Goal: Task Accomplishment & Management: Manage account settings

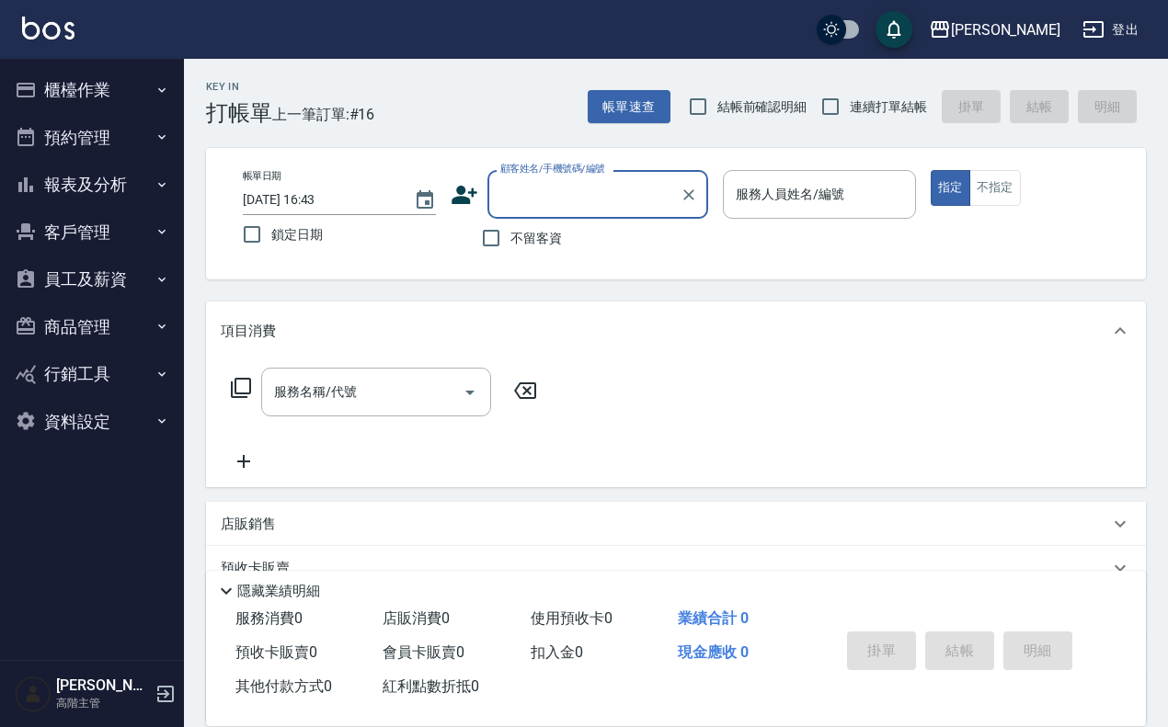
drag, startPoint x: 110, startPoint y: 81, endPoint x: 104, endPoint y: 94, distance: 14.4
click at [108, 83] on button "櫃檯作業" at bounding box center [91, 90] width 169 height 48
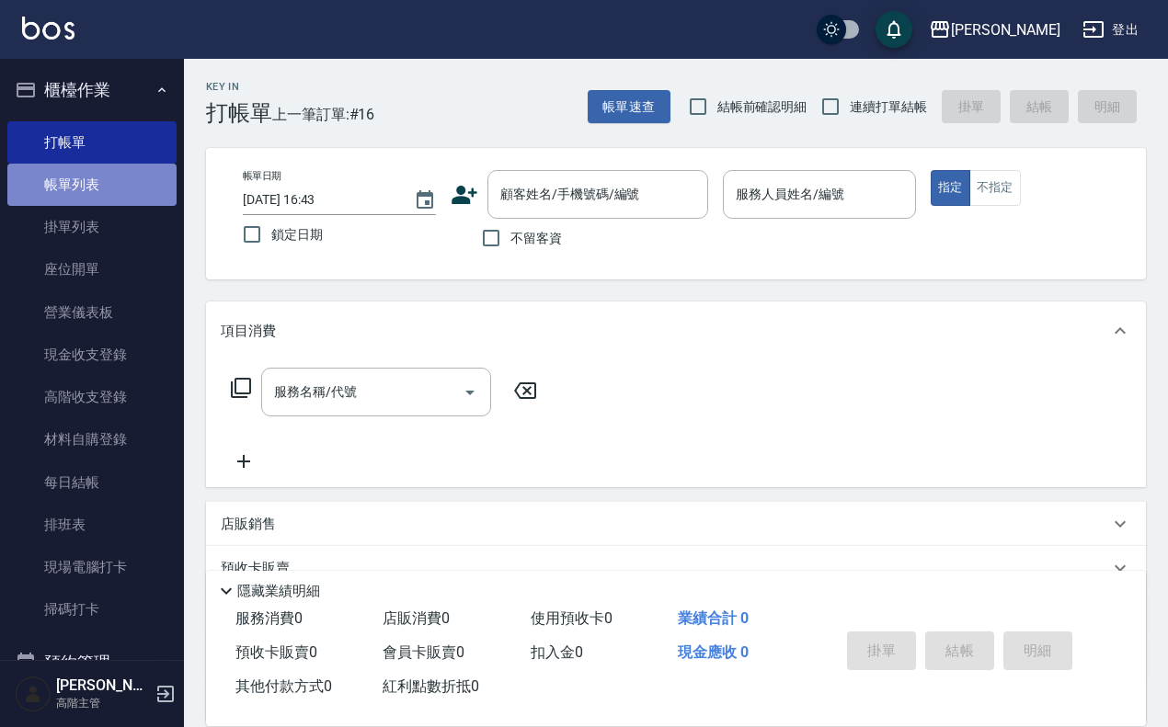
click at [106, 185] on link "帳單列表" at bounding box center [91, 185] width 169 height 42
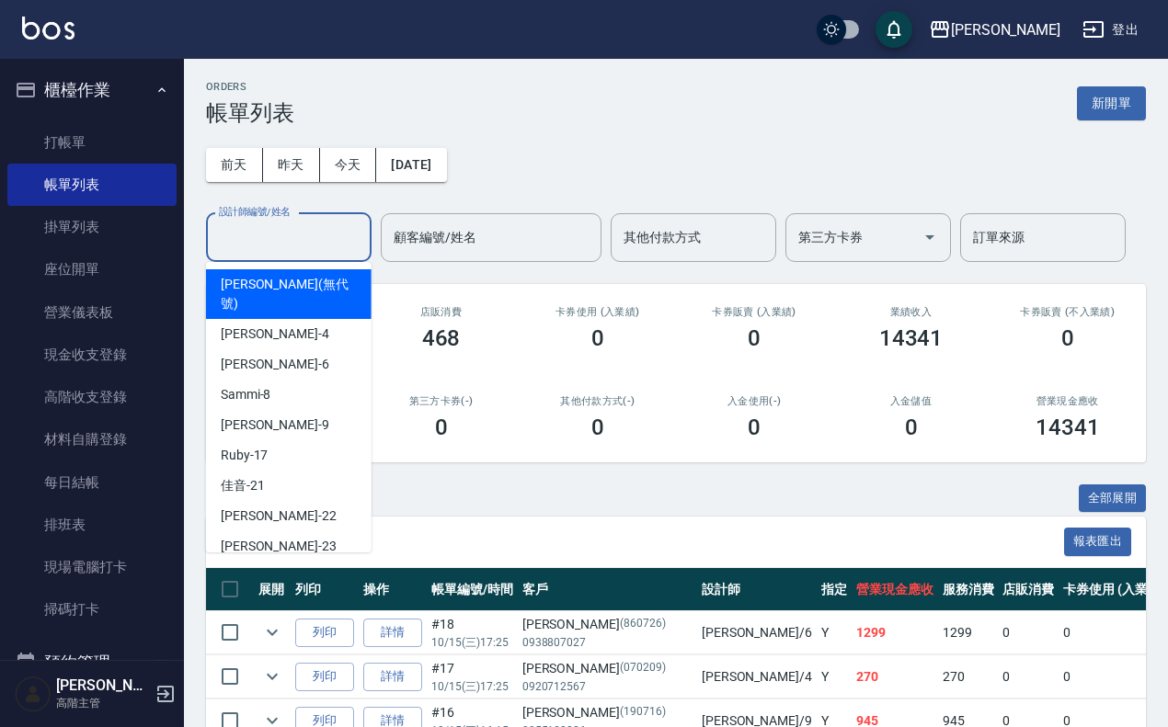
click at [326, 245] on input "設計師編號/姓名" at bounding box center [288, 238] width 149 height 32
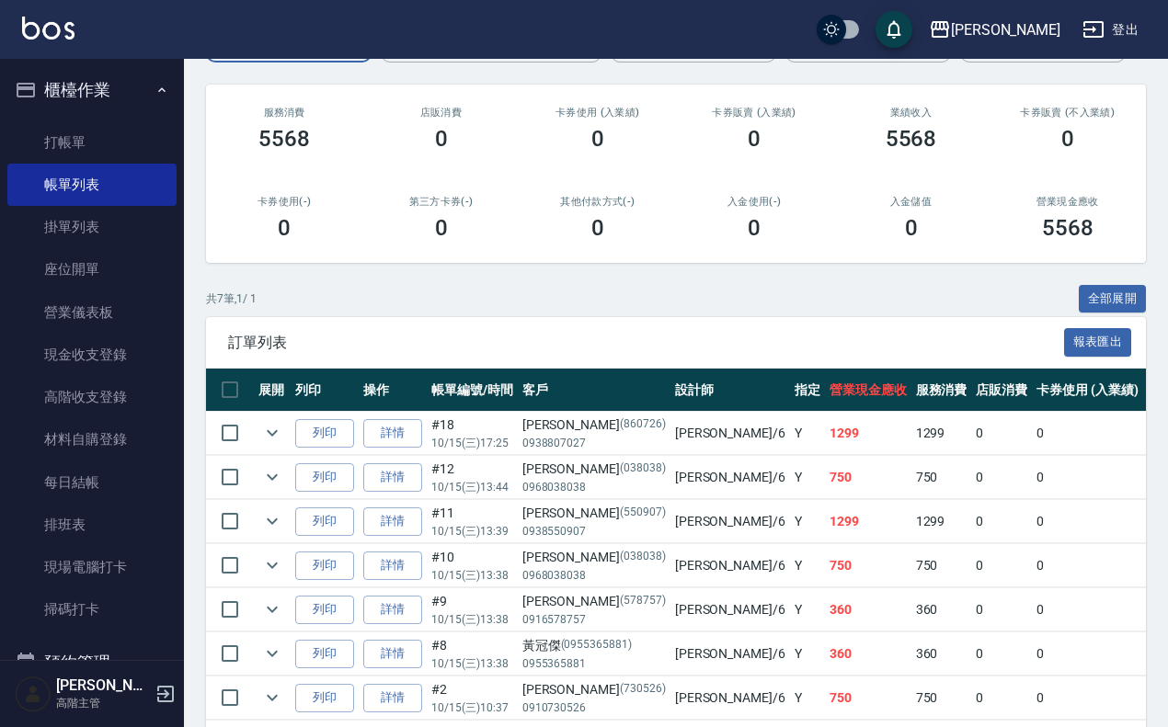
scroll to position [285, 0]
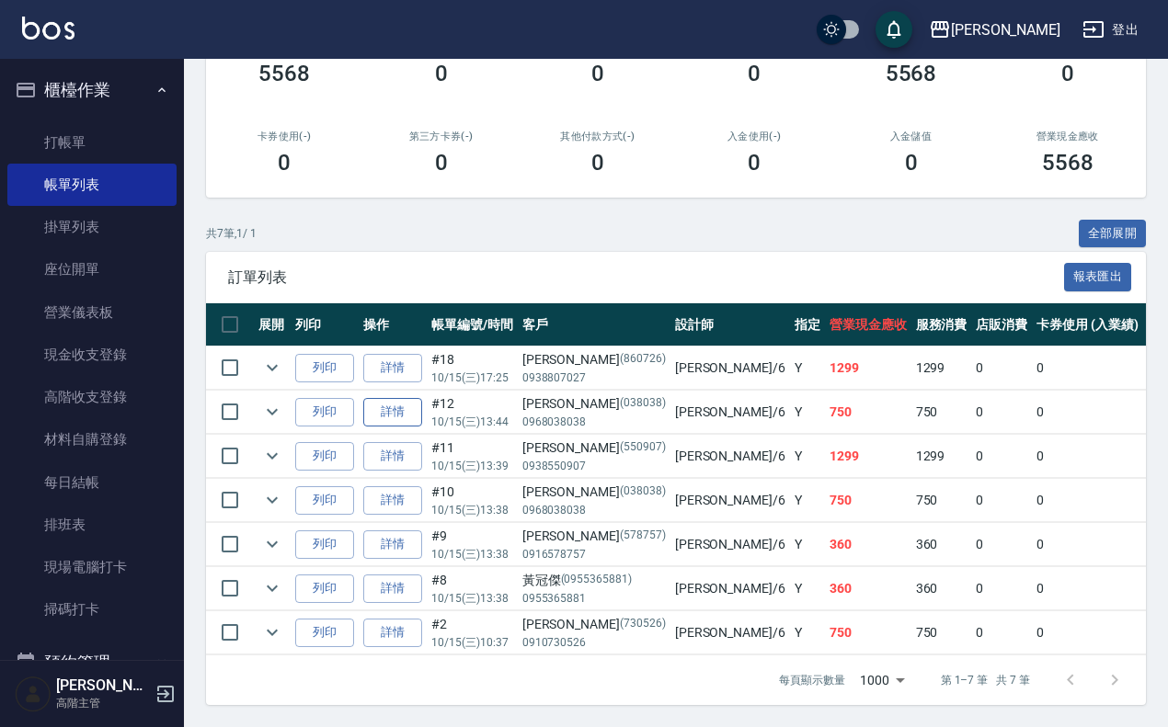
type input "Joalin-6"
click at [395, 398] on link "詳情" at bounding box center [392, 412] width 59 height 29
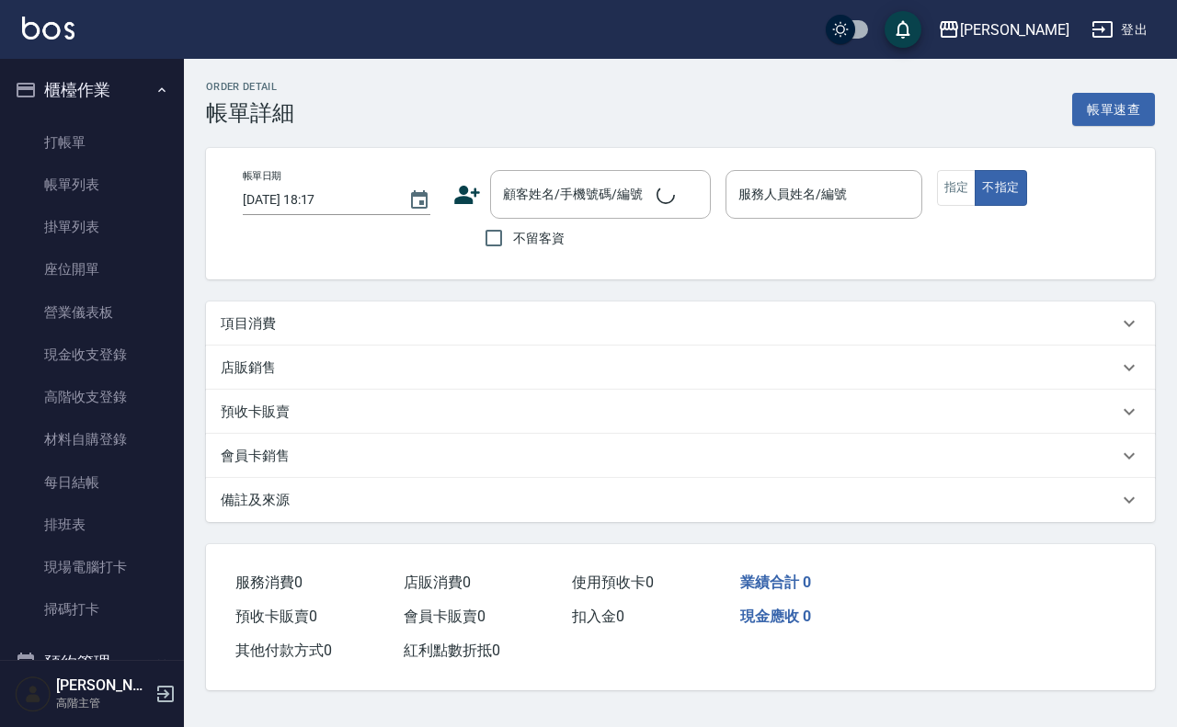
type input "[DATE] 13:44"
type input "Joalin-6"
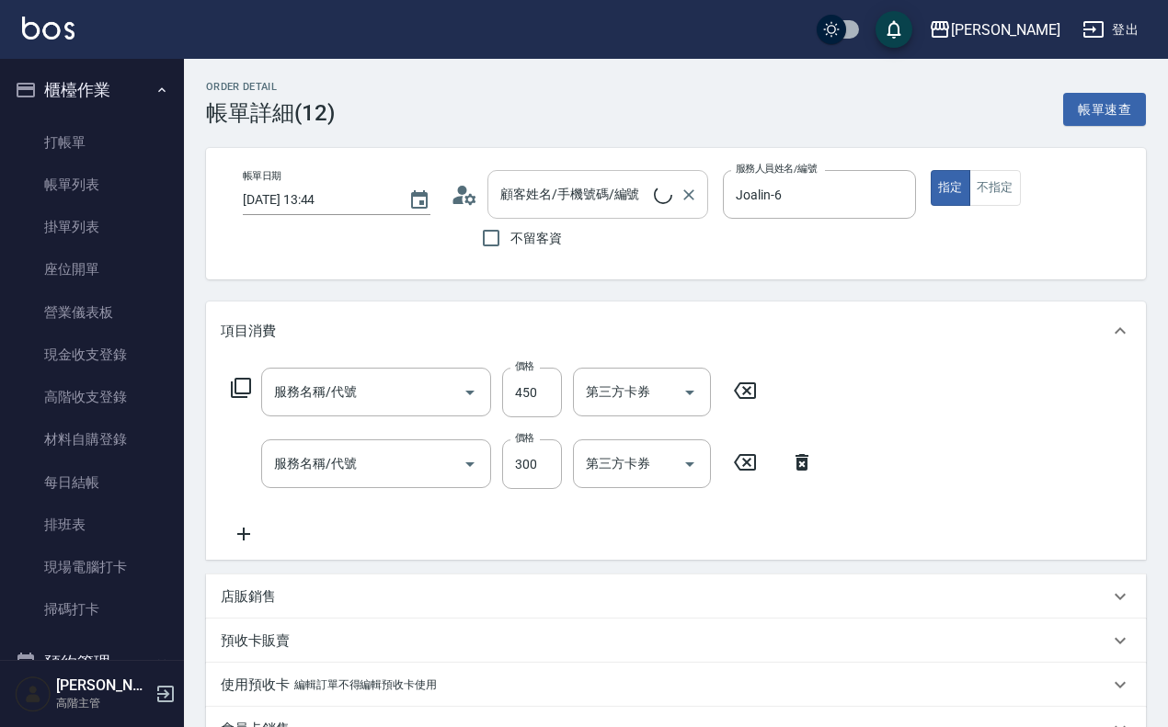
type input "創意剪髮(301)"
type input "一般洗髮(101)"
type input "[PERSON_NAME]/0968038038/038038"
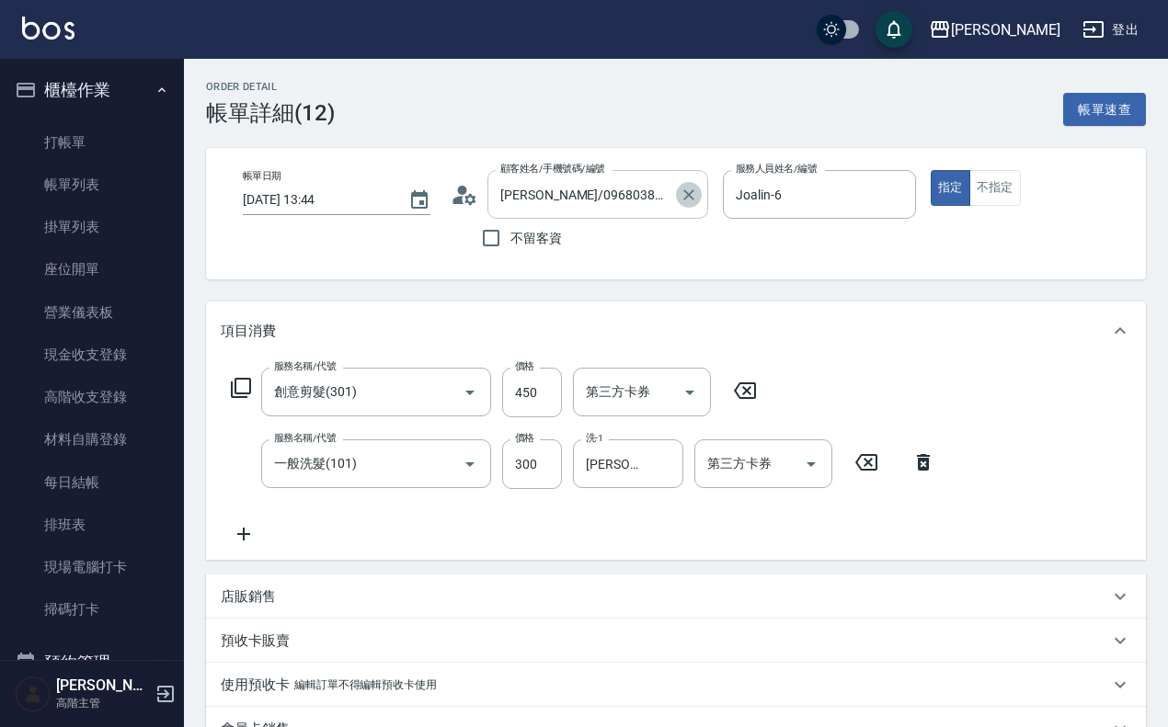
click at [696, 193] on icon "Clear" at bounding box center [688, 195] width 18 height 18
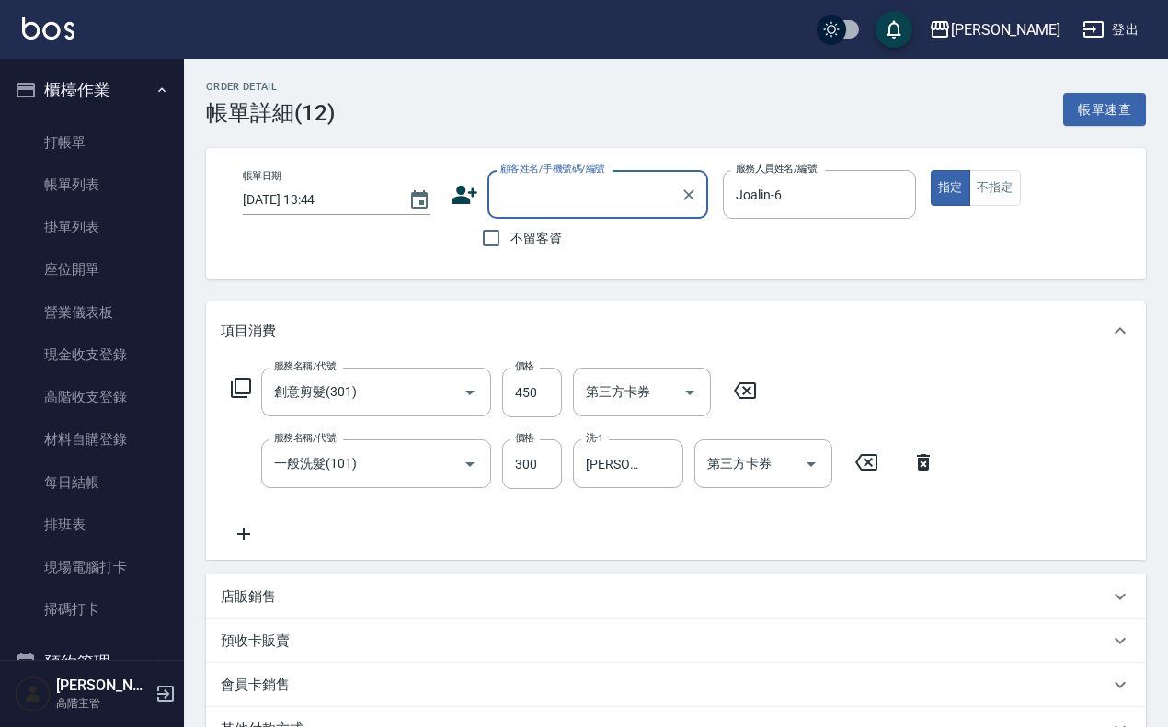
click at [612, 194] on input "顧客姓名/手機號碼/編號" at bounding box center [584, 194] width 177 height 32
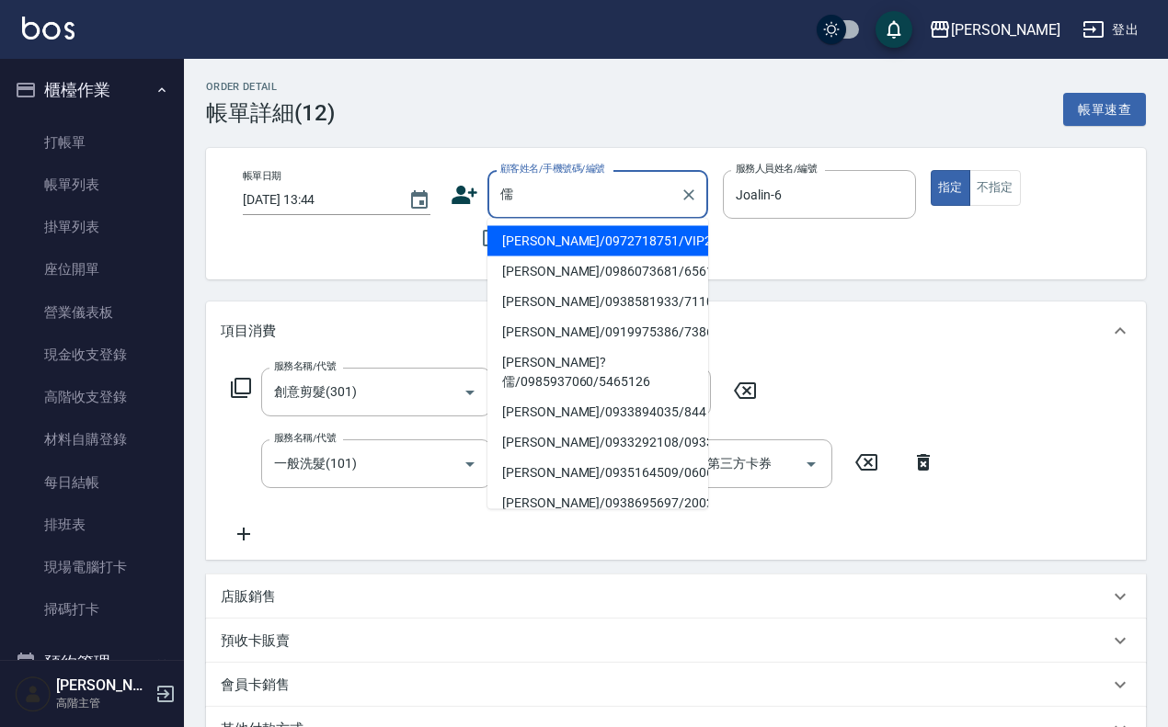
click at [579, 237] on li "[PERSON_NAME]/0972718751/VIP2294" at bounding box center [597, 241] width 221 height 30
type input "[PERSON_NAME]/0972718751/VIP2294"
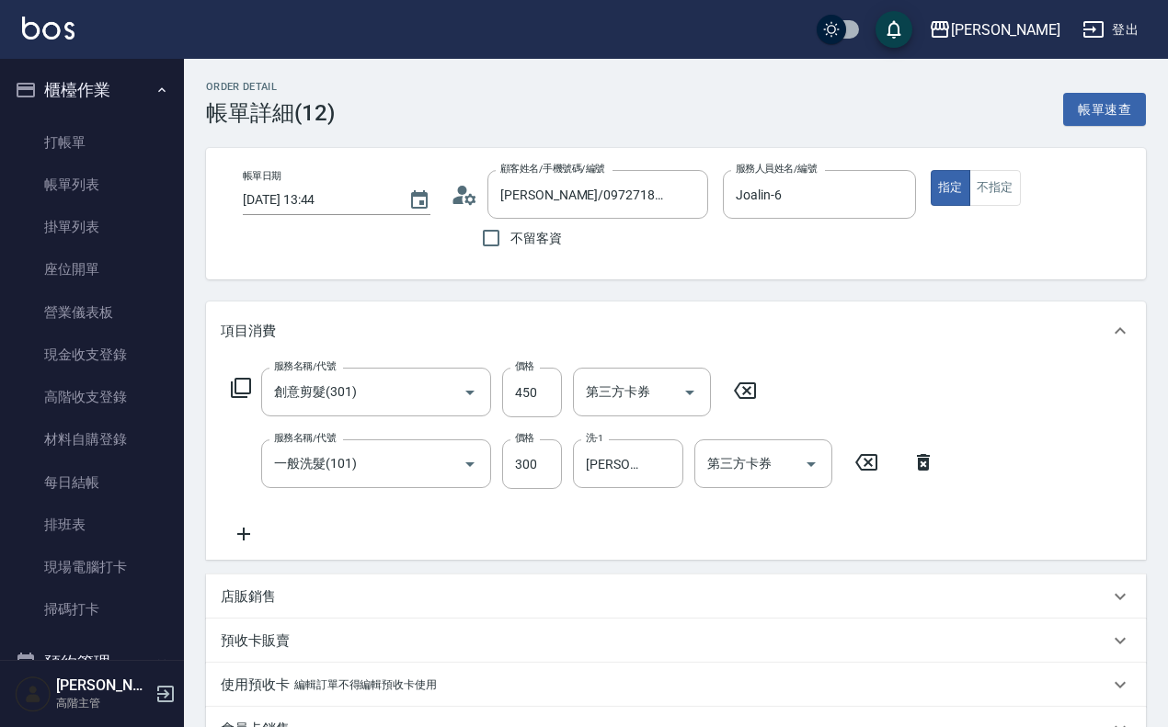
click at [922, 462] on icon at bounding box center [923, 462] width 13 height 17
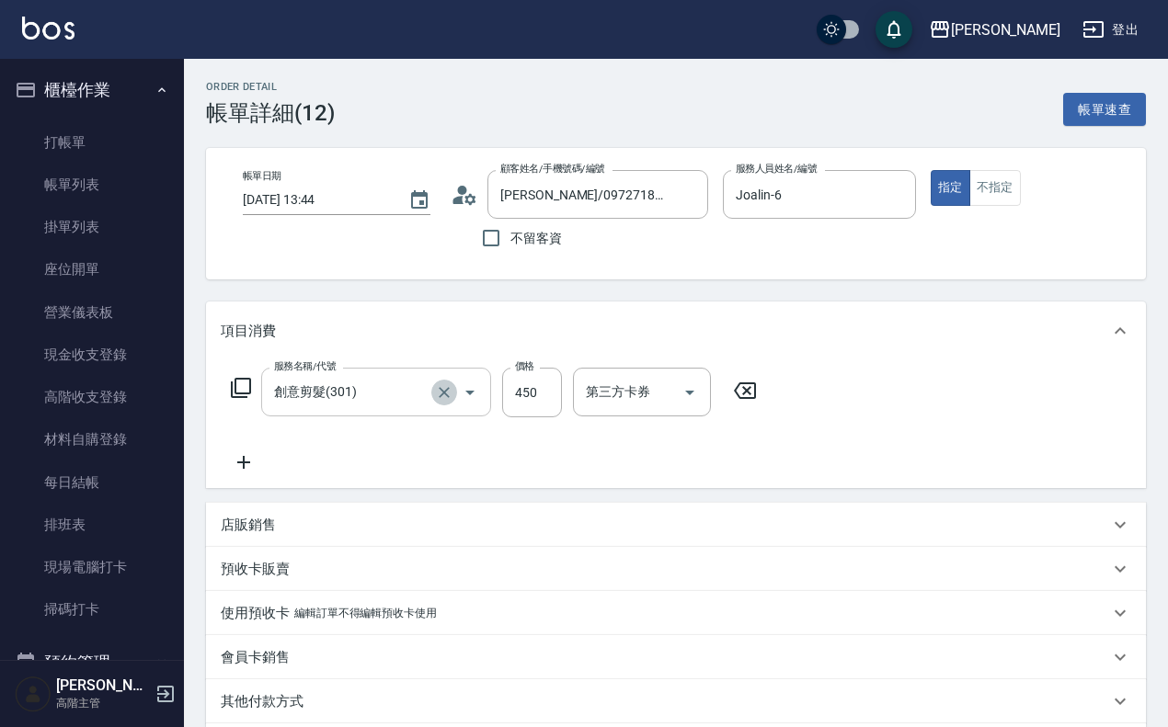
click at [443, 389] on icon "Clear" at bounding box center [444, 392] width 18 height 18
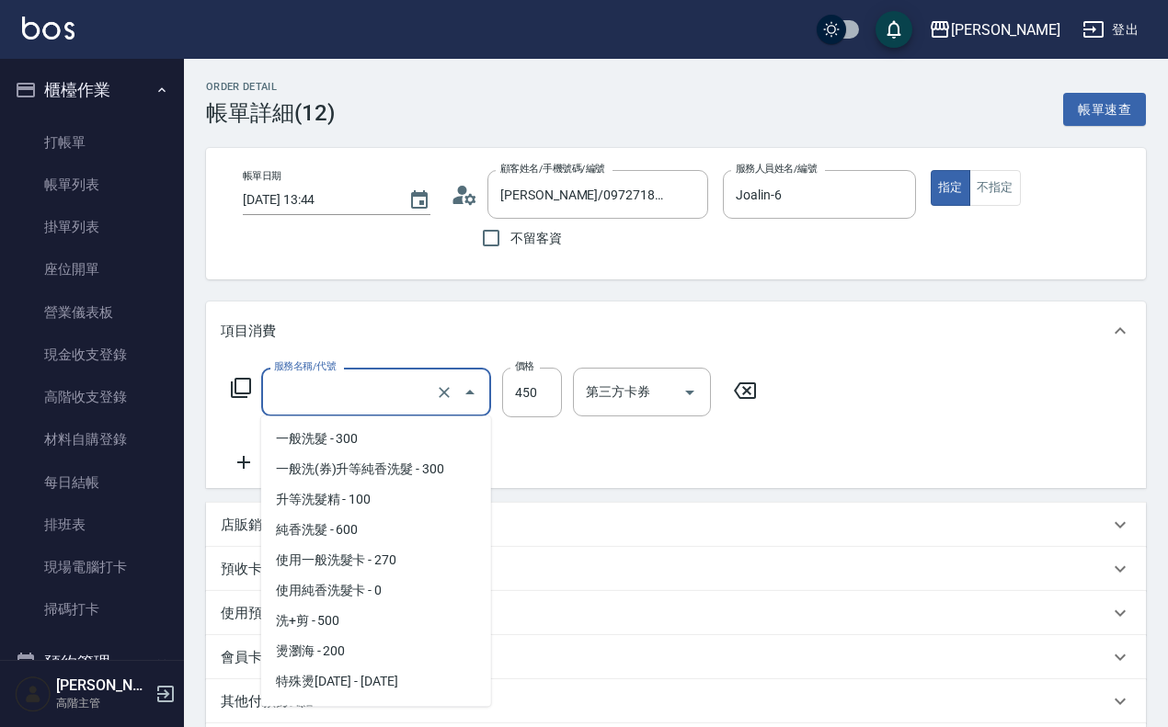
click at [357, 395] on input "服務名稱/代號" at bounding box center [350, 392] width 162 height 32
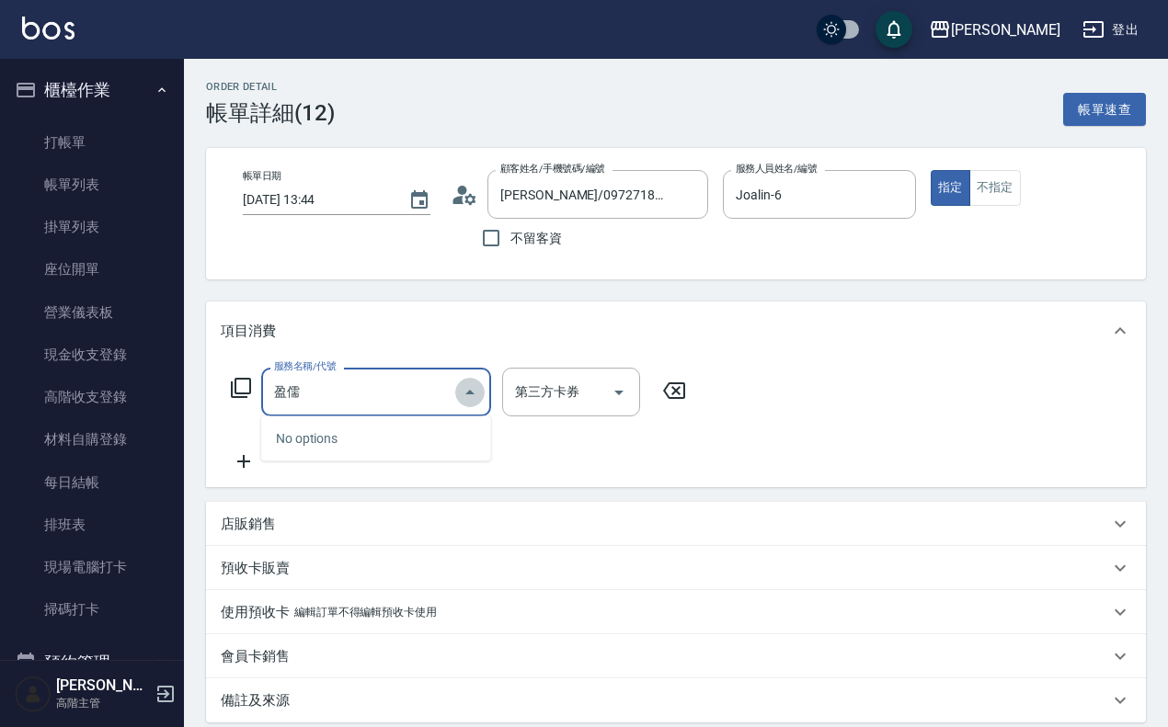
click at [467, 397] on icon "Close" at bounding box center [470, 393] width 22 height 22
click at [388, 393] on input "盈儒" at bounding box center [362, 392] width 186 height 32
type input "盈"
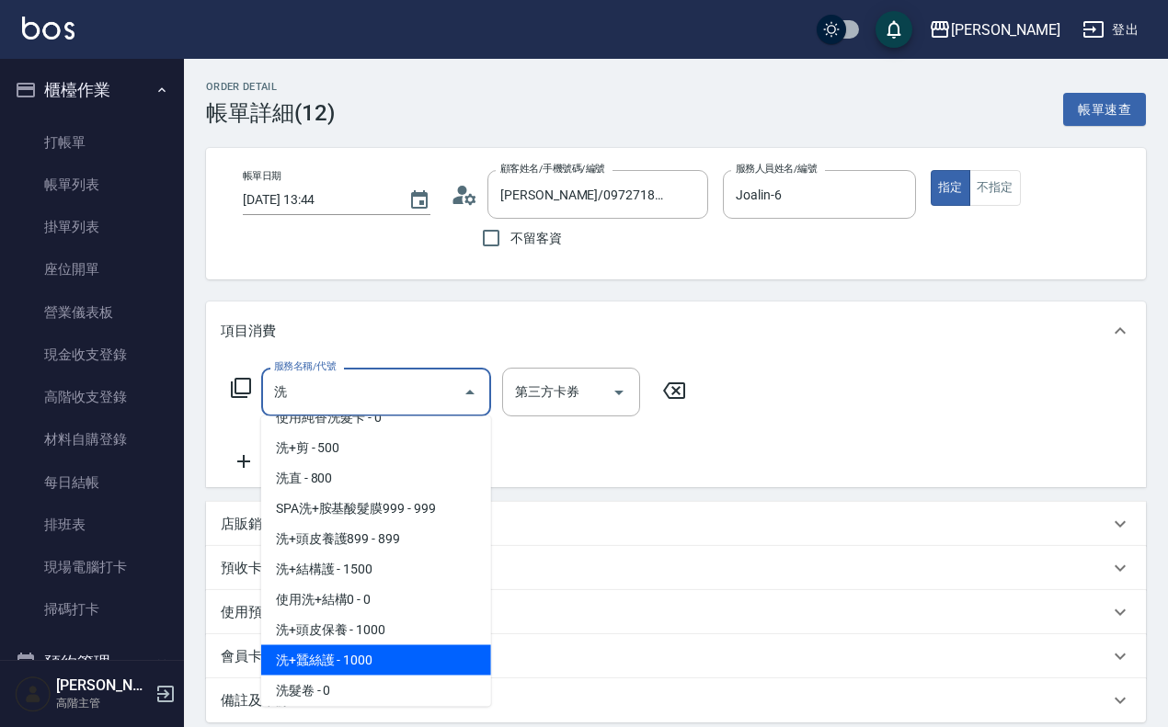
scroll to position [179, 0]
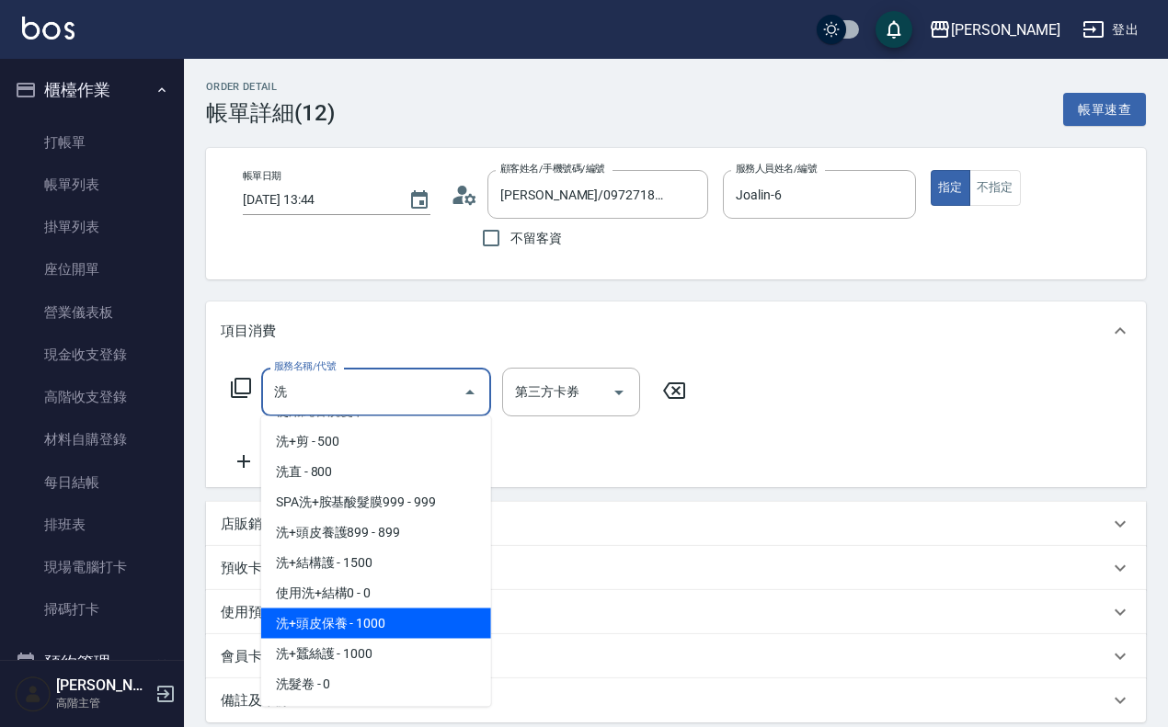
click at [360, 627] on span "洗+頭皮保養 - 1000" at bounding box center [376, 624] width 230 height 30
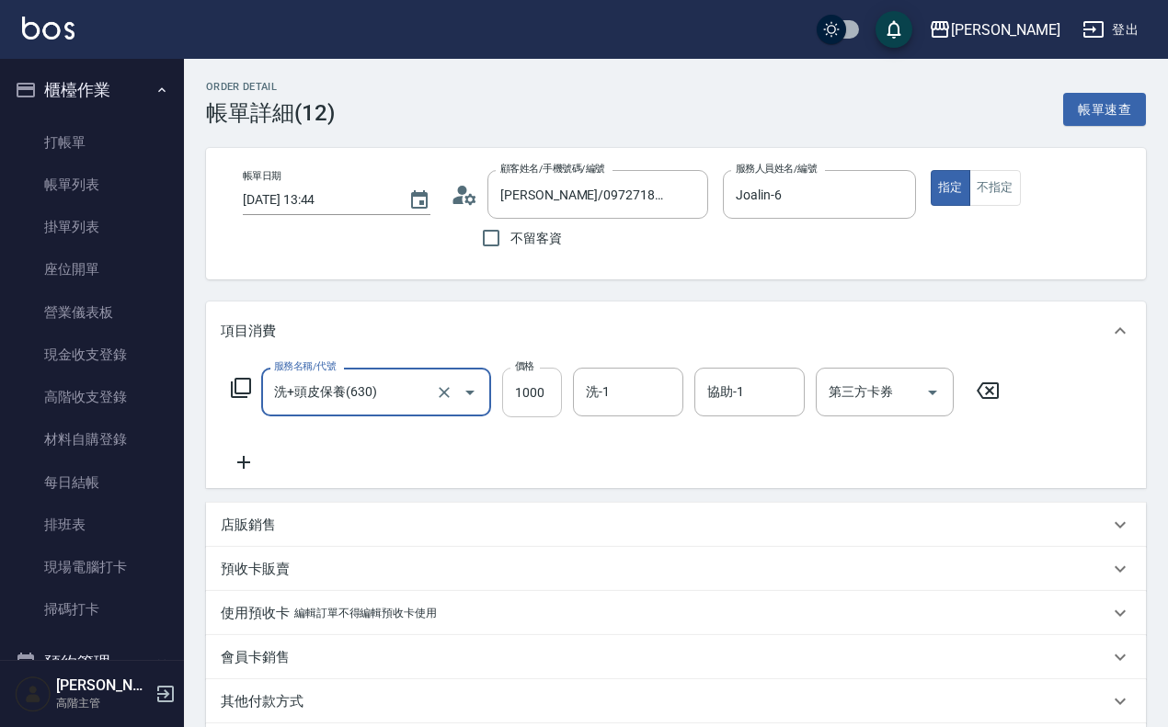
type input "洗+頭皮保養(630)"
click at [547, 397] on input "1000" at bounding box center [532, 393] width 60 height 50
type input "1299"
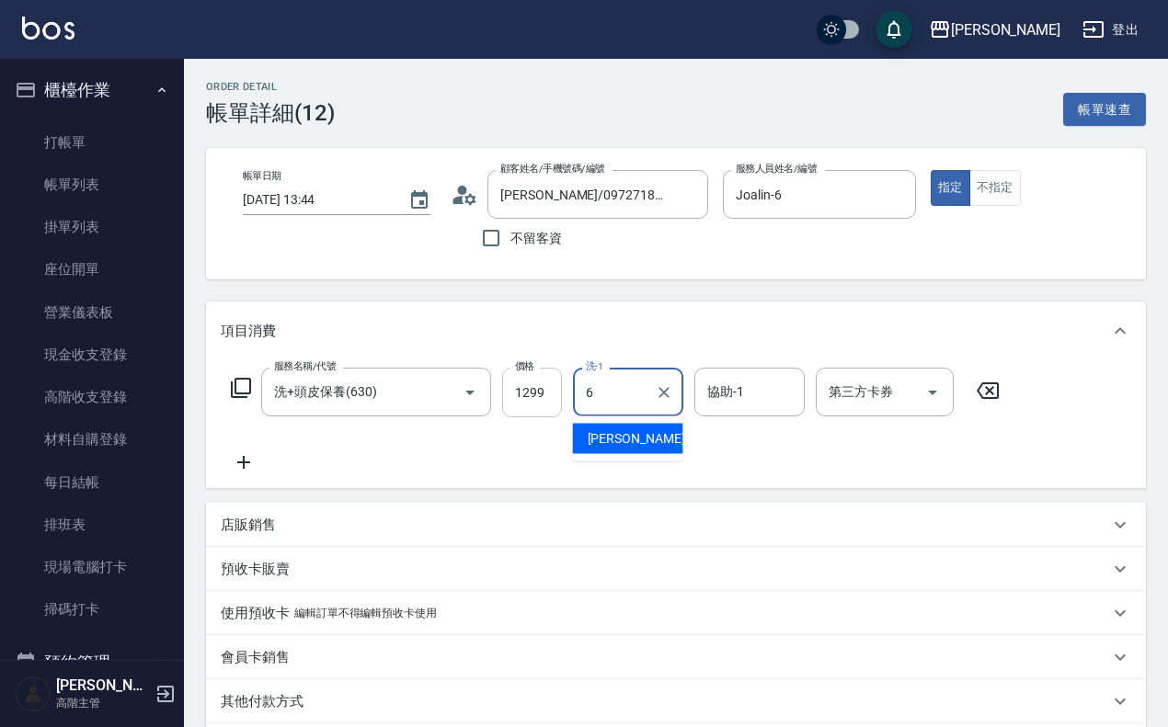
type input "Joalin-6"
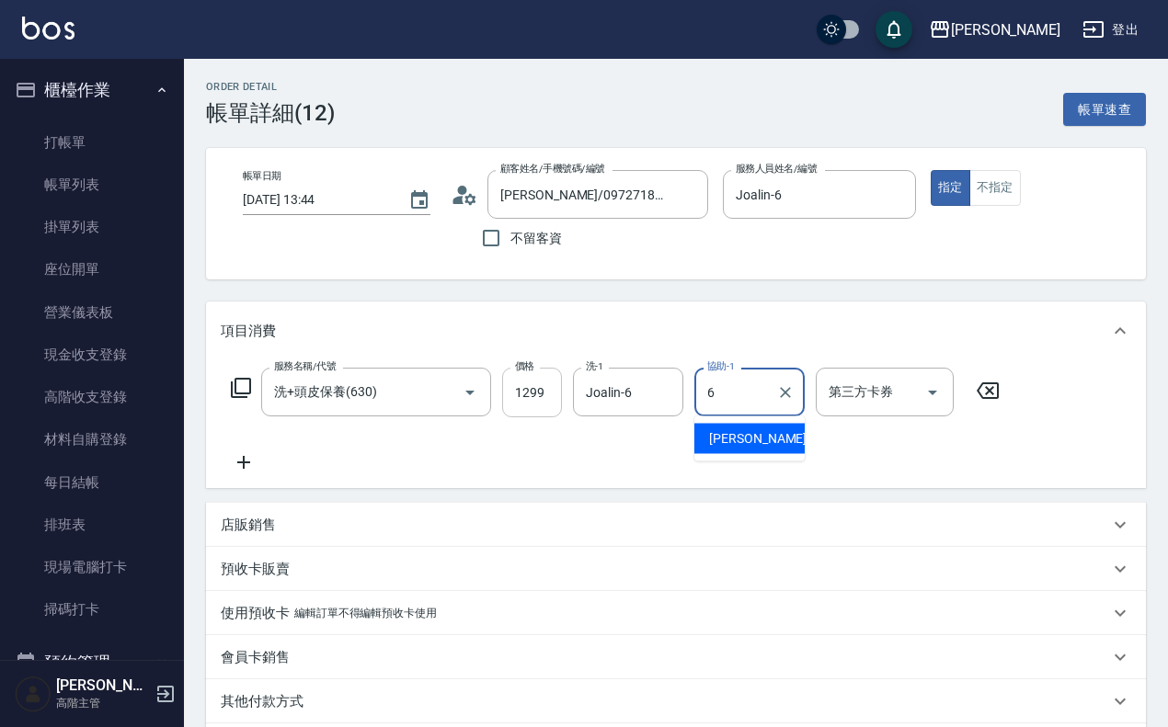
type input "Joalin-6"
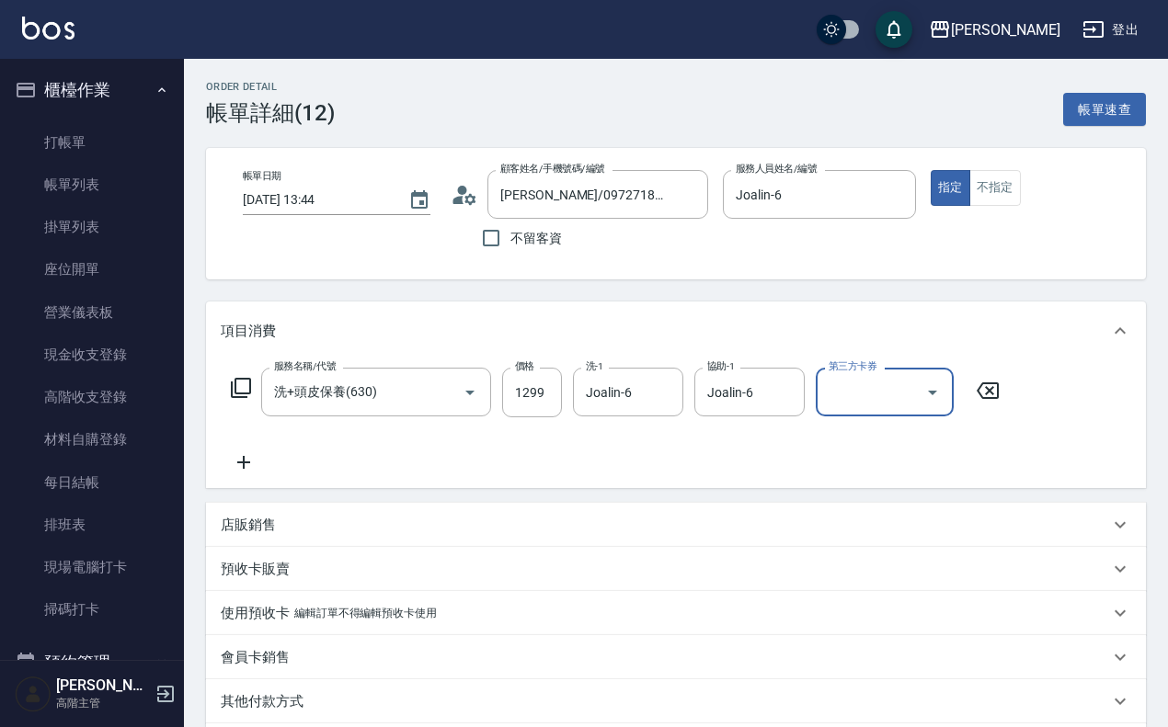
scroll to position [237, 0]
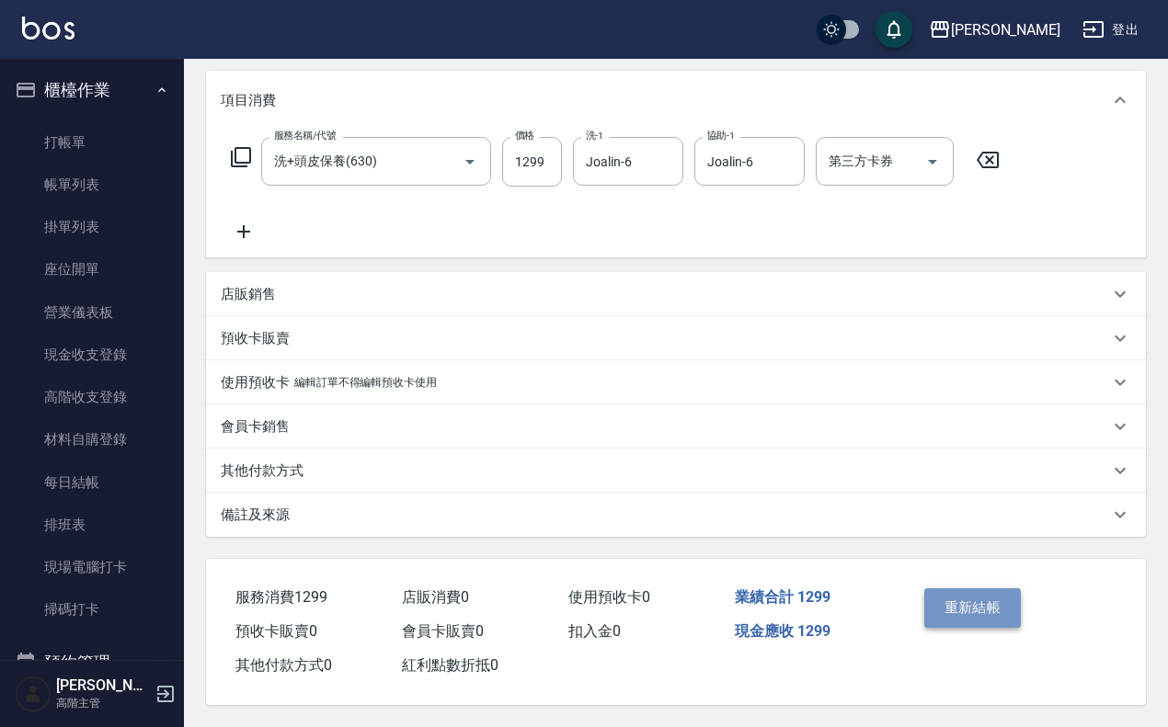
click at [980, 595] on button "重新結帳" at bounding box center [972, 607] width 97 height 39
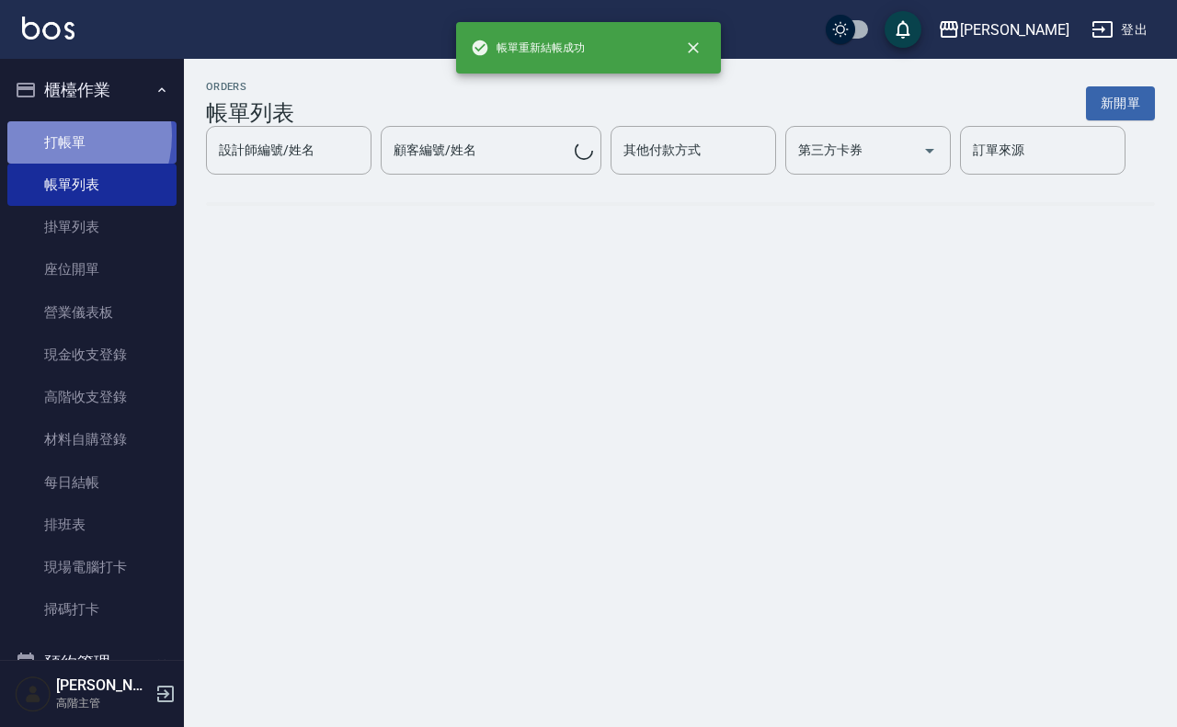
click at [55, 135] on link "打帳單" at bounding box center [91, 142] width 169 height 42
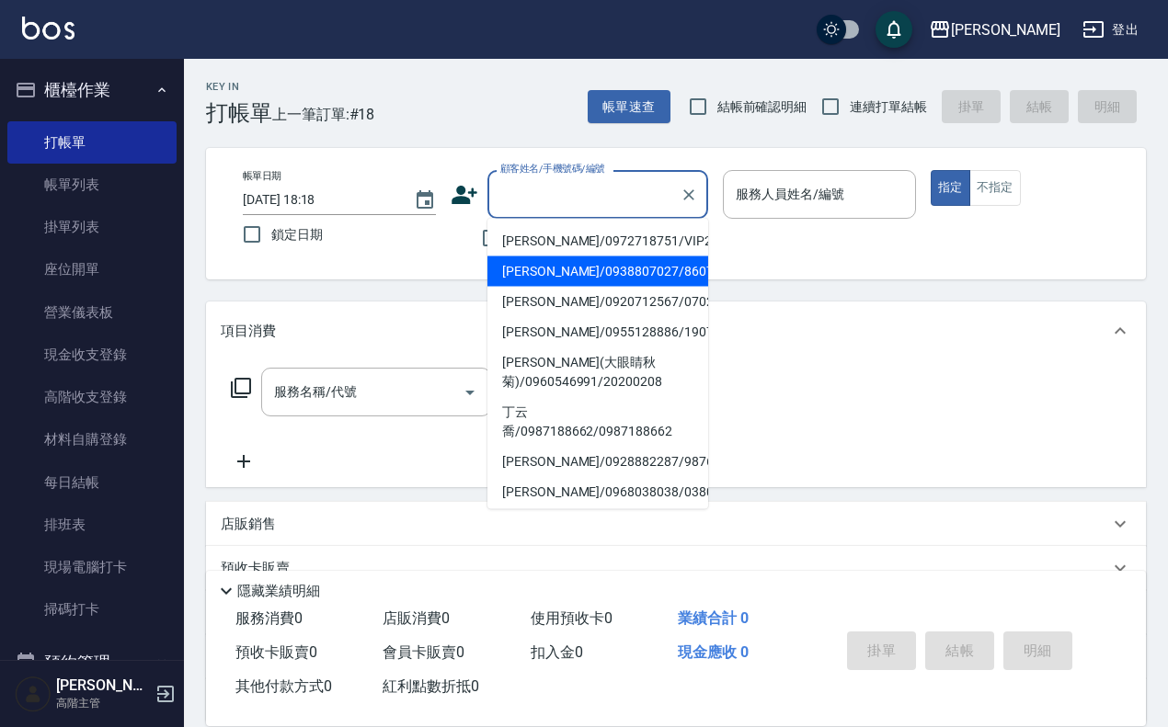
click at [543, 198] on input "顧客姓名/手機號碼/編號" at bounding box center [584, 194] width 177 height 32
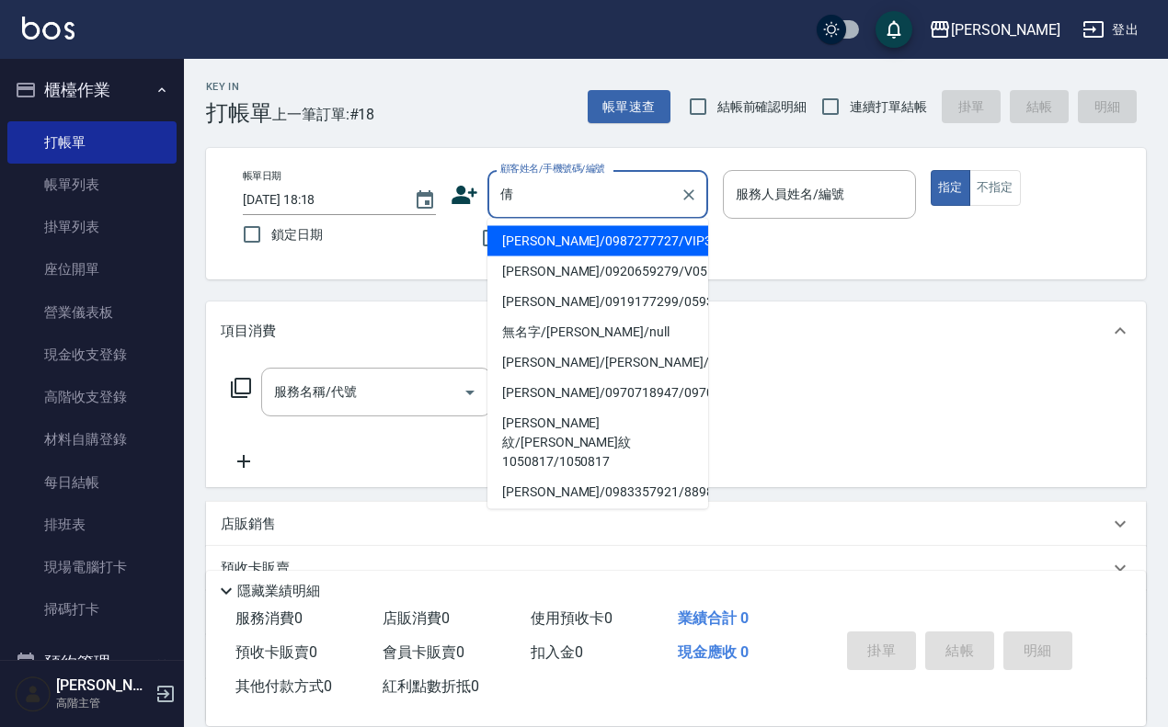
click at [639, 236] on li "[PERSON_NAME]/0987277727/VIP3116" at bounding box center [597, 241] width 221 height 30
type input "[PERSON_NAME]/0987277727/VIP3116"
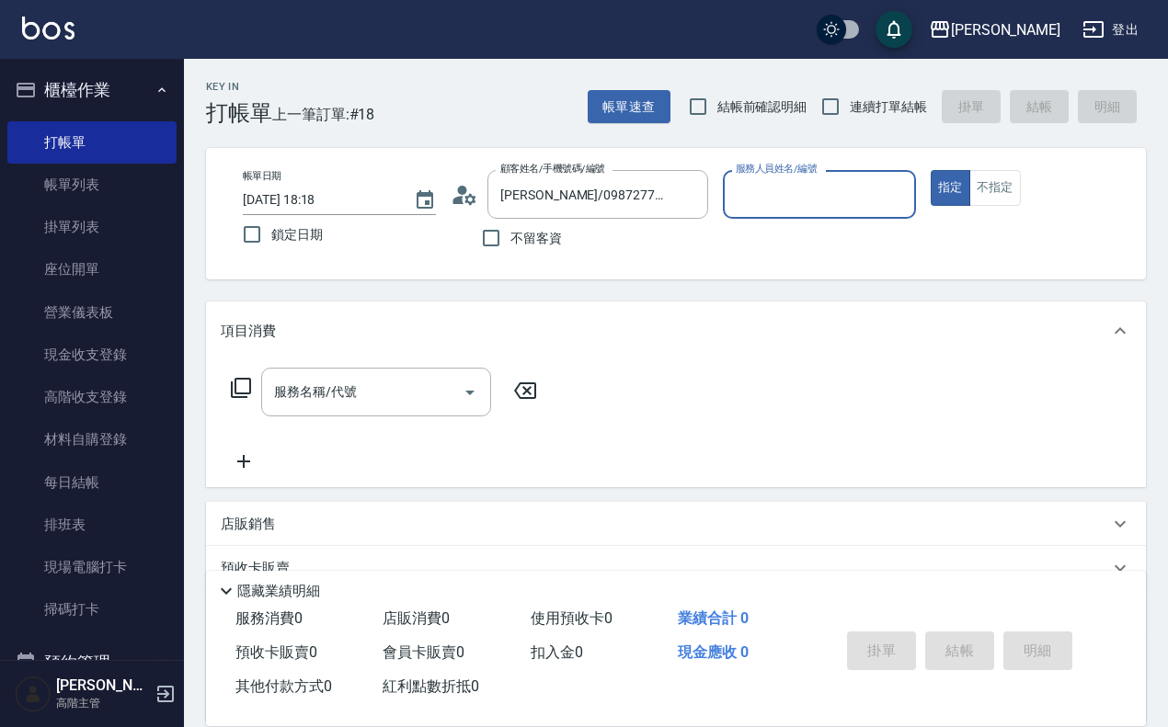
type input "Ruby-17"
click at [903, 195] on icon "Clear" at bounding box center [896, 195] width 18 height 18
type input "Joalin-6"
type button "true"
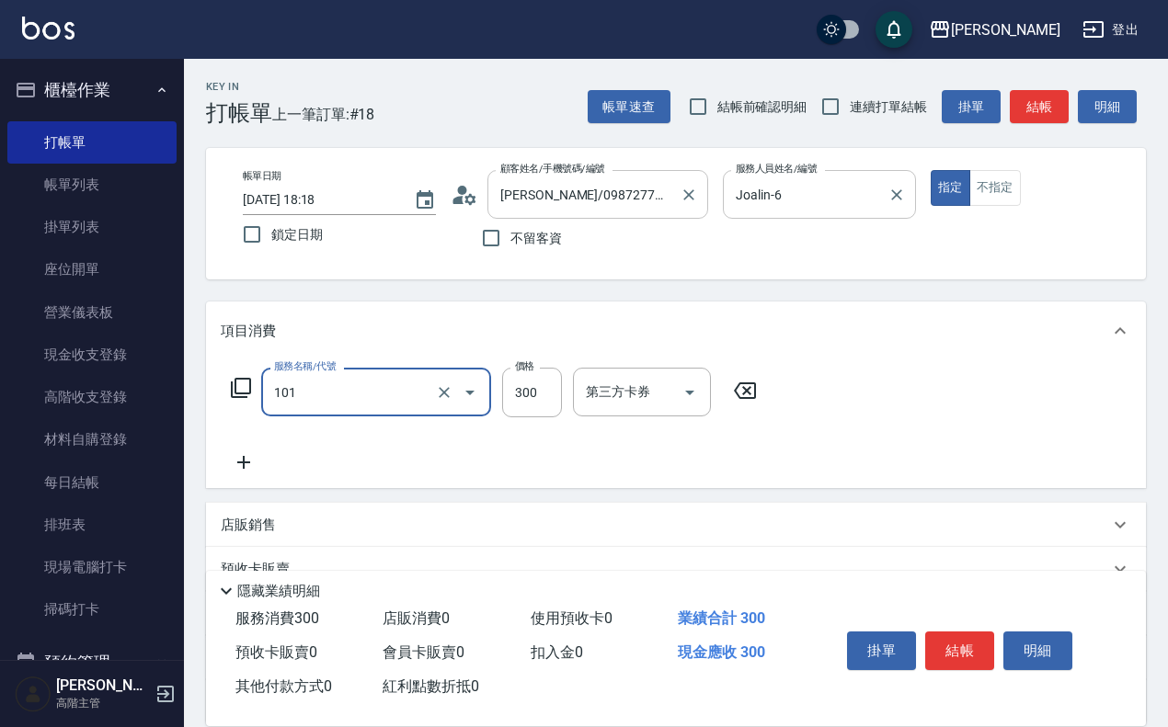
type input "一般洗髮(101)"
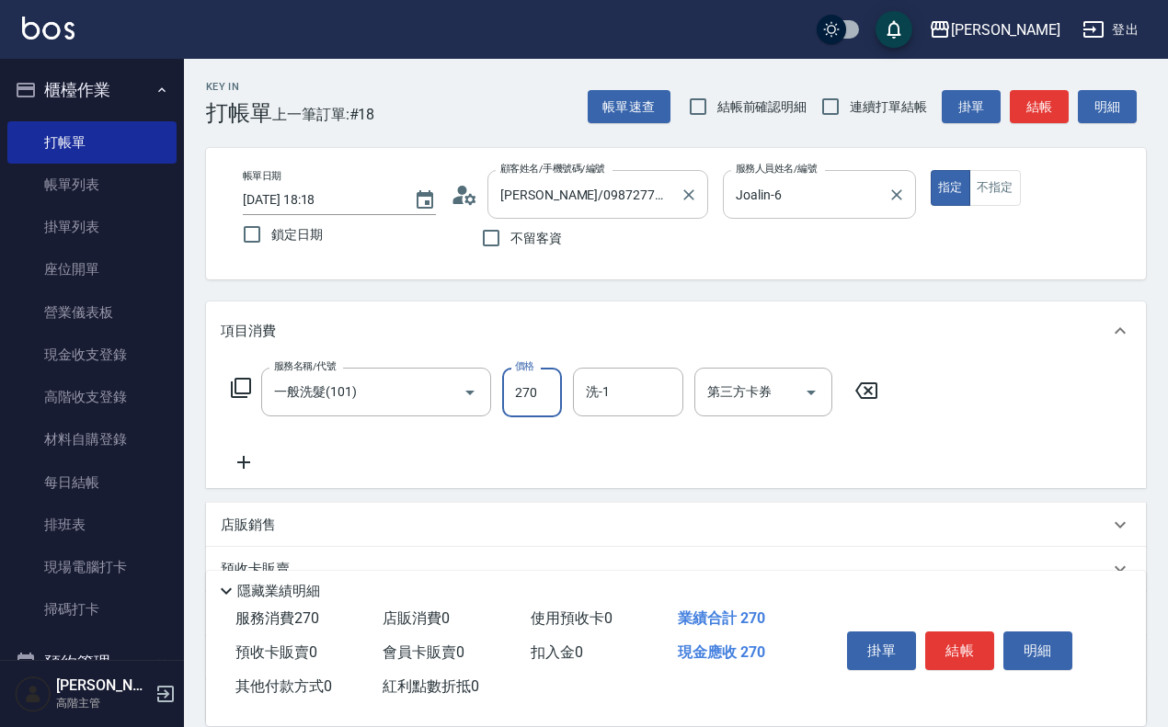
type input "270"
type input "[PERSON_NAME]-23"
click at [941, 639] on button "結帳" at bounding box center [959, 651] width 69 height 39
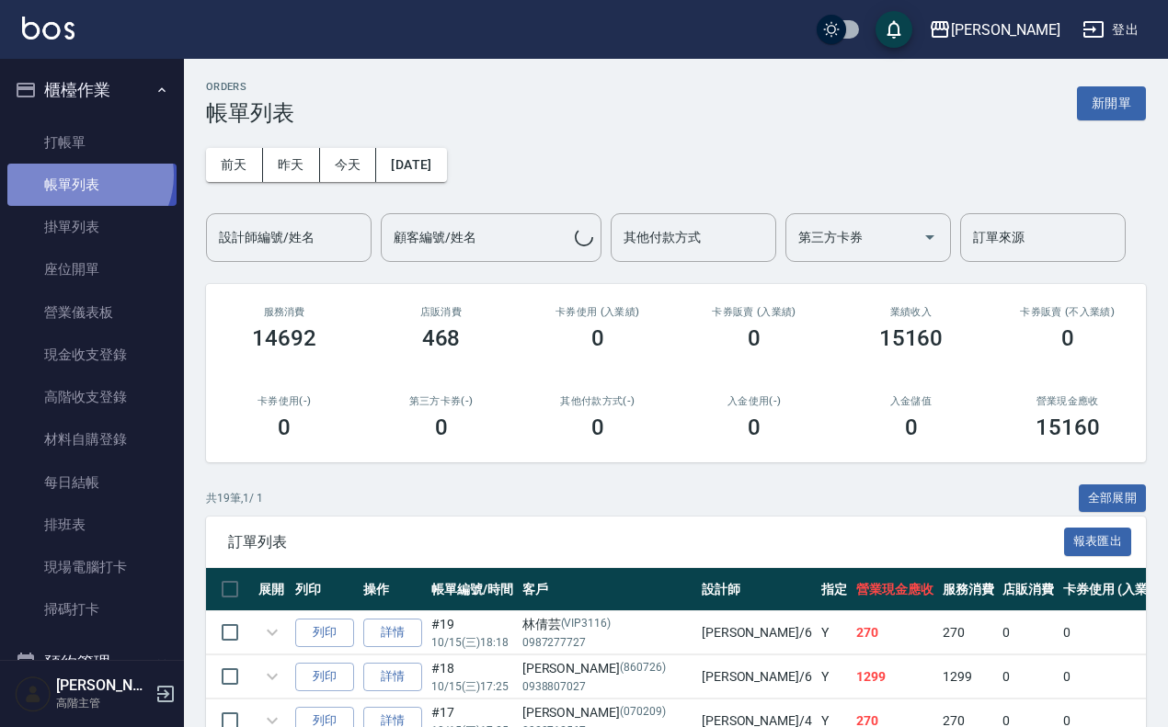
click at [87, 176] on link "帳單列表" at bounding box center [91, 185] width 169 height 42
click at [286, 248] on input "設計師編號/姓名" at bounding box center [288, 238] width 149 height 32
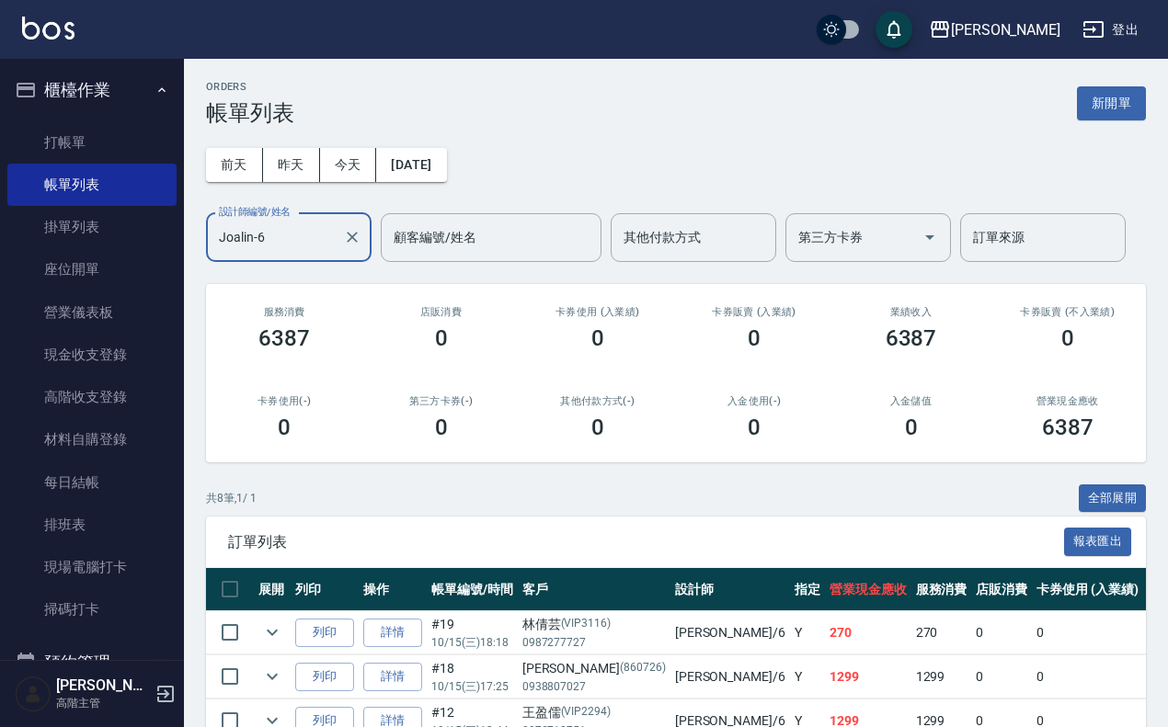
scroll to position [329, 0]
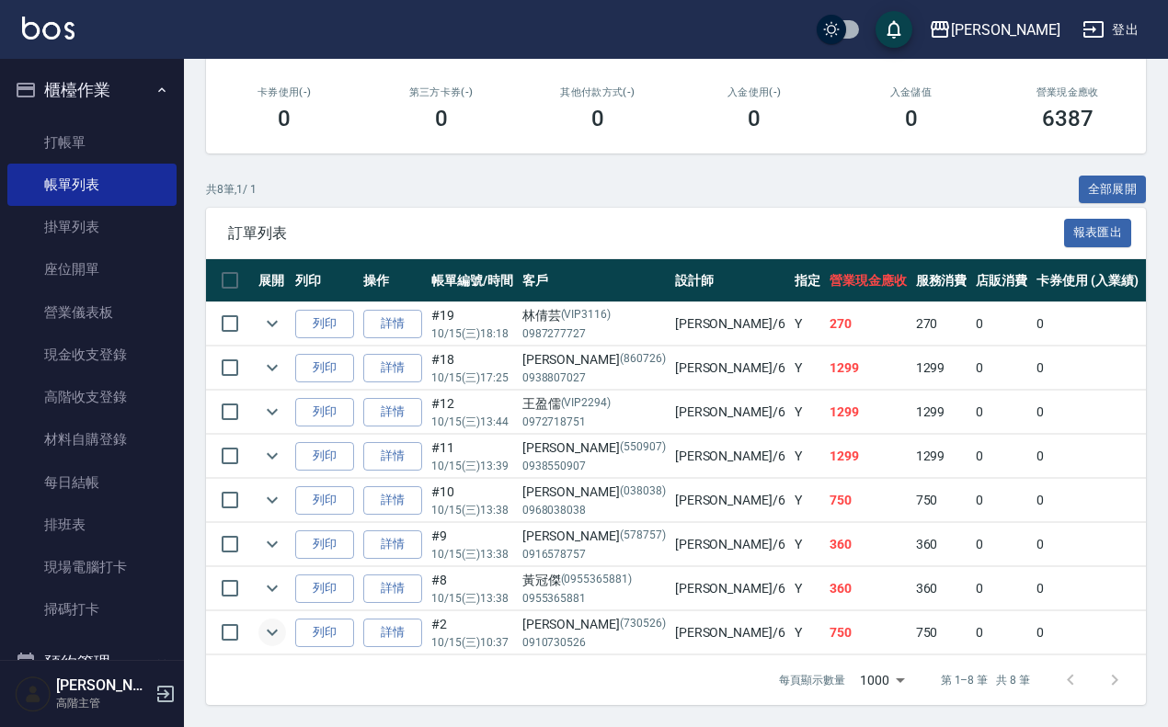
type input "Joalin-6"
click at [263, 622] on icon "expand row" at bounding box center [272, 633] width 22 height 22
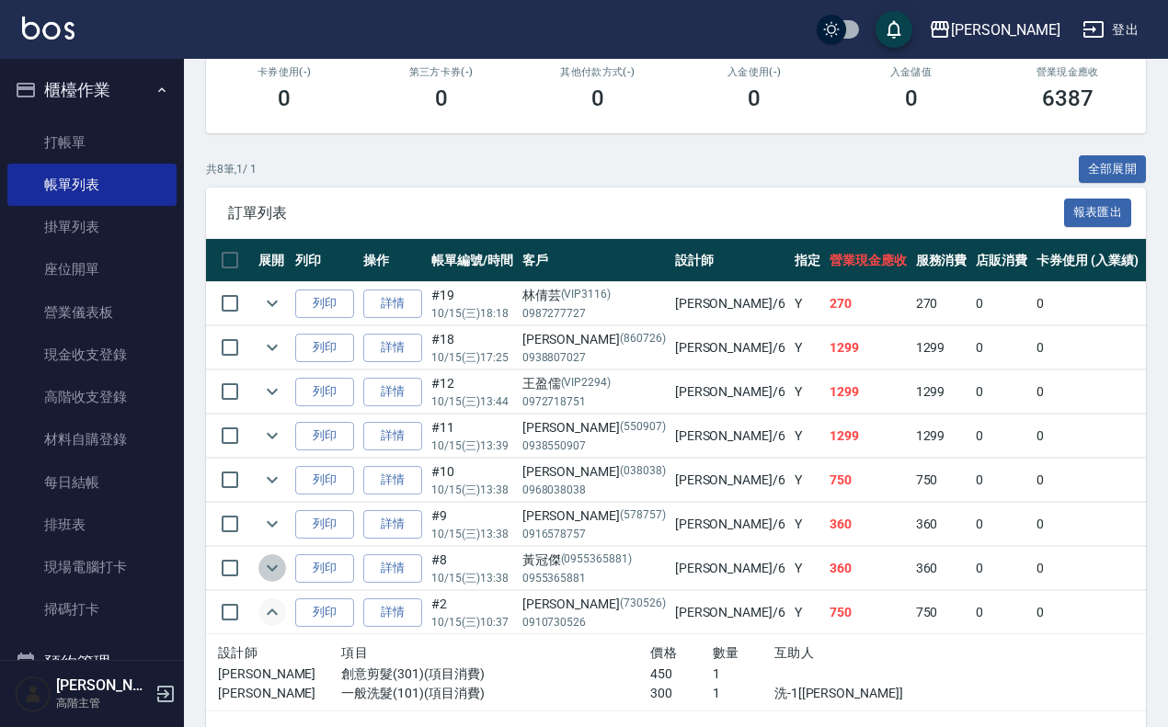
click at [268, 571] on icon "expand row" at bounding box center [272, 568] width 22 height 22
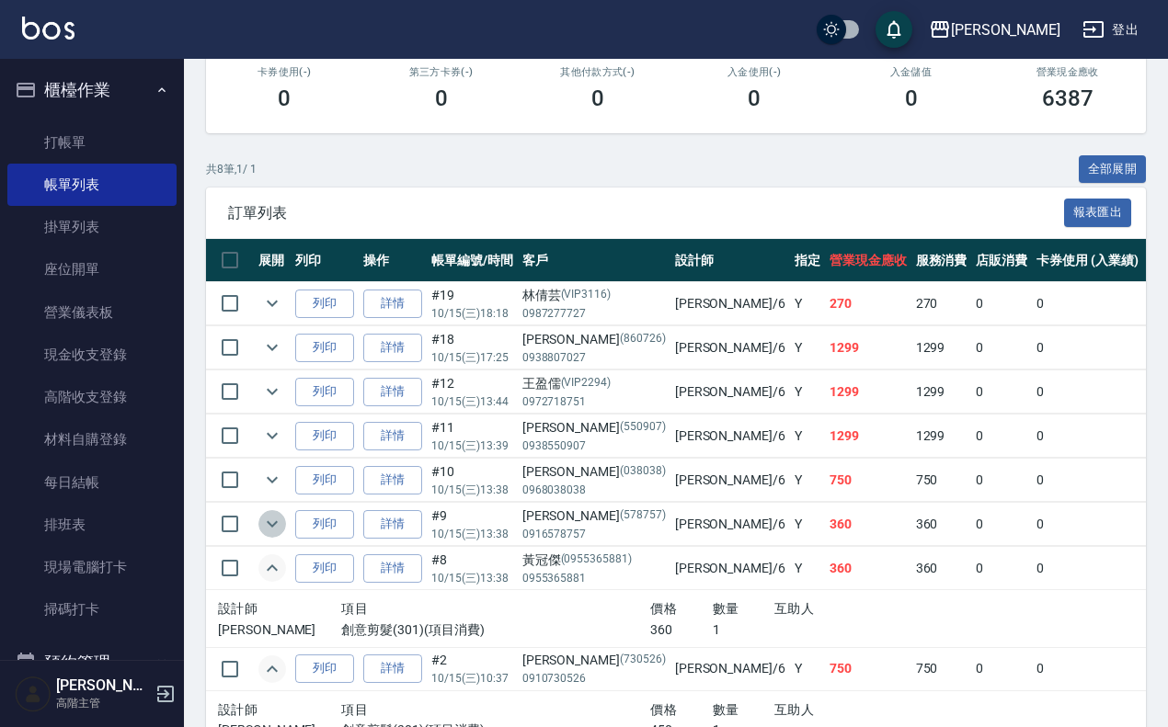
click at [271, 526] on icon "expand row" at bounding box center [272, 524] width 11 height 6
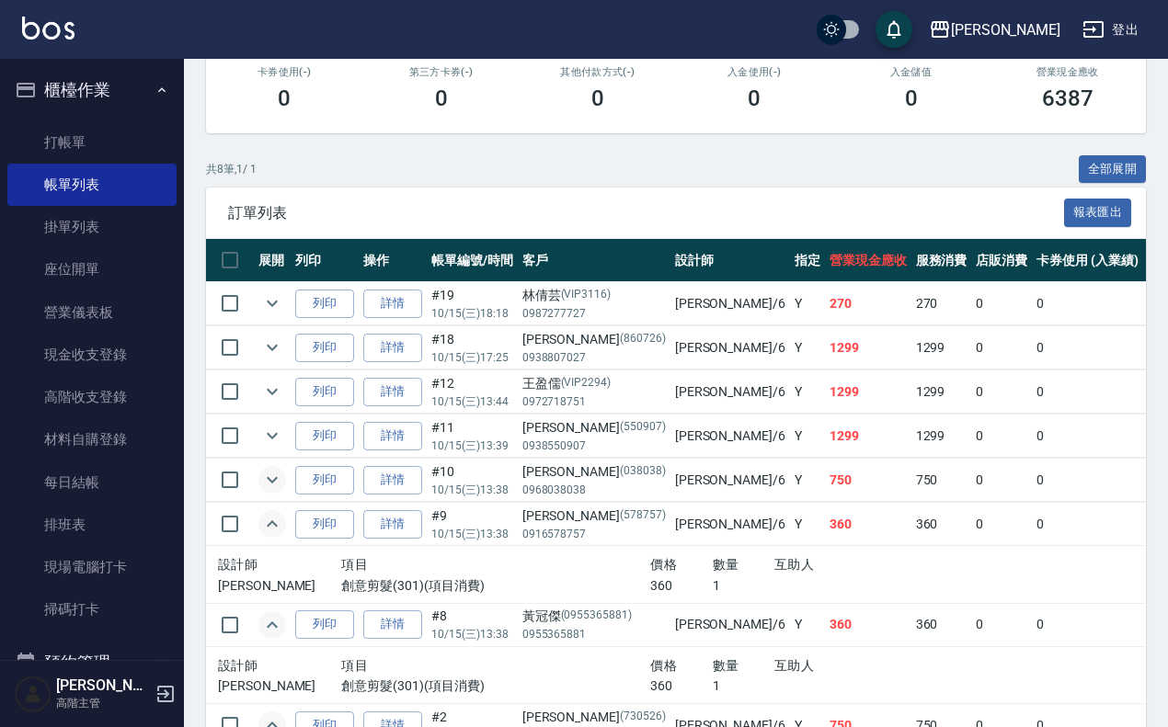
click at [274, 478] on icon "expand row" at bounding box center [272, 480] width 22 height 22
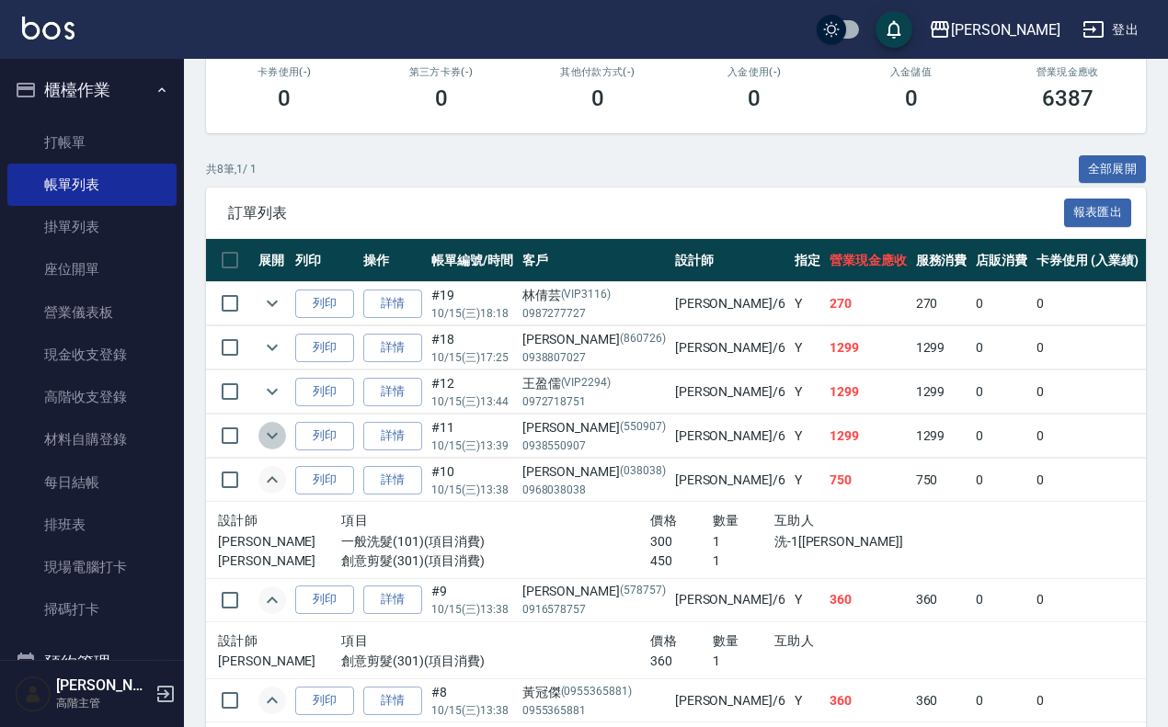
click at [274, 441] on icon "expand row" at bounding box center [272, 436] width 22 height 22
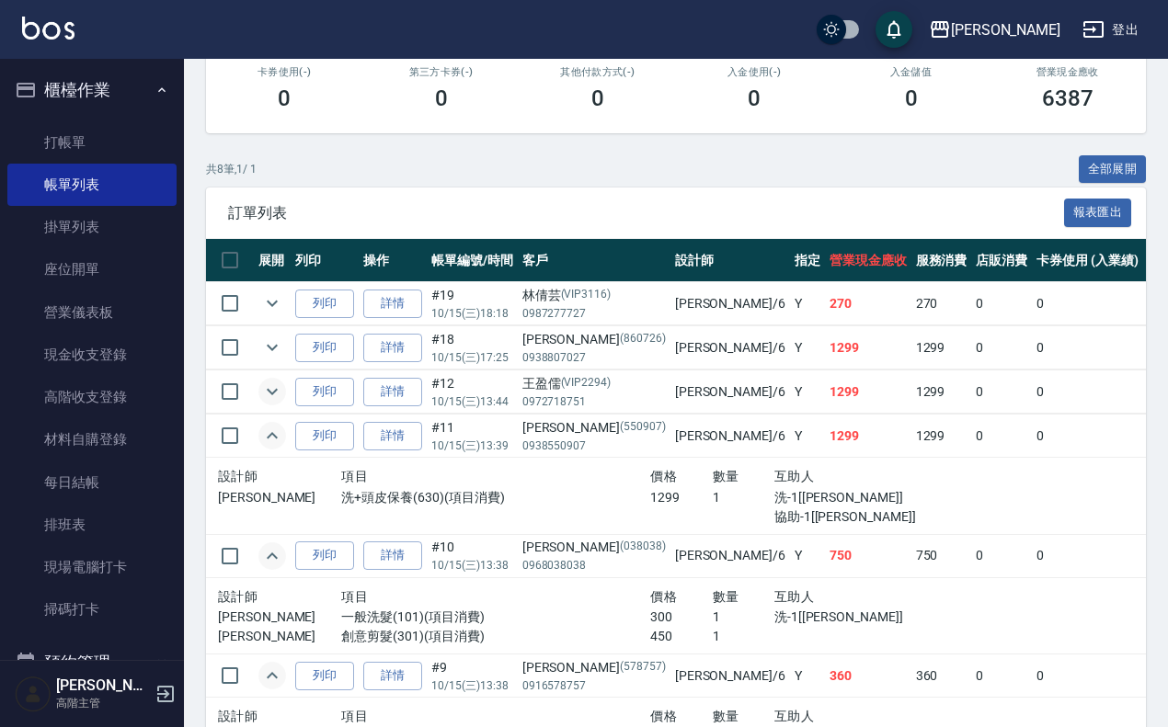
click at [274, 394] on icon "expand row" at bounding box center [272, 392] width 22 height 22
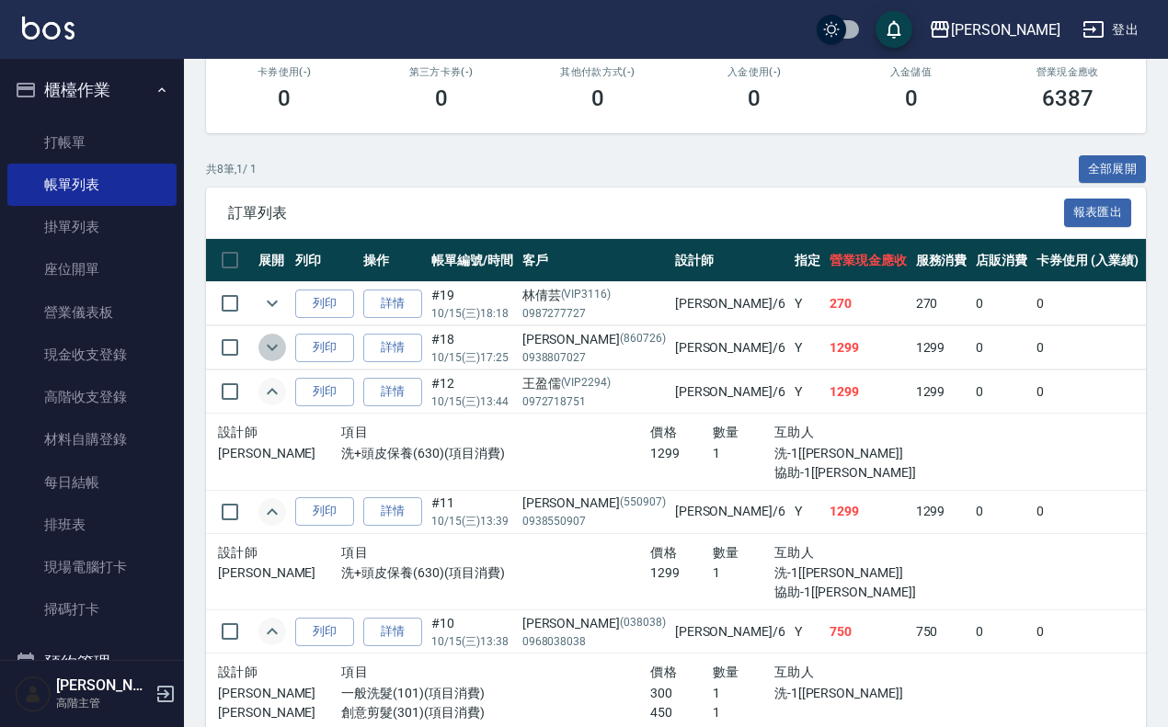
click at [273, 351] on icon "expand row" at bounding box center [272, 348] width 22 height 22
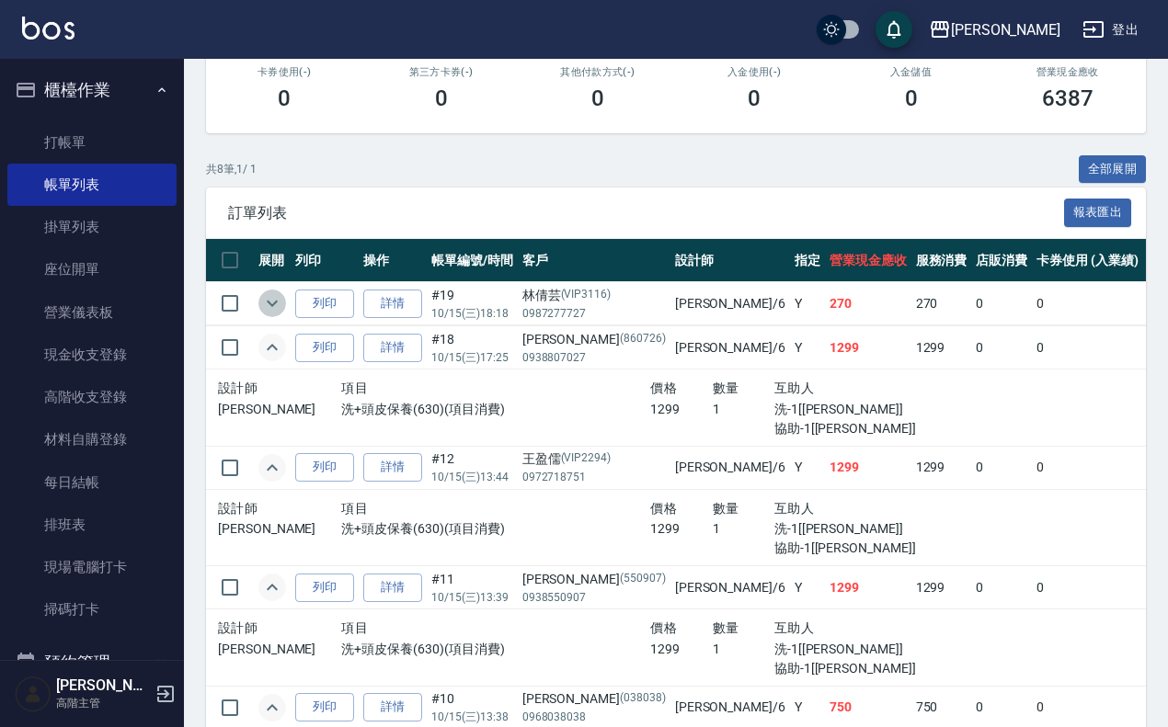
click at [274, 302] on icon "expand row" at bounding box center [272, 304] width 11 height 6
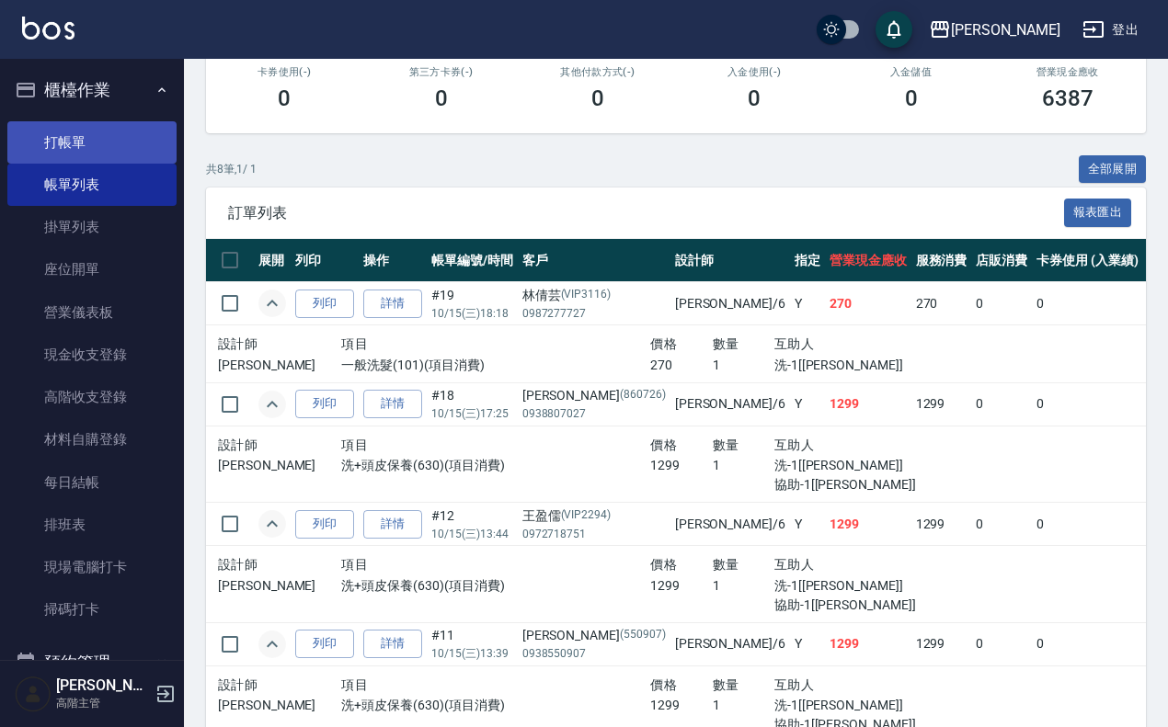
click at [110, 144] on link "打帳單" at bounding box center [91, 142] width 169 height 42
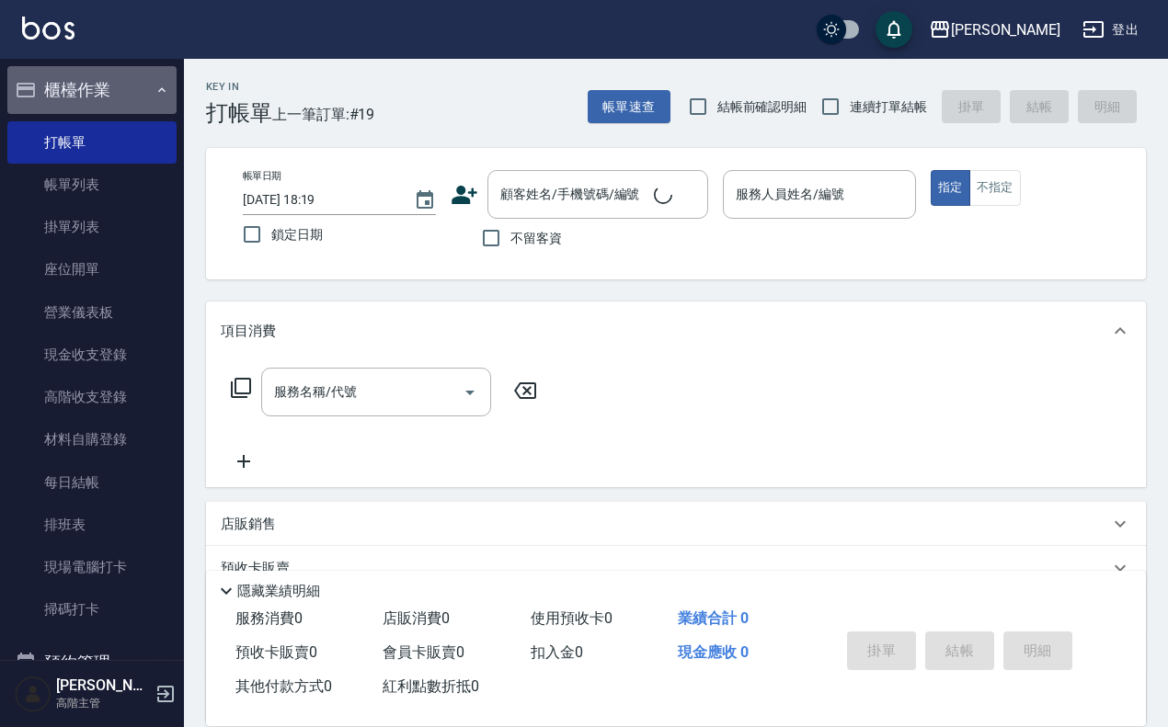
click at [103, 80] on button "櫃檯作業" at bounding box center [91, 90] width 169 height 48
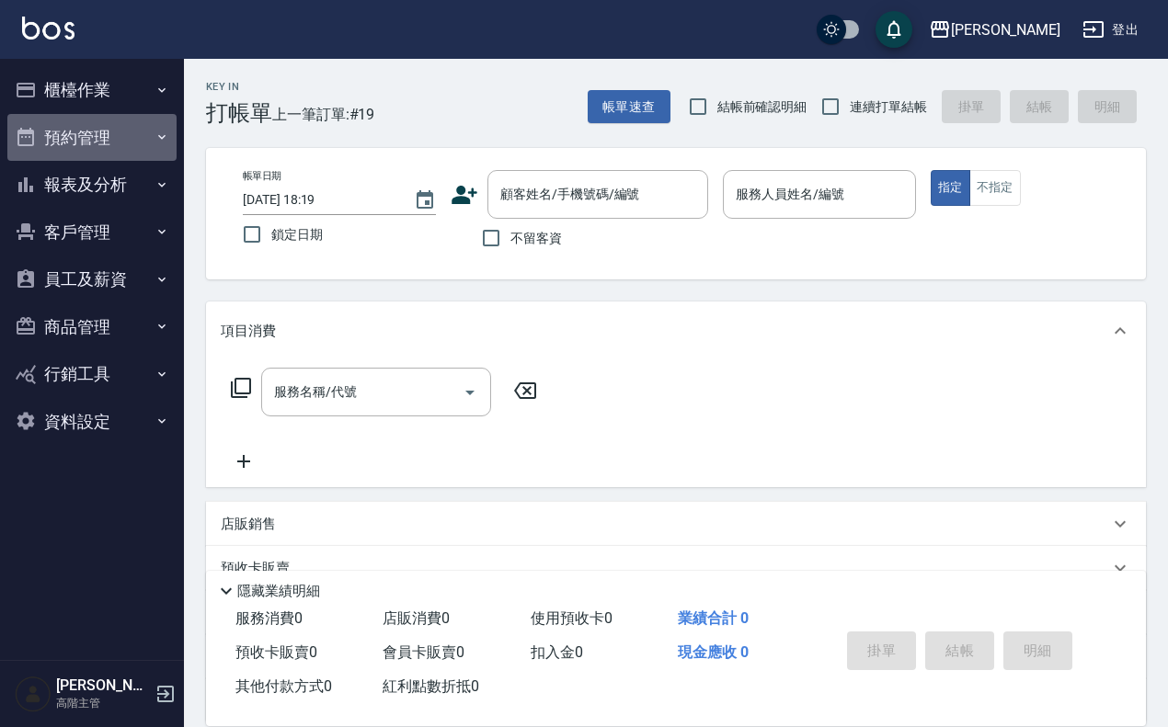
click at [112, 134] on button "預約管理" at bounding box center [91, 138] width 169 height 48
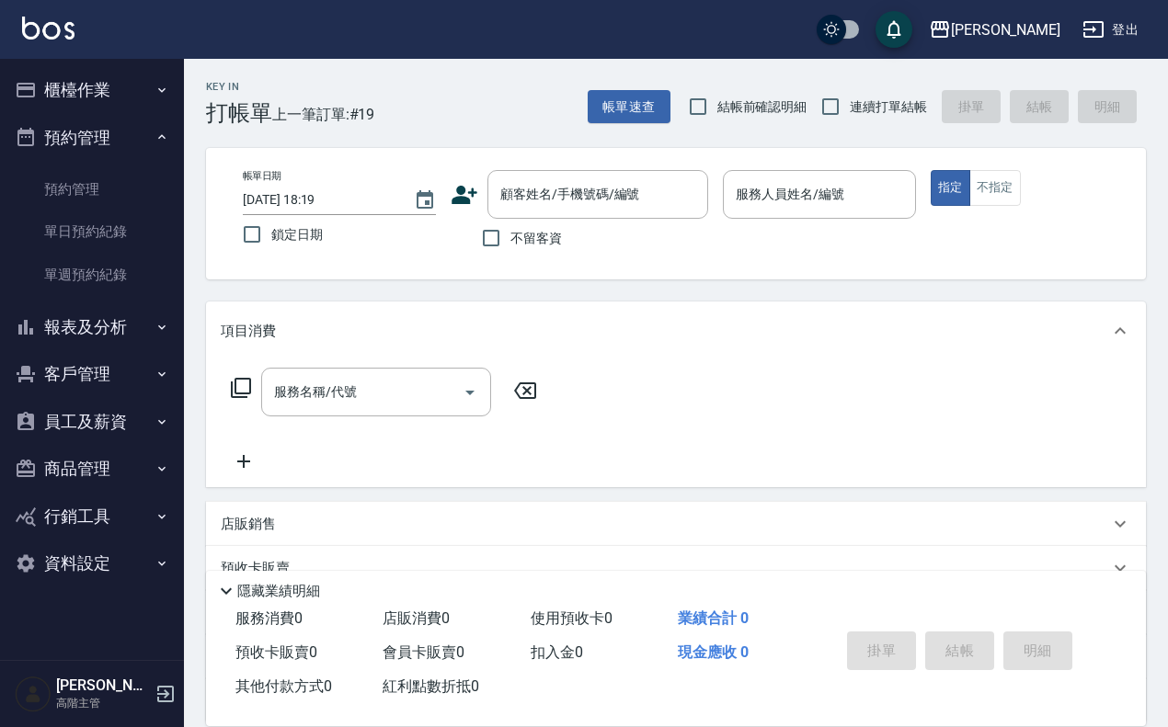
click at [106, 314] on button "報表及分析" at bounding box center [91, 327] width 169 height 48
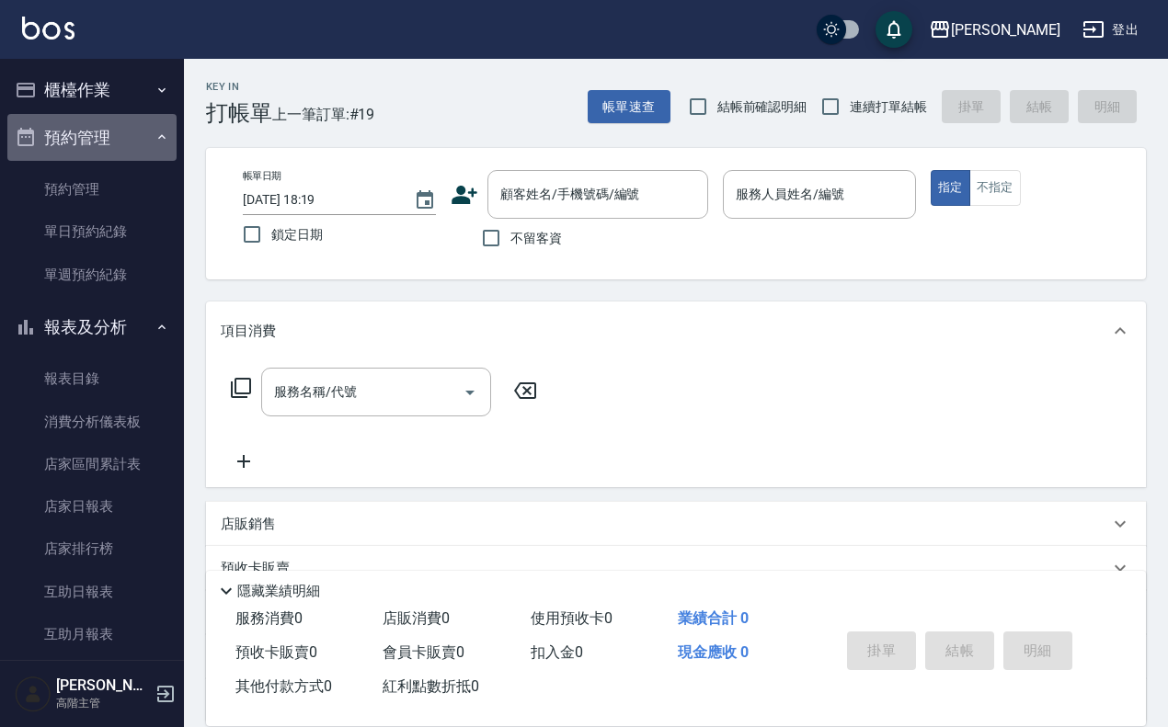
click at [99, 143] on button "預約管理" at bounding box center [91, 138] width 169 height 48
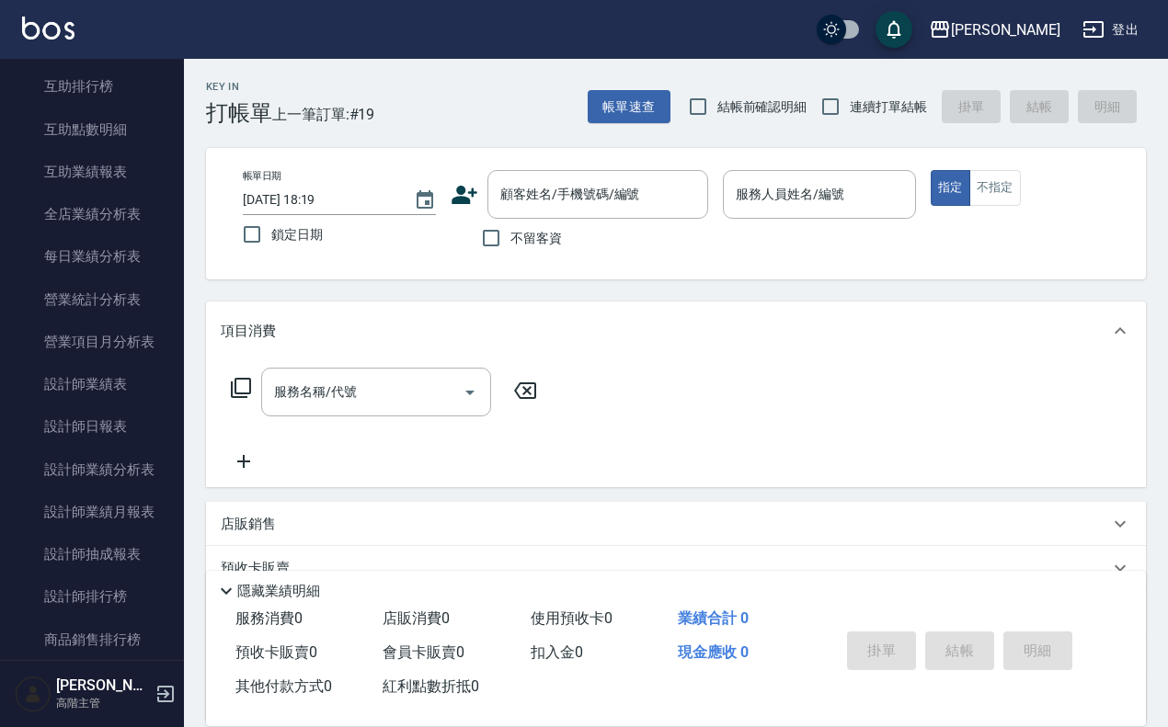
scroll to position [451, 0]
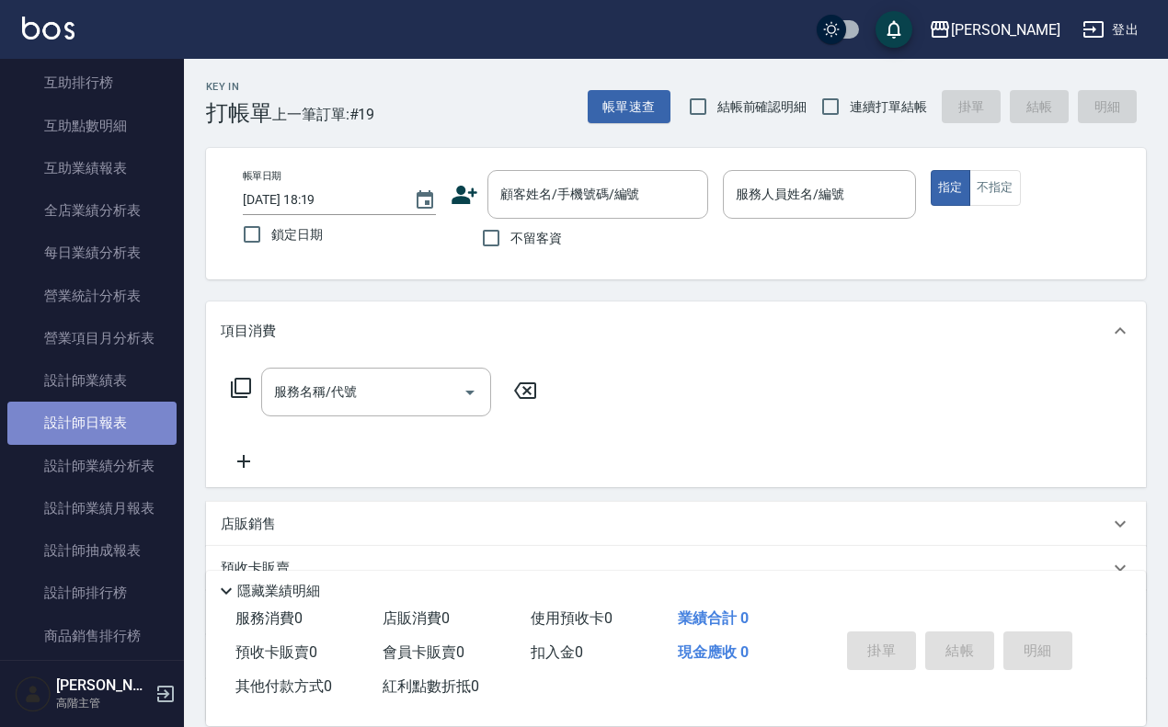
click at [117, 426] on link "設計師日報表" at bounding box center [91, 423] width 169 height 42
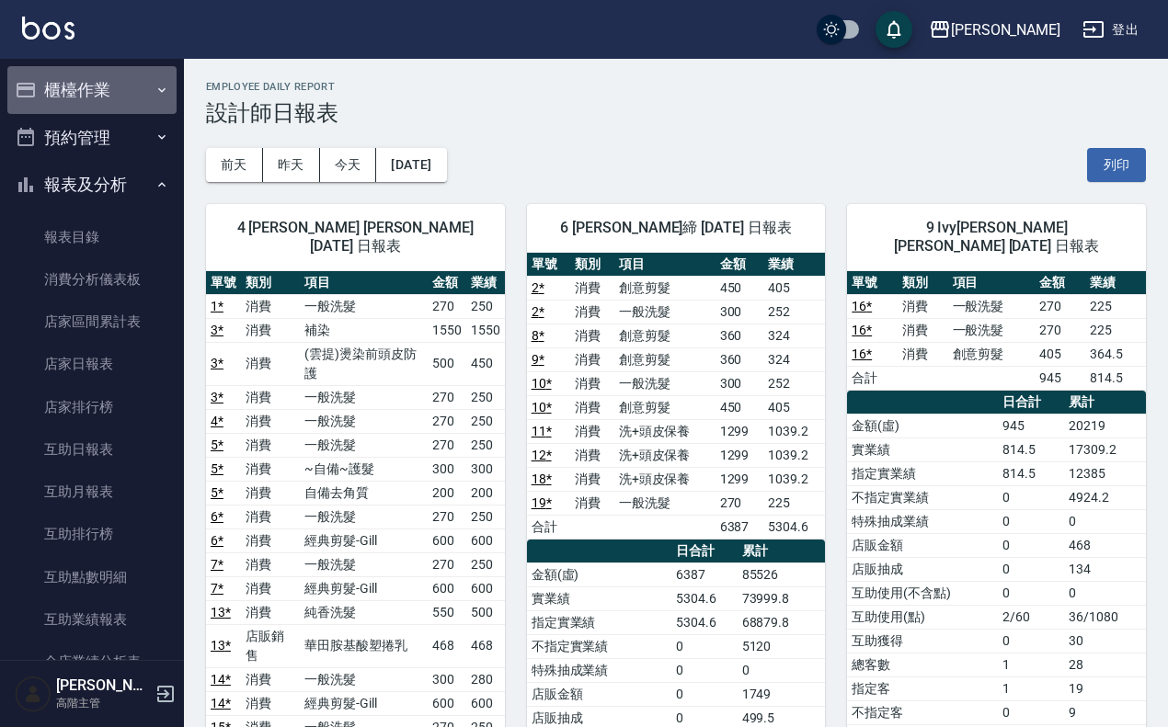
click at [94, 86] on button "櫃檯作業" at bounding box center [91, 90] width 169 height 48
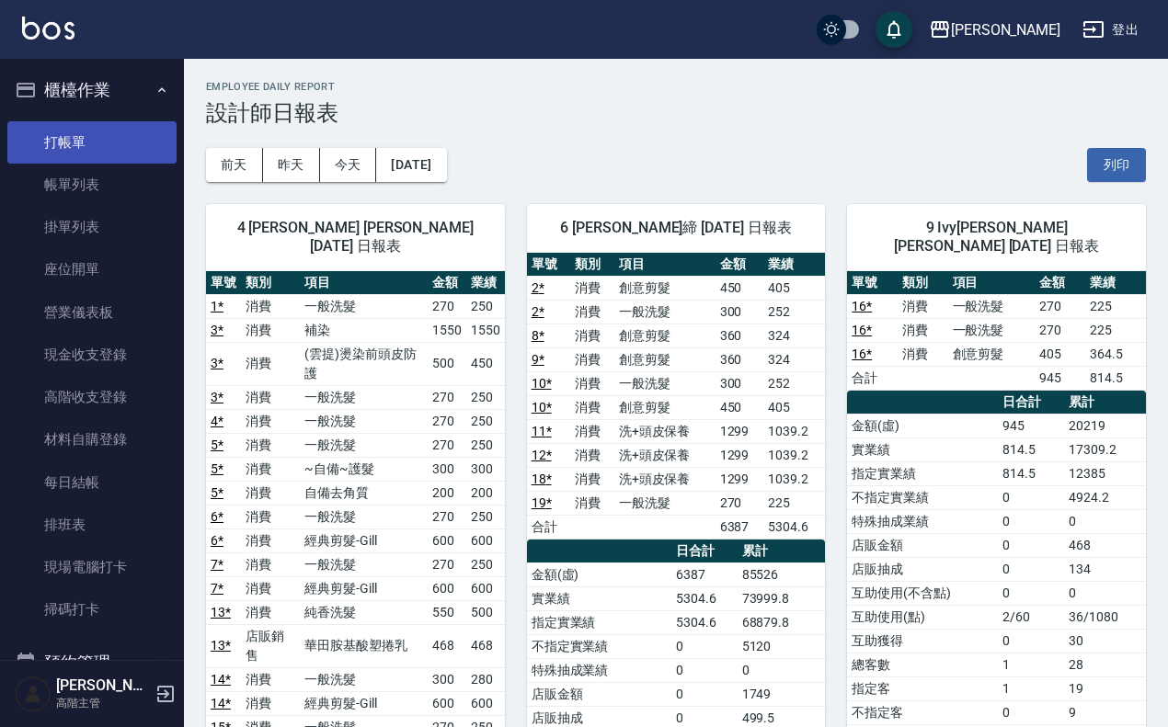
click at [95, 140] on link "打帳單" at bounding box center [91, 142] width 169 height 42
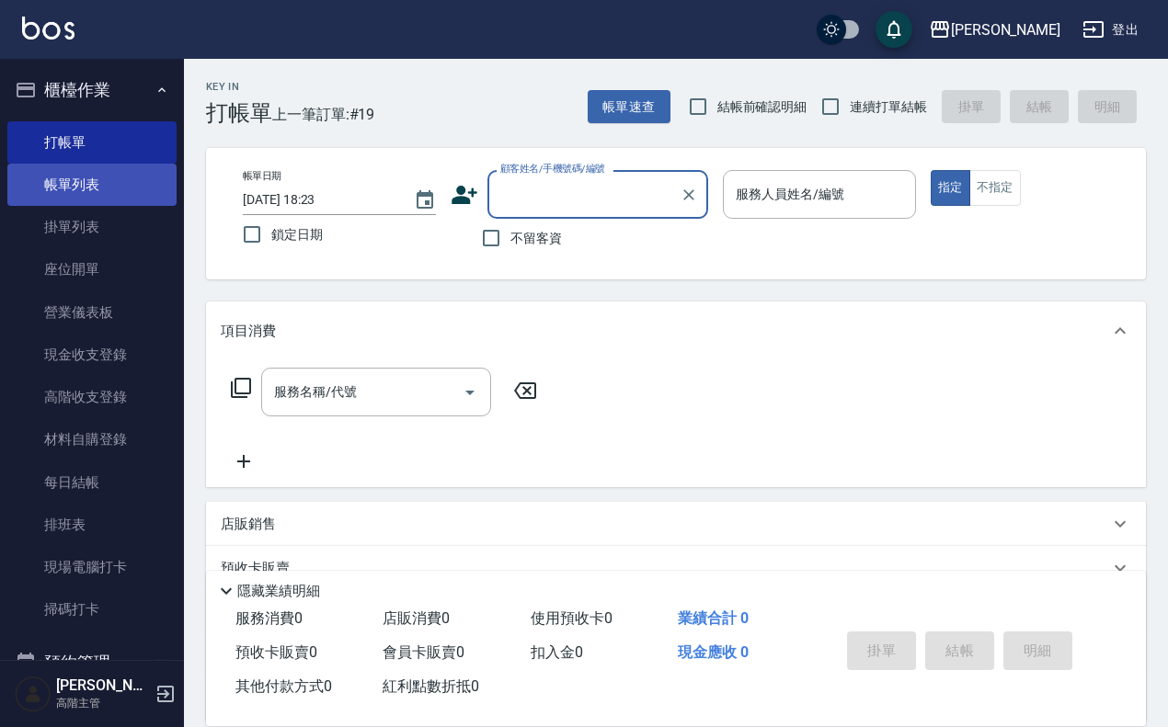
click at [127, 188] on link "帳單列表" at bounding box center [91, 185] width 169 height 42
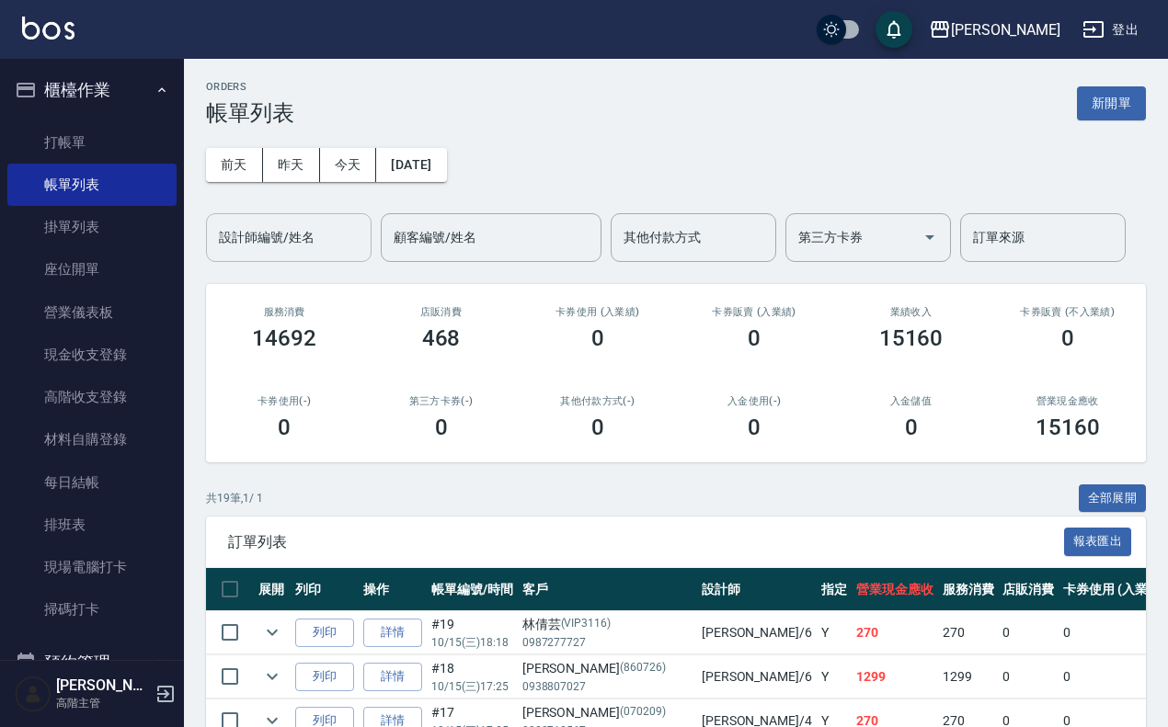
click at [327, 232] on input "設計師編號/姓名" at bounding box center [288, 238] width 149 height 32
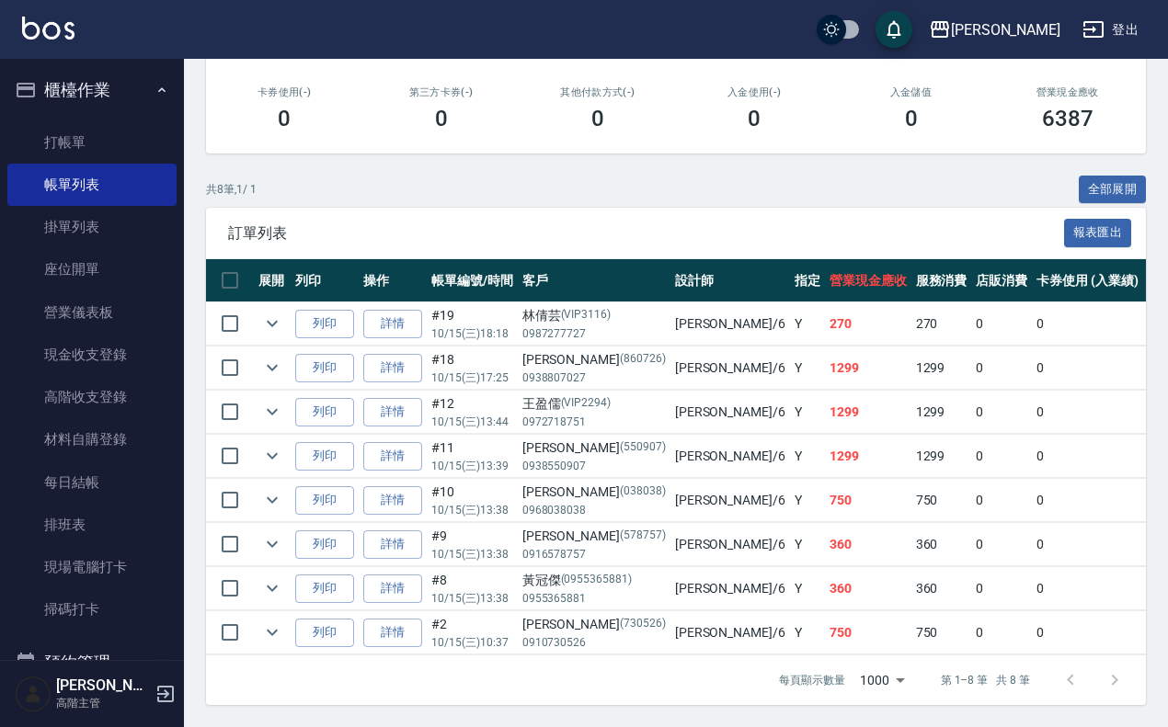
scroll to position [329, 0]
type input "Joalin-6"
click at [117, 143] on link "打帳單" at bounding box center [91, 142] width 169 height 42
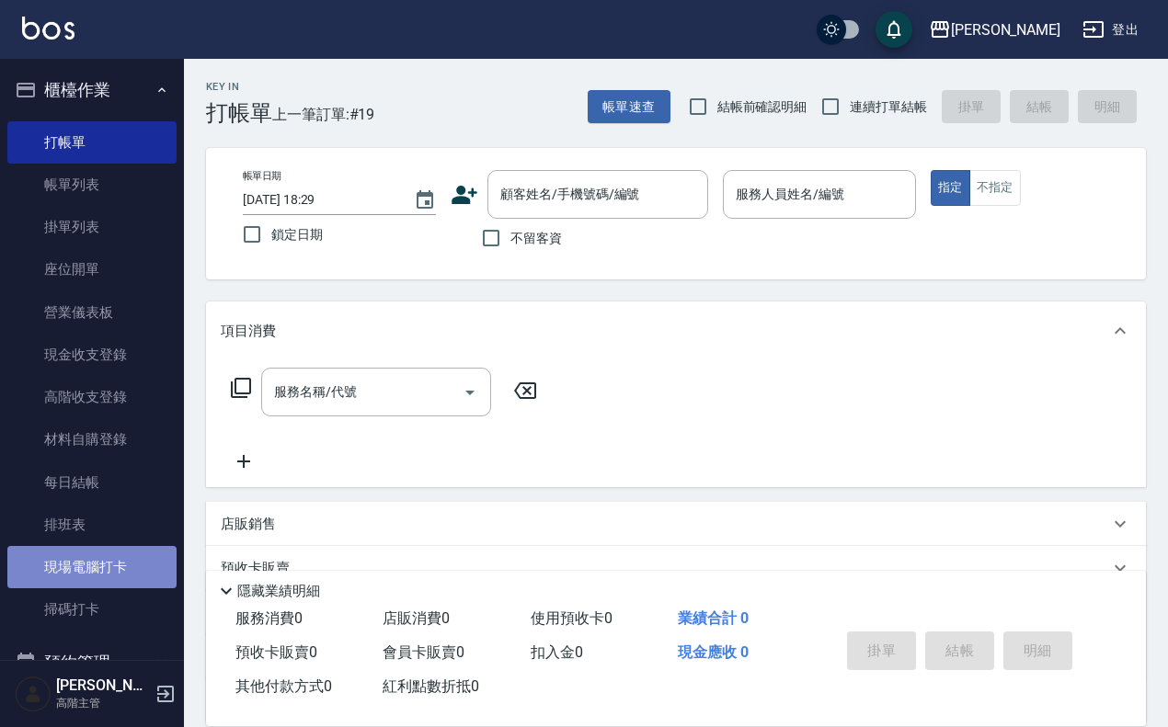
click at [125, 564] on link "現場電腦打卡" at bounding box center [91, 567] width 169 height 42
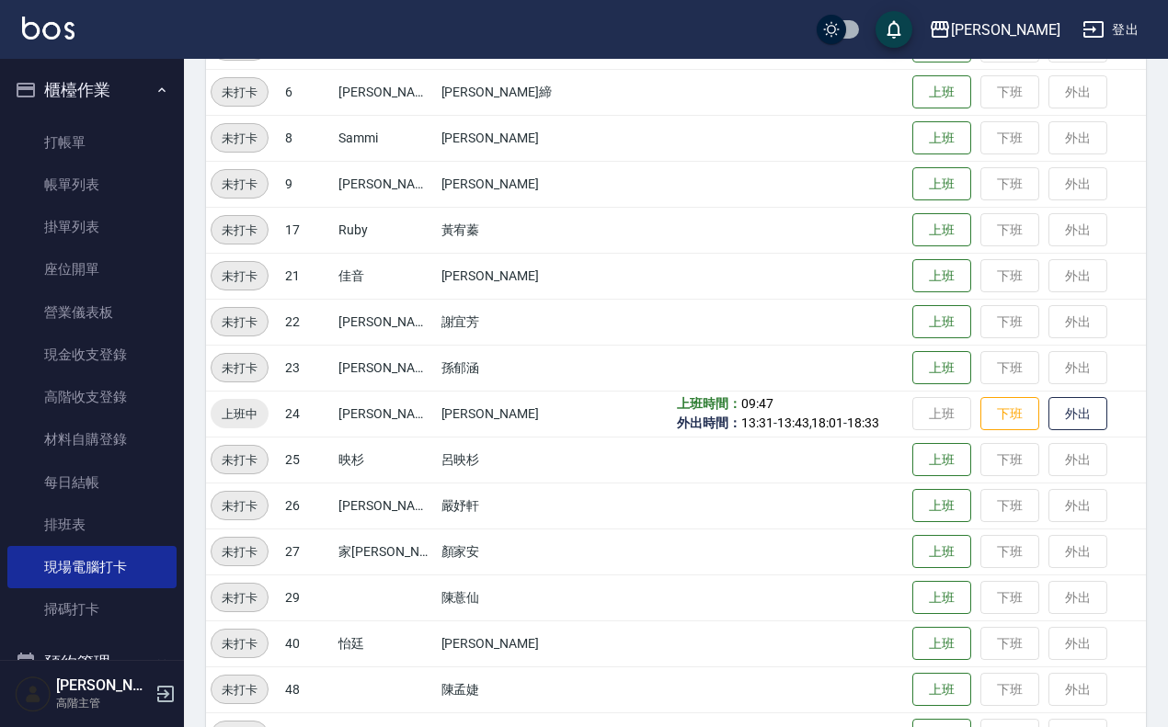
scroll to position [327, 0]
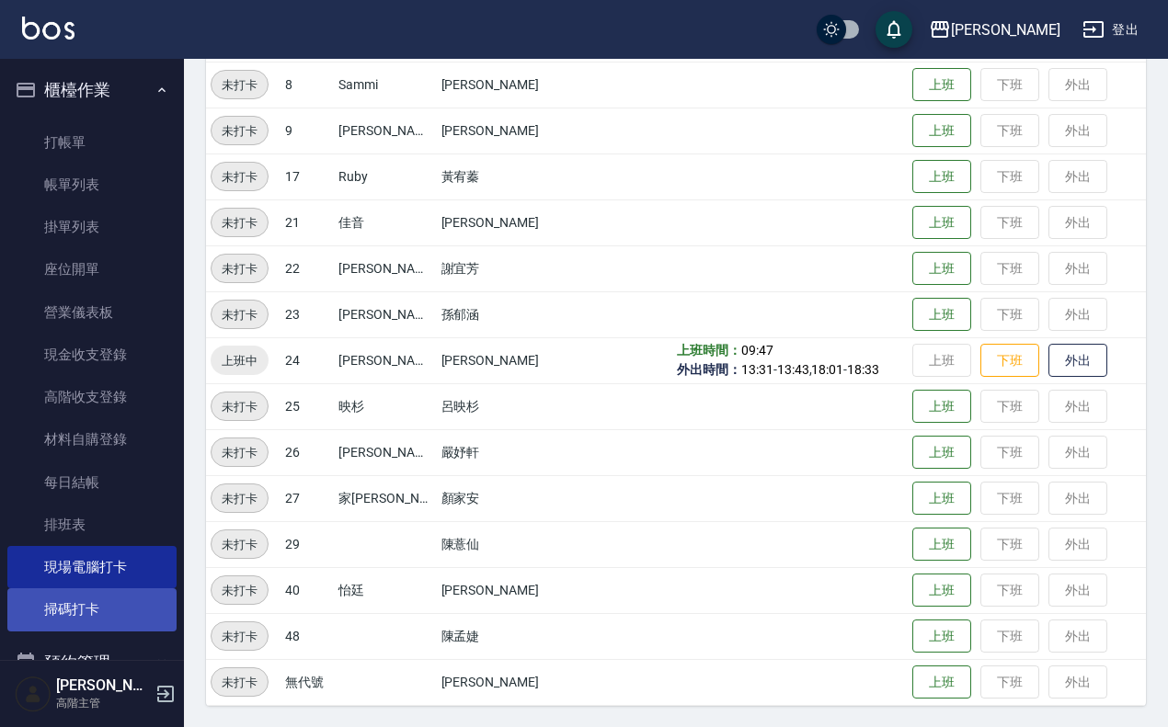
click at [153, 610] on link "掃碼打卡" at bounding box center [91, 609] width 169 height 42
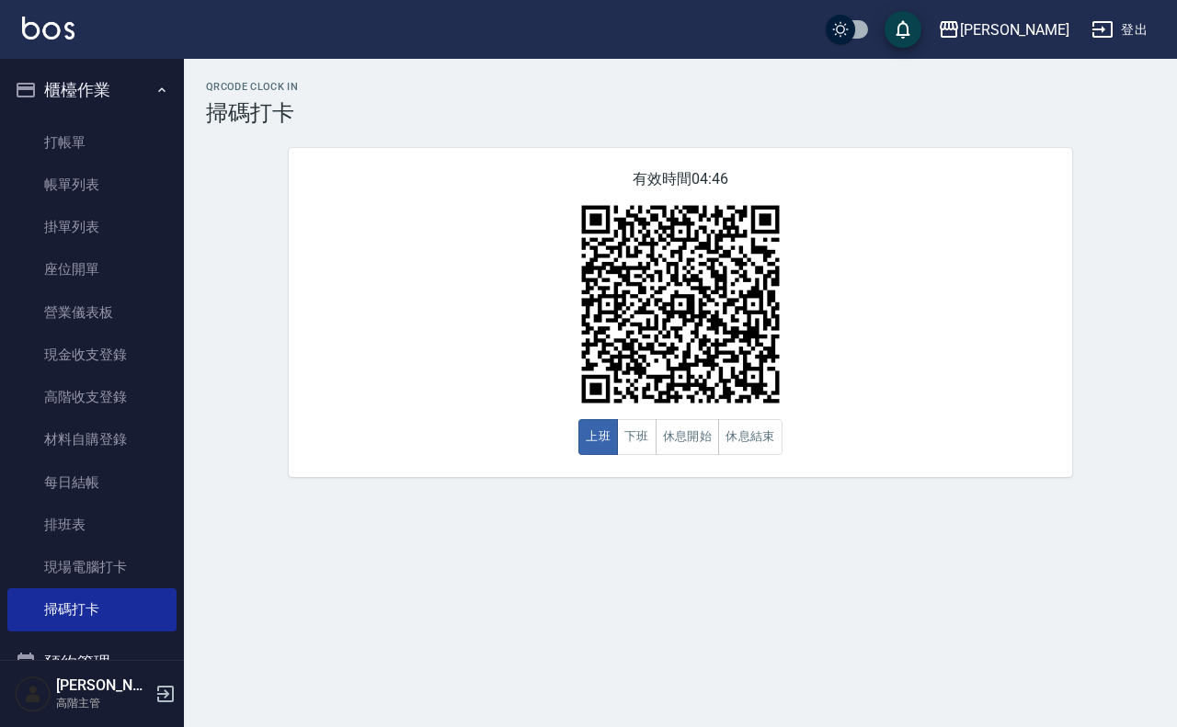
click at [56, 35] on img at bounding box center [48, 28] width 52 height 23
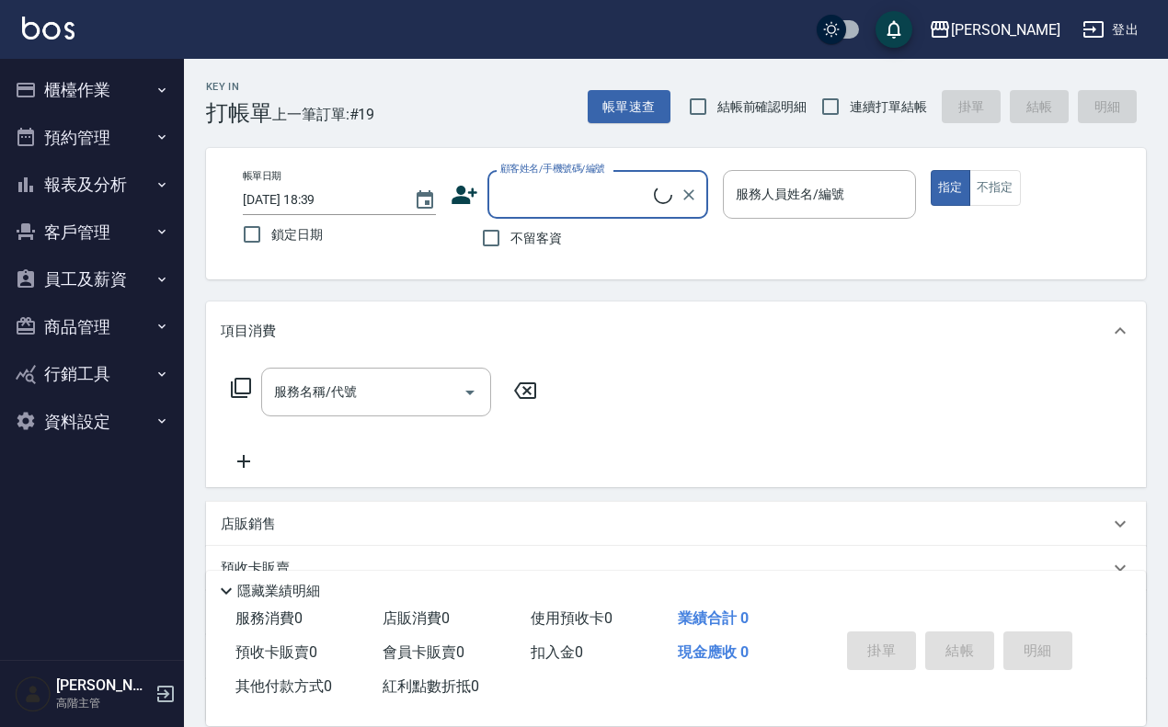
click at [118, 85] on button "櫃檯作業" at bounding box center [91, 90] width 169 height 48
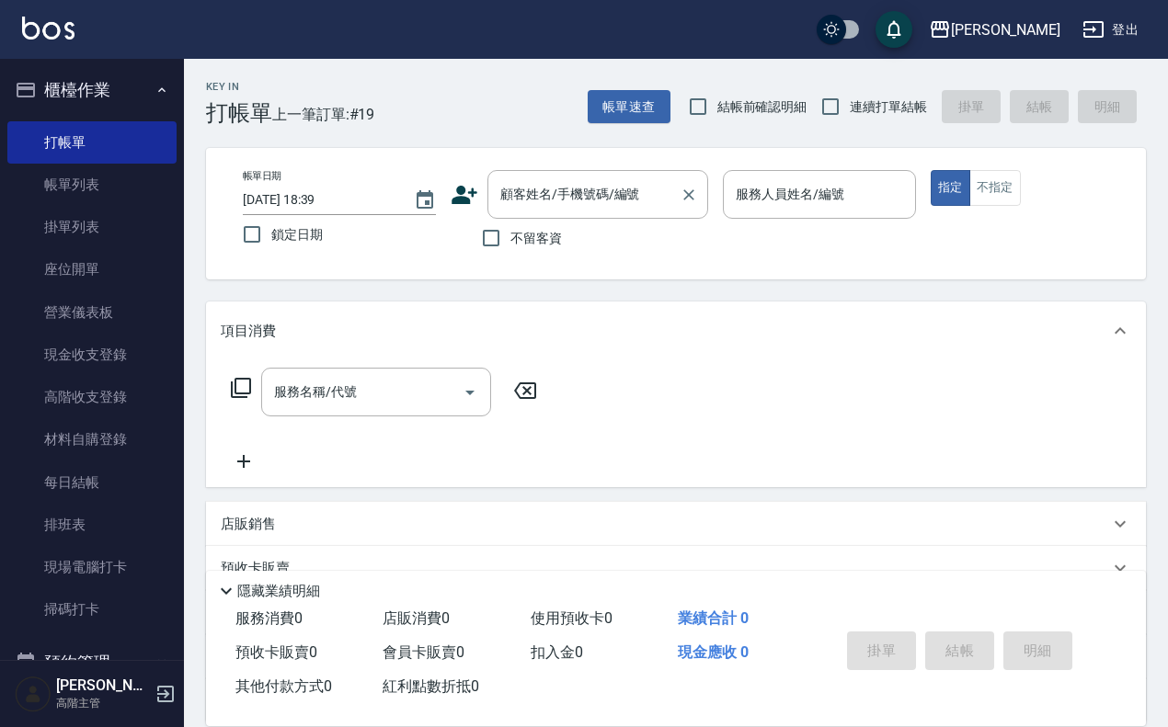
click at [585, 177] on div "顧客姓名/手機號碼/編號" at bounding box center [597, 194] width 221 height 49
click at [79, 182] on link "帳單列表" at bounding box center [91, 185] width 169 height 42
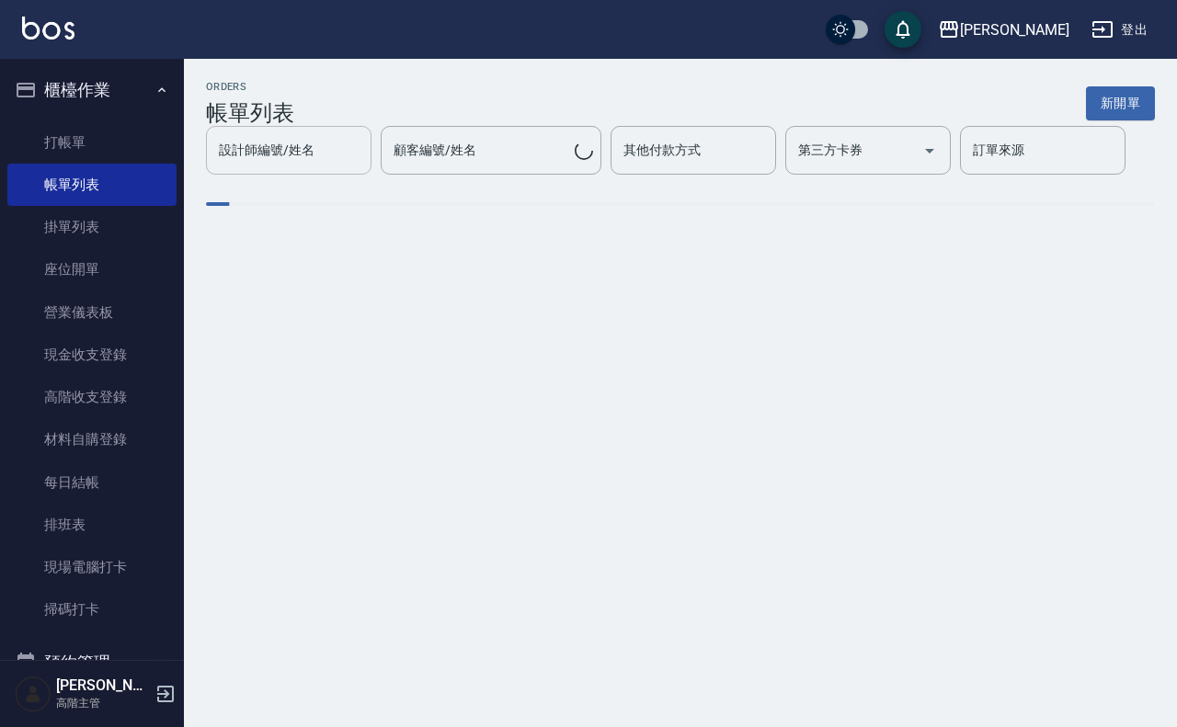
click at [297, 167] on div "設計師編號/姓名" at bounding box center [288, 150] width 165 height 49
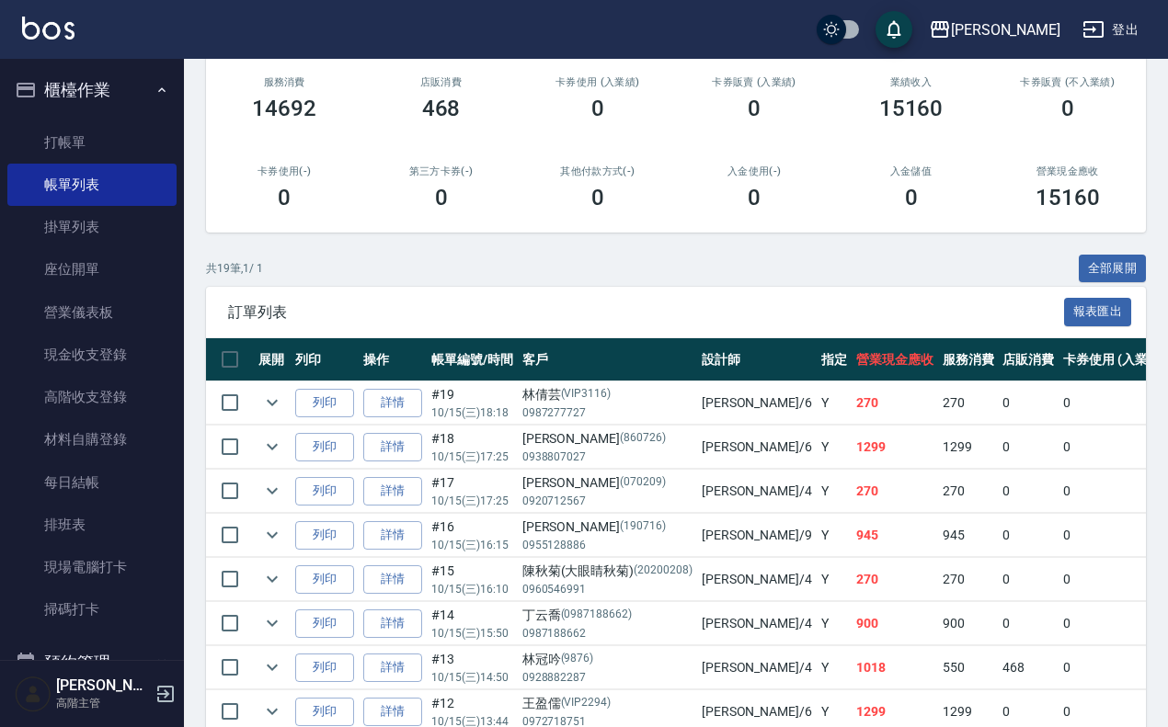
scroll to position [345, 0]
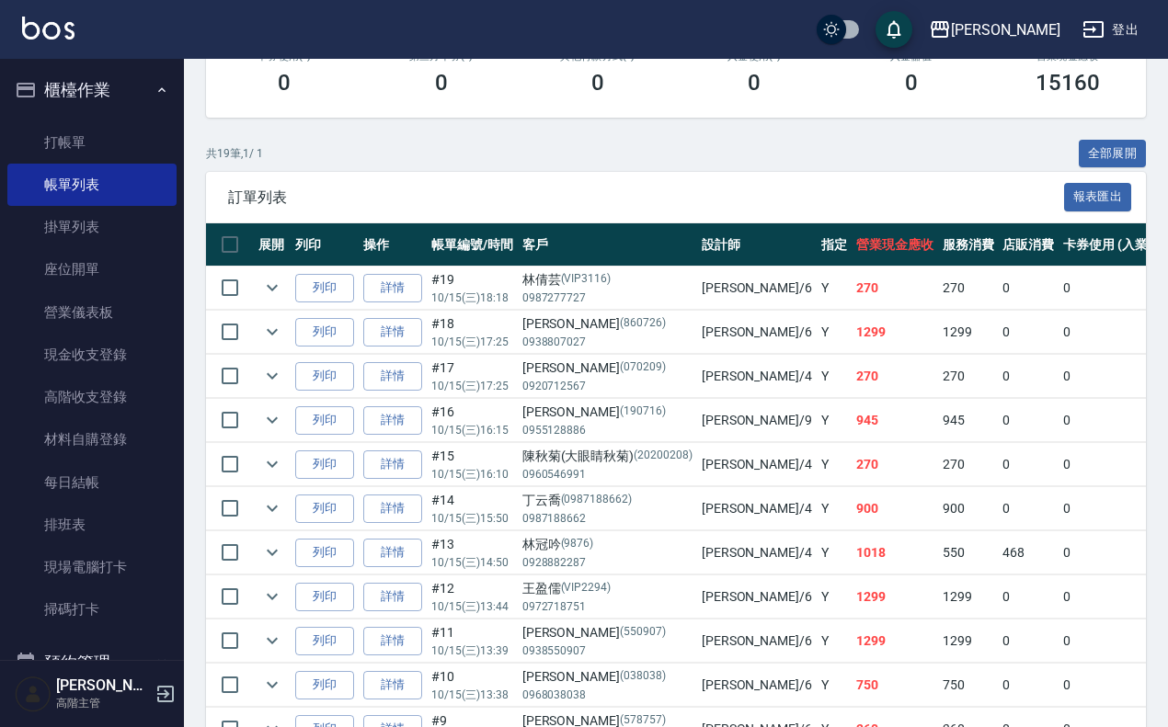
click at [613, 141] on div "共 19 筆, 1 / 1 全部展開" at bounding box center [676, 154] width 940 height 29
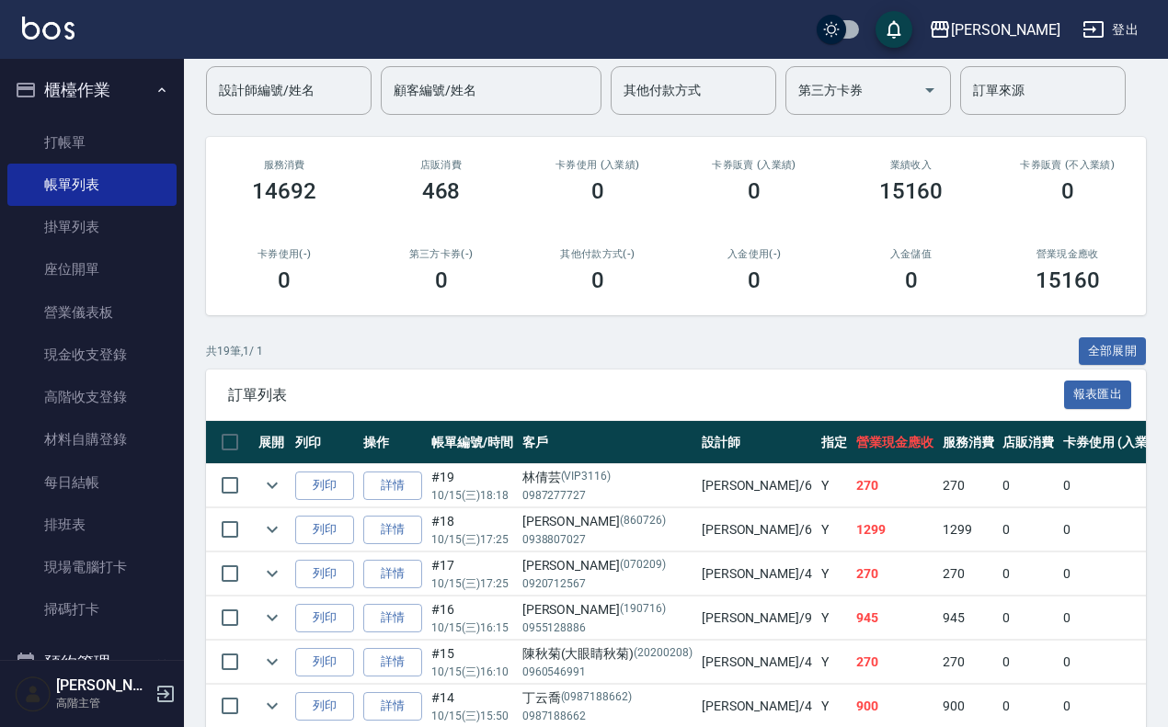
scroll to position [0, 0]
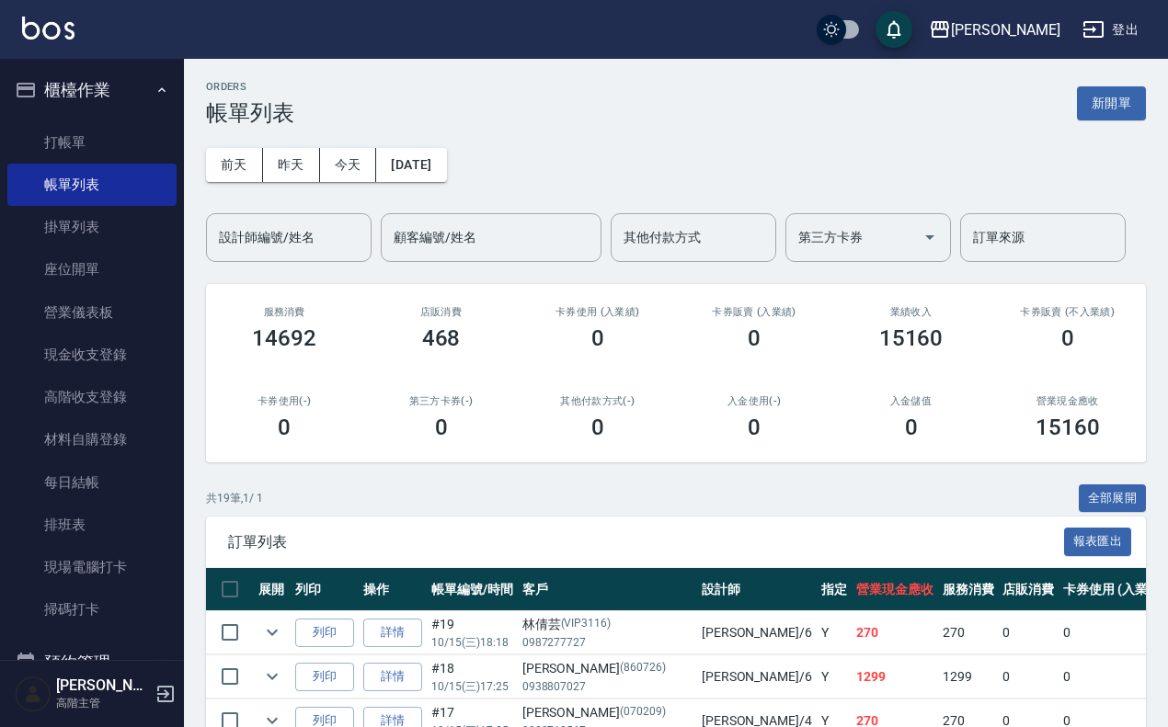
click at [85, 86] on button "櫃檯作業" at bounding box center [91, 90] width 169 height 48
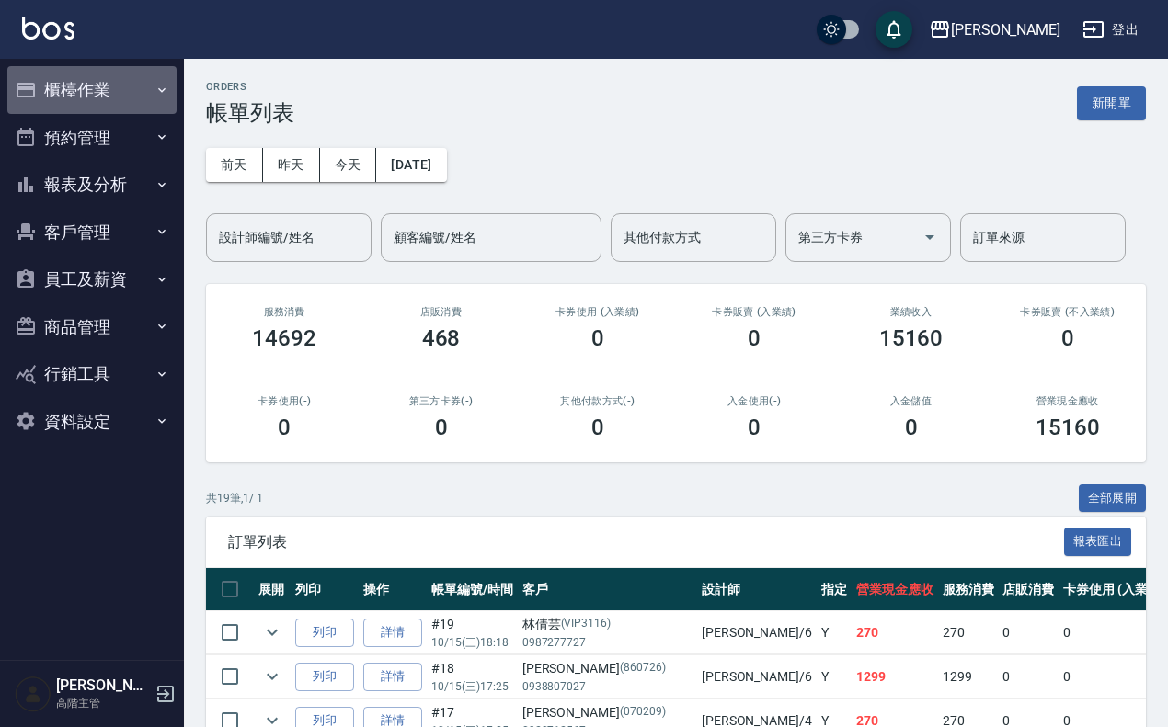
click at [149, 97] on button "櫃檯作業" at bounding box center [91, 90] width 169 height 48
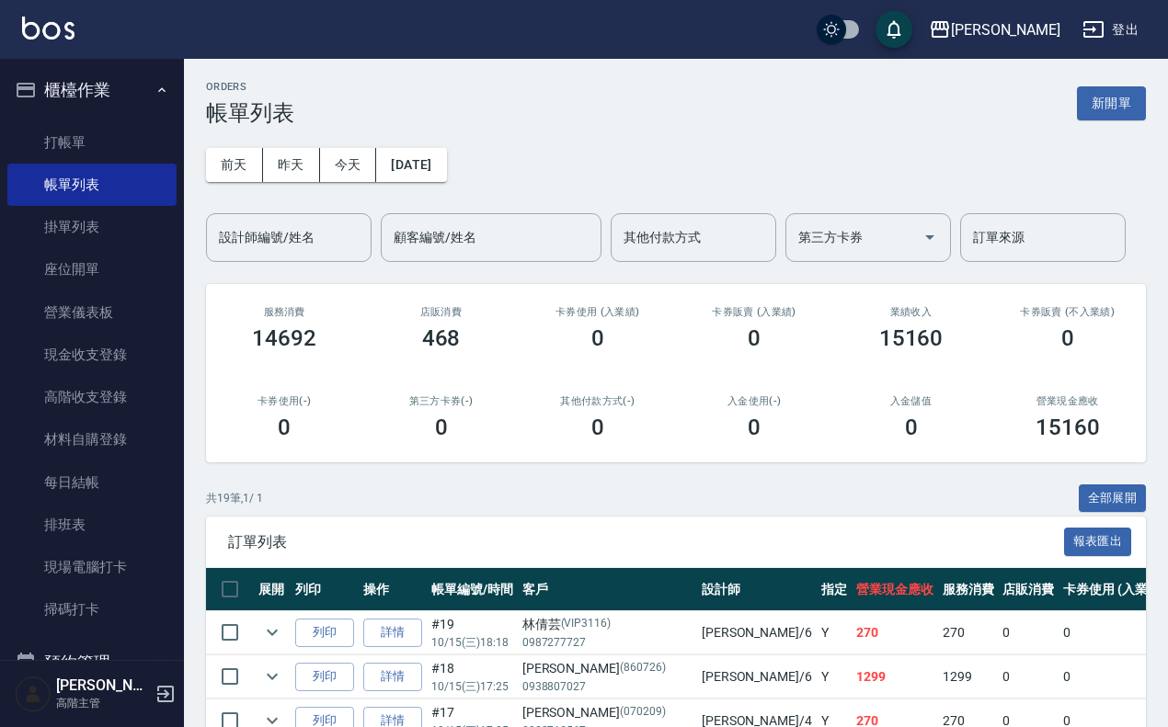
click at [1090, 88] on button "新開單" at bounding box center [1111, 103] width 69 height 34
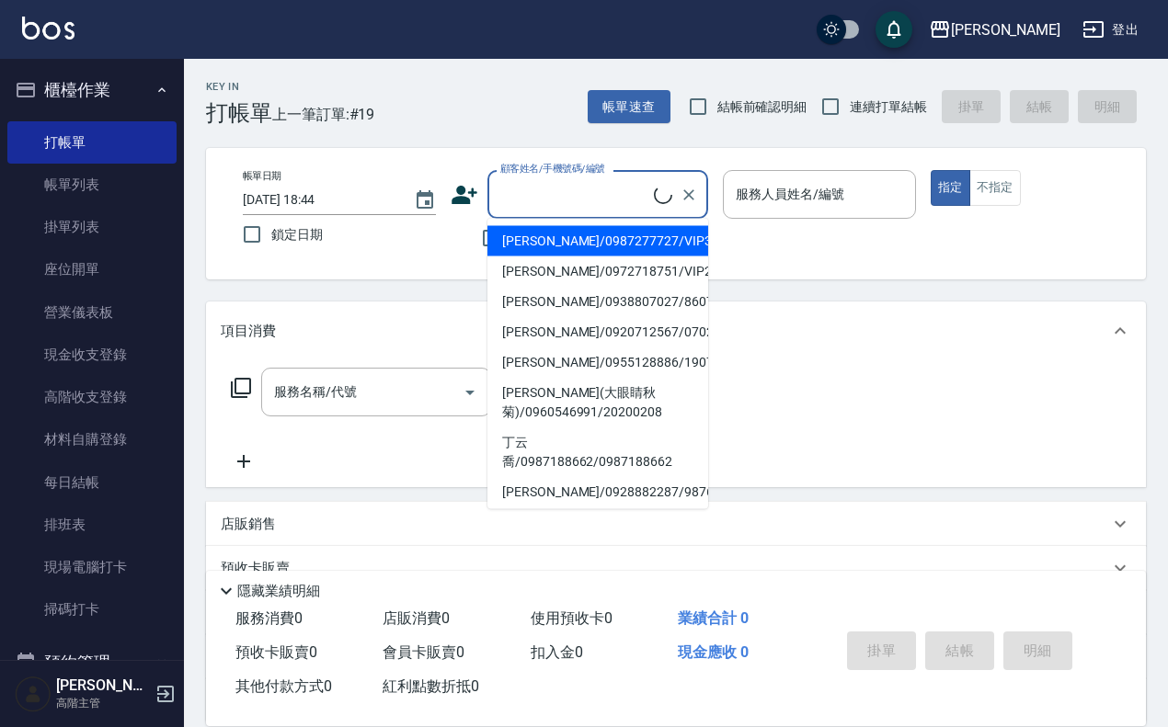
click at [587, 184] on input "顧客姓名/手機號碼/編號" at bounding box center [575, 194] width 158 height 32
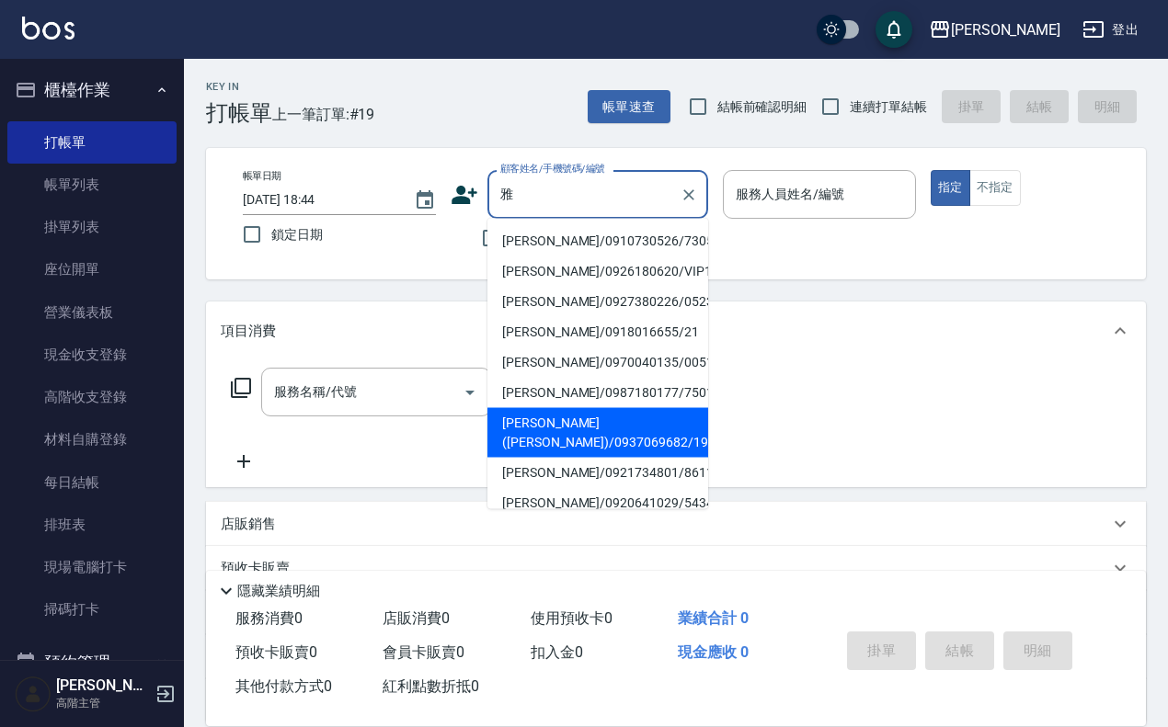
drag, startPoint x: 602, startPoint y: 421, endPoint x: 603, endPoint y: 446, distance: 24.8
click at [603, 446] on li "[PERSON_NAME]([PERSON_NAME])/0937069682/1927" at bounding box center [597, 433] width 221 height 50
type input "[PERSON_NAME]([PERSON_NAME])/0937069682/1927"
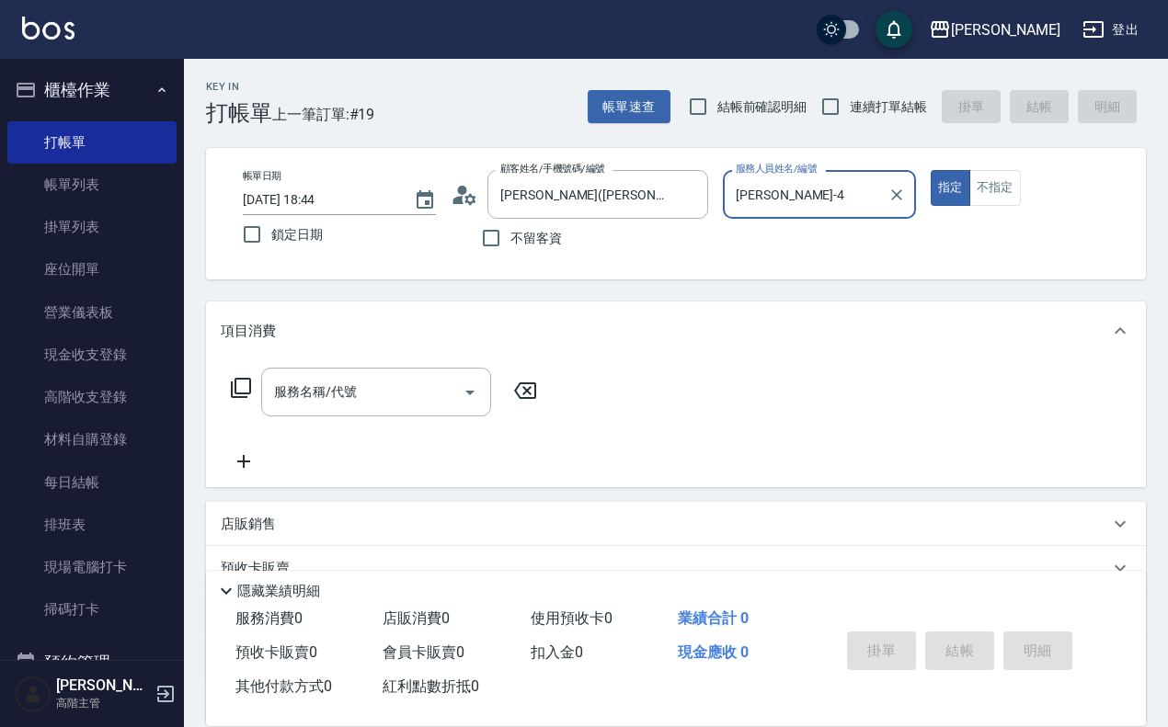
type input "[PERSON_NAME]-4"
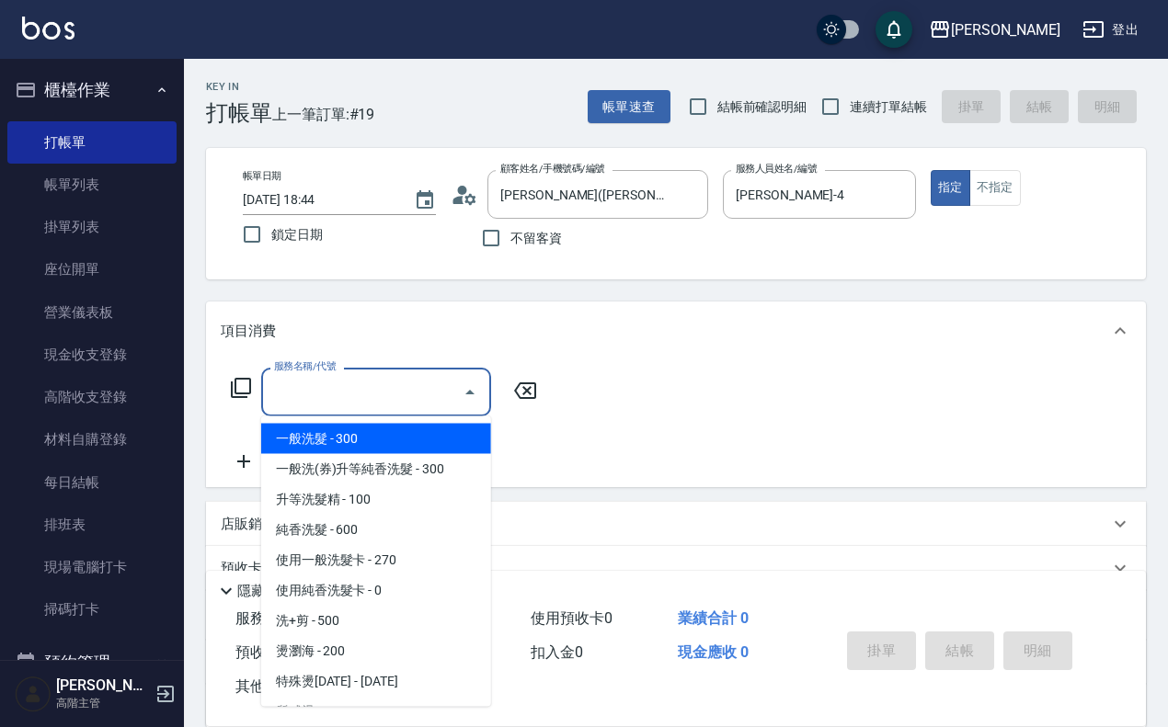
click at [379, 403] on input "服務名稱/代號" at bounding box center [362, 392] width 186 height 32
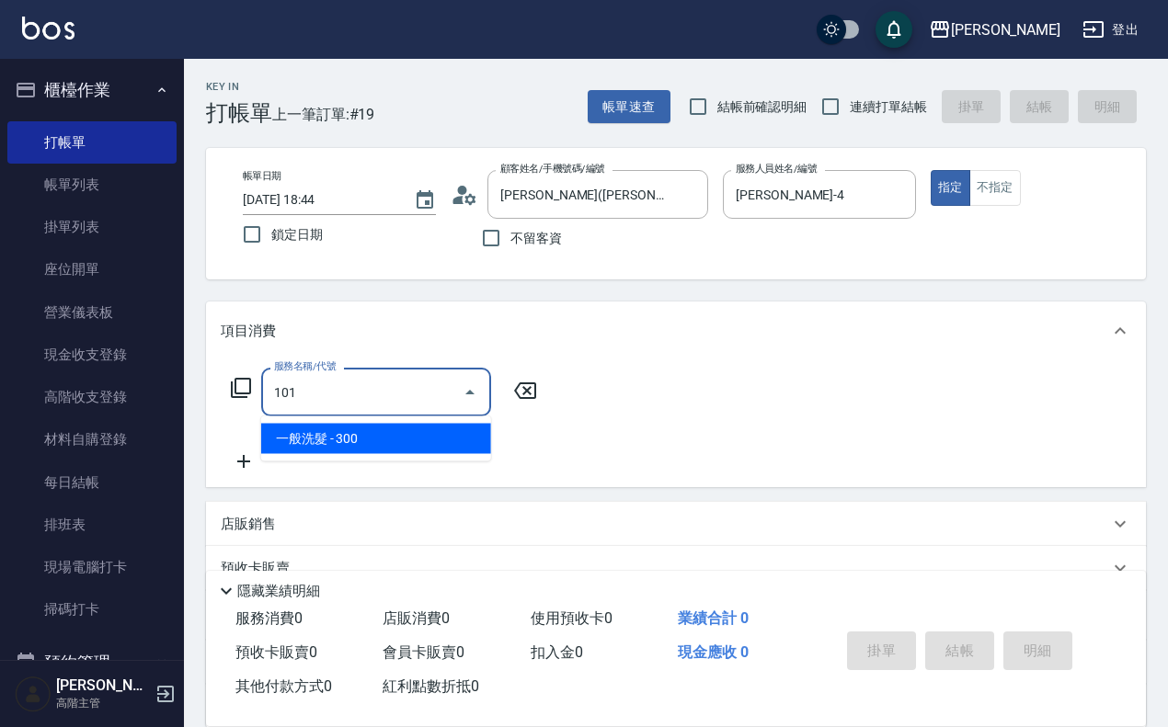
type input "一般洗髮(101)"
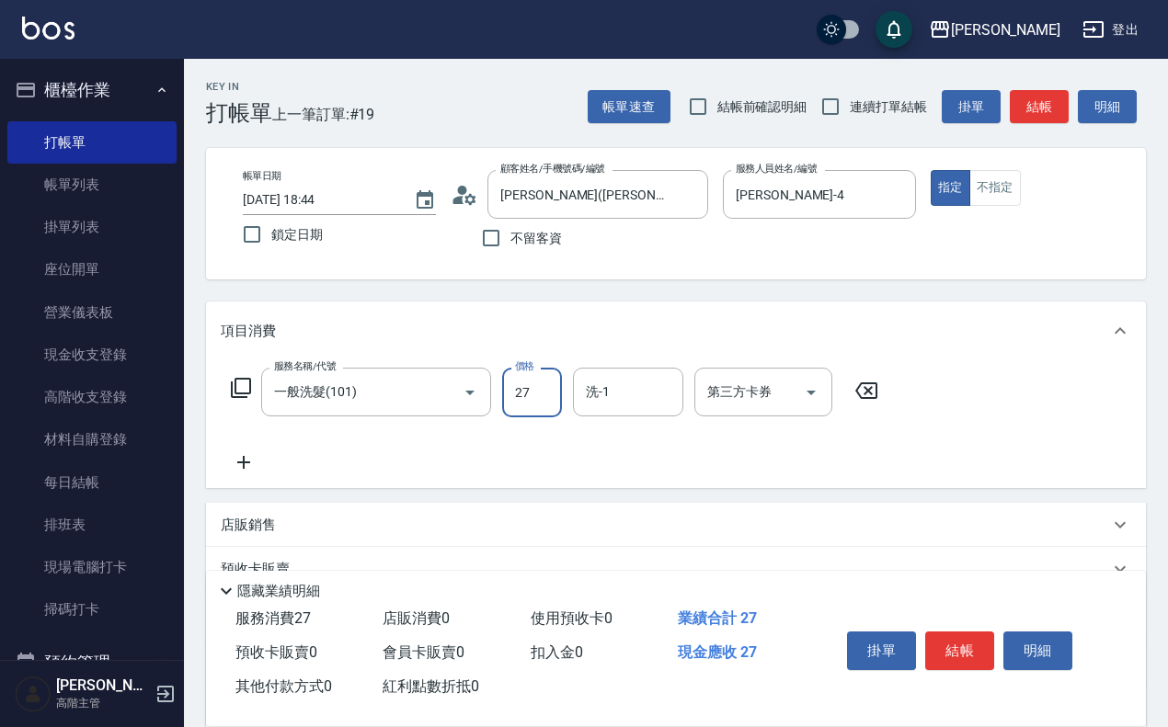
click at [553, 401] on input "27" at bounding box center [532, 393] width 60 height 50
type input "270"
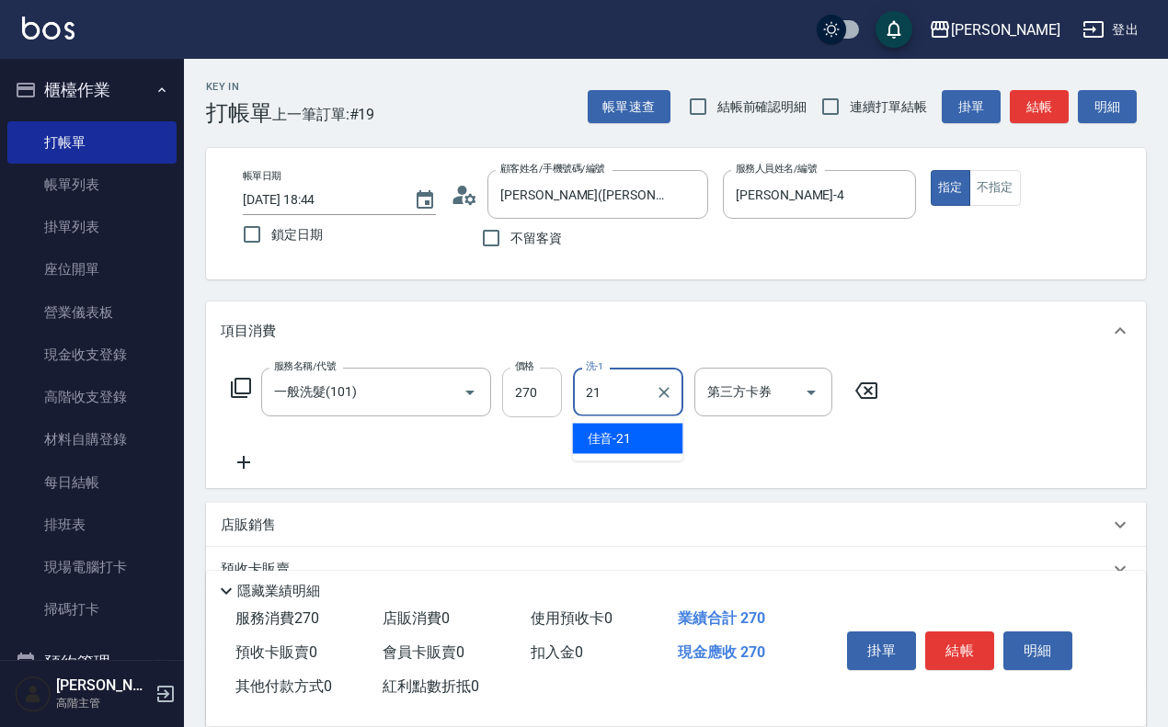
type input "佳音-21"
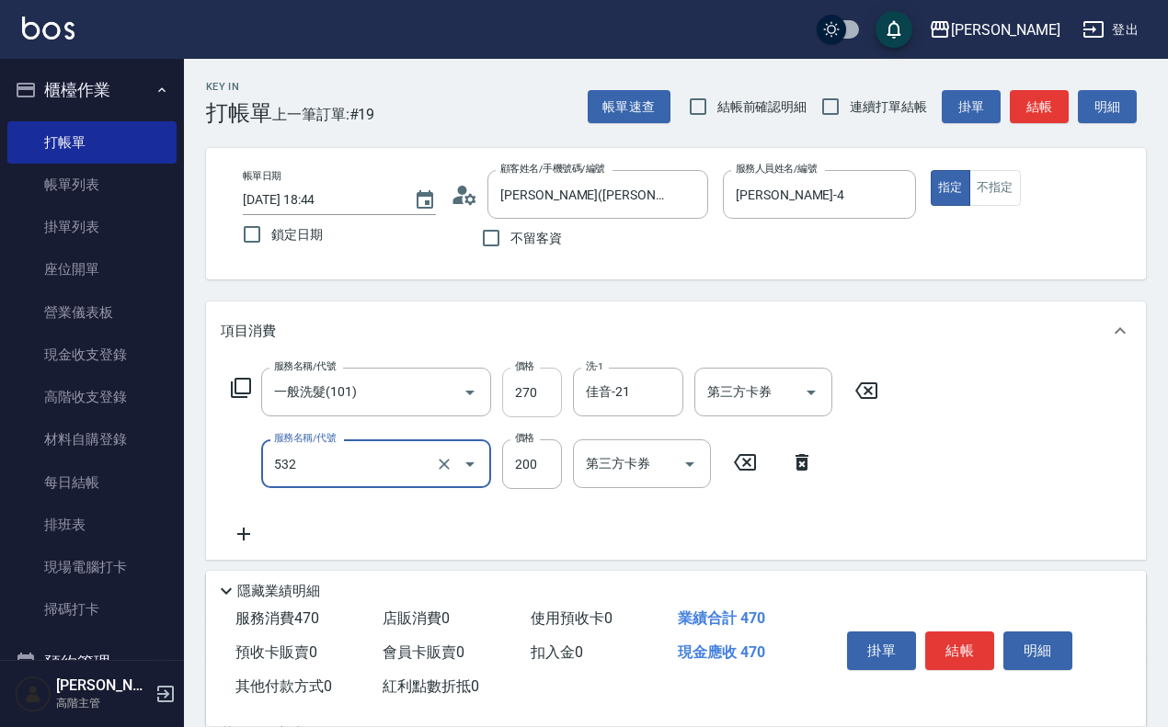
type input "自備複方.亞士(532)"
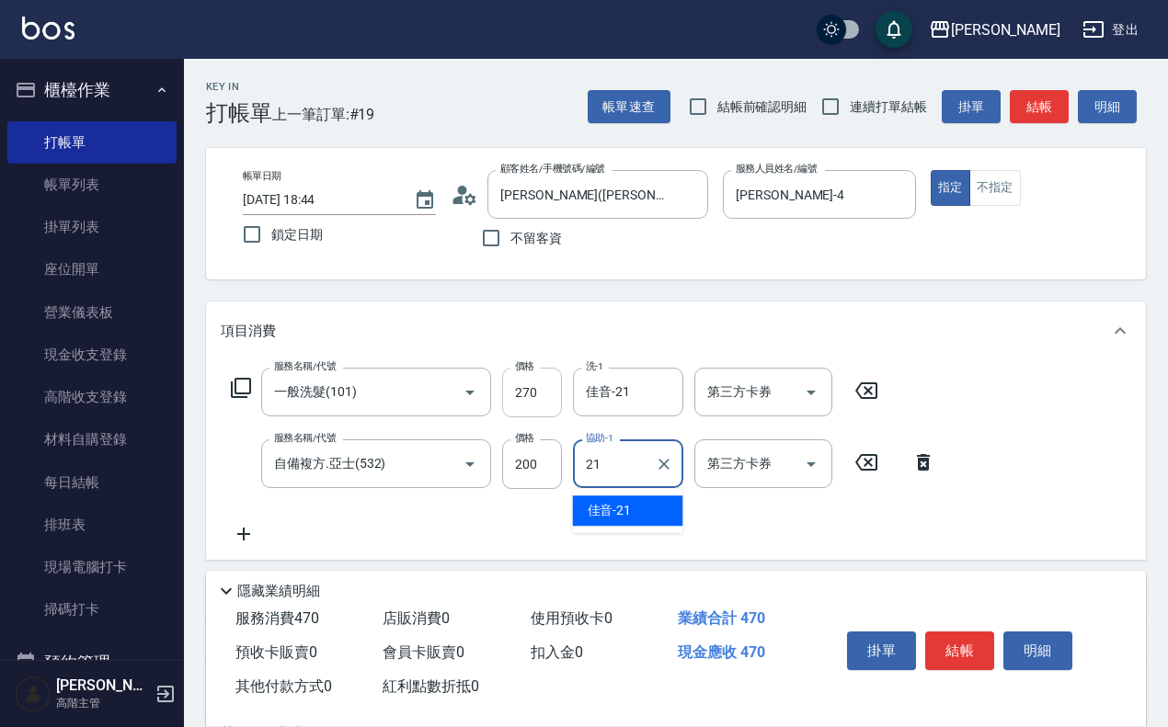
type input "佳音-21"
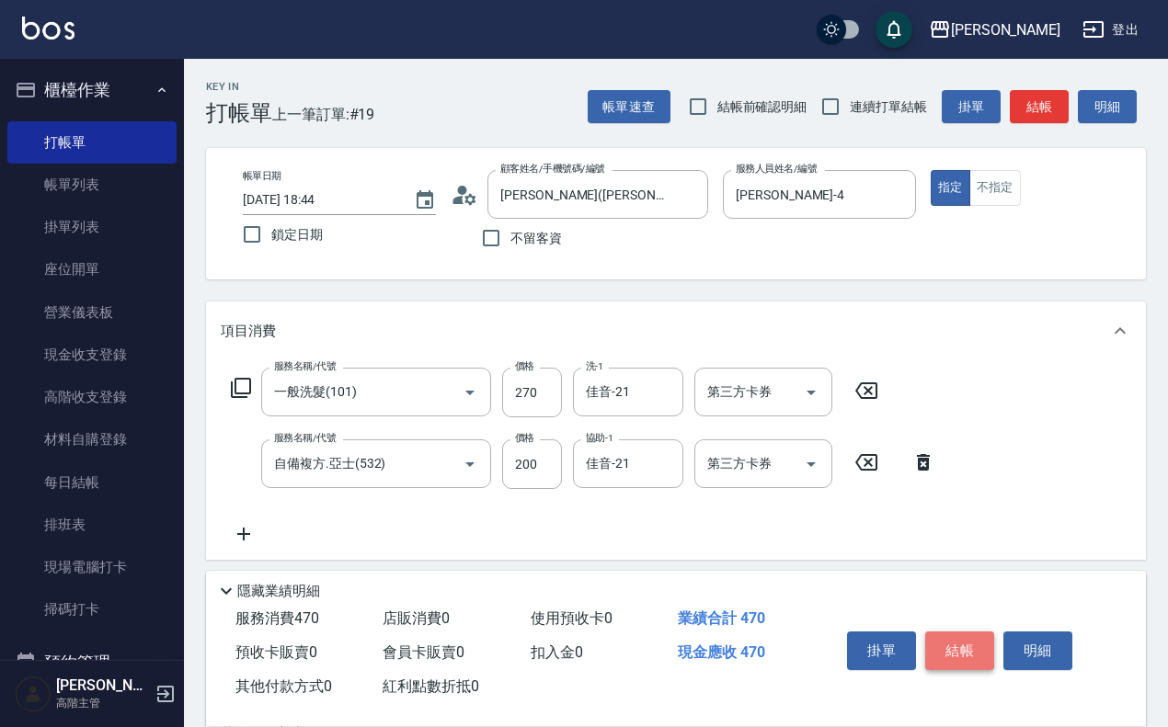
click at [980, 656] on button "結帳" at bounding box center [959, 651] width 69 height 39
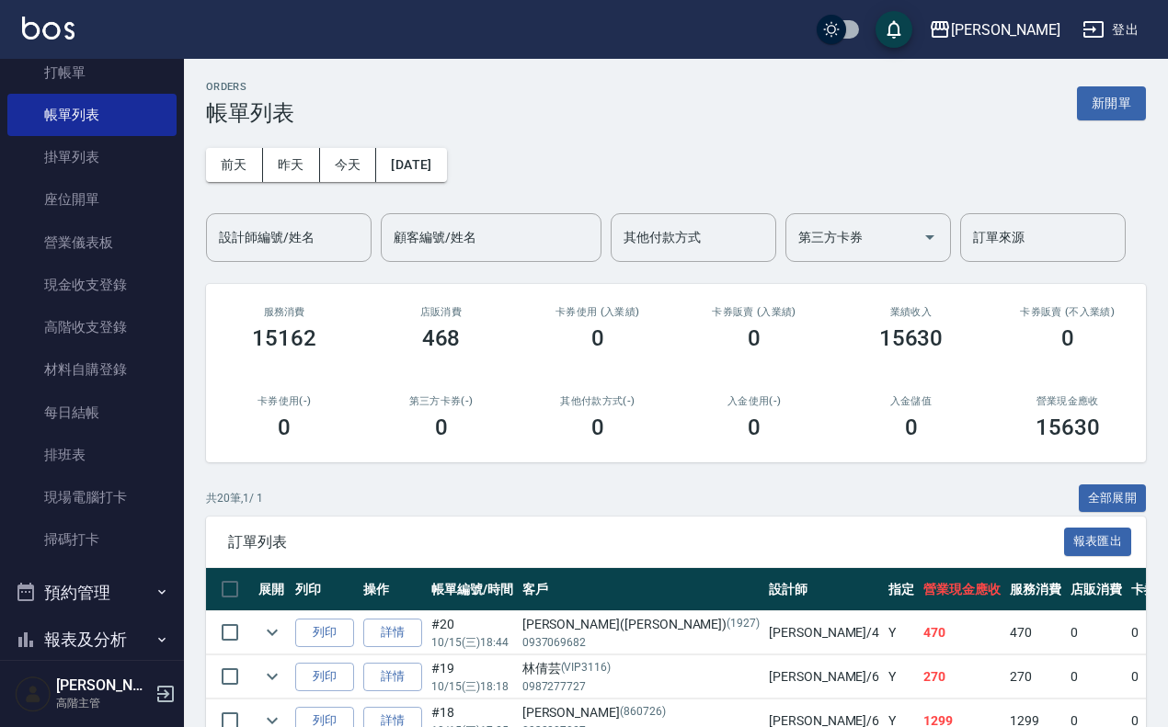
scroll to position [230, 0]
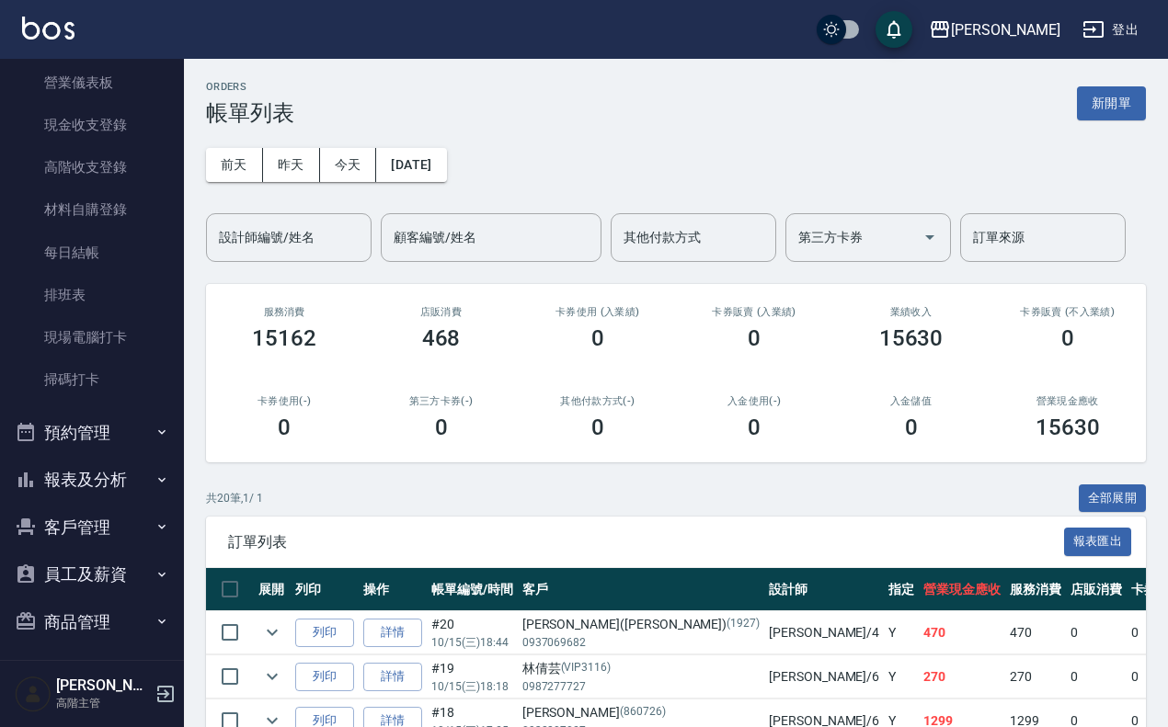
click at [99, 576] on button "員工及薪資" at bounding box center [91, 575] width 169 height 48
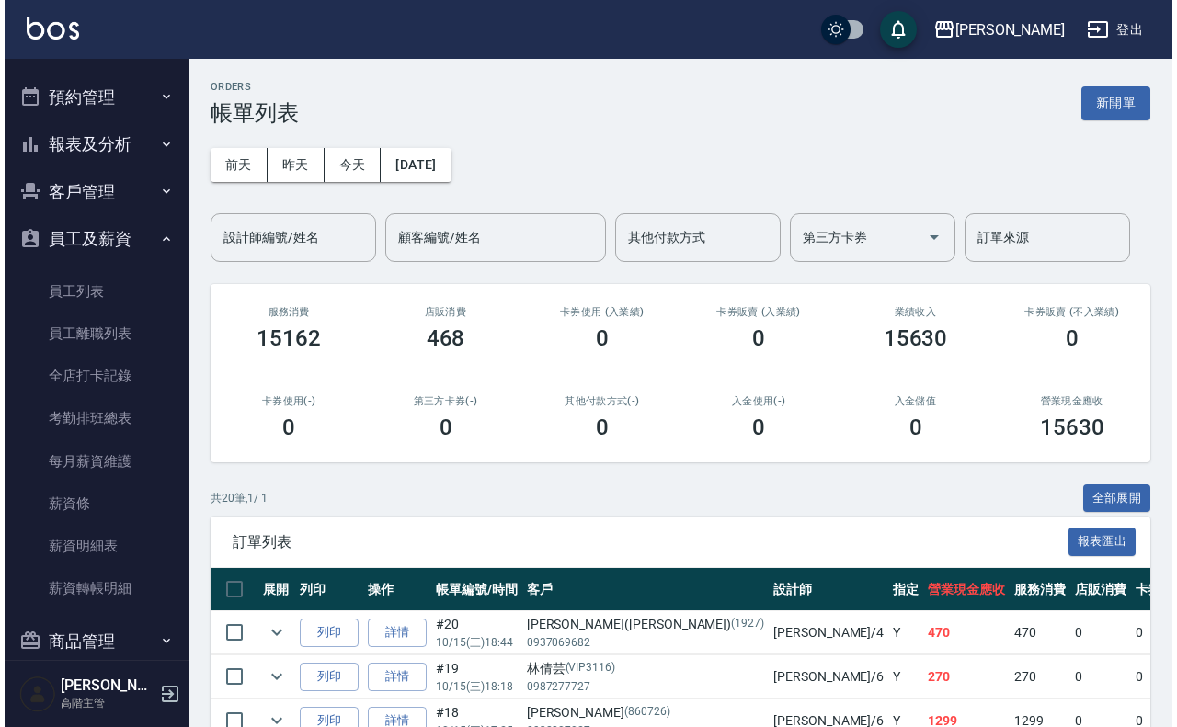
scroll to position [575, 0]
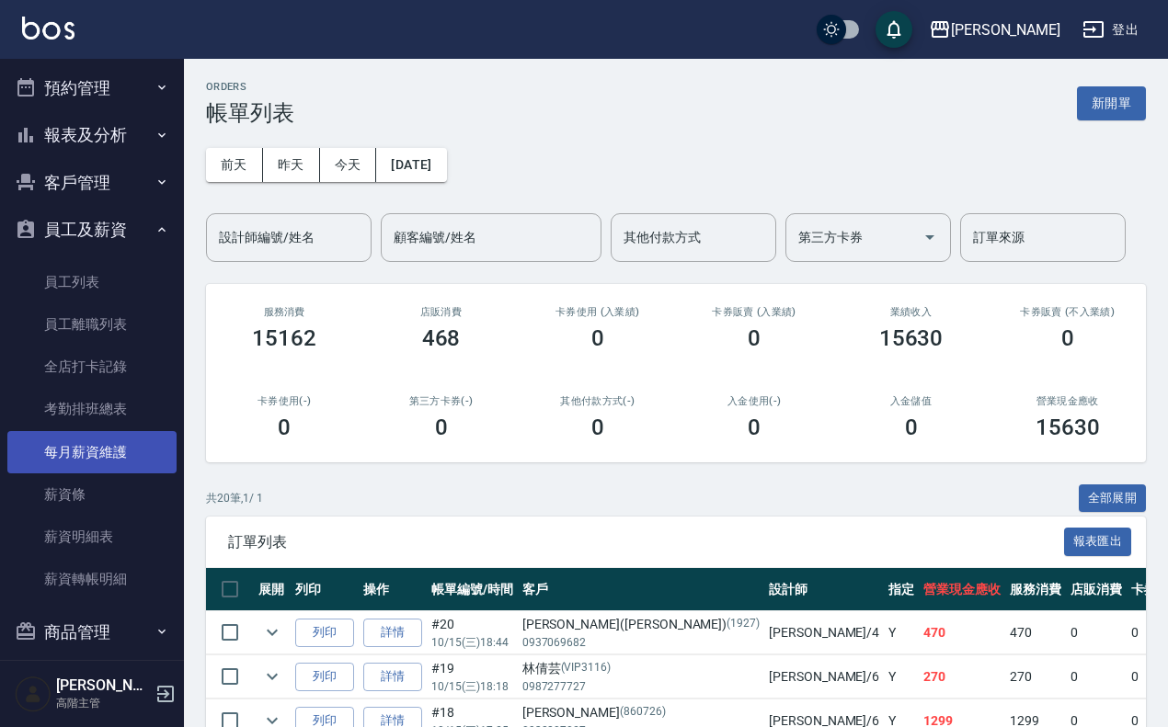
click at [92, 446] on link "每月薪資維護" at bounding box center [91, 452] width 169 height 42
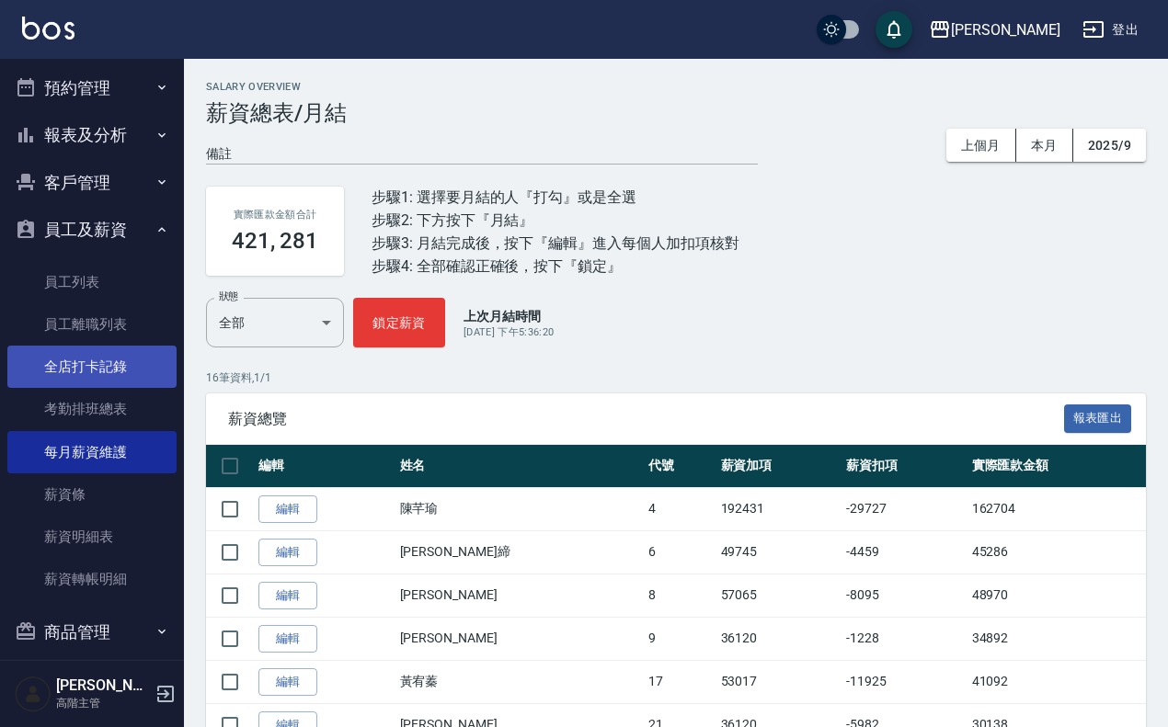
click at [110, 370] on link "全店打卡記錄" at bounding box center [91, 367] width 169 height 42
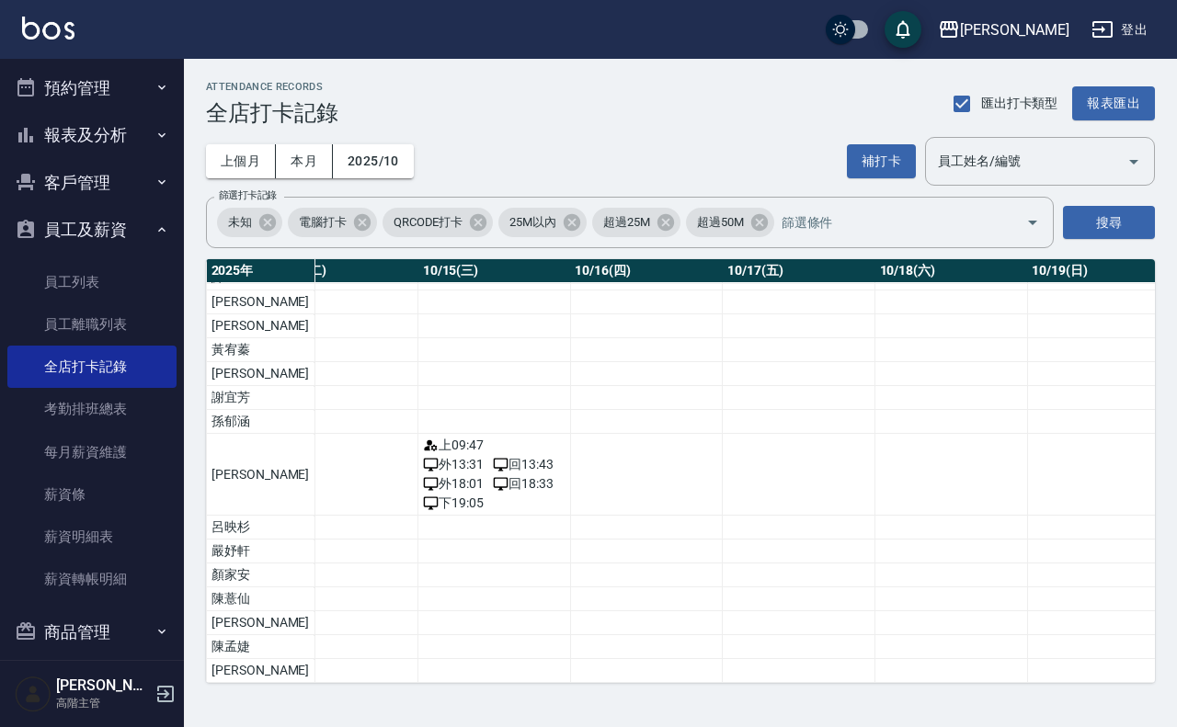
scroll to position [80, 2150]
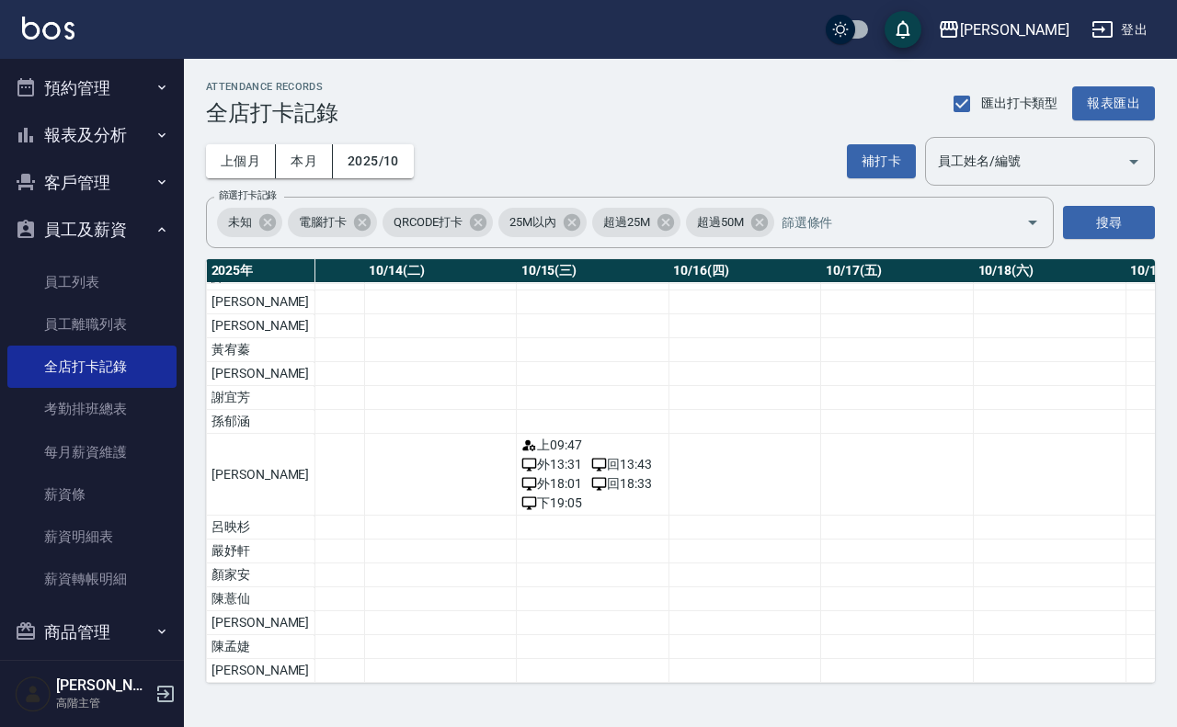
click at [714, 659] on td "a dense table" at bounding box center [744, 671] width 153 height 24
click at [591, 474] on span "回 18:33" at bounding box center [621, 483] width 61 height 19
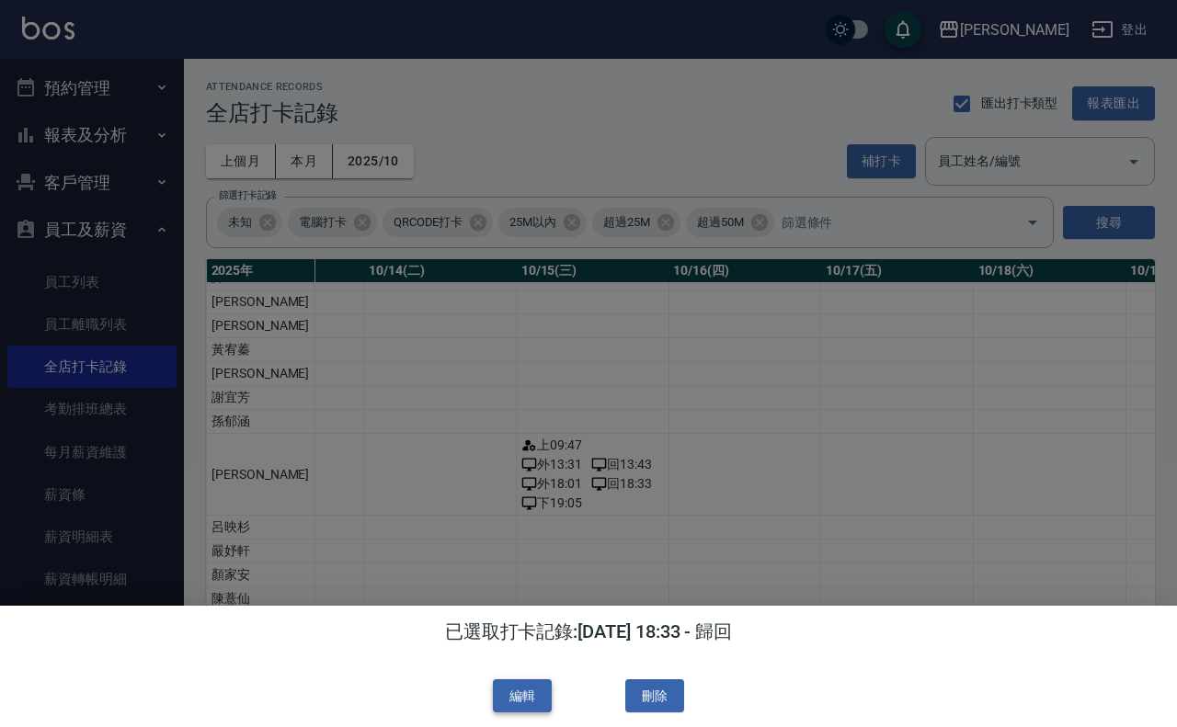
click at [543, 702] on button "編輯" at bounding box center [522, 696] width 59 height 34
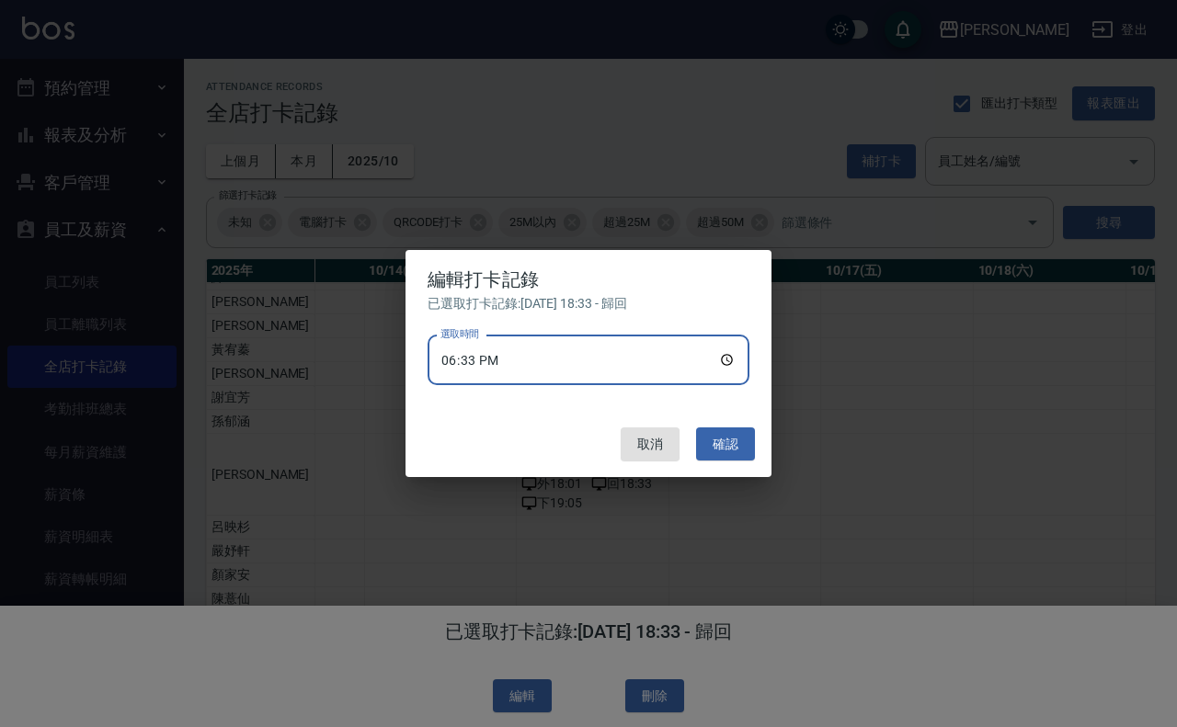
click at [511, 361] on input "18:33" at bounding box center [589, 361] width 322 height 50
click at [725, 359] on input "18:33" at bounding box center [589, 361] width 322 height 50
type input "18:27"
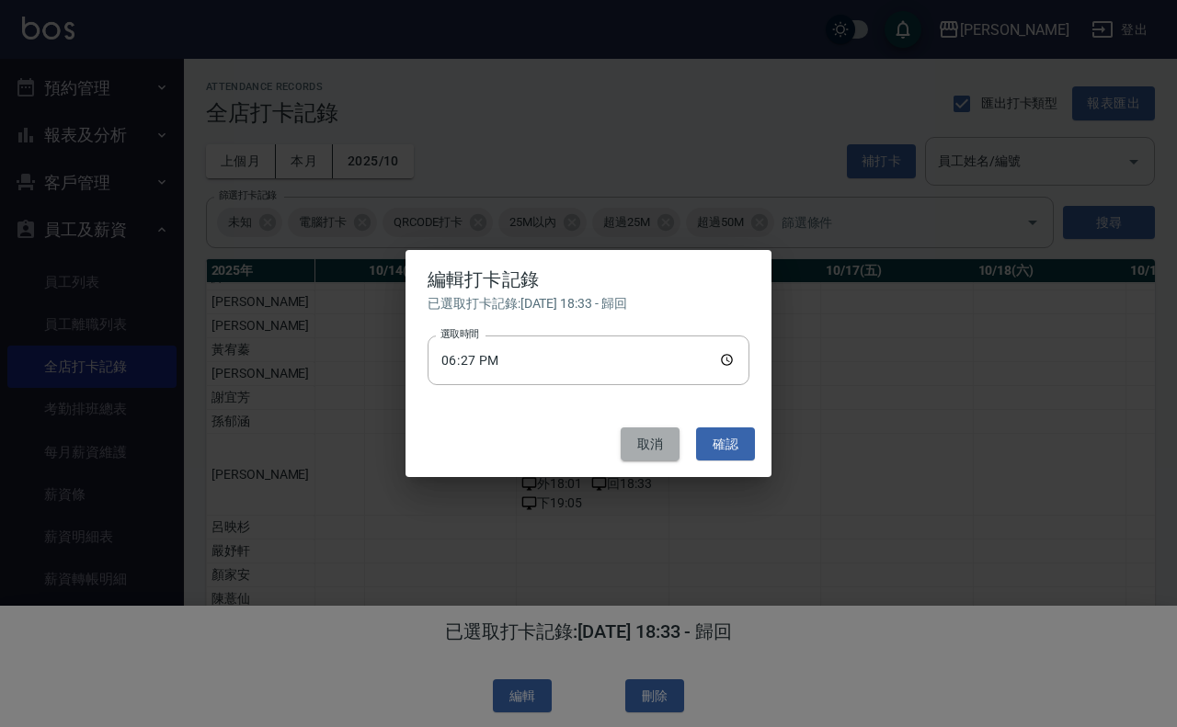
click at [662, 449] on button "取消" at bounding box center [650, 445] width 59 height 34
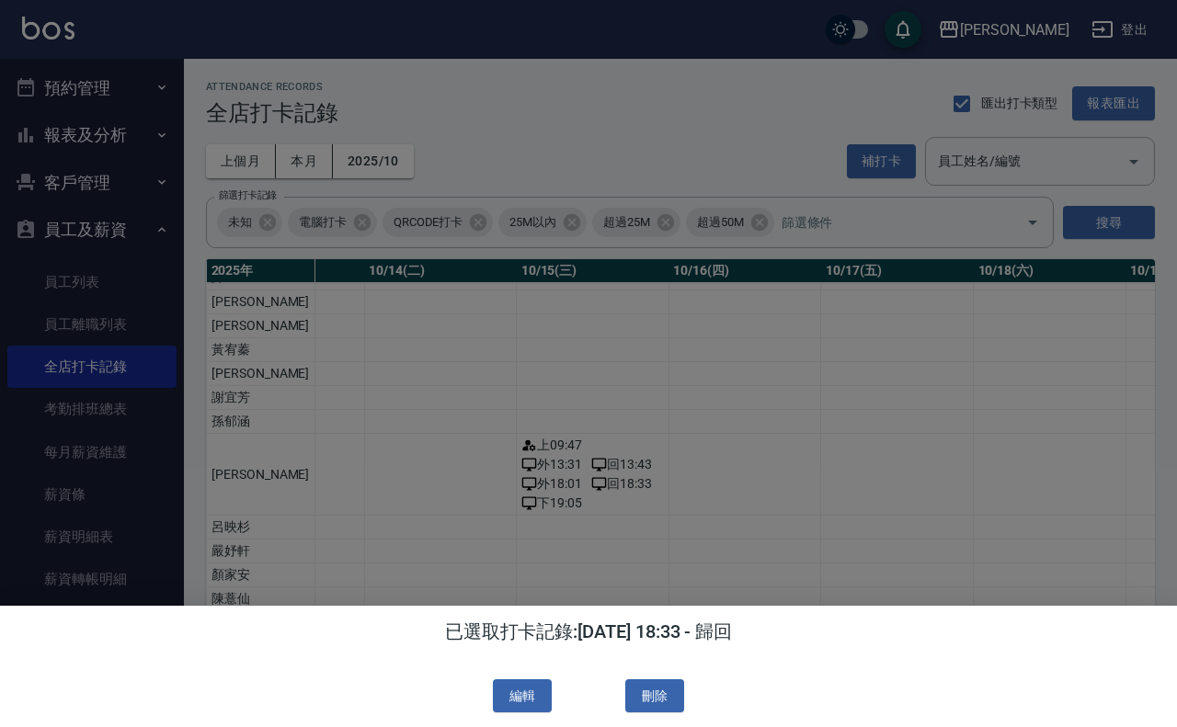
click at [727, 529] on div at bounding box center [588, 363] width 1177 height 727
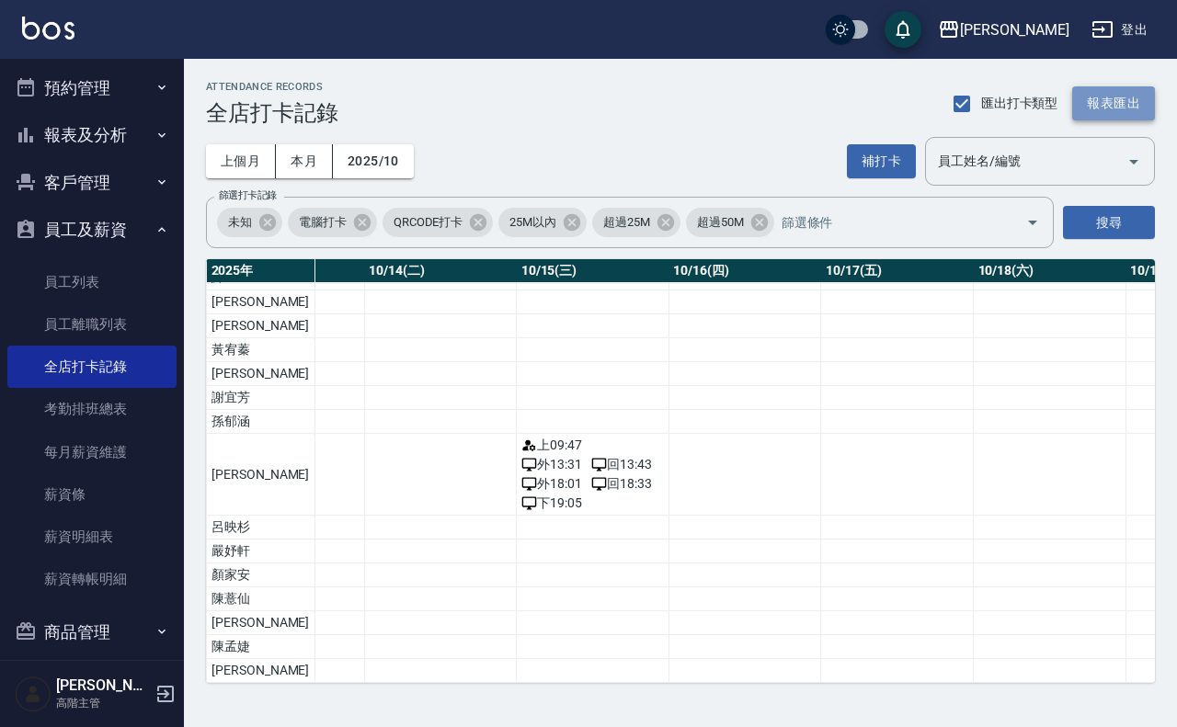
click at [1136, 97] on button "報表匯出" at bounding box center [1113, 103] width 83 height 34
click at [976, 159] on input "員工姓名/編號" at bounding box center [1026, 161] width 186 height 32
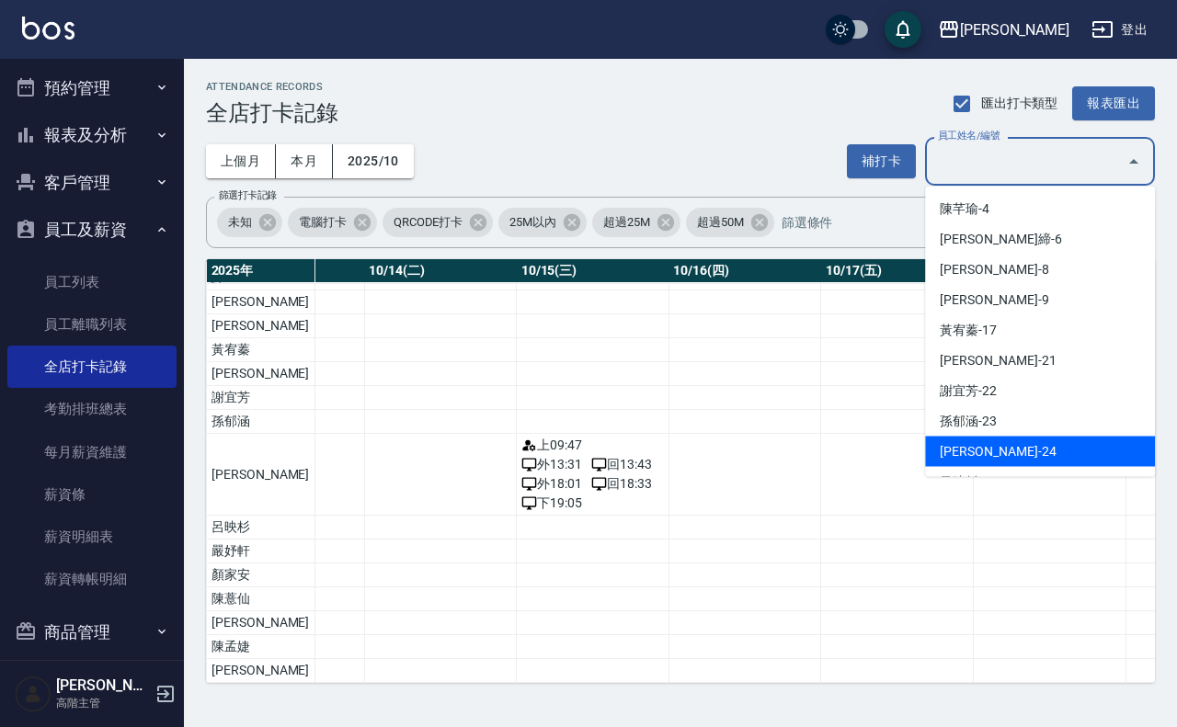
click at [994, 441] on li "[PERSON_NAME]-24" at bounding box center [1040, 452] width 230 height 30
type input "[PERSON_NAME]"
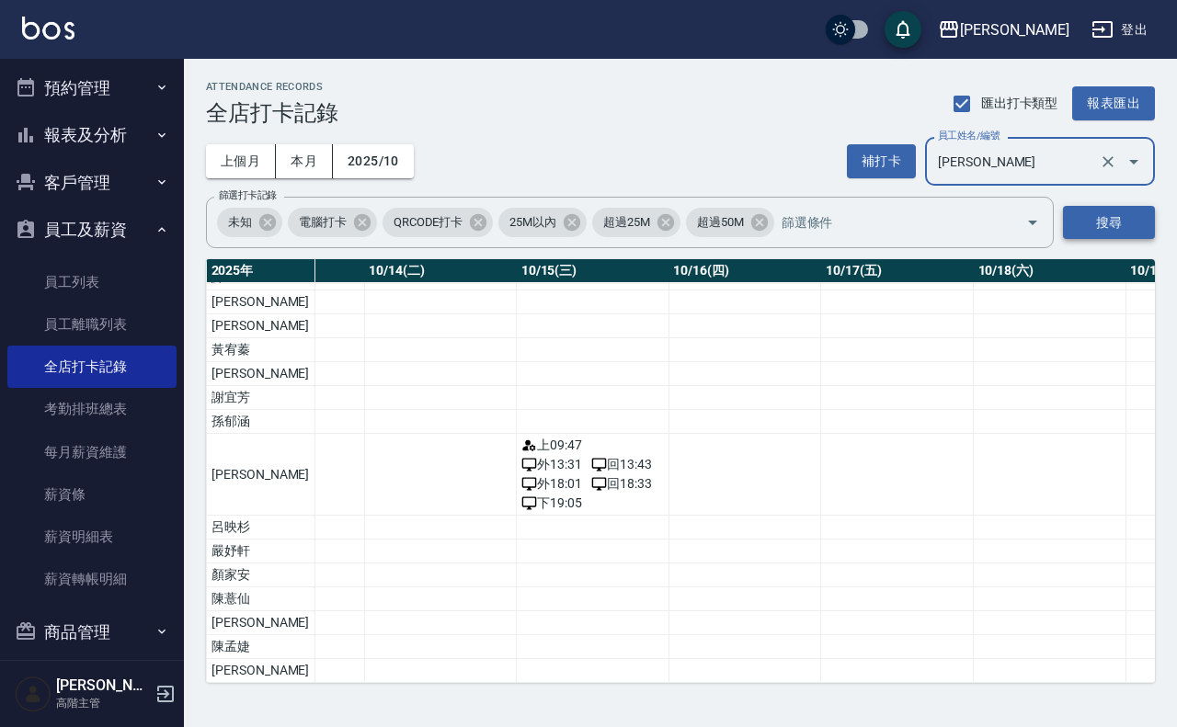
click at [1108, 223] on button "搜尋" at bounding box center [1109, 223] width 92 height 34
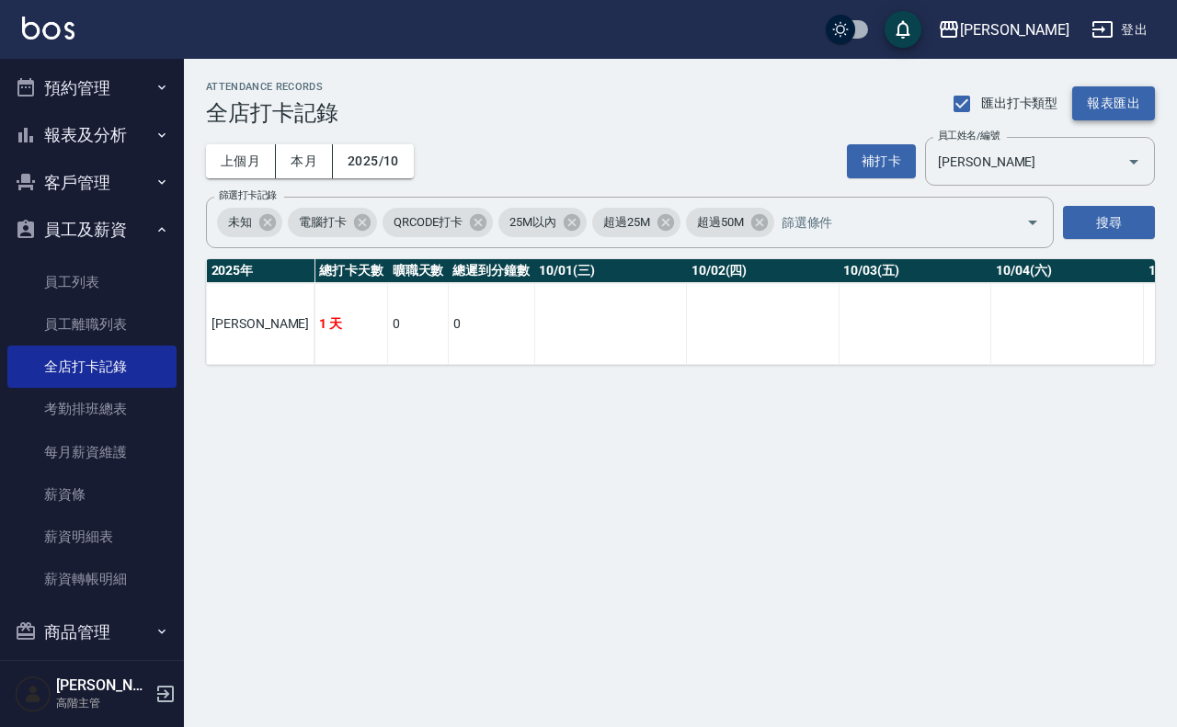
click at [1138, 97] on button "報表匯出" at bounding box center [1113, 103] width 83 height 34
click at [429, 517] on div "ATTENDANCE RECORDS 全店打卡記錄 匯出打卡類型 報表匯出 上個月 本月 2025/10 補打卡 員工姓名/編號 [PERSON_NAME] …" at bounding box center [588, 363] width 1177 height 727
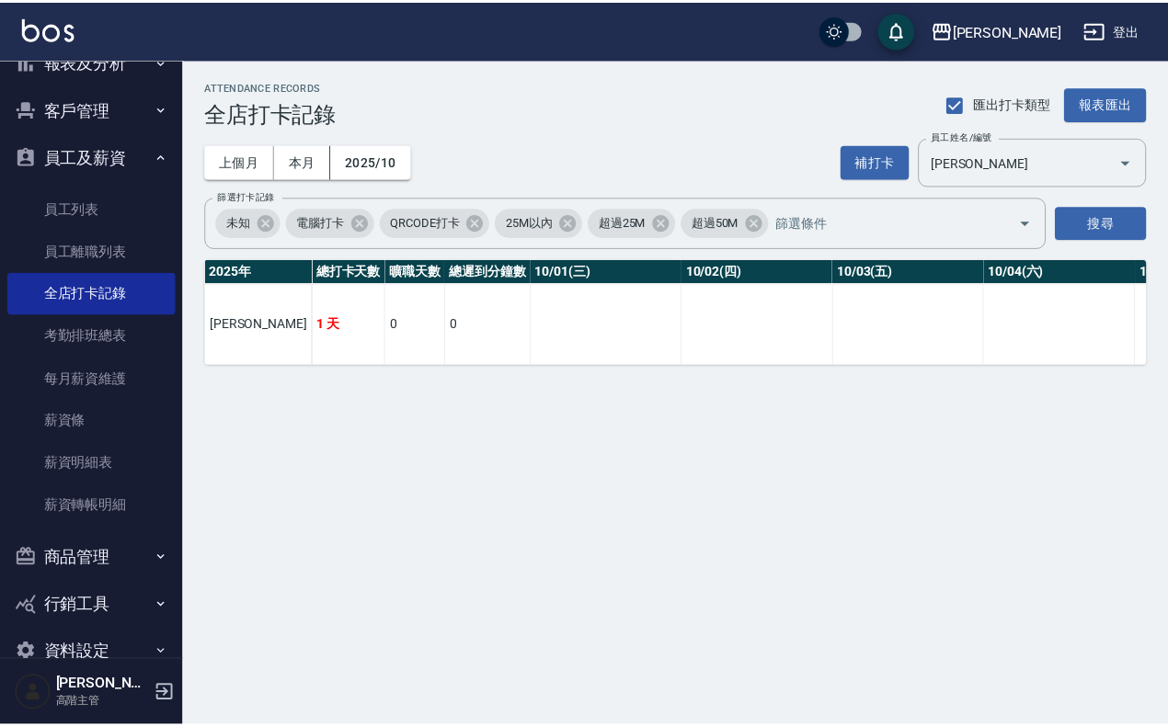
scroll to position [687, 0]
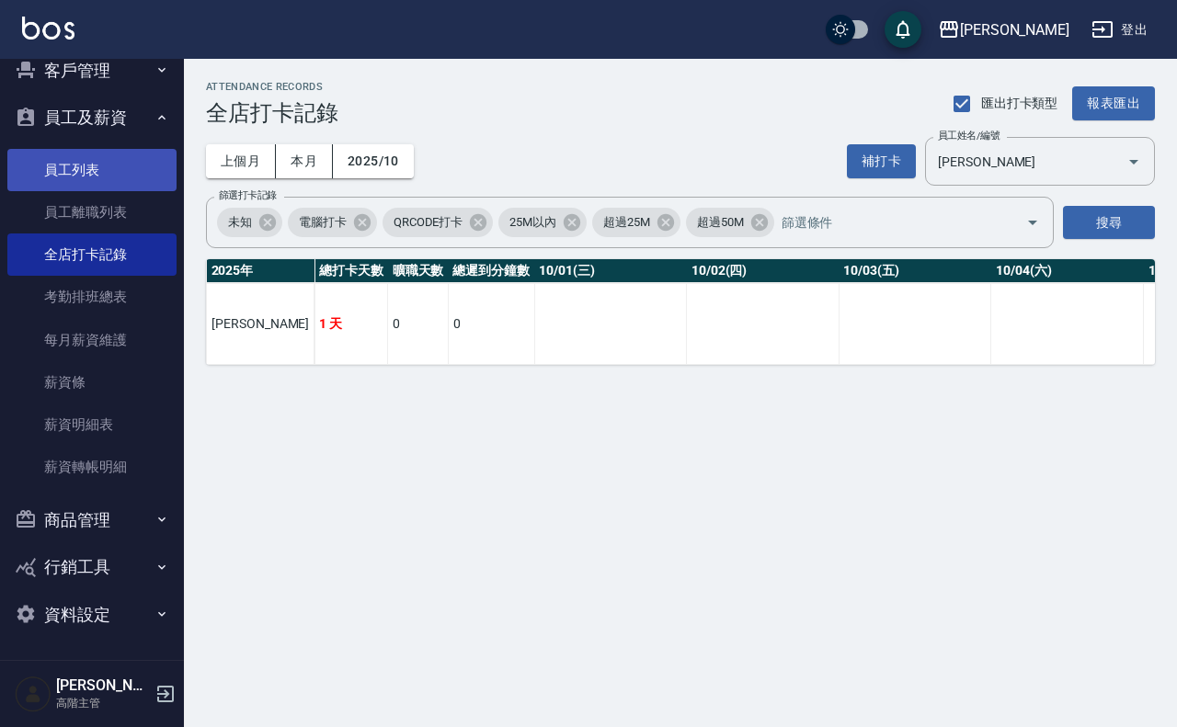
click at [122, 167] on link "員工列表" at bounding box center [91, 170] width 169 height 42
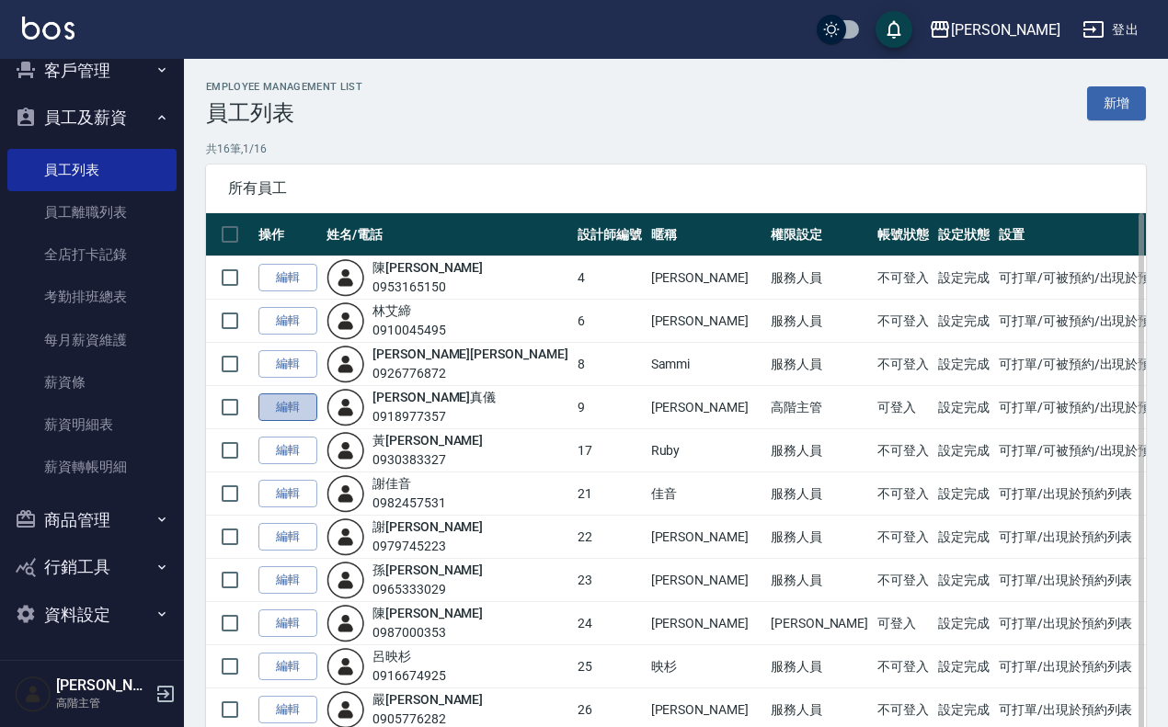
click at [291, 411] on link "編輯" at bounding box center [287, 408] width 59 height 29
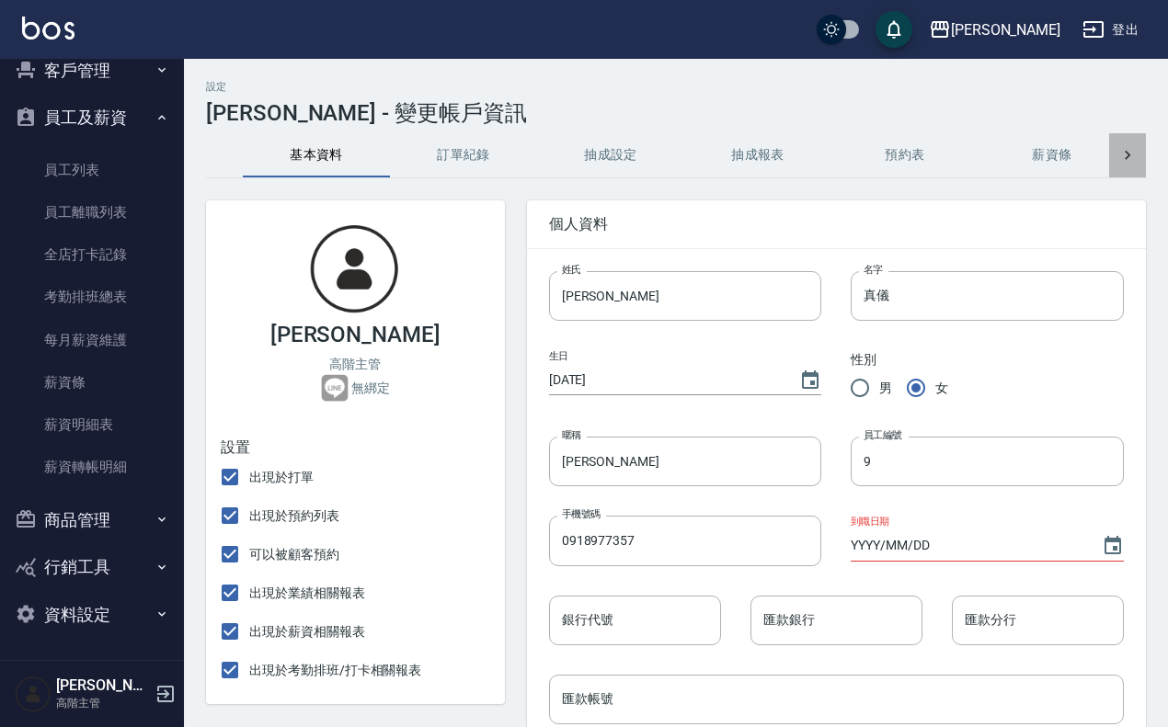
click at [1138, 154] on div at bounding box center [1127, 155] width 37 height 44
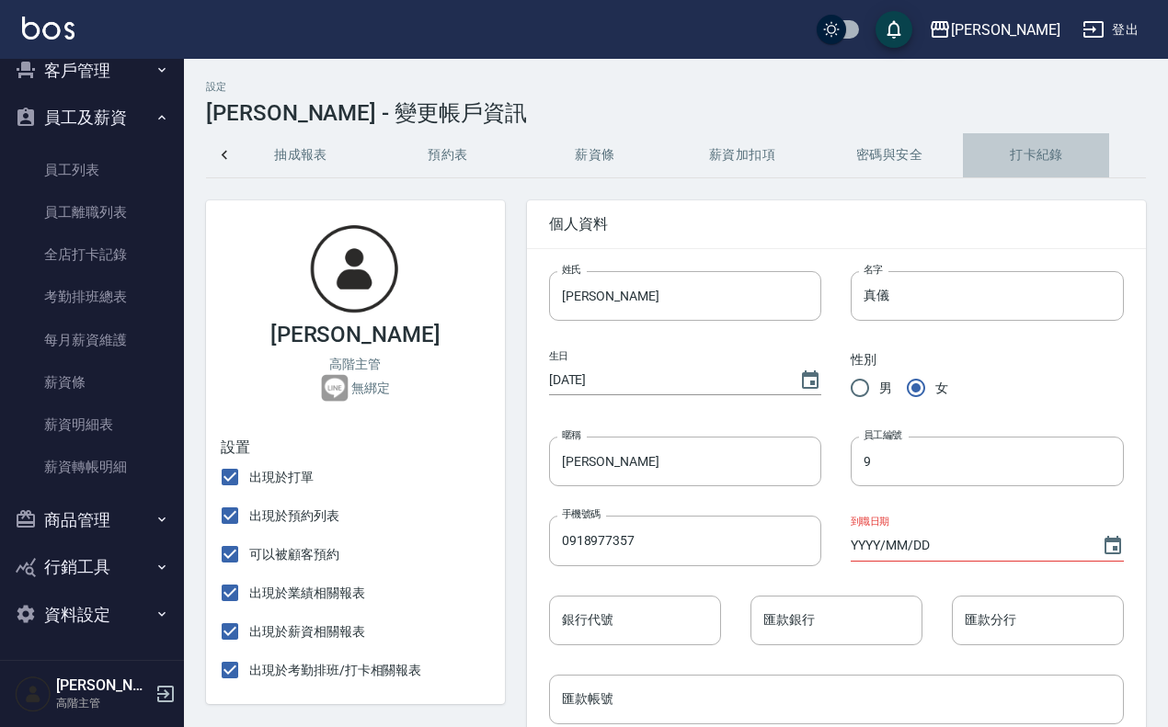
click at [1044, 150] on button "打卡紀錄" at bounding box center [1036, 155] width 147 height 44
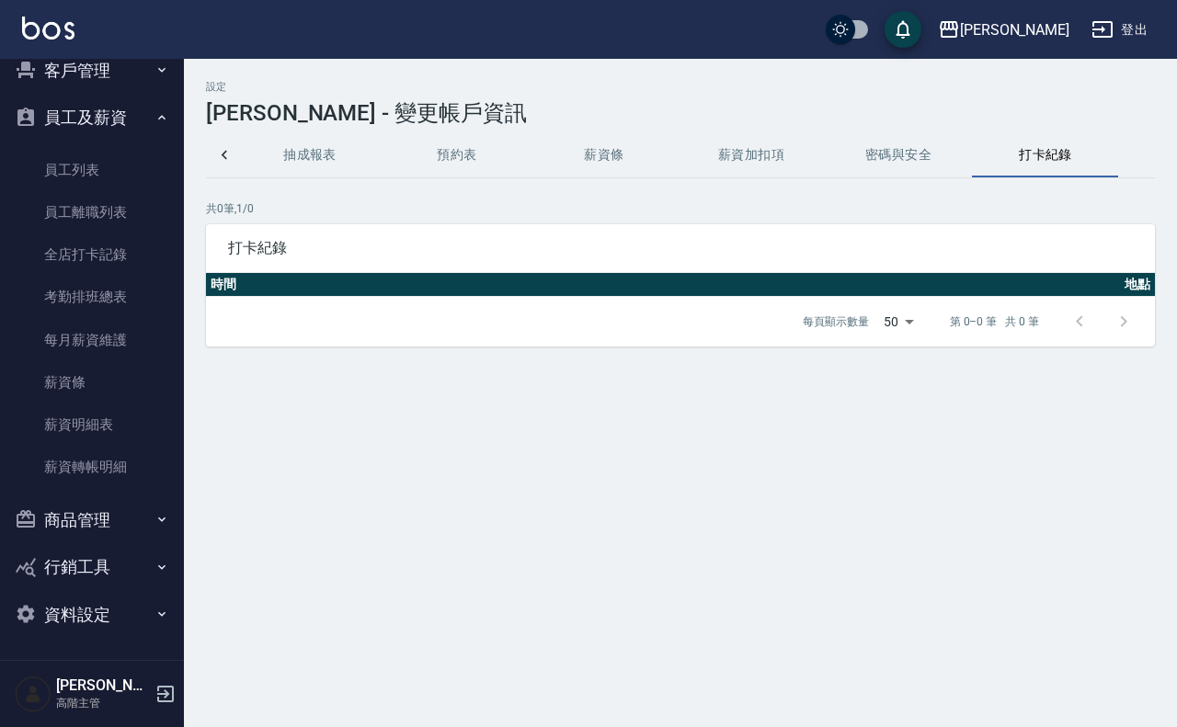
click at [904, 161] on button "密碼與安全" at bounding box center [898, 155] width 147 height 44
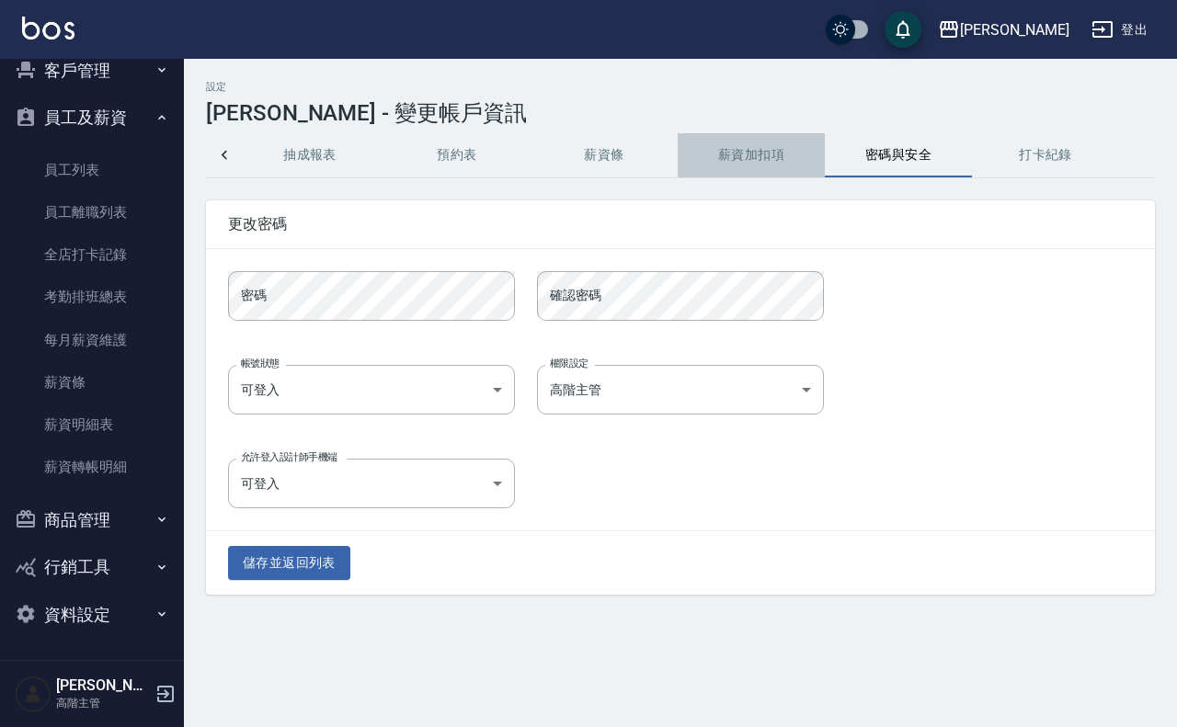
click at [713, 149] on button "薪資加扣項" at bounding box center [751, 155] width 147 height 44
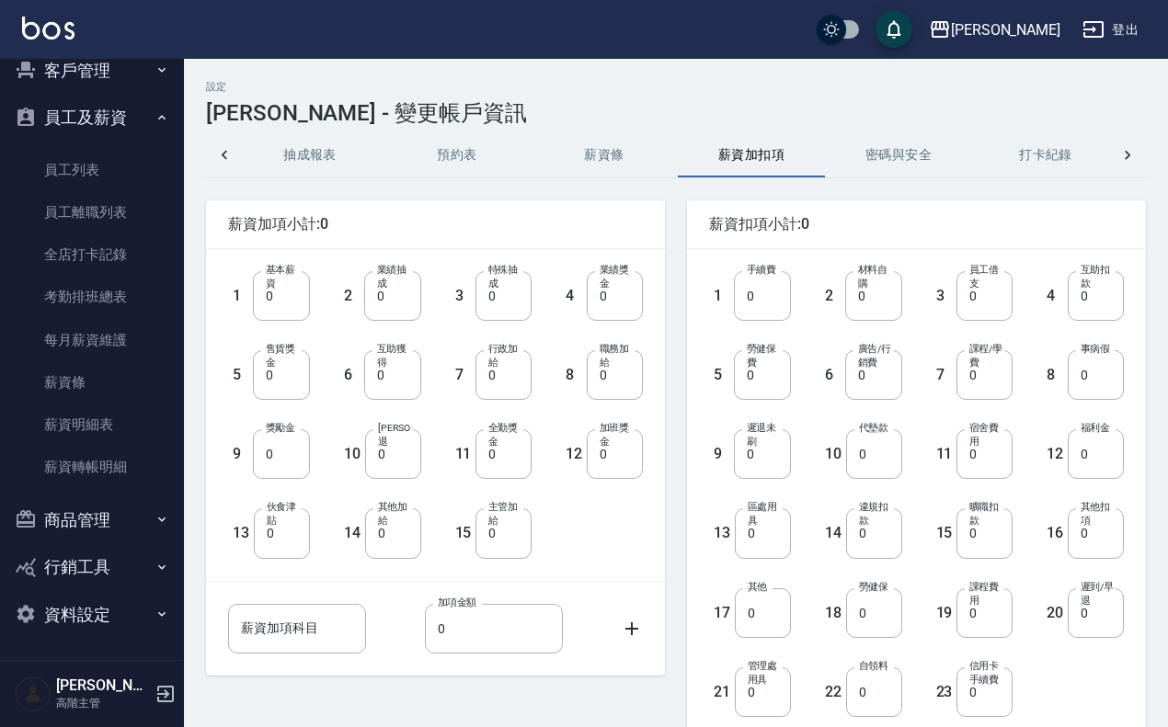
click at [631, 153] on button "薪資條" at bounding box center [604, 155] width 147 height 44
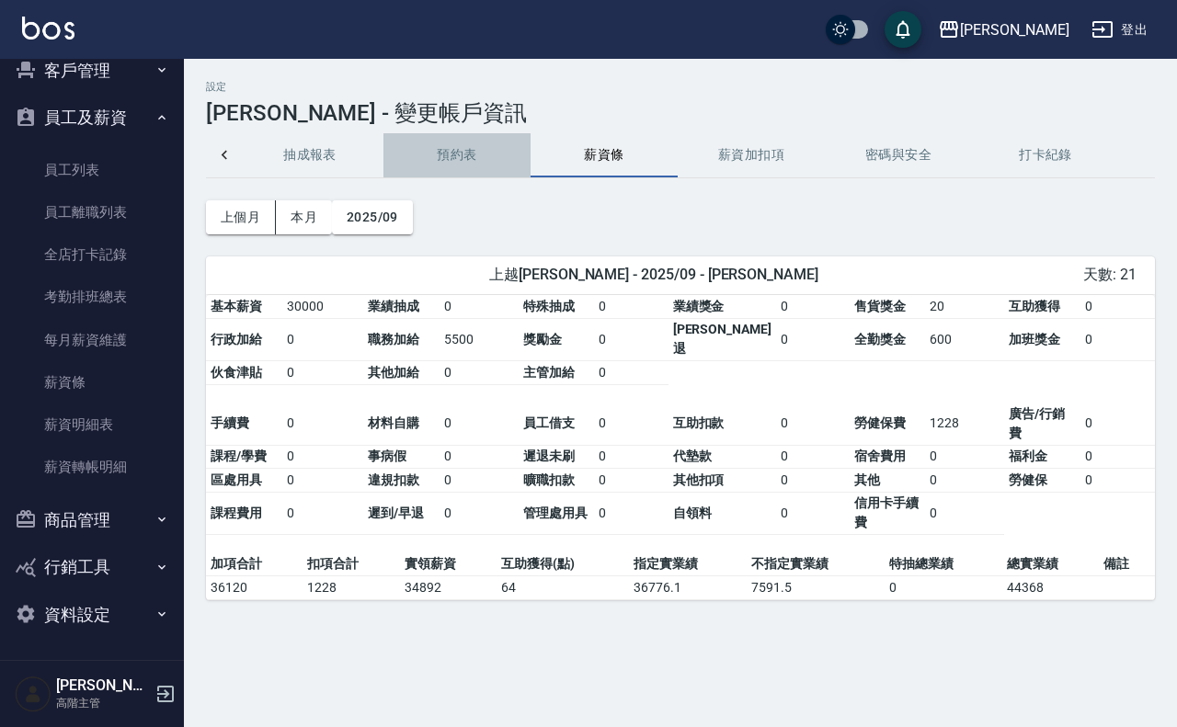
click at [464, 150] on button "預約表" at bounding box center [456, 155] width 147 height 44
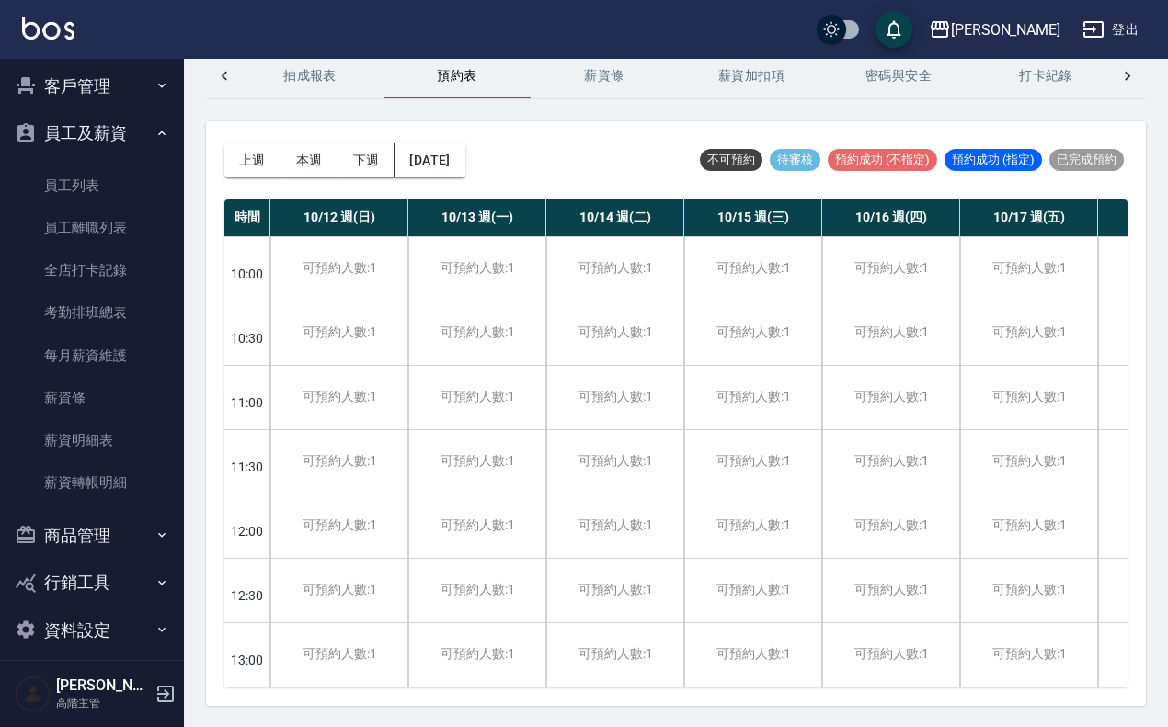
scroll to position [687, 0]
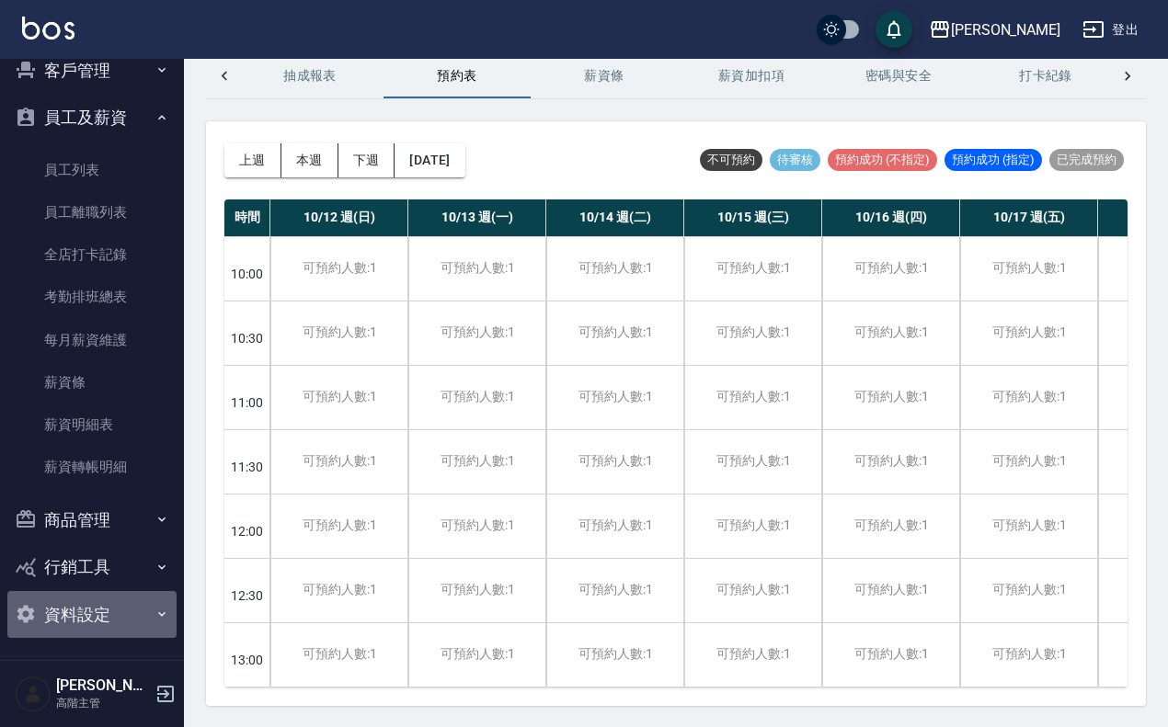
click at [129, 619] on button "資料設定" at bounding box center [91, 615] width 169 height 48
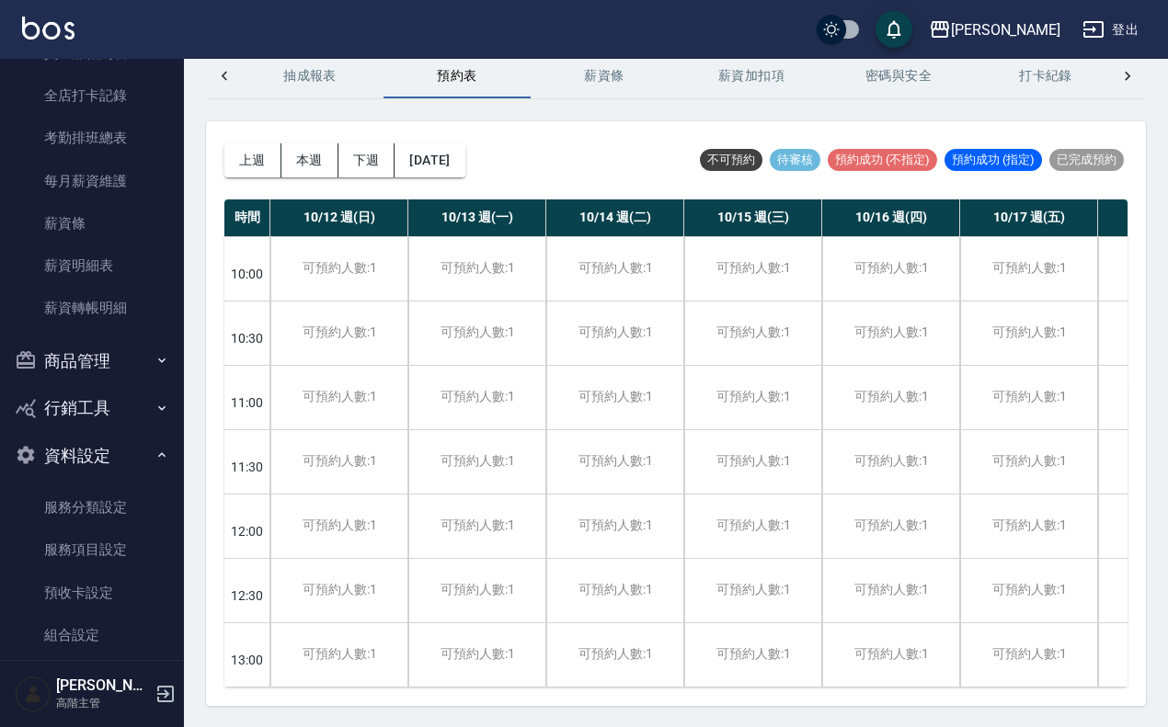
scroll to position [1127, 0]
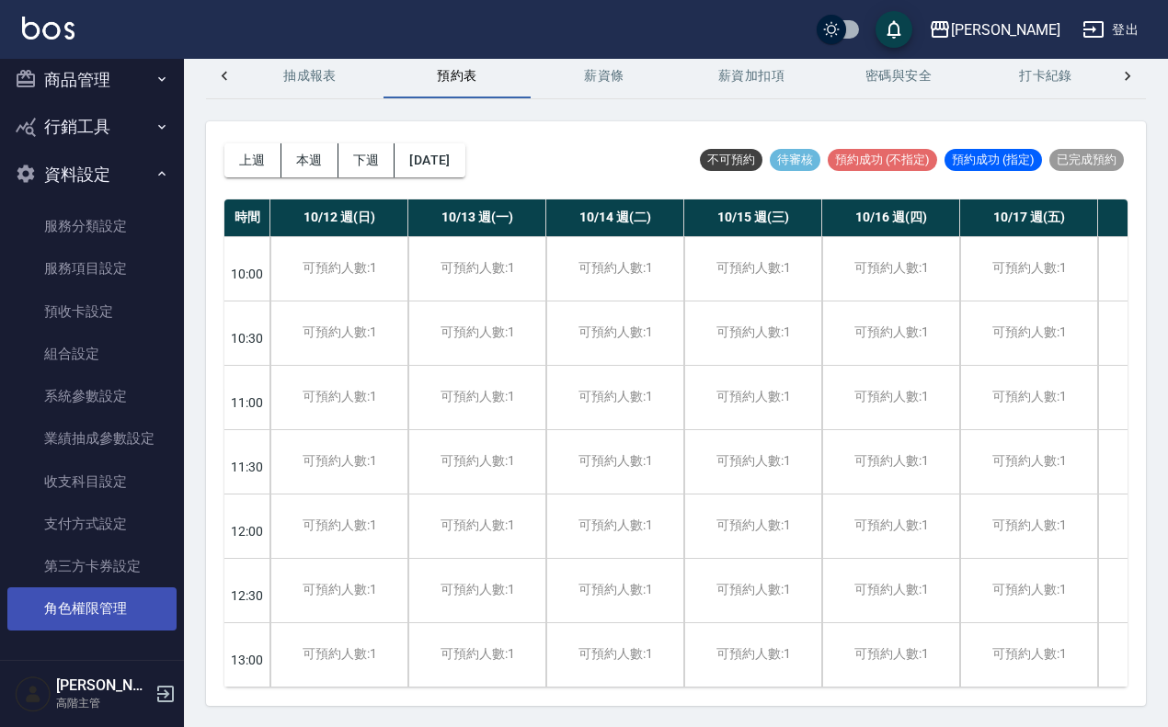
click at [116, 608] on link "角色權限管理" at bounding box center [91, 609] width 169 height 42
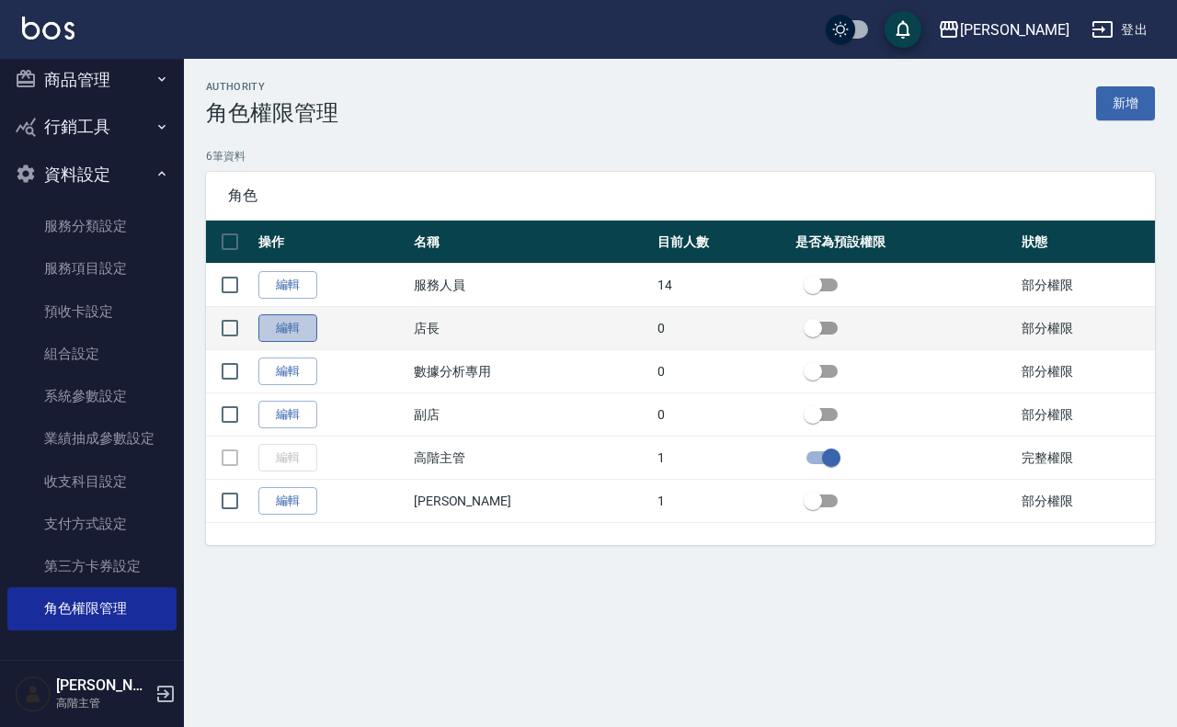
click at [290, 333] on link "編輯" at bounding box center [287, 328] width 59 height 29
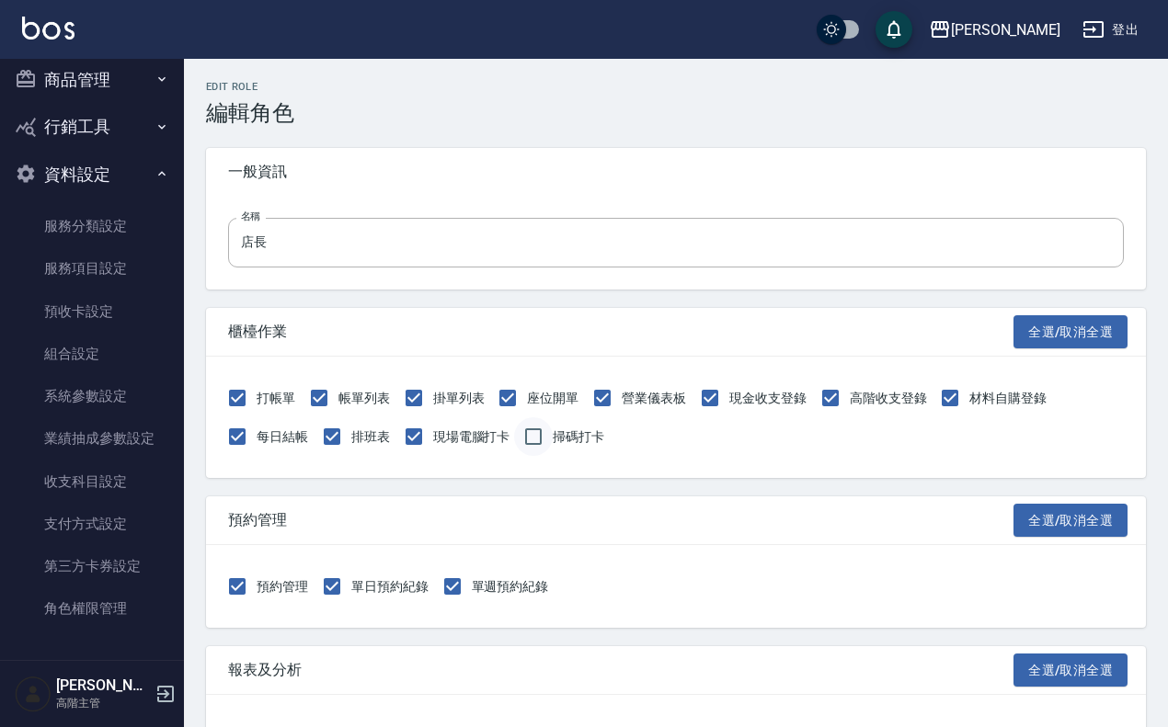
click at [542, 443] on input "掃碼打卡" at bounding box center [533, 436] width 39 height 39
checkbox input "true"
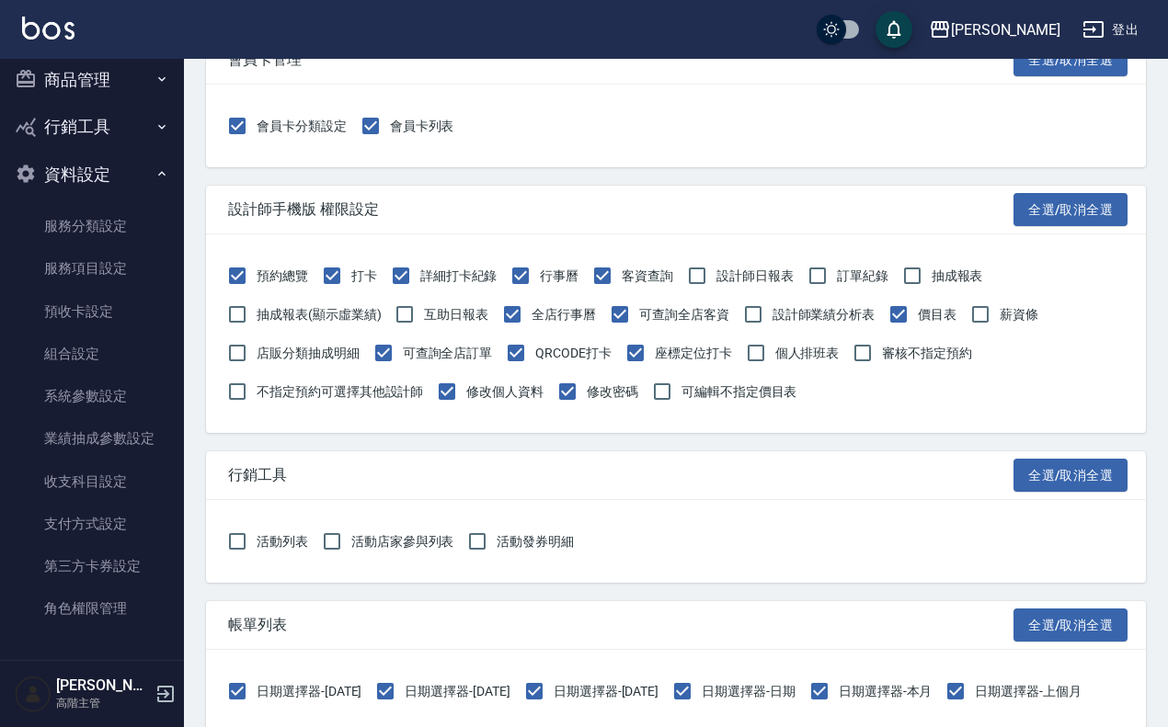
scroll to position [2241, 0]
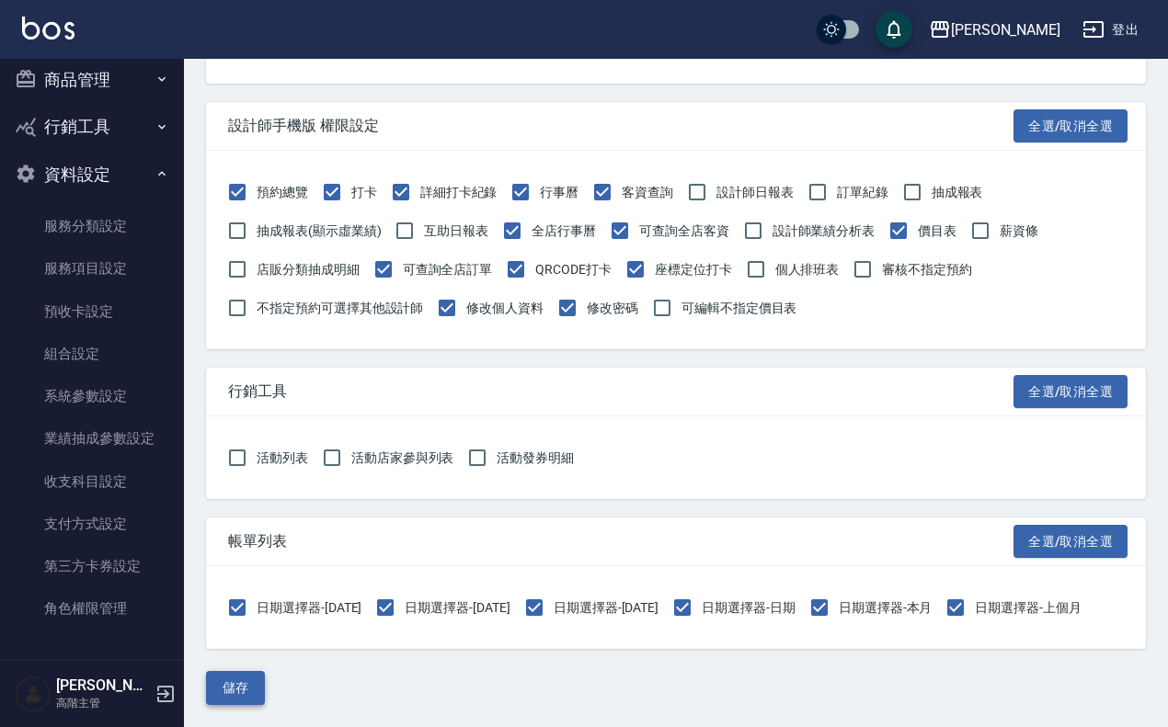
click at [245, 677] on button "儲存" at bounding box center [235, 688] width 59 height 34
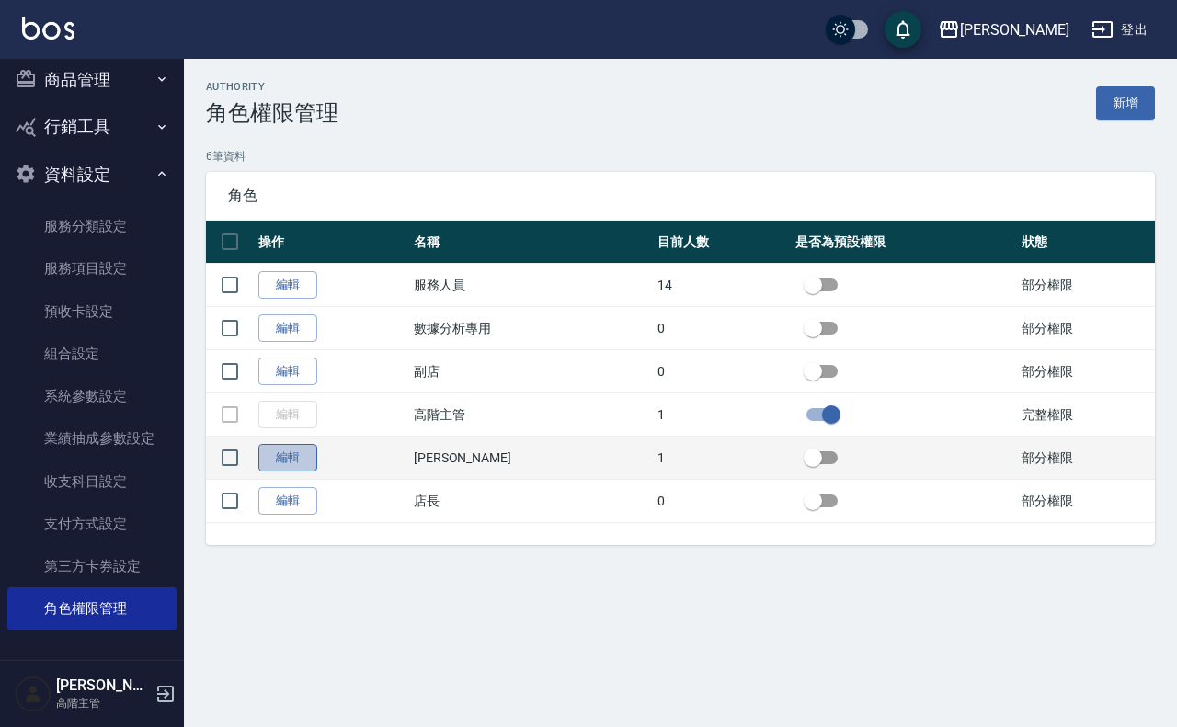
click at [303, 460] on link "編輯" at bounding box center [287, 458] width 59 height 29
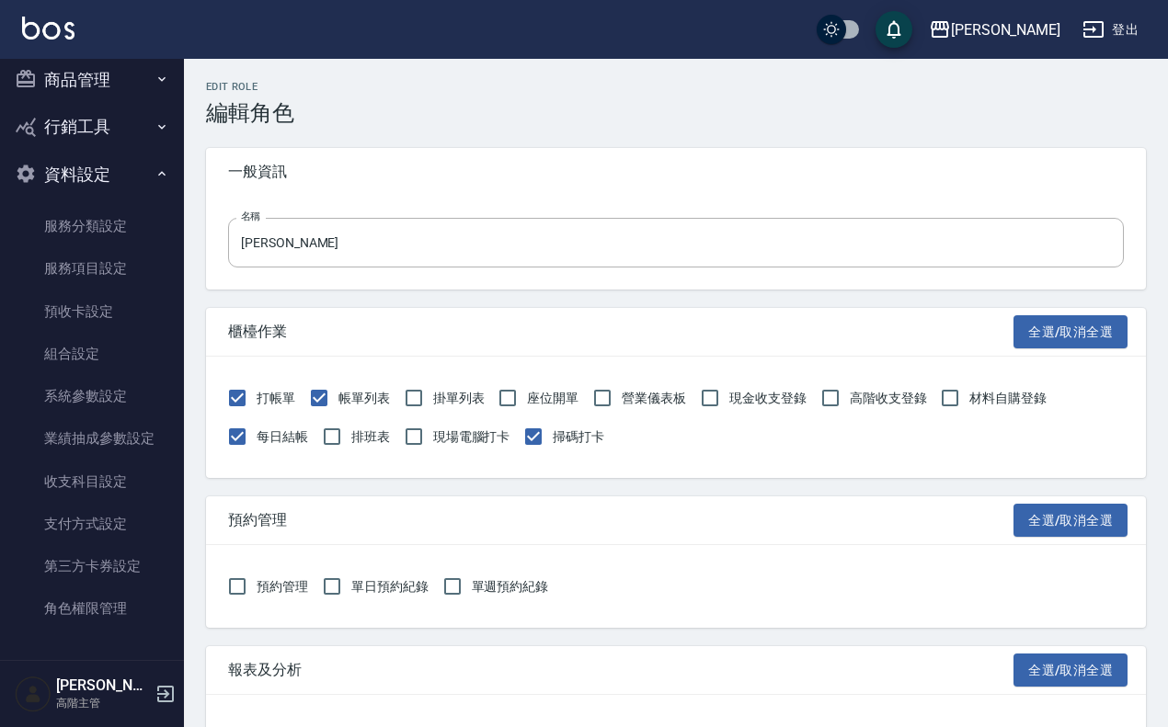
click at [29, 24] on img at bounding box center [48, 28] width 52 height 23
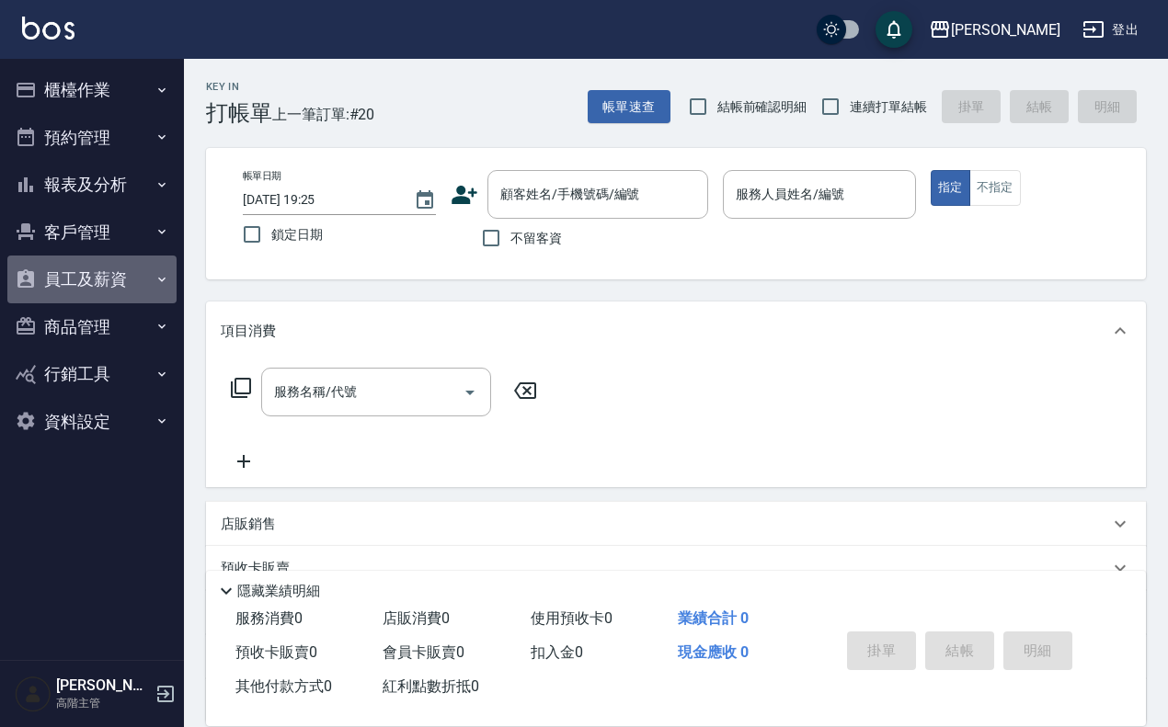
click at [106, 279] on button "員工及薪資" at bounding box center [91, 280] width 169 height 48
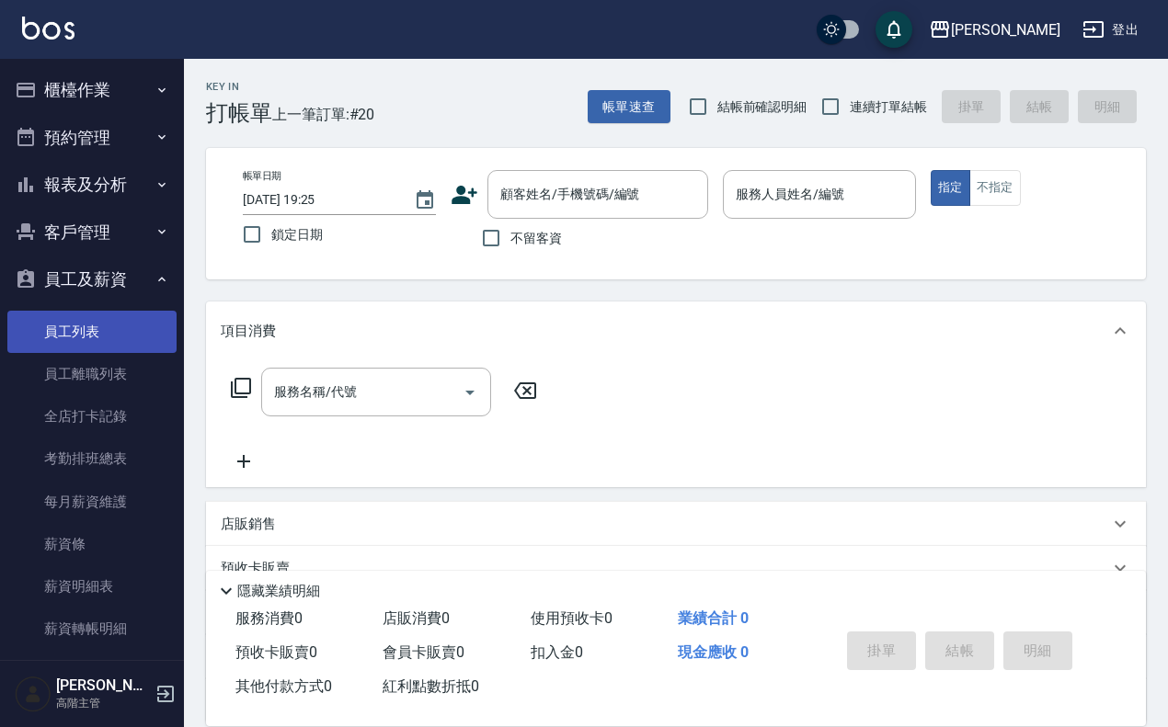
click at [124, 337] on link "員工列表" at bounding box center [91, 332] width 169 height 42
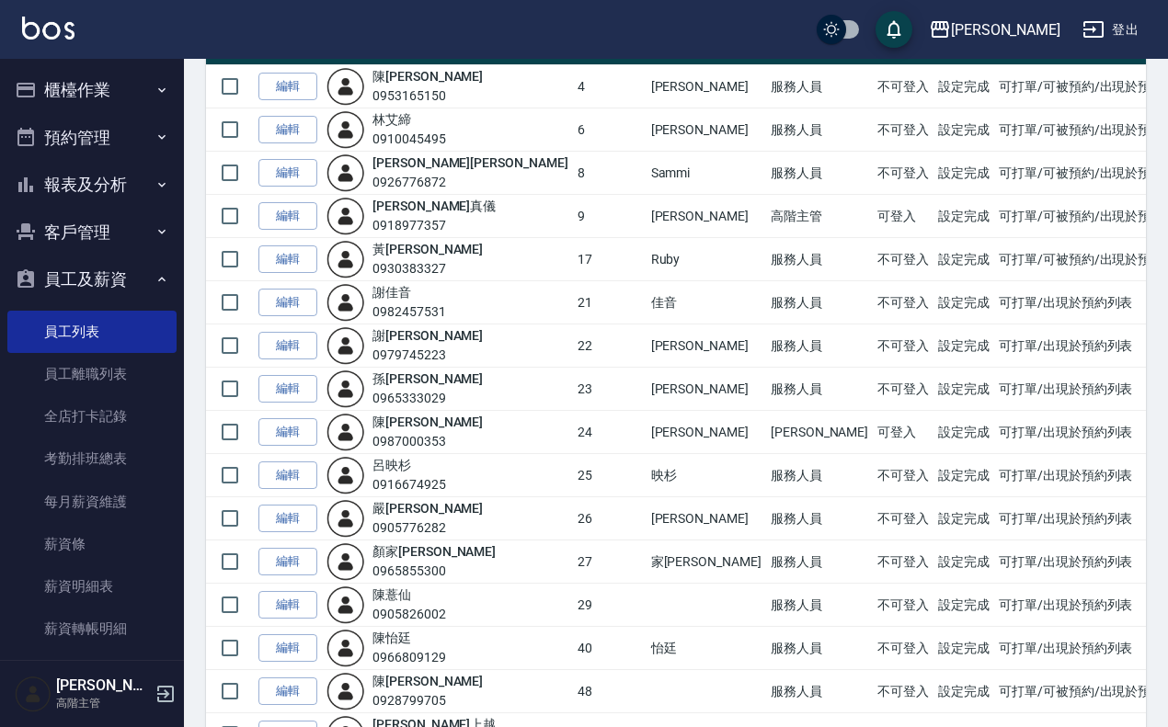
scroll to position [295, 0]
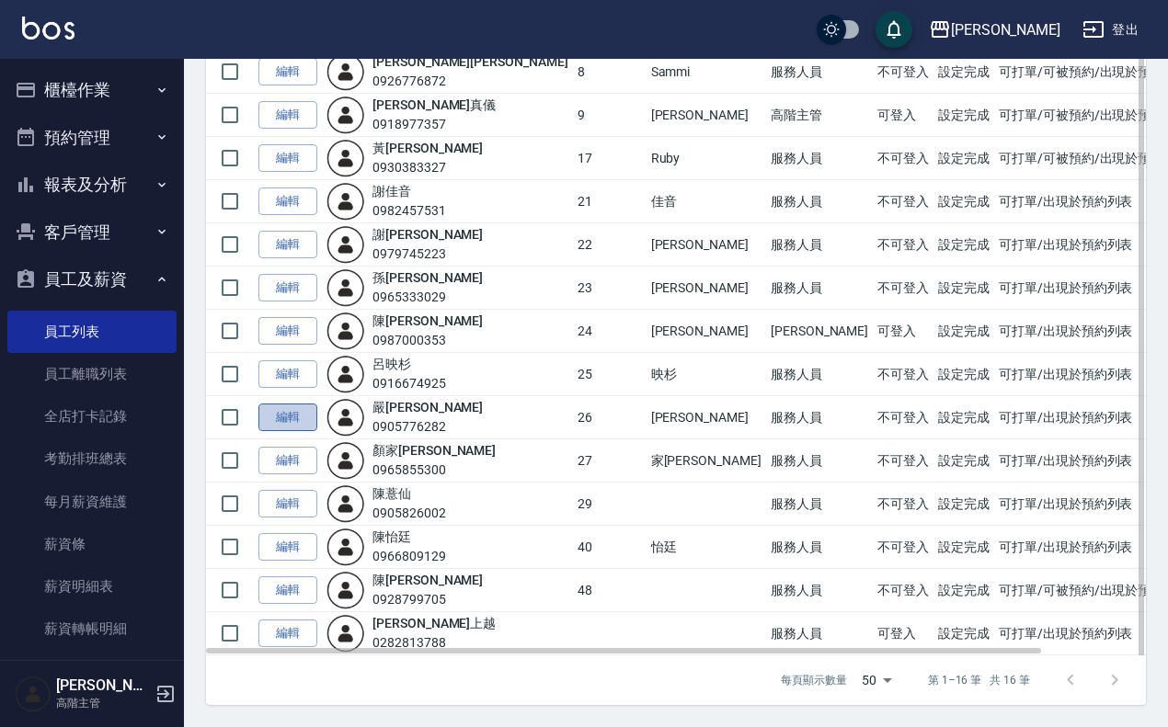
click at [294, 418] on link "編輯" at bounding box center [287, 418] width 59 height 29
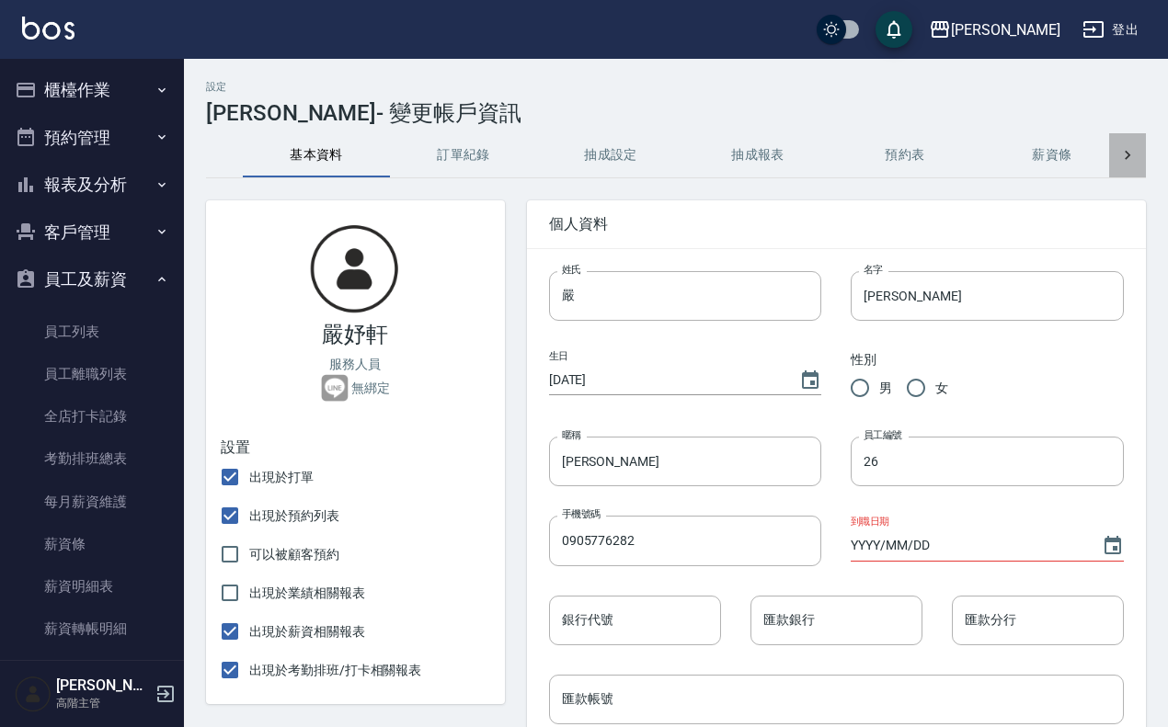
drag, startPoint x: 1110, startPoint y: 167, endPoint x: 1124, endPoint y: 161, distance: 15.2
click at [1122, 163] on div at bounding box center [1127, 155] width 37 height 44
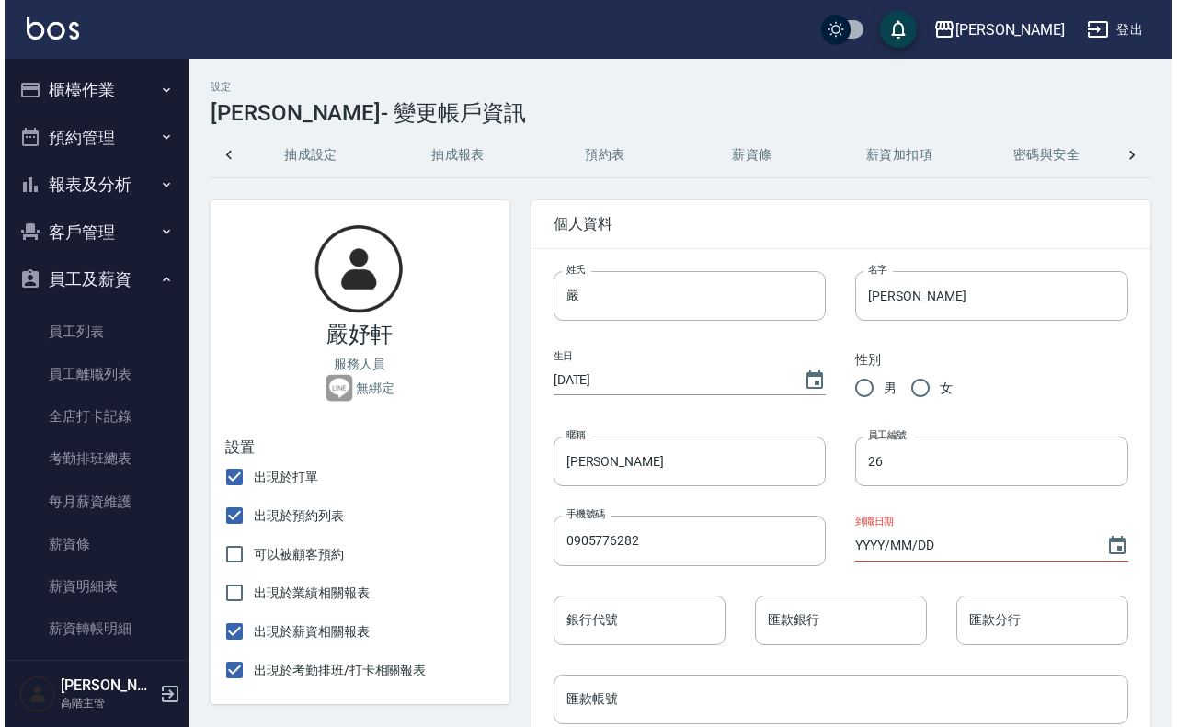
scroll to position [0, 457]
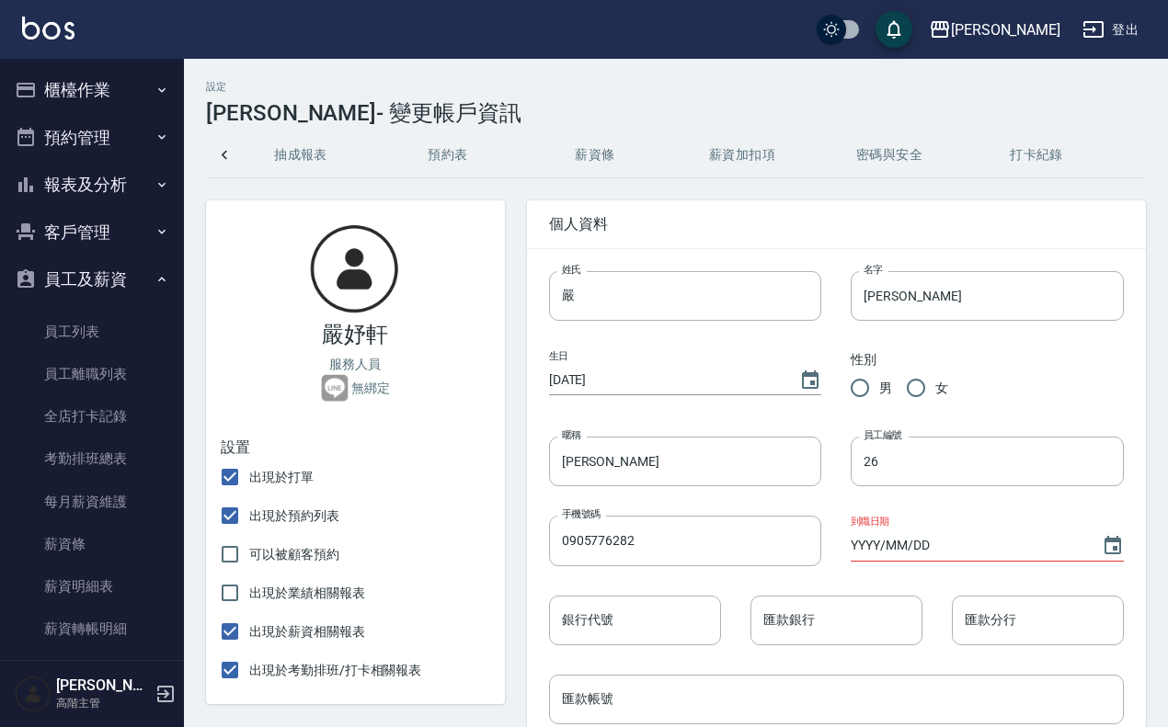
click at [892, 162] on button "密碼與安全" at bounding box center [889, 155] width 147 height 44
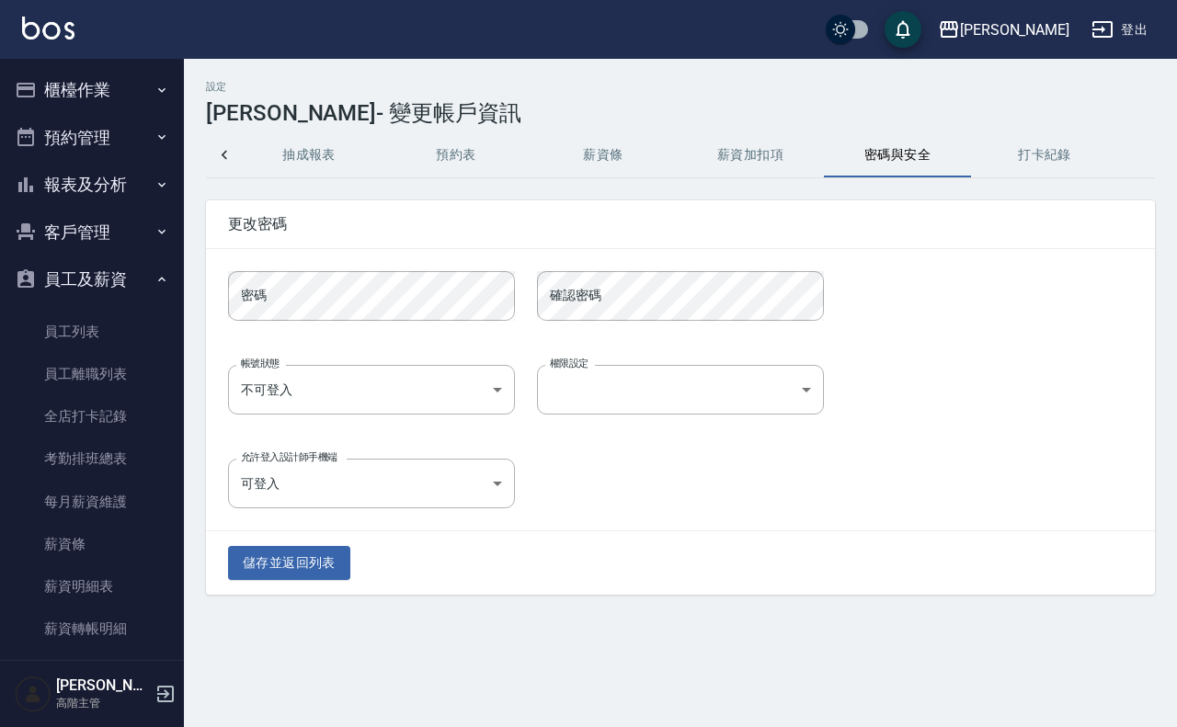
scroll to position [0, 448]
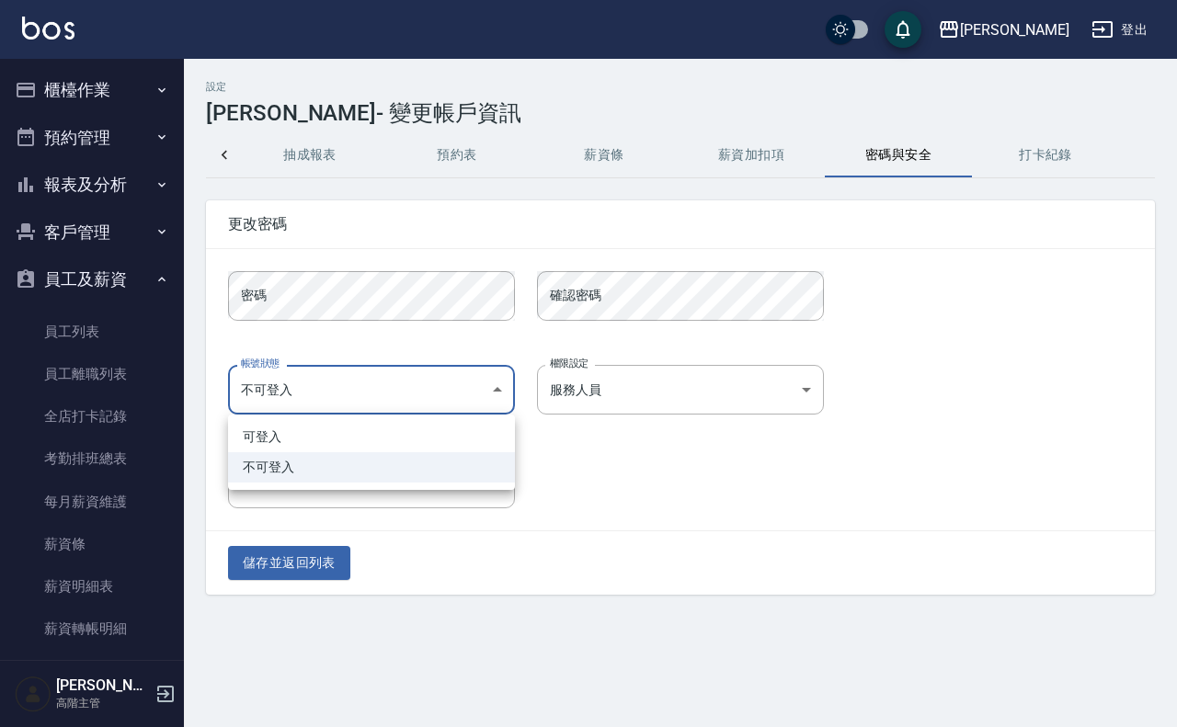
click at [371, 392] on body "上越[PERSON_NAME] 登出 櫃檯作業 打帳單 帳單列表 掛單列表 座位開單 營業儀表板 現金收支登錄 高階收支登錄 材料自購登錄 每日結帳 排班表 …" at bounding box center [588, 363] width 1177 height 727
click at [348, 444] on li "可登入" at bounding box center [371, 437] width 287 height 30
type input "ok"
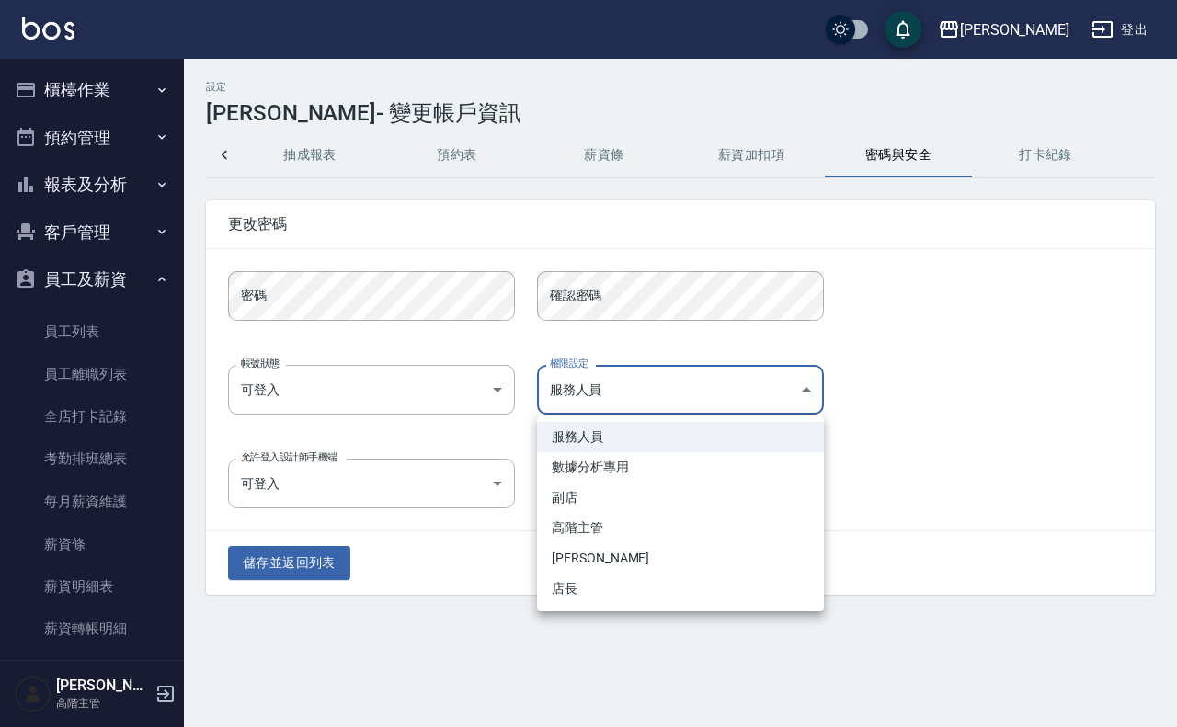
click at [681, 402] on body "上越[PERSON_NAME] 登出 櫃檯作業 打帳單 帳單列表 掛單列表 座位開單 營業儀表板 現金收支登錄 高階收支登錄 材料自購登錄 每日結帳 排班表 …" at bounding box center [588, 363] width 1177 height 727
click at [501, 567] on div at bounding box center [588, 363] width 1177 height 727
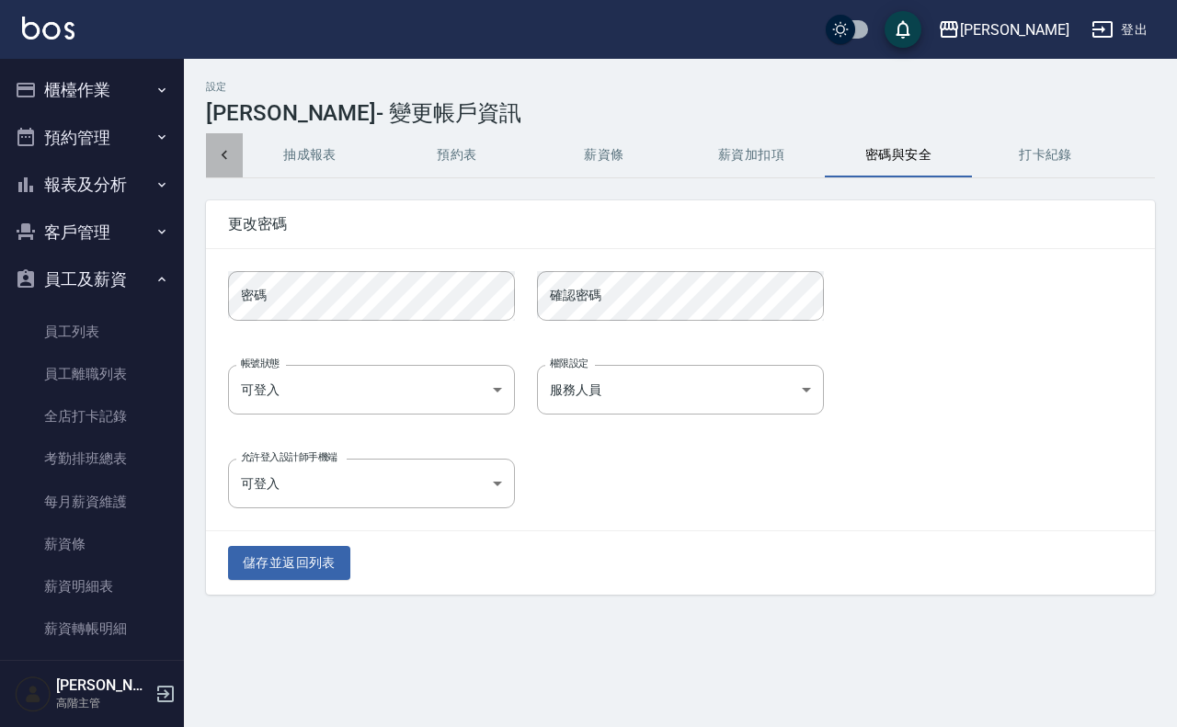
click at [215, 159] on icon at bounding box center [224, 155] width 18 height 18
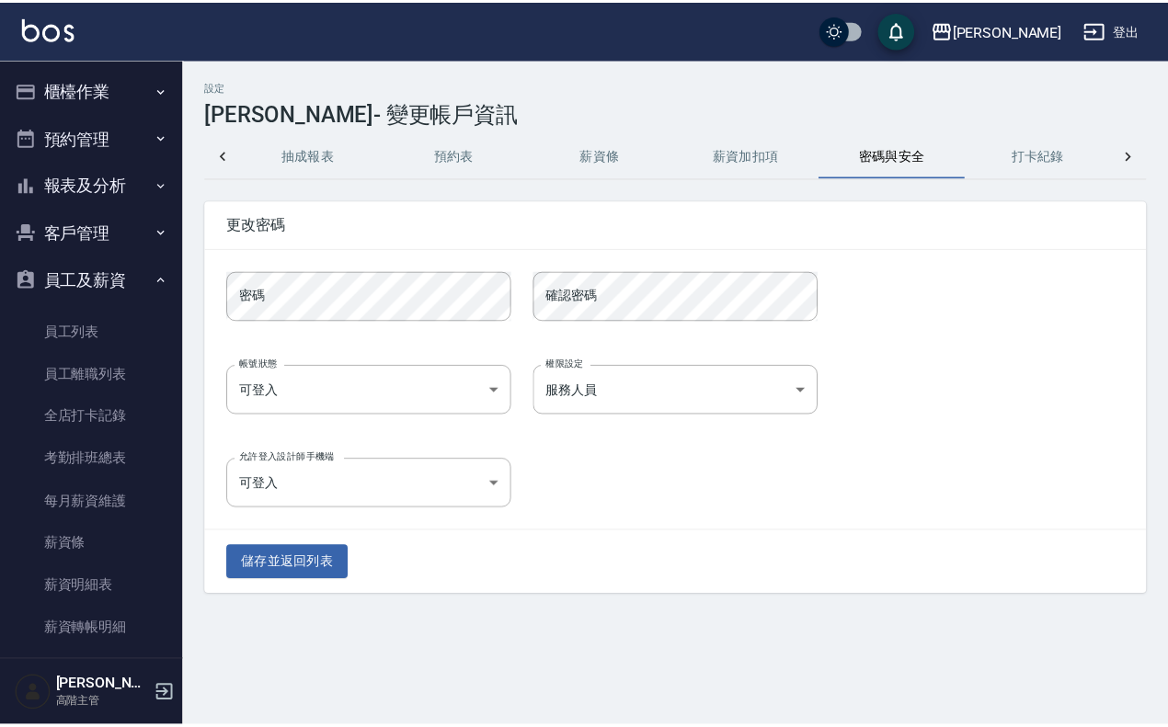
scroll to position [0, 0]
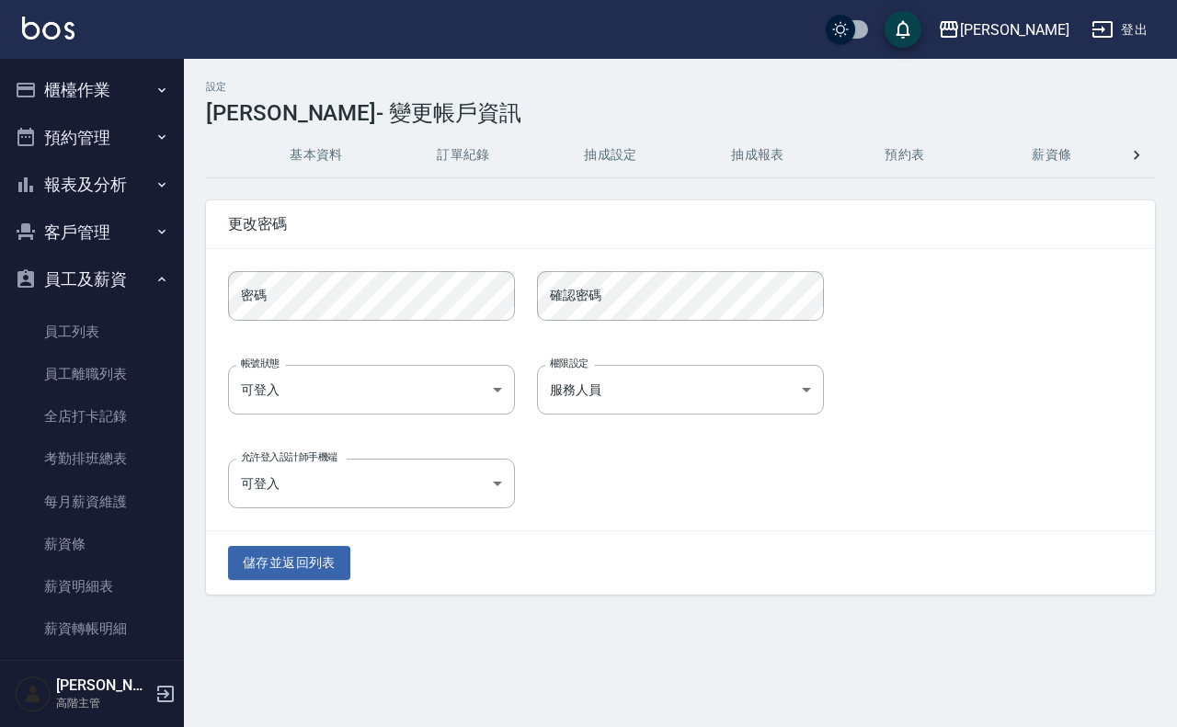
click at [340, 164] on button "基本資料" at bounding box center [316, 155] width 147 height 44
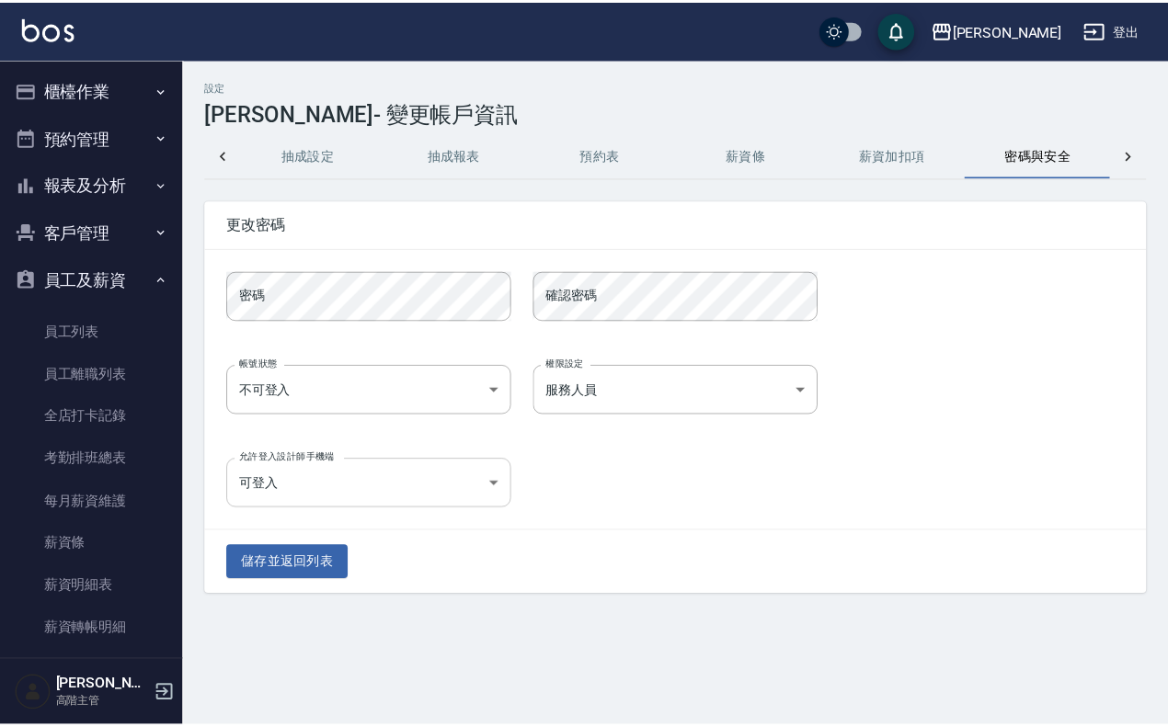
scroll to position [0, 301]
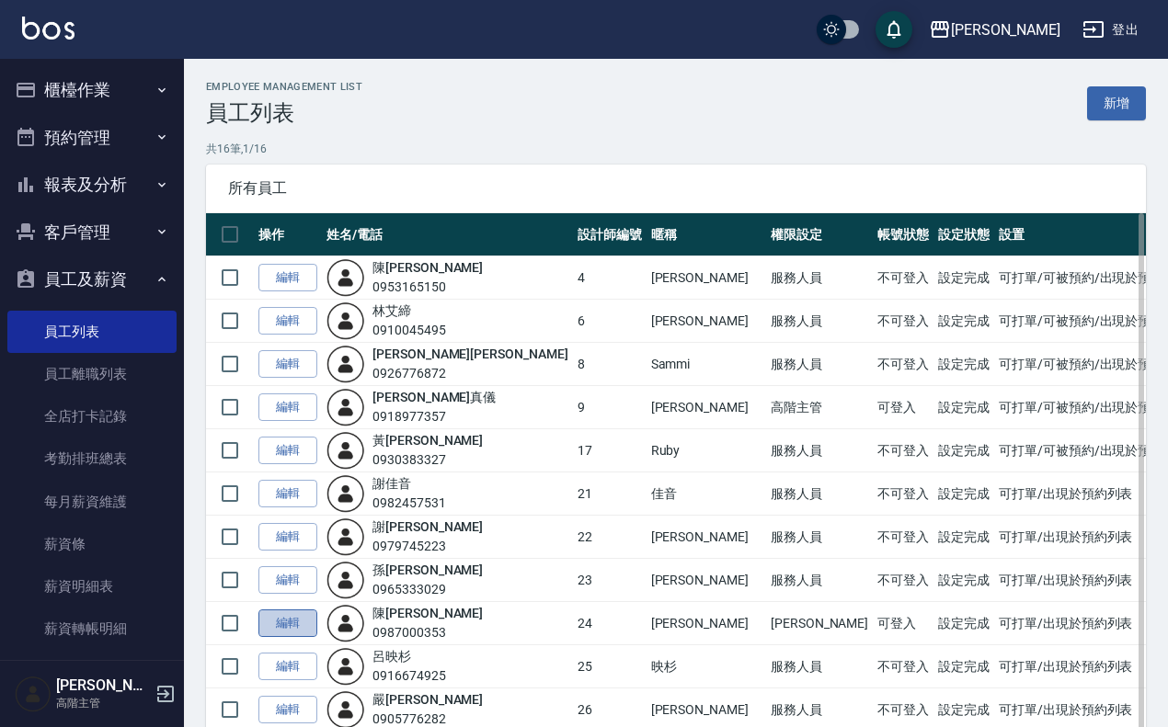
click at [294, 630] on link "編輯" at bounding box center [287, 624] width 59 height 29
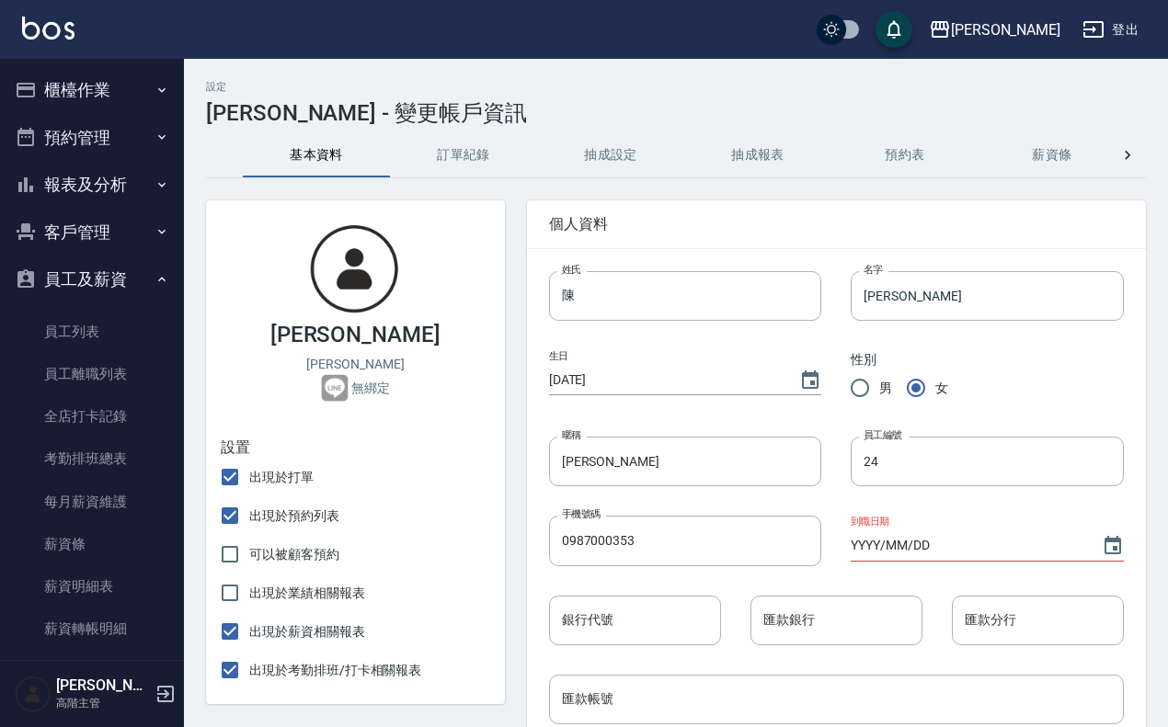
drag, startPoint x: 1103, startPoint y: 149, endPoint x: 1123, endPoint y: 162, distance: 23.2
click at [1118, 162] on div "基本資料 訂單紀錄 抽成設定 抽成報表 預約表 薪資條 薪資加扣項 密碼與安全 打卡紀錄" at bounding box center [676, 155] width 940 height 44
click at [1123, 162] on icon at bounding box center [1127, 155] width 18 height 18
click at [1045, 161] on button "打卡紀錄" at bounding box center [1036, 155] width 147 height 44
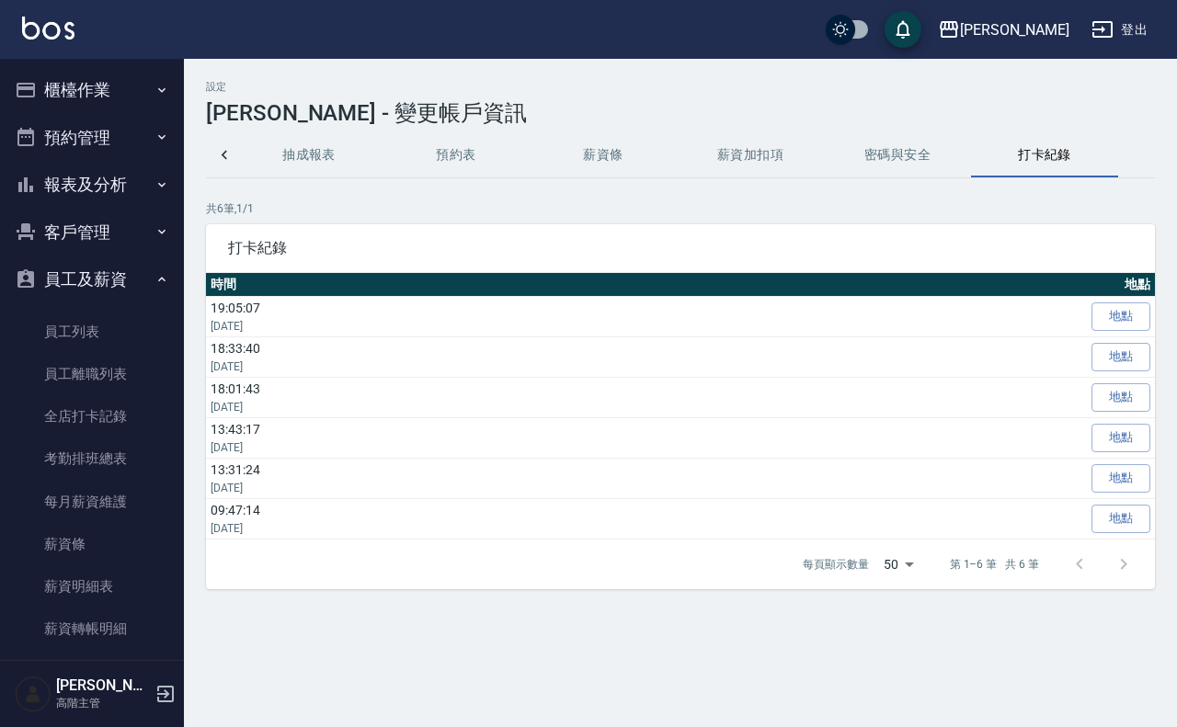
scroll to position [0, 448]
click at [935, 152] on button "密碼與安全" at bounding box center [898, 155] width 147 height 44
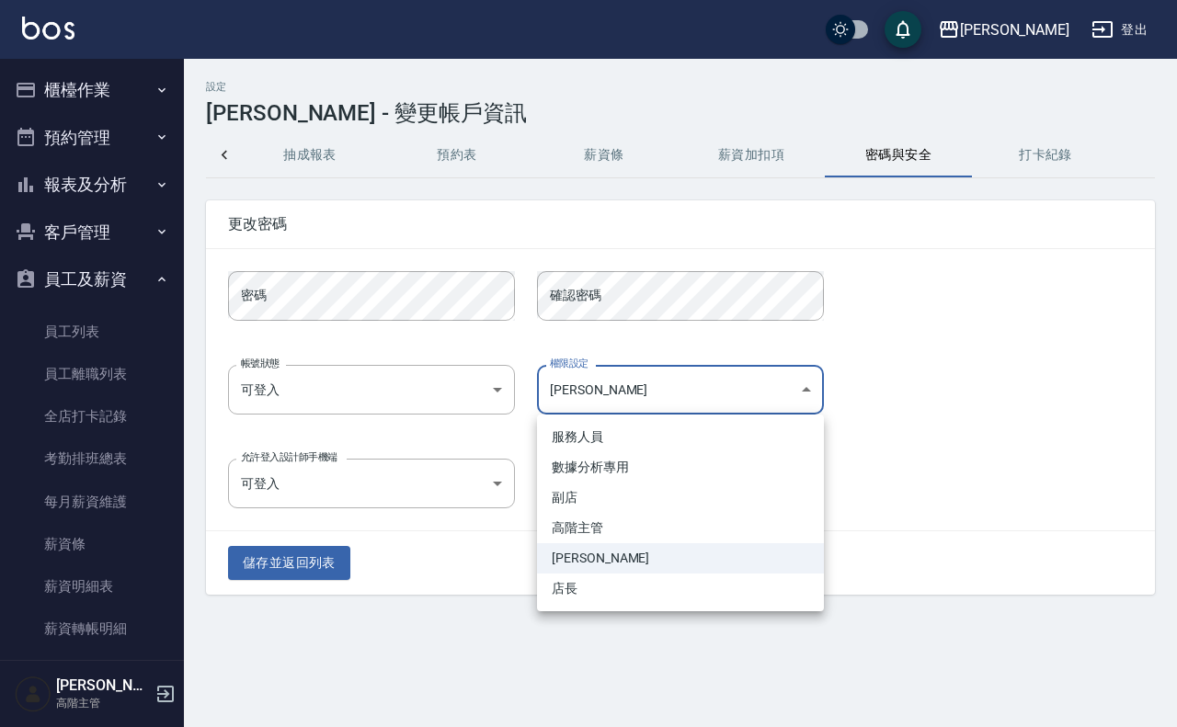
click at [807, 389] on body "上越[PERSON_NAME] 登出 櫃檯作業 打帳單 帳單列表 掛單列表 座位開單 營業儀表板 現金收支登錄 高階收支登錄 材料自購登錄 每日結帳 排班表 …" at bounding box center [588, 363] width 1177 height 727
click at [803, 637] on div at bounding box center [588, 363] width 1177 height 727
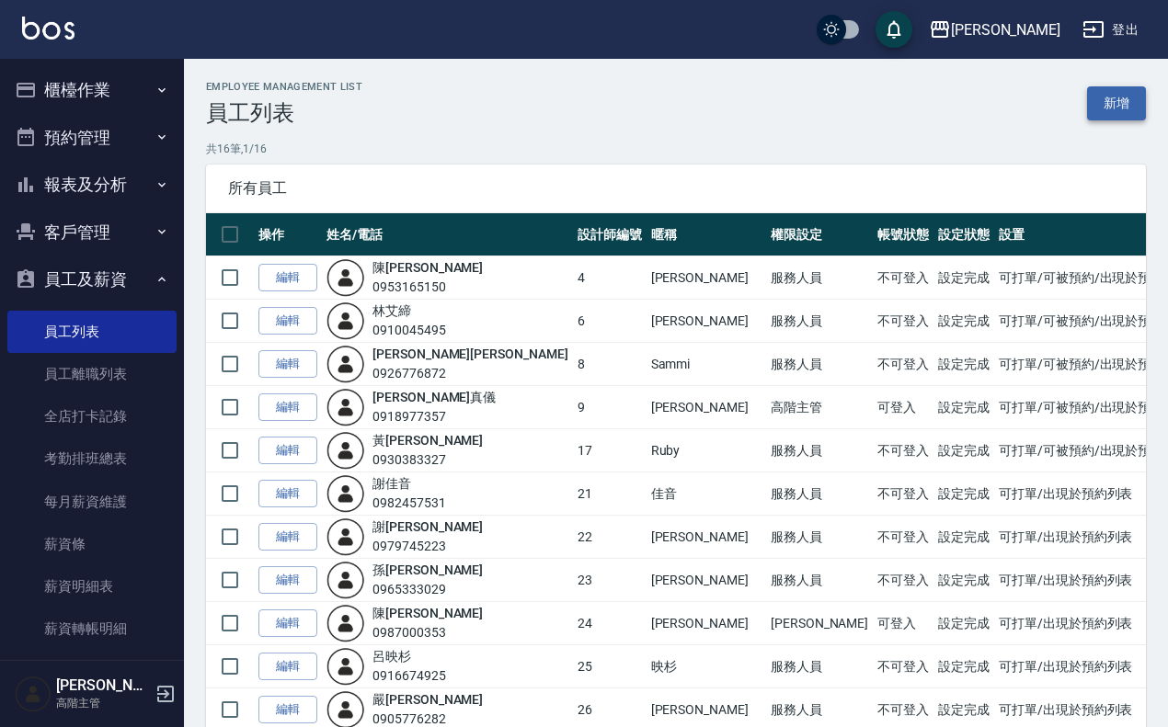
click at [1134, 90] on link "新增" at bounding box center [1116, 103] width 59 height 34
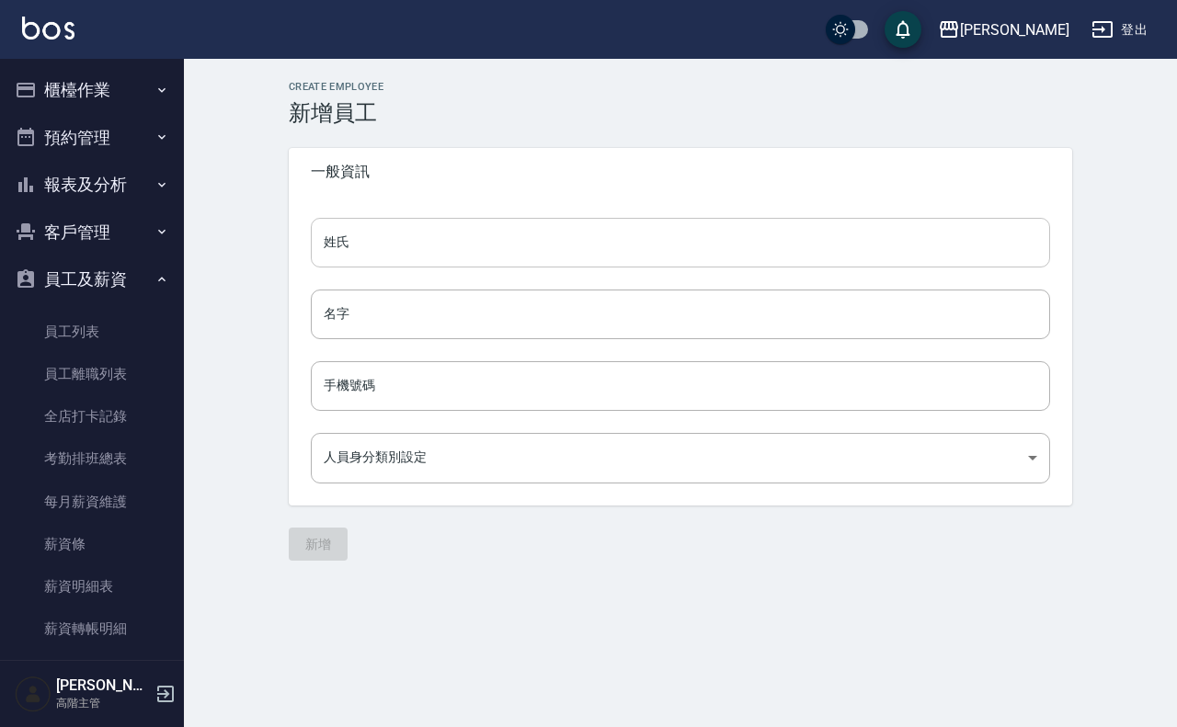
click at [585, 246] on input "姓氏" at bounding box center [680, 243] width 739 height 50
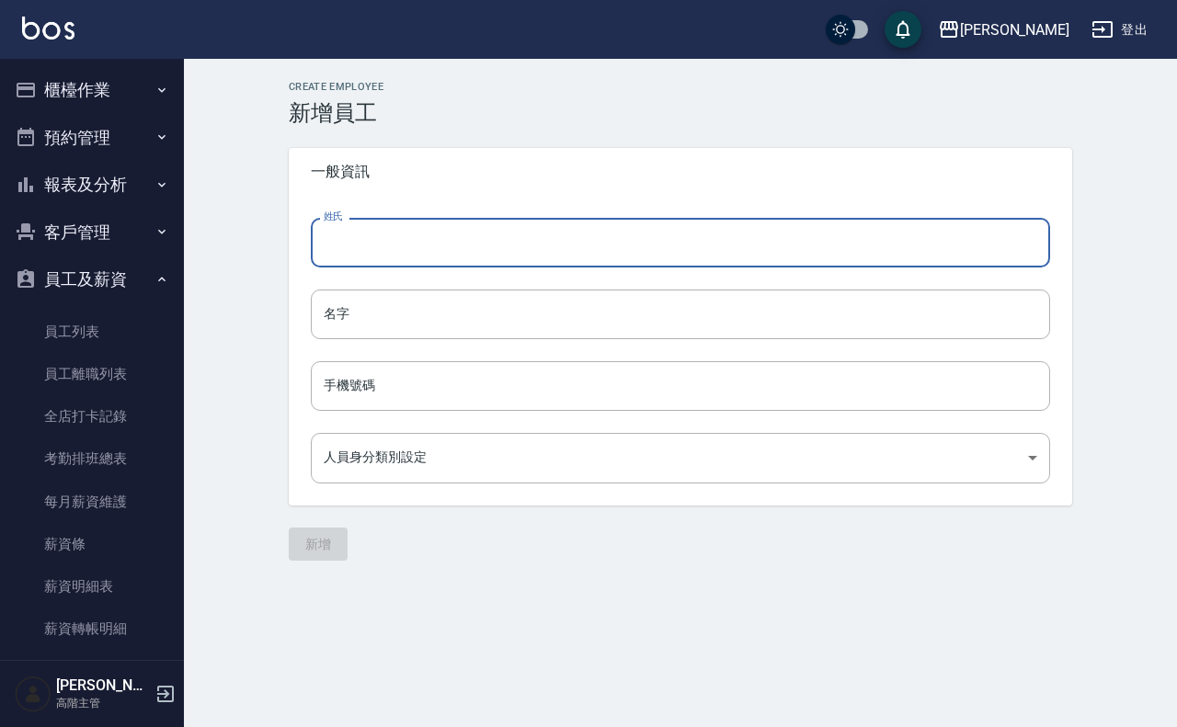
type input "ㄙ"
type input "[PERSON_NAME]"
click at [479, 314] on input "名字" at bounding box center [680, 315] width 739 height 50
drag, startPoint x: 456, startPoint y: 234, endPoint x: 374, endPoint y: 246, distance: 82.7
click at [374, 246] on input "[PERSON_NAME]" at bounding box center [680, 243] width 739 height 50
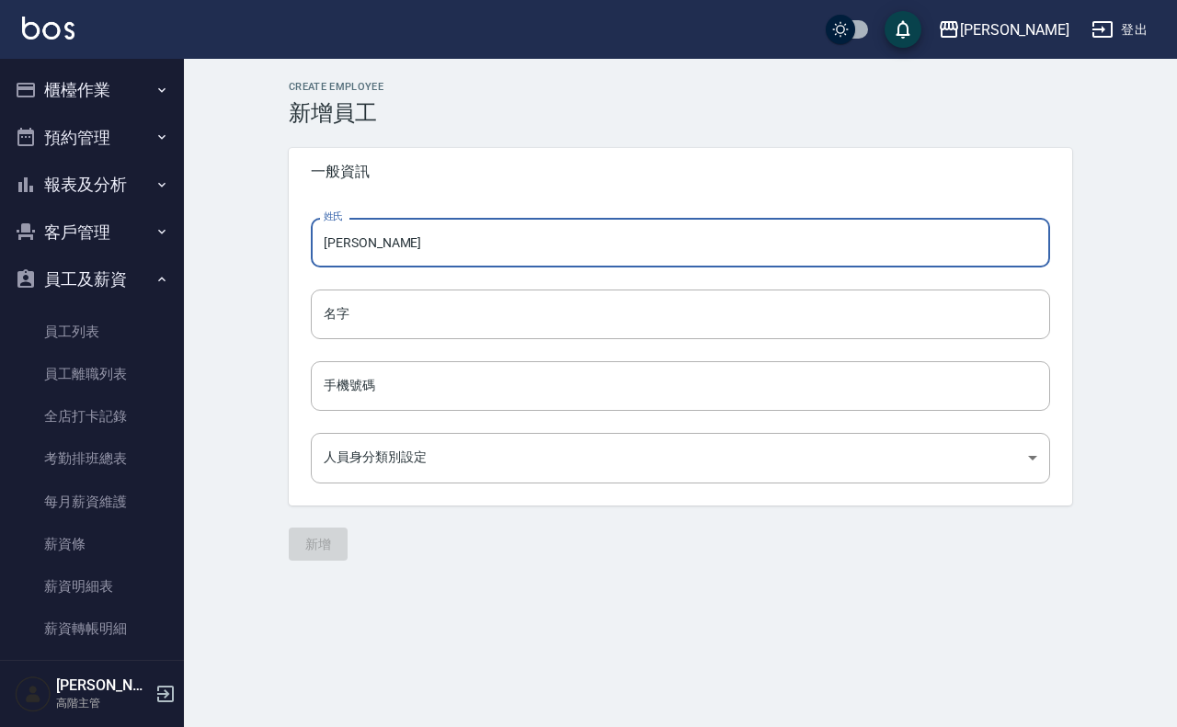
drag, startPoint x: 380, startPoint y: 237, endPoint x: 263, endPoint y: 245, distance: 117.0
click at [263, 245] on div "Create Employee 新增員工 一般資訊 姓氏 [PERSON_NAME] 姓氏 名字 名字 手機號碼 手機號碼 人員身分類別設定 ​ 人員身分類別…" at bounding box center [680, 321] width 993 height 524
type input "[PERSON_NAME]"
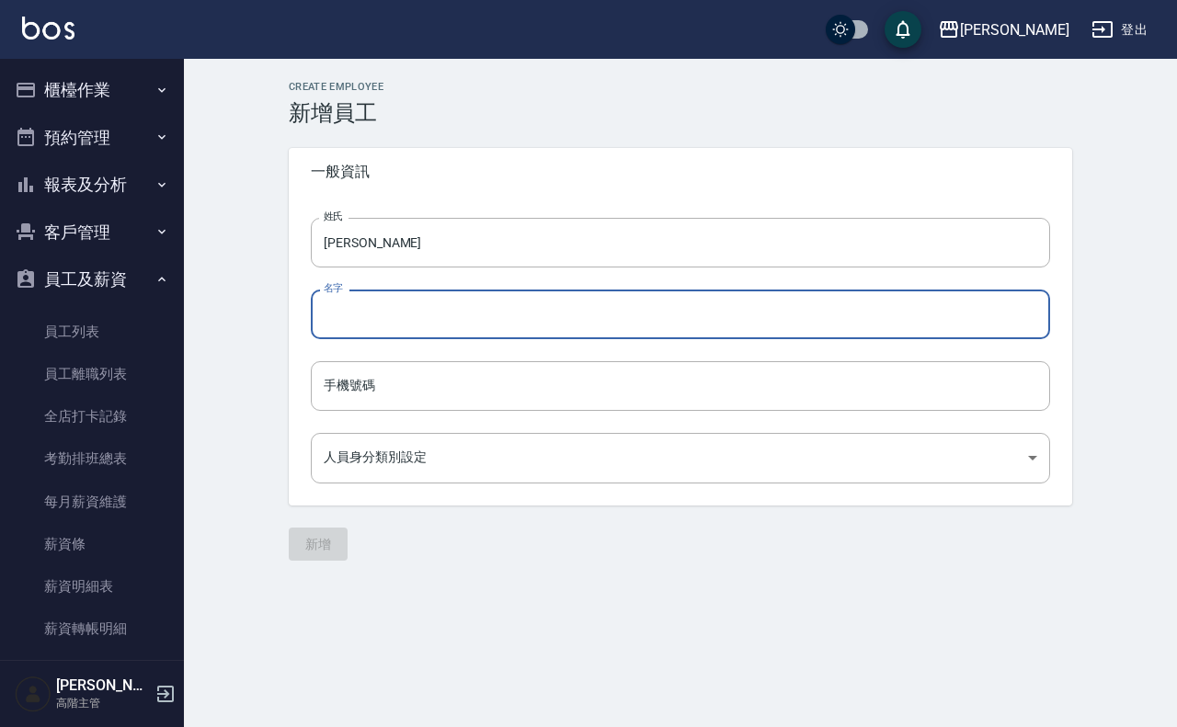
click at [407, 326] on input "名字" at bounding box center [680, 315] width 739 height 50
type input "[PERSON_NAME]"
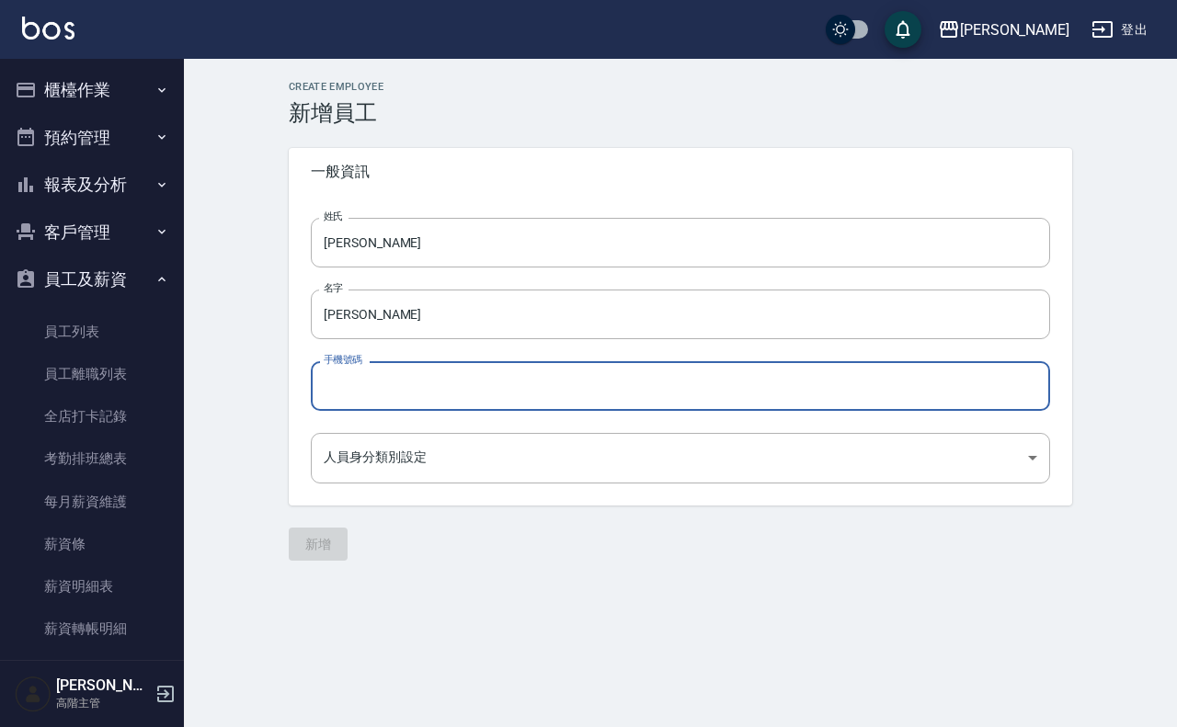
click at [455, 380] on input "手機號碼" at bounding box center [680, 386] width 739 height 50
click at [485, 383] on input "手機號碼" at bounding box center [680, 386] width 739 height 50
type input "0922779982"
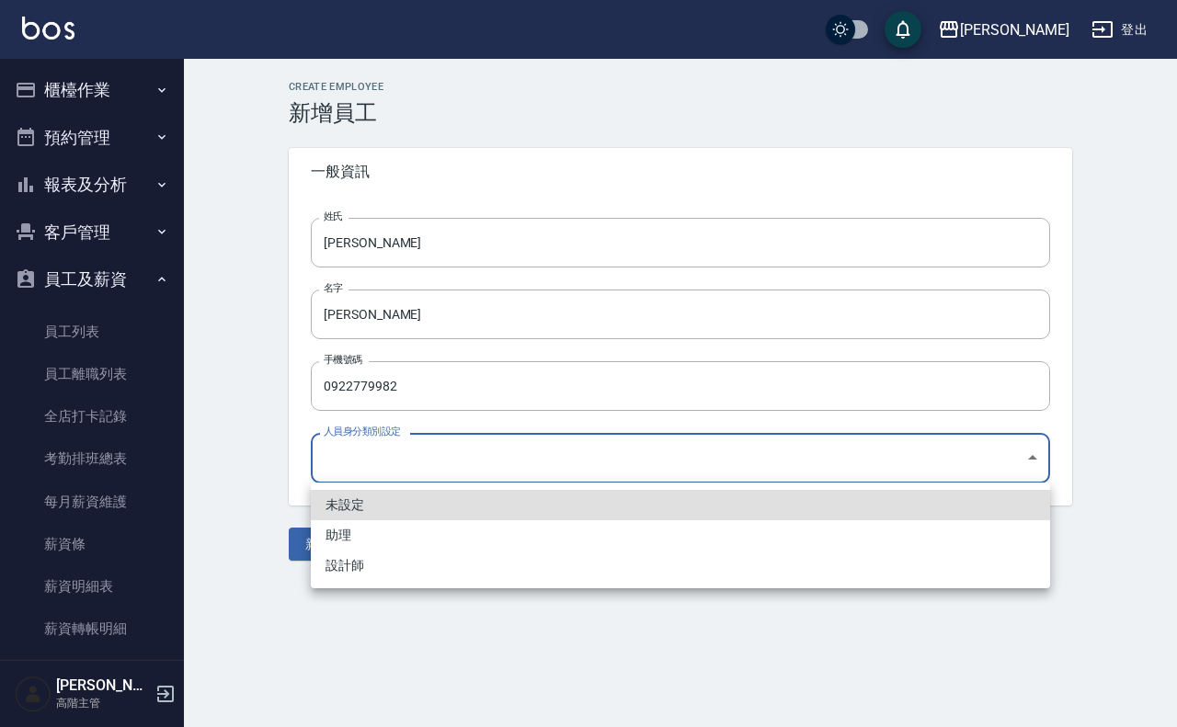
click at [517, 469] on body "上越[PERSON_NAME] 登出 櫃檯作業 打帳單 帳單列表 掛單列表 座位開單 營業儀表板 現金收支登錄 高階收支登錄 材料自購登錄 每日結帳 排班表 …" at bounding box center [588, 363] width 1177 height 727
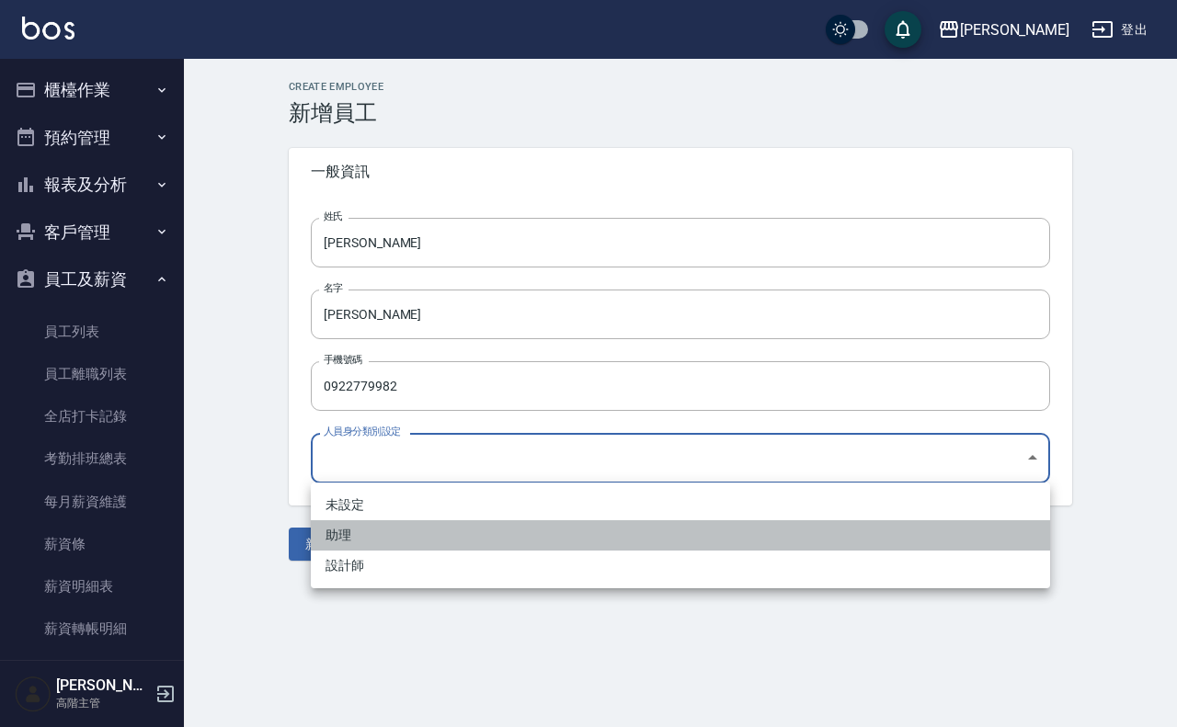
click at [513, 521] on li "助理" at bounding box center [680, 535] width 739 height 30
type input "d98afc27-d1b6-450f-bdf7-e930bc0d0e93"
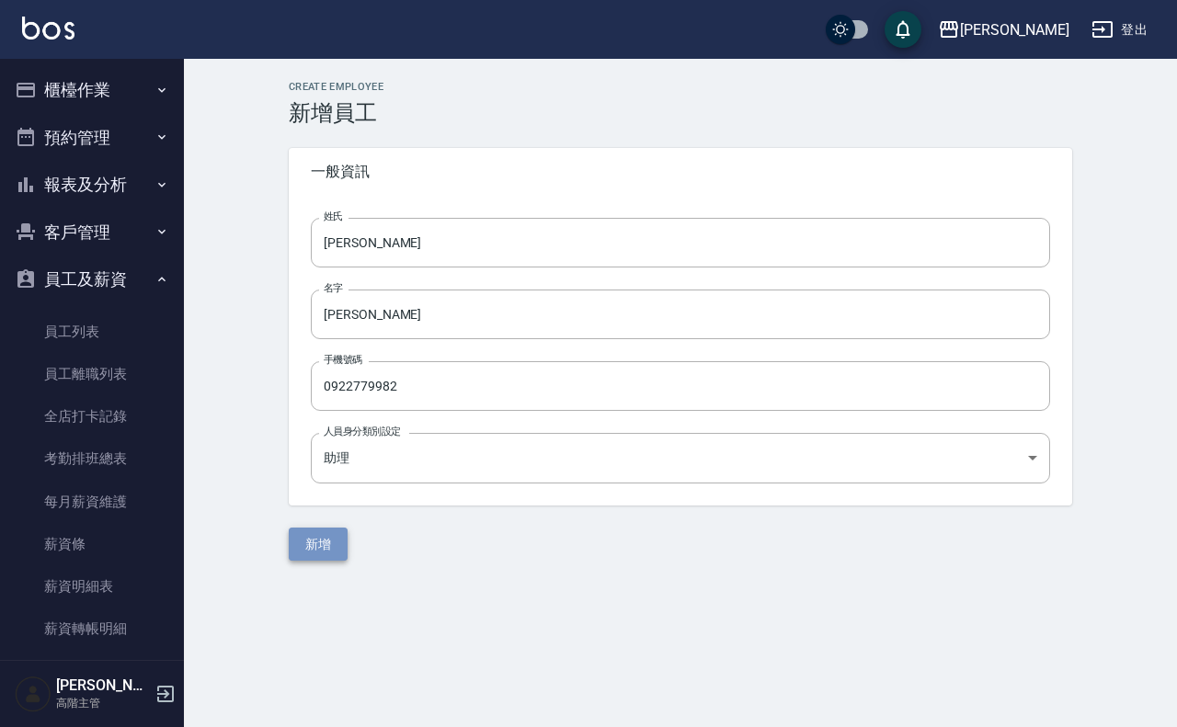
click at [337, 545] on button "新增" at bounding box center [318, 545] width 59 height 34
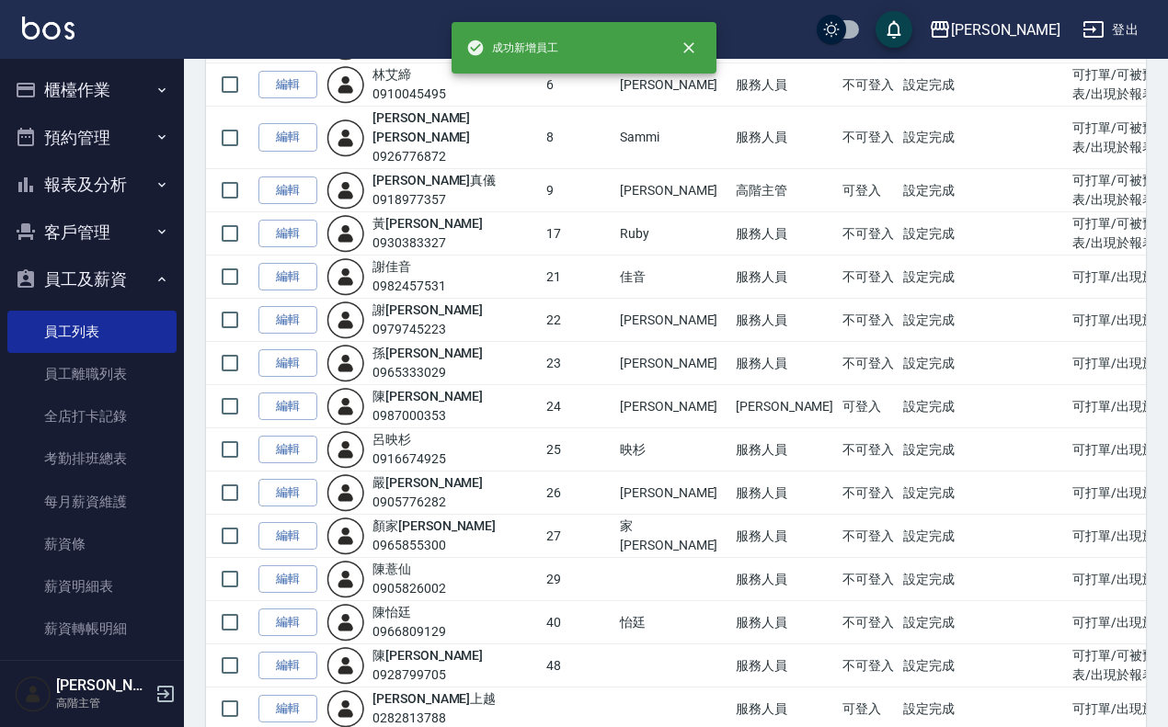
scroll to position [338, 0]
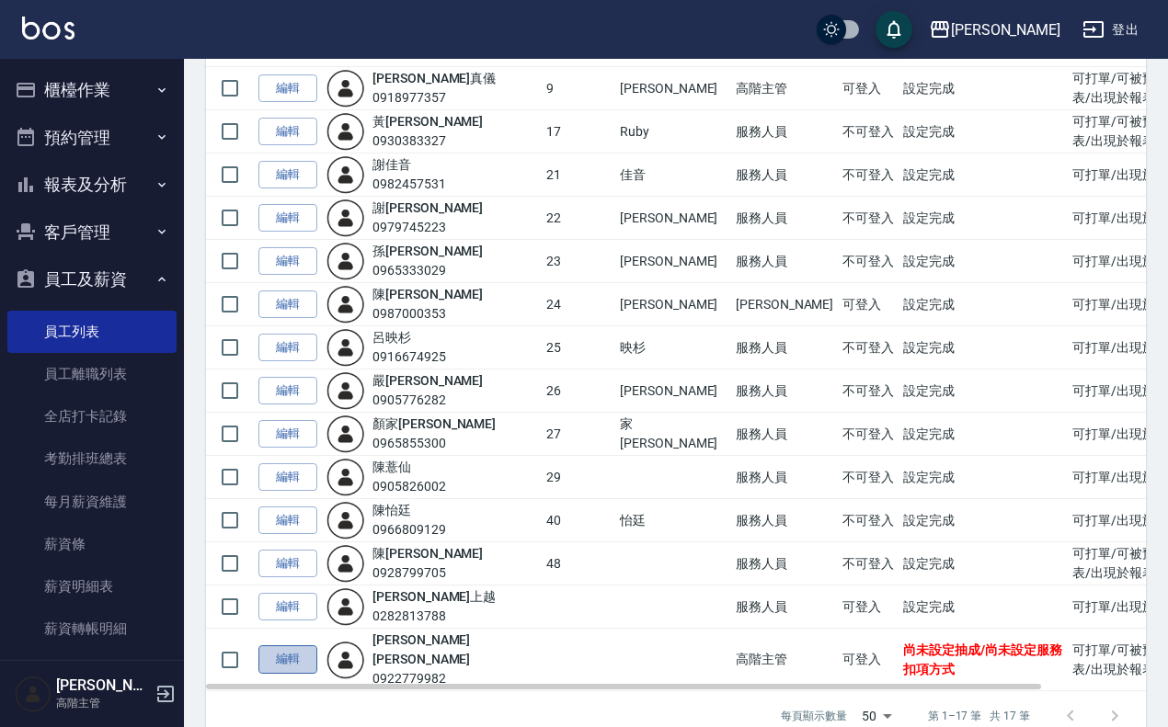
click at [288, 645] on link "編輯" at bounding box center [287, 659] width 59 height 29
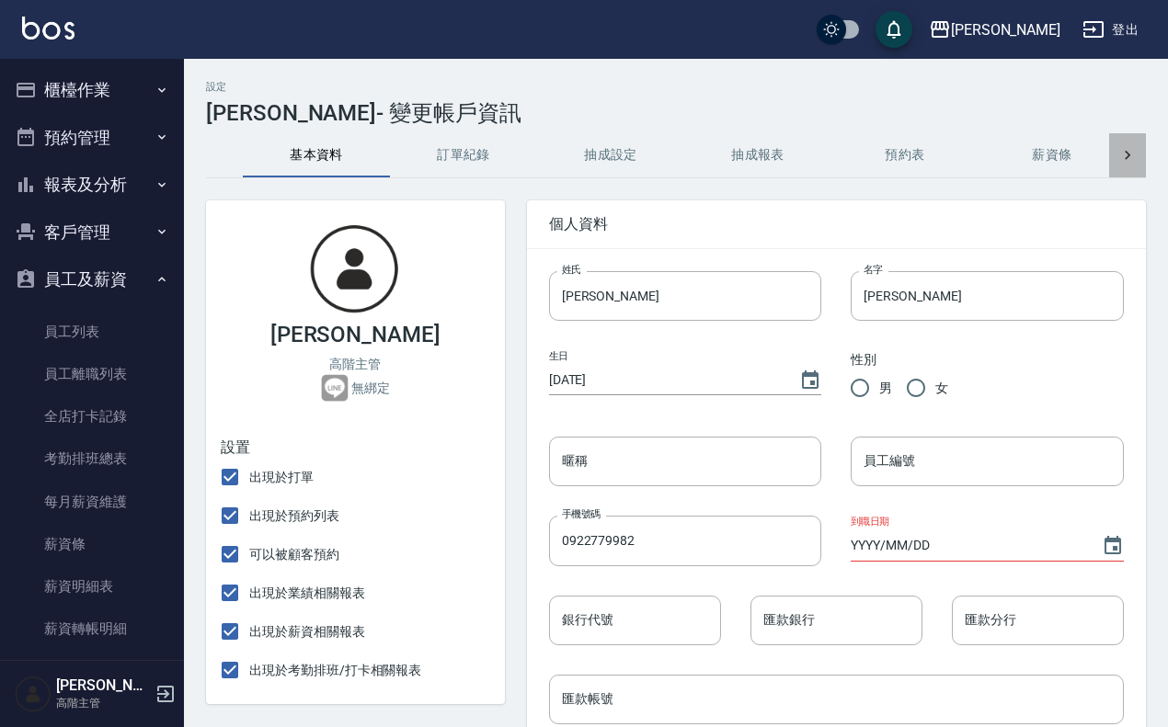
click at [1124, 152] on icon at bounding box center [1127, 155] width 18 height 18
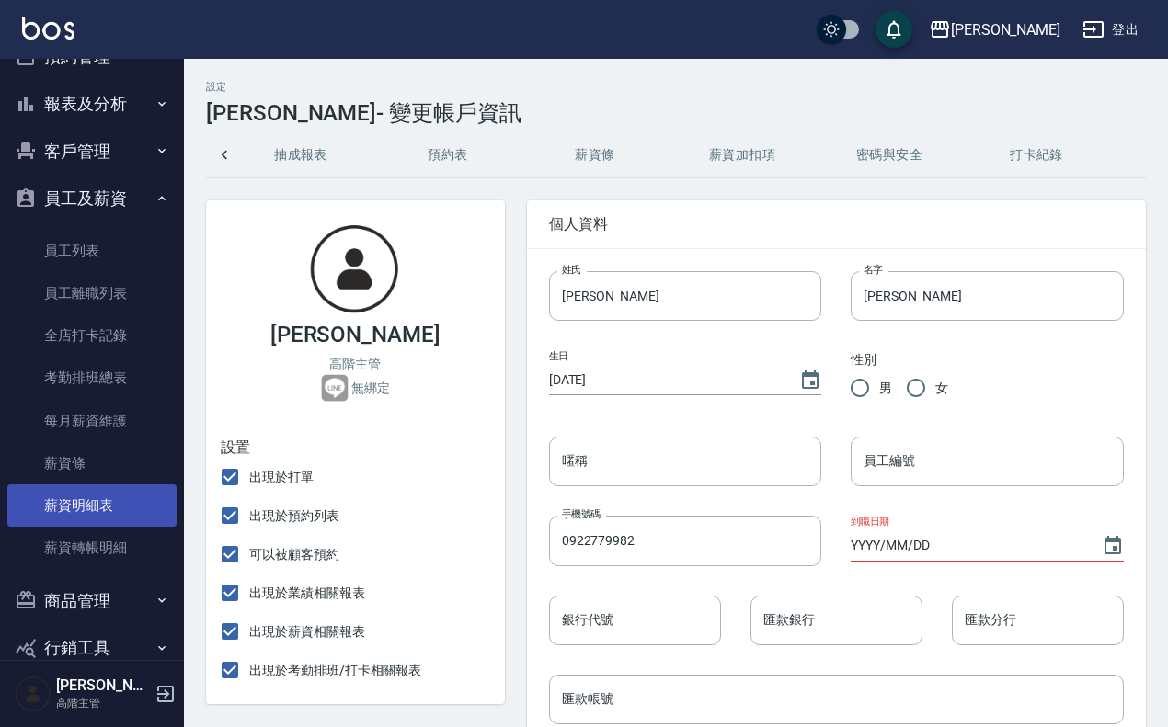
scroll to position [162, 0]
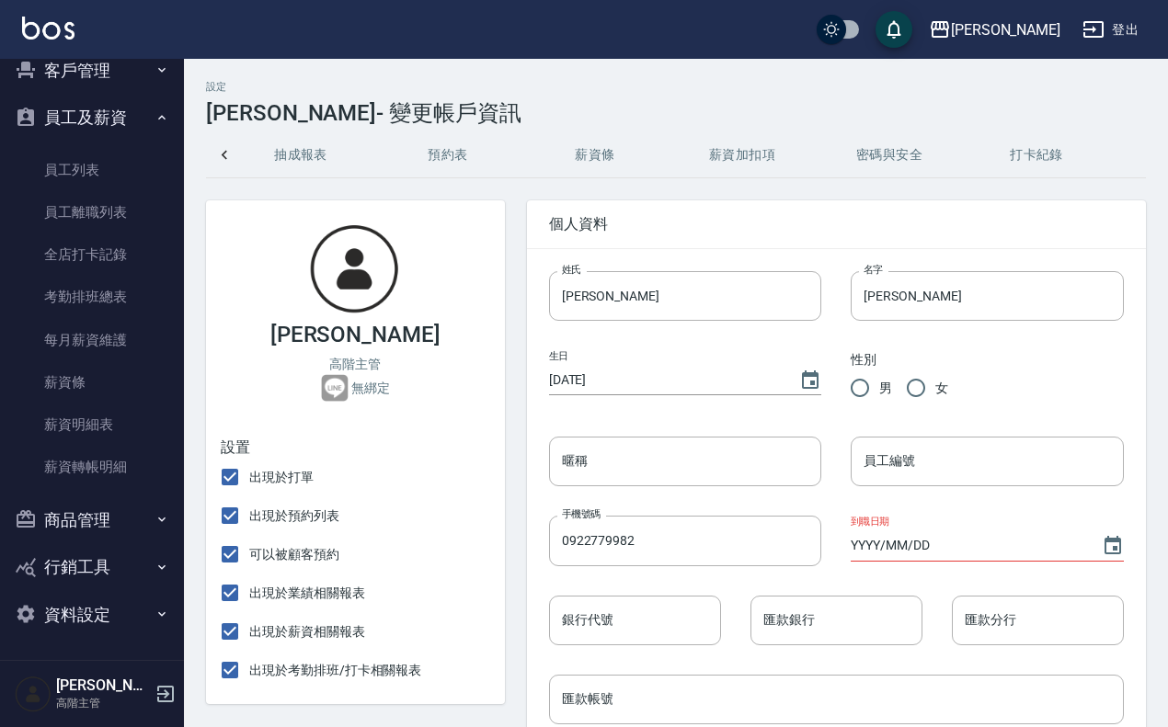
click at [102, 608] on button "資料設定" at bounding box center [91, 615] width 169 height 48
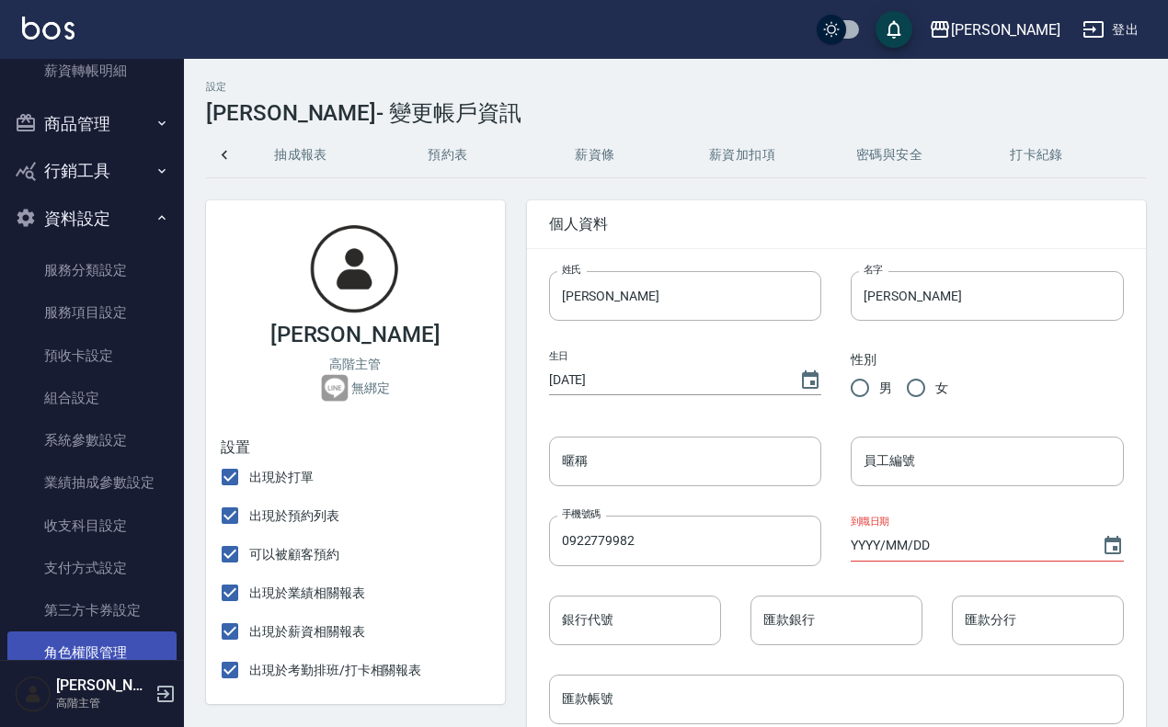
scroll to position [602, 0]
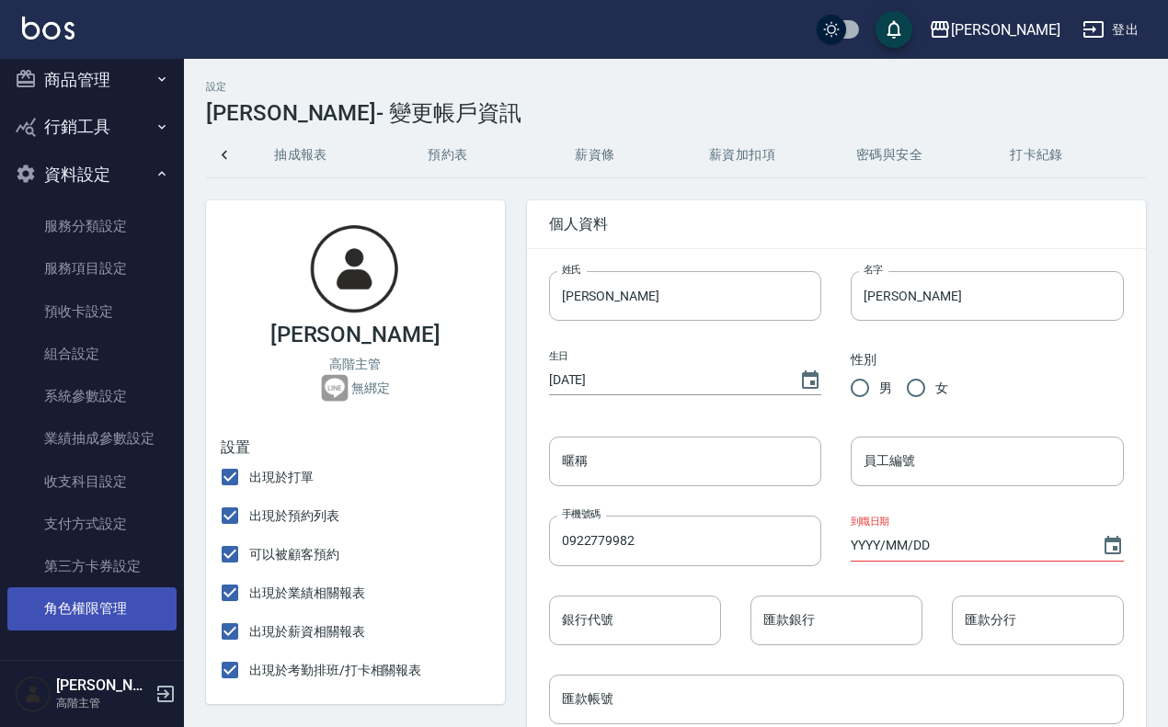
click at [116, 598] on link "角色權限管理" at bounding box center [91, 609] width 169 height 42
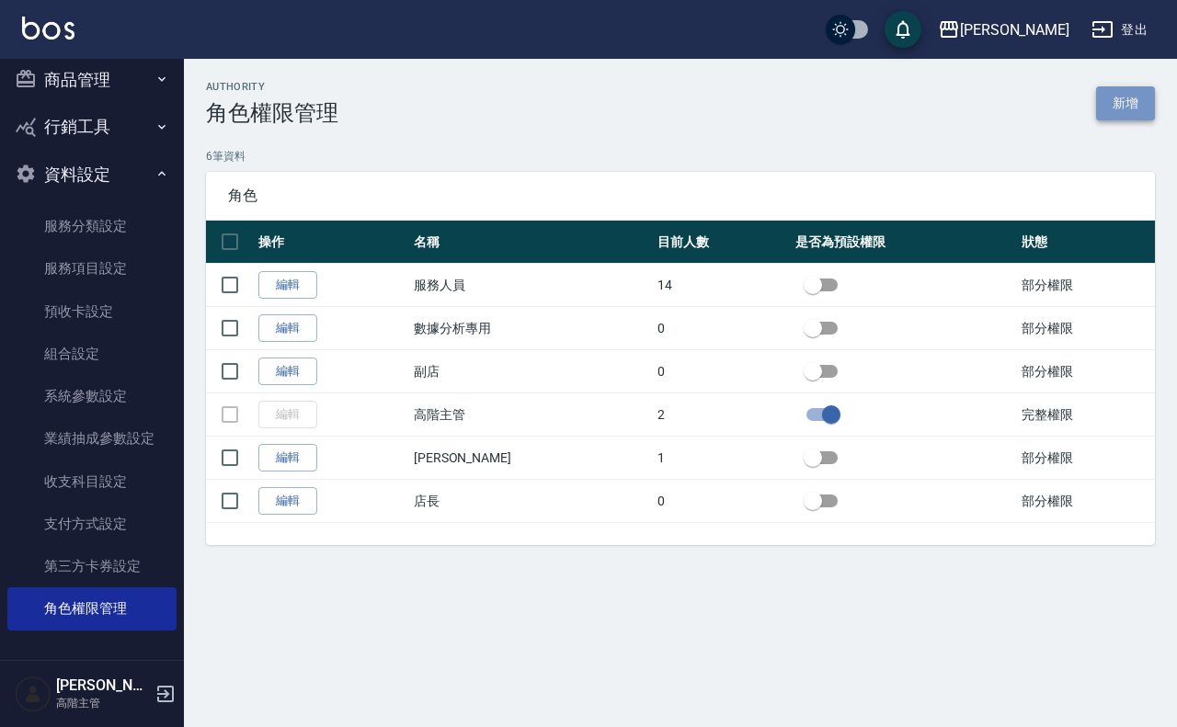
click at [1127, 118] on link "新增" at bounding box center [1125, 103] width 59 height 34
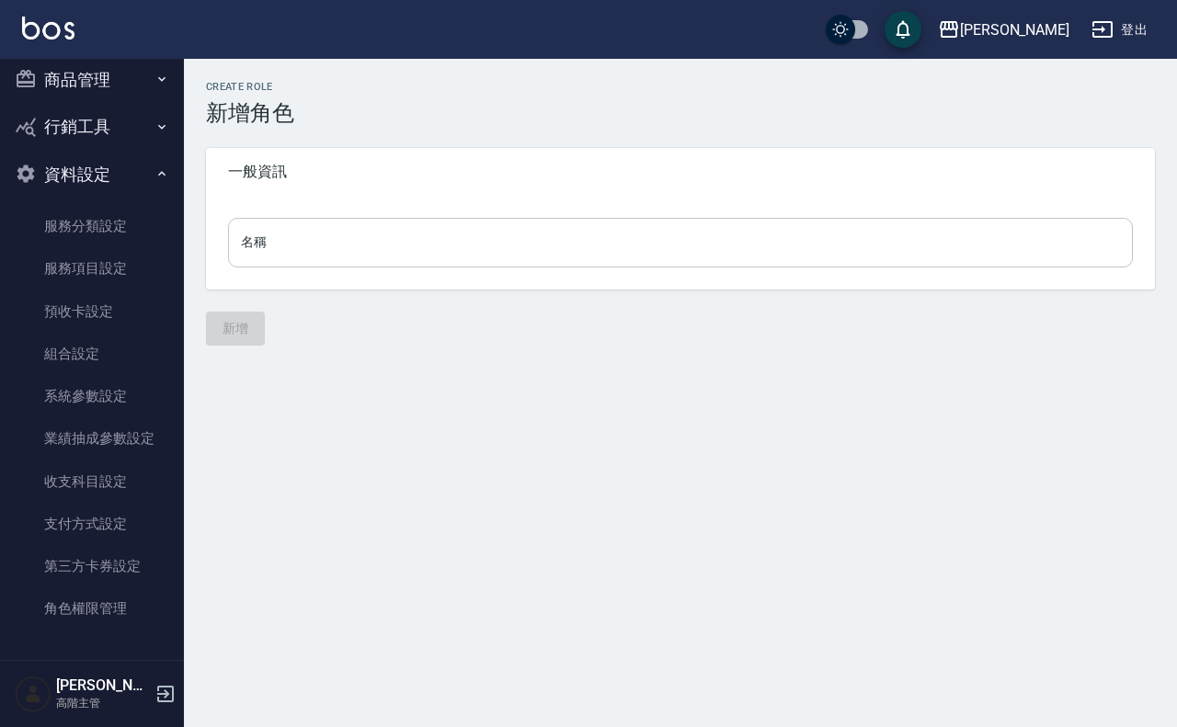
click at [377, 235] on input "名稱" at bounding box center [680, 243] width 905 height 50
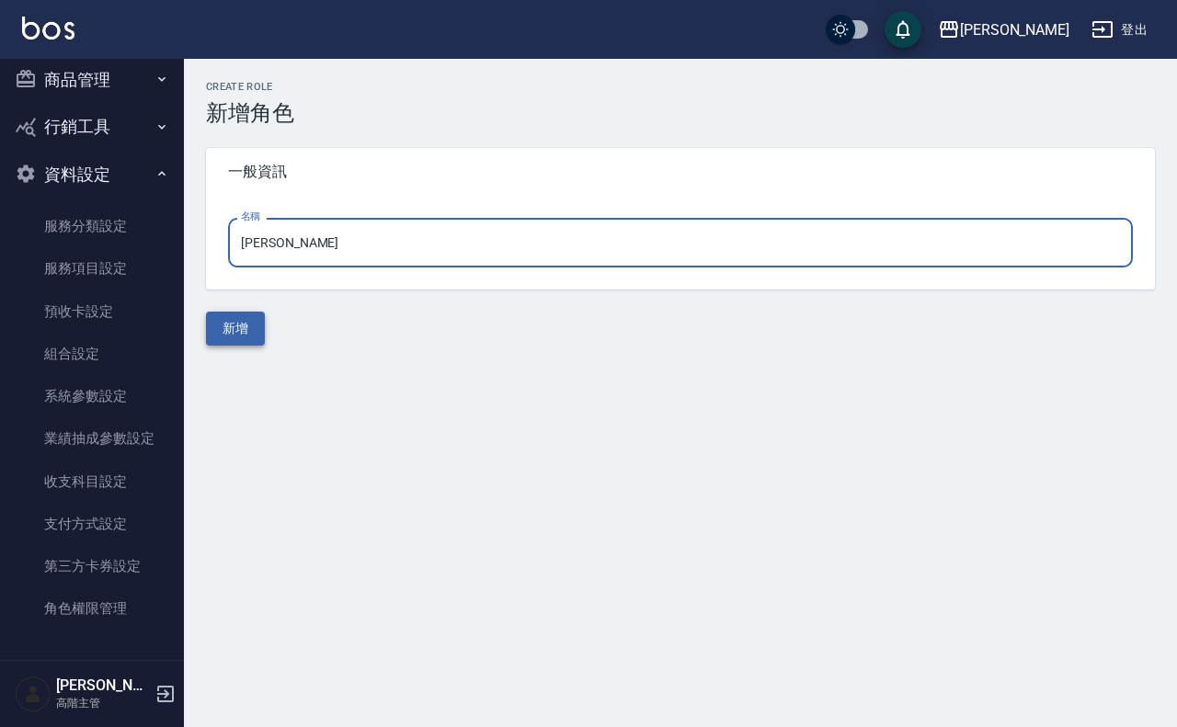
type input "[PERSON_NAME]"
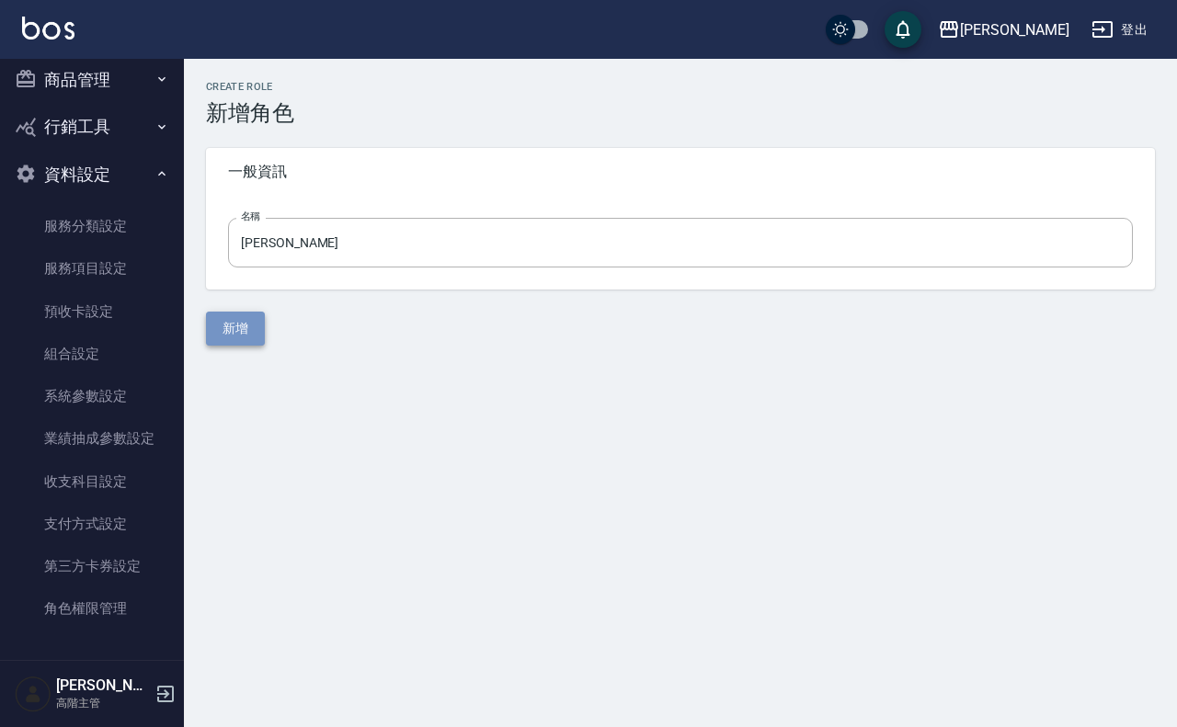
click at [254, 324] on button "新增" at bounding box center [235, 329] width 59 height 34
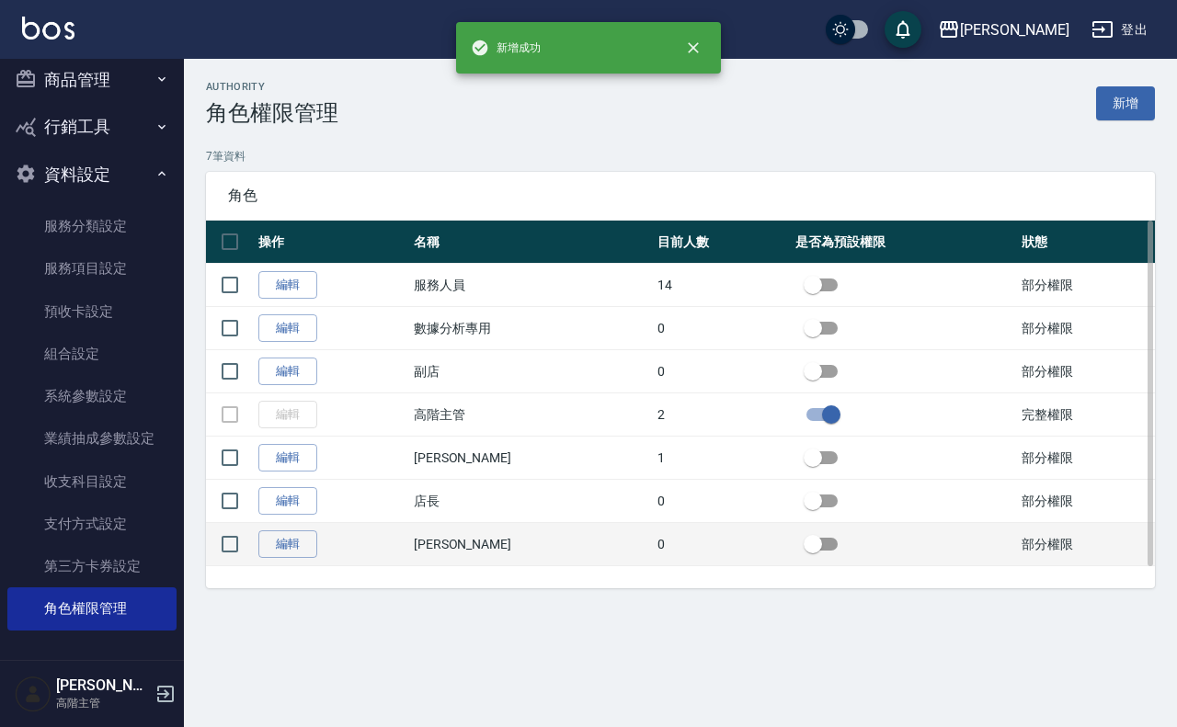
click at [317, 543] on td "編輯" at bounding box center [331, 544] width 155 height 43
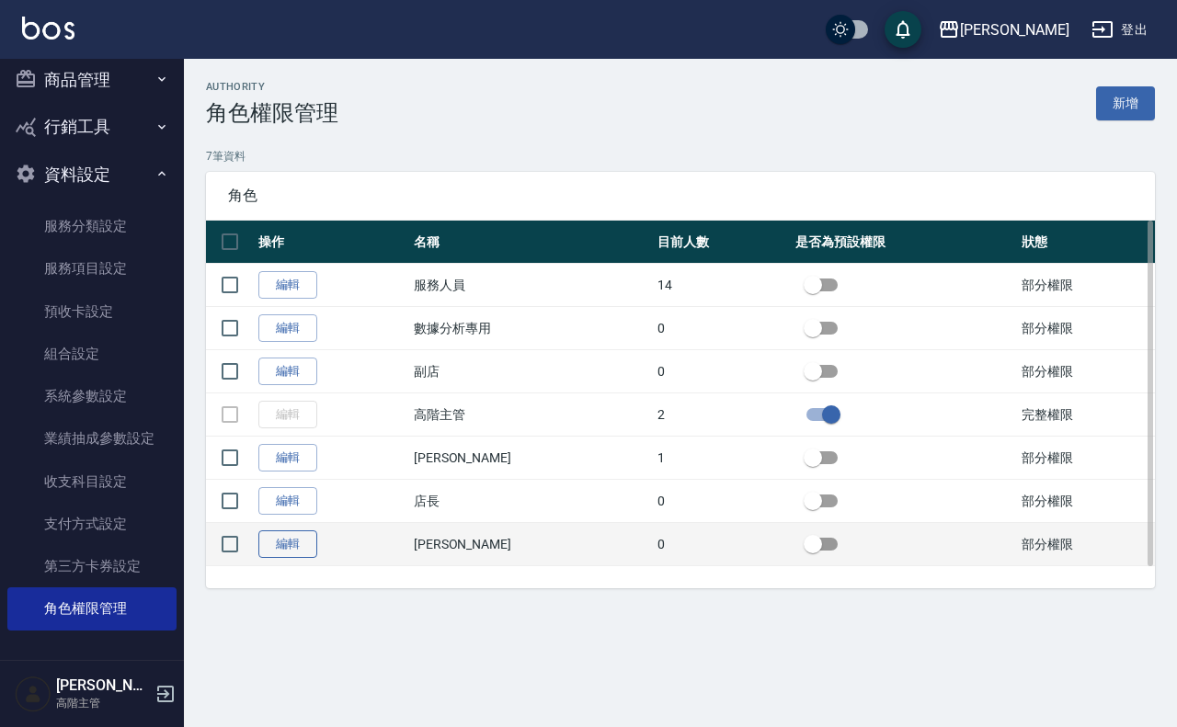
click at [304, 547] on link "編輯" at bounding box center [287, 545] width 59 height 29
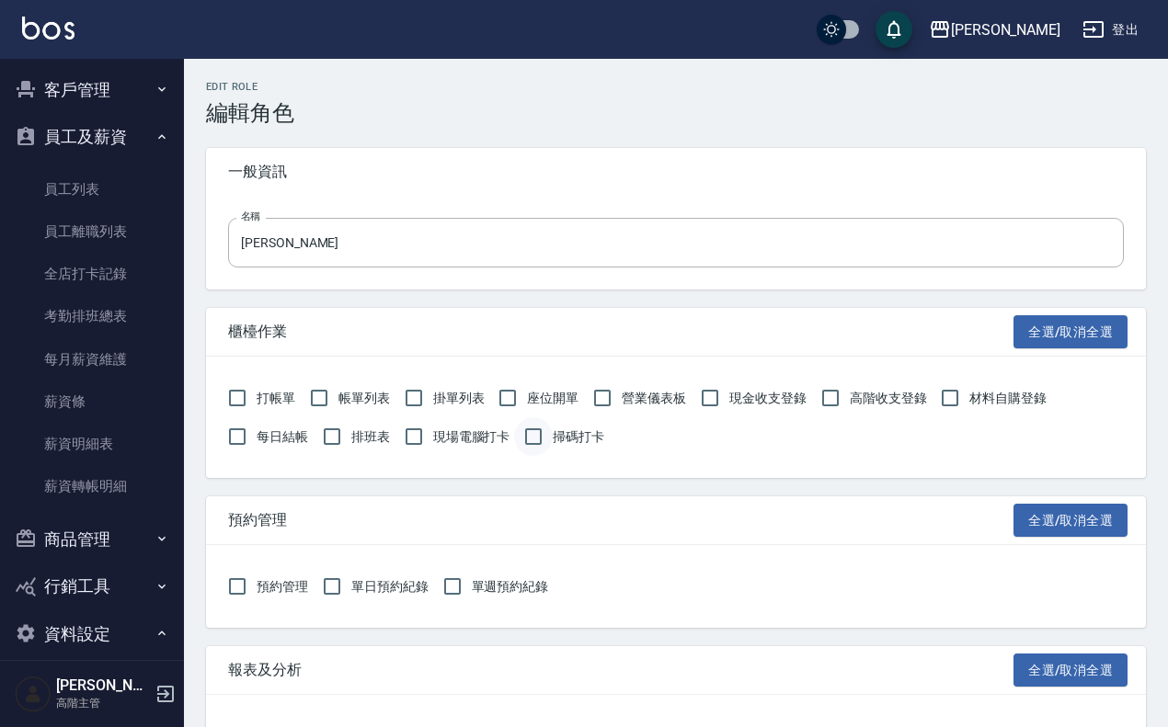
click at [522, 438] on input "掃碼打卡" at bounding box center [533, 436] width 39 height 39
checkbox input "true"
click at [424, 437] on input "現場電腦打卡" at bounding box center [413, 436] width 39 height 39
checkbox input "true"
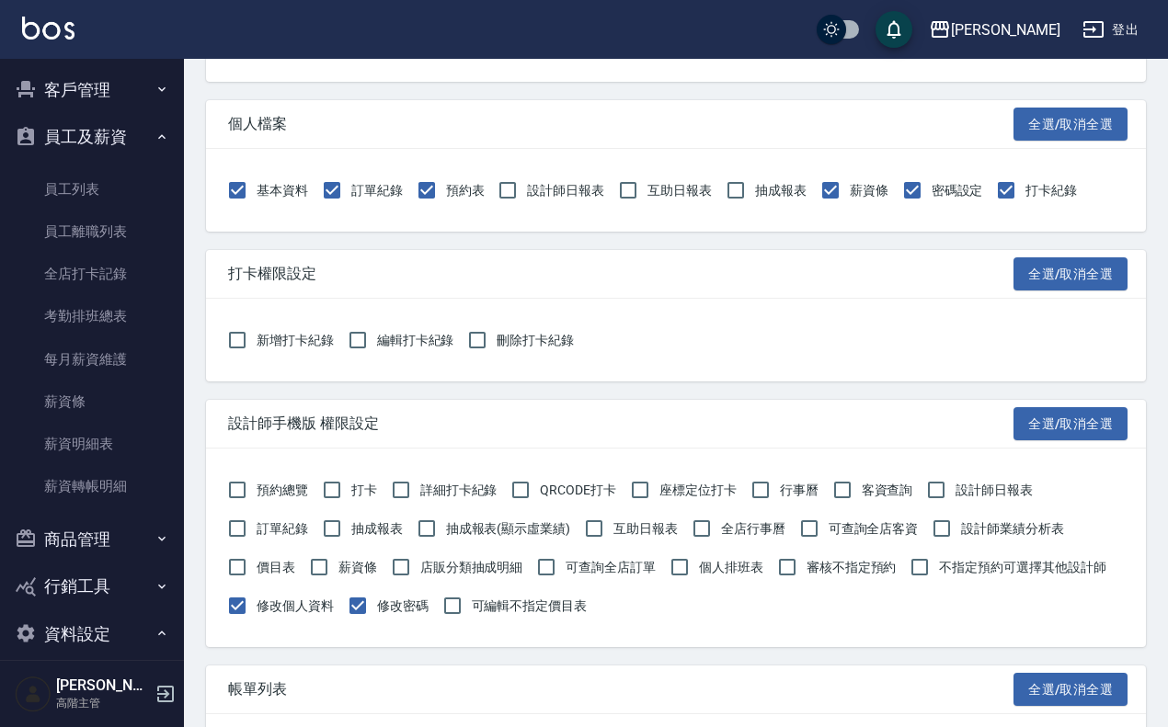
scroll to position [2241, 0]
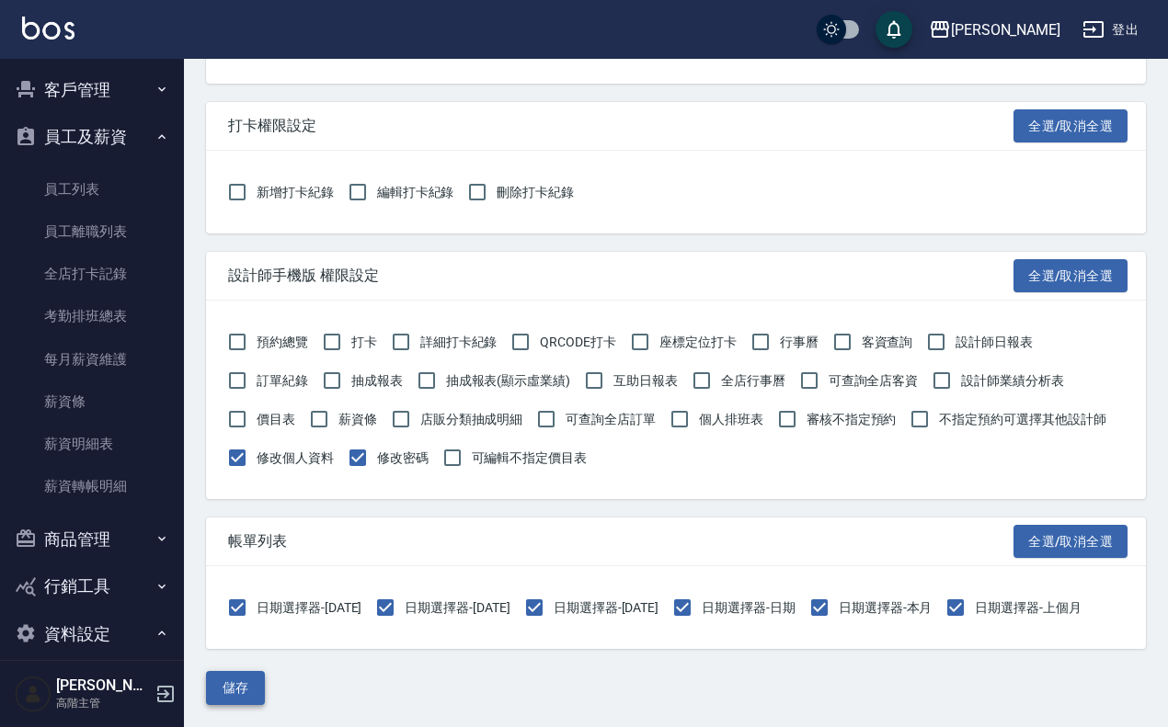
click at [253, 686] on button "儲存" at bounding box center [235, 688] width 59 height 34
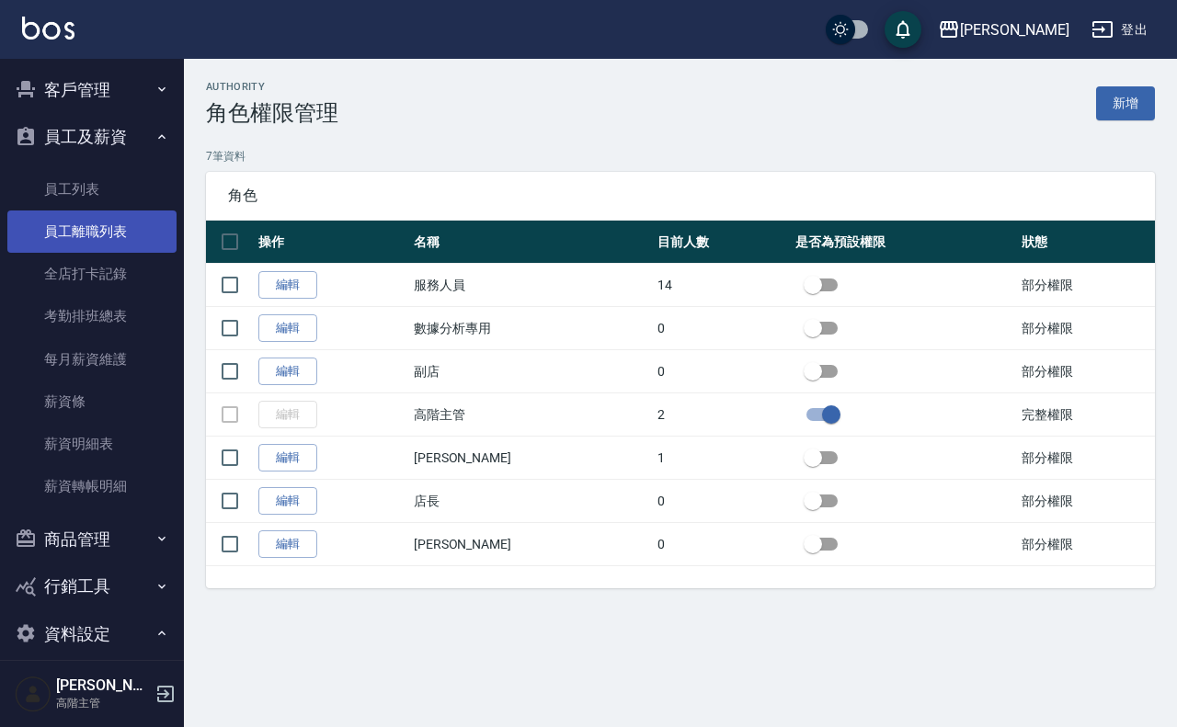
drag, startPoint x: 127, startPoint y: 257, endPoint x: 126, endPoint y: 246, distance: 11.1
click at [127, 257] on link "全店打卡記錄" at bounding box center [91, 274] width 169 height 42
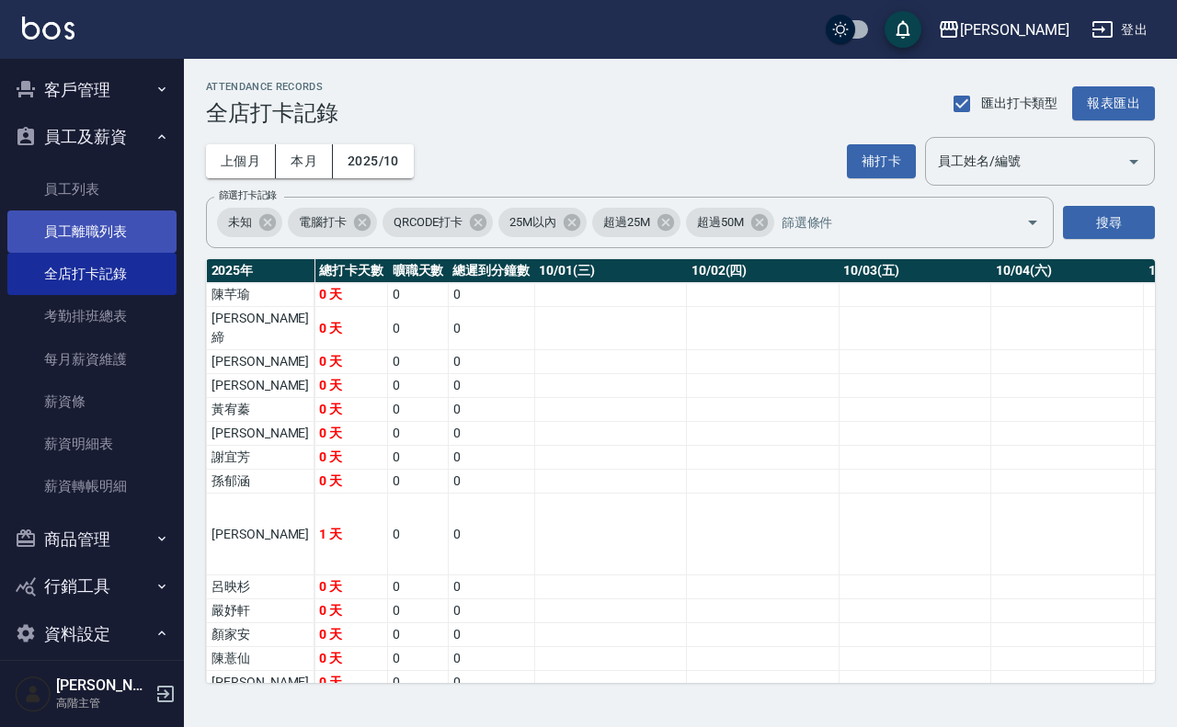
click at [125, 237] on link "員工離職列表" at bounding box center [91, 232] width 169 height 42
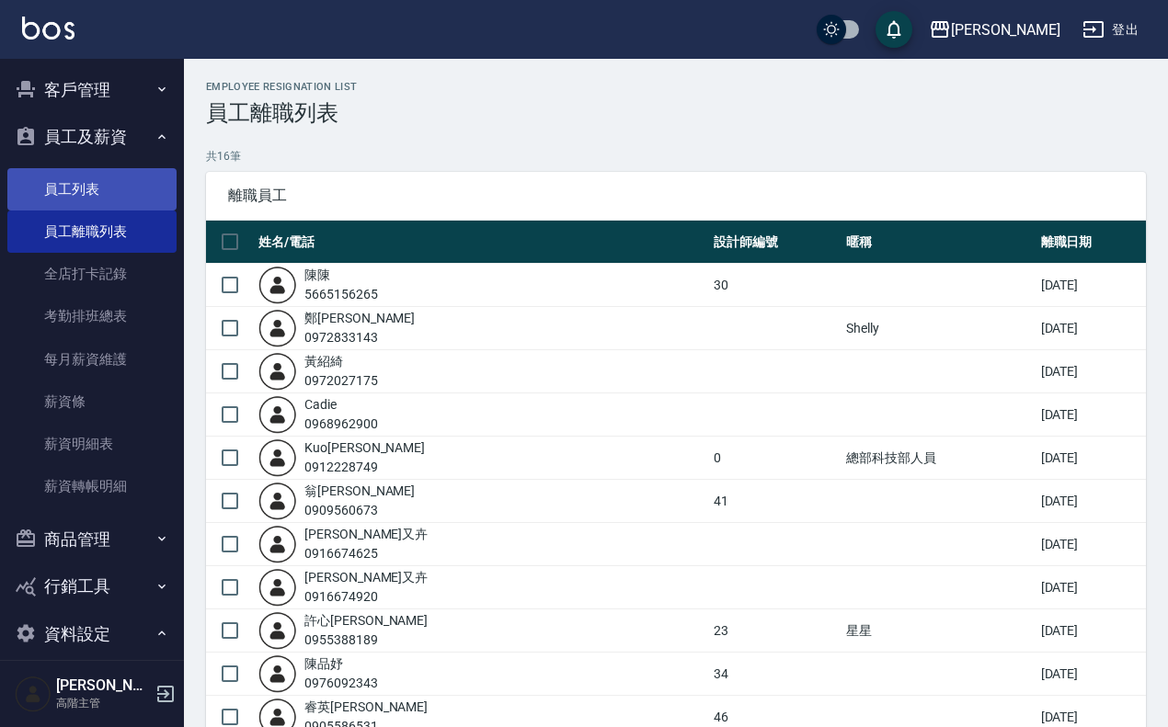
click at [103, 191] on link "員工列表" at bounding box center [91, 189] width 169 height 42
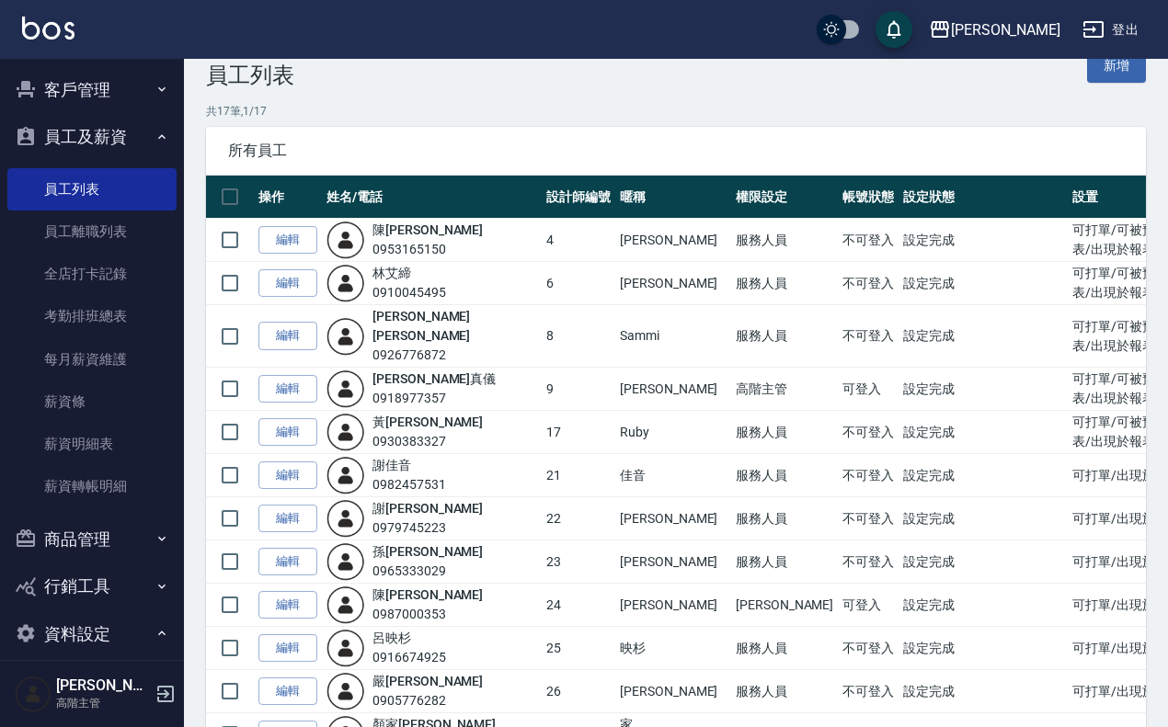
scroll to position [338, 0]
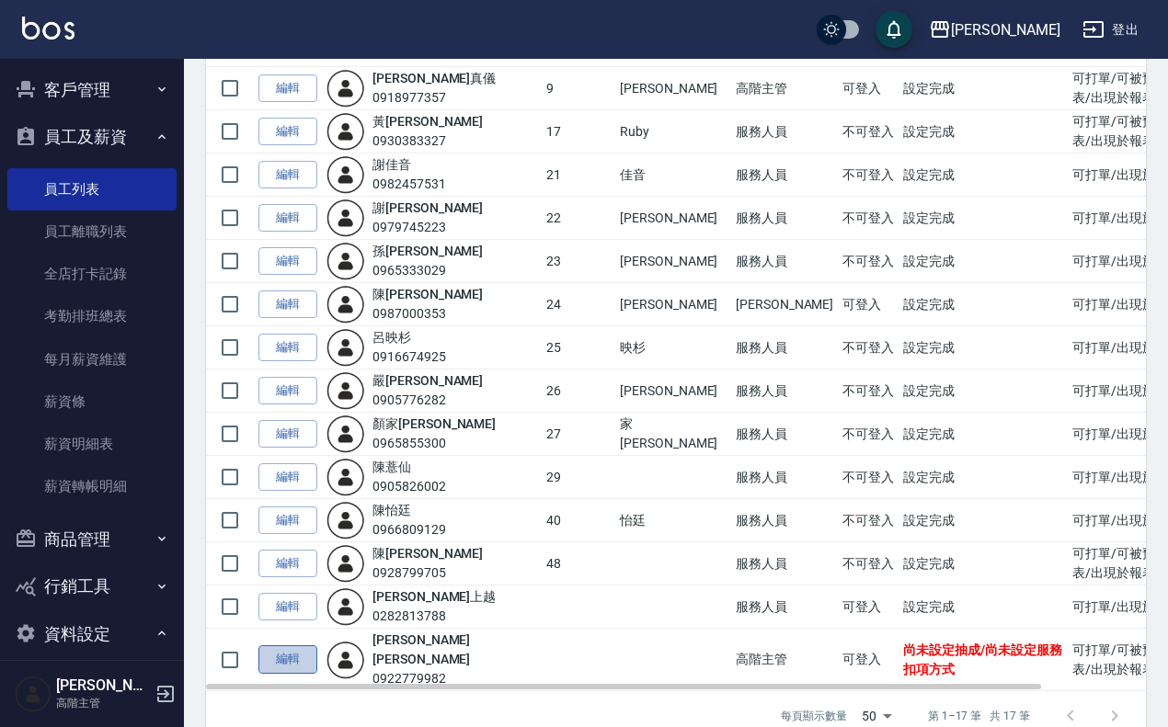
click at [297, 645] on link "編輯" at bounding box center [287, 659] width 59 height 29
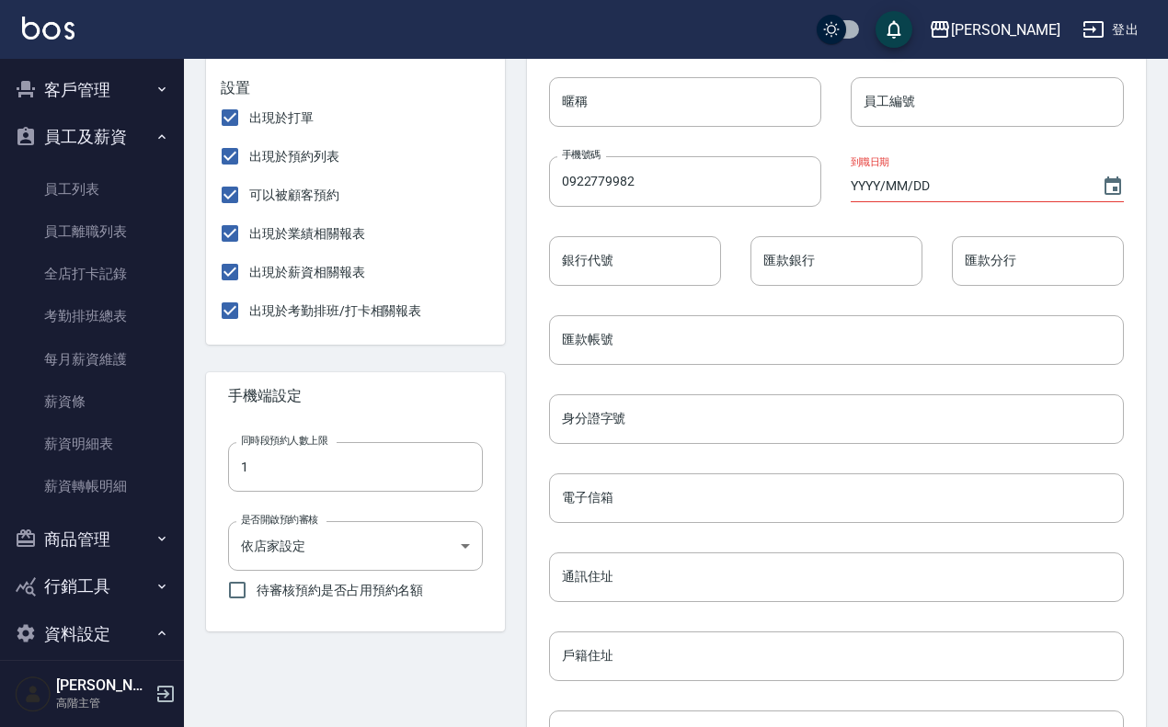
scroll to position [115, 0]
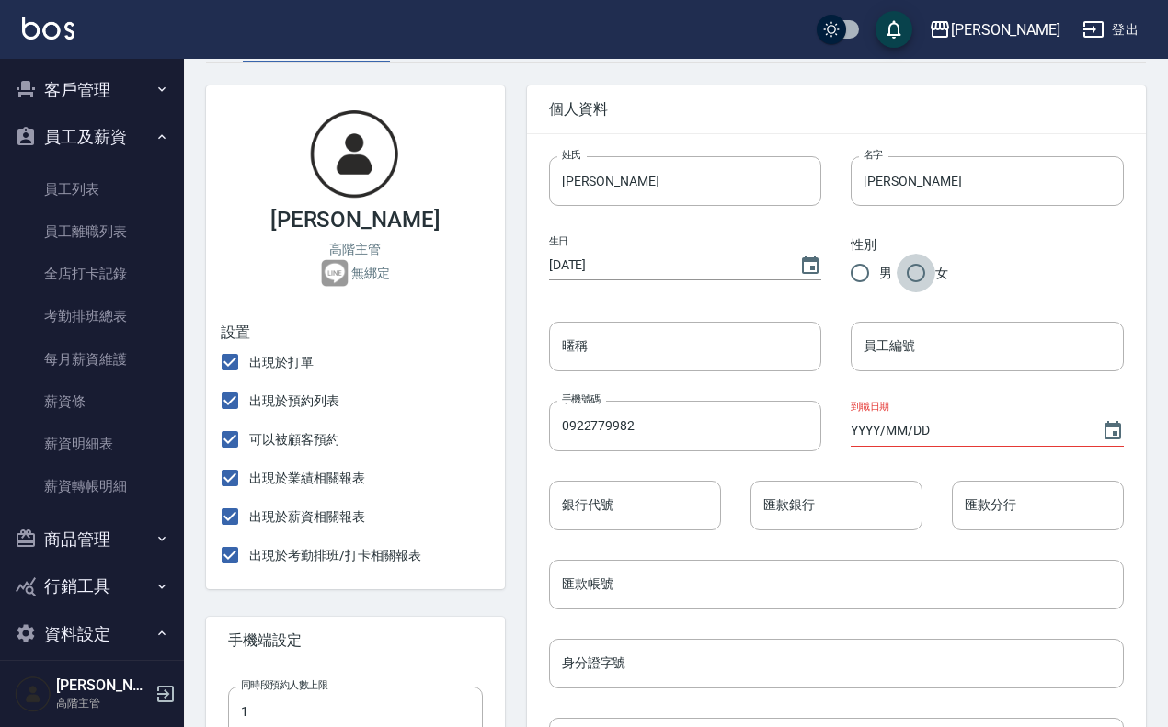
click at [931, 259] on input "女" at bounding box center [915, 273] width 39 height 39
radio input "true"
click at [931, 355] on input "員工編號" at bounding box center [986, 347] width 273 height 50
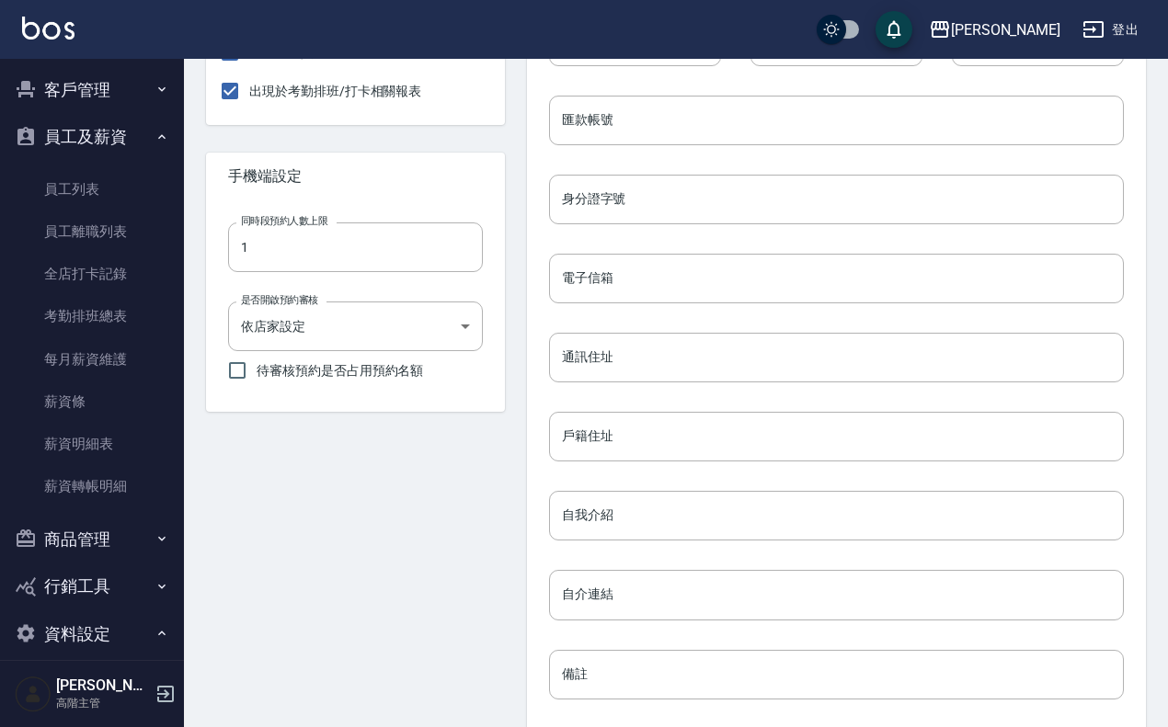
scroll to position [737, 0]
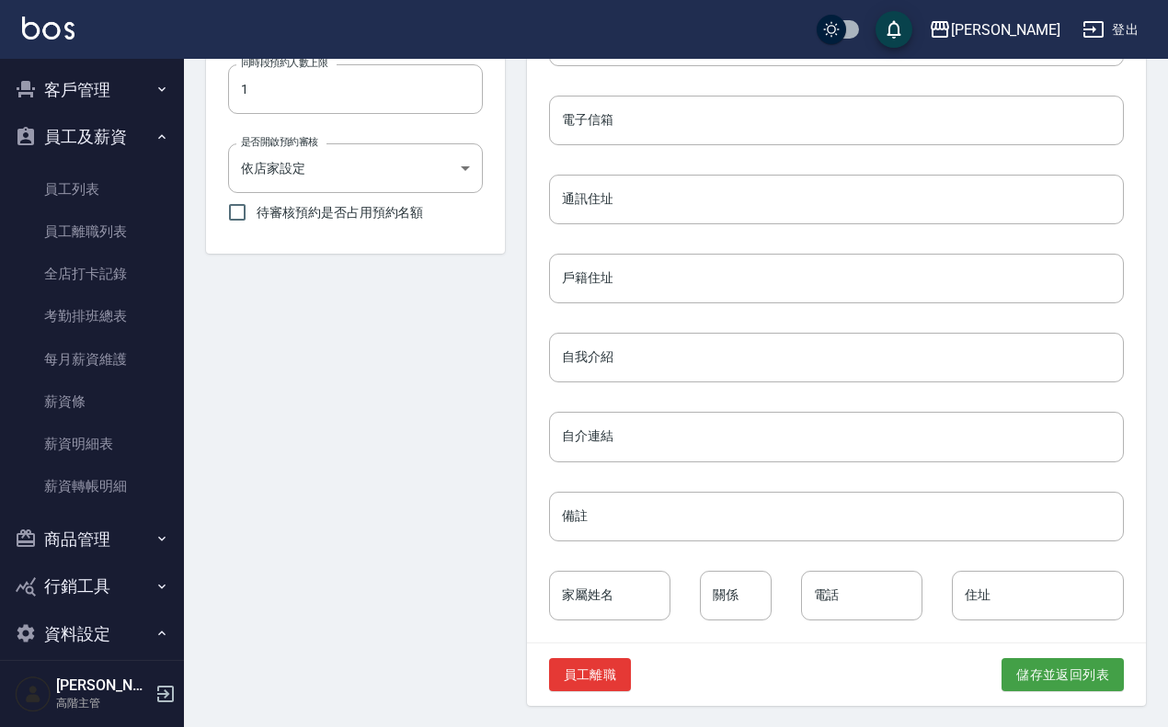
type input "1"
click at [1132, 648] on div "員工離職 儲存並返回列表" at bounding box center [836, 675] width 619 height 63
click at [1069, 681] on button "儲存並返回列表" at bounding box center [1062, 675] width 122 height 34
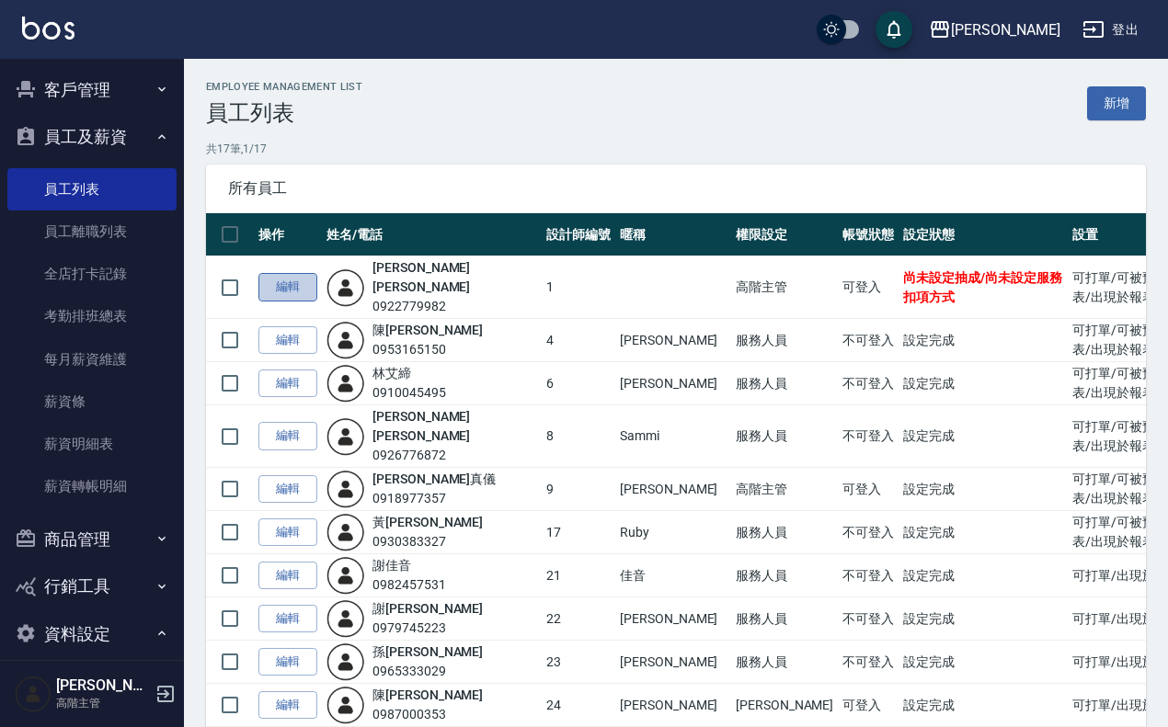
click at [299, 273] on link "編輯" at bounding box center [287, 287] width 59 height 29
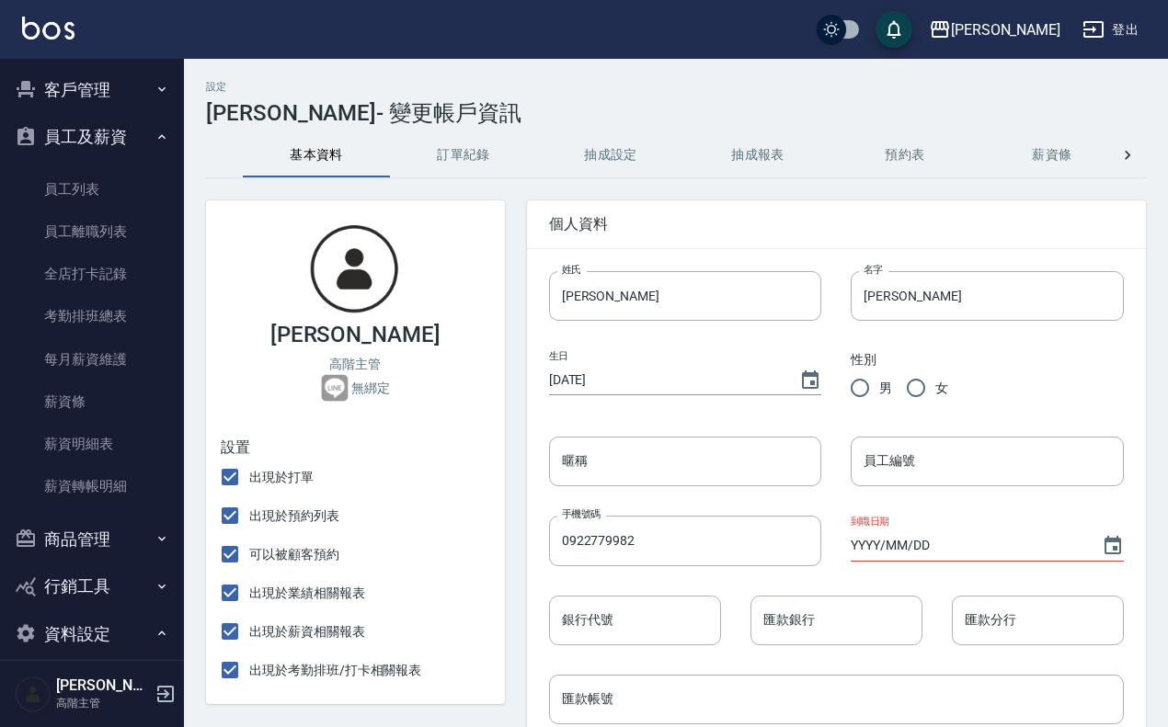
radio input "true"
type input "1"
click at [1126, 153] on icon at bounding box center [1127, 155] width 6 height 9
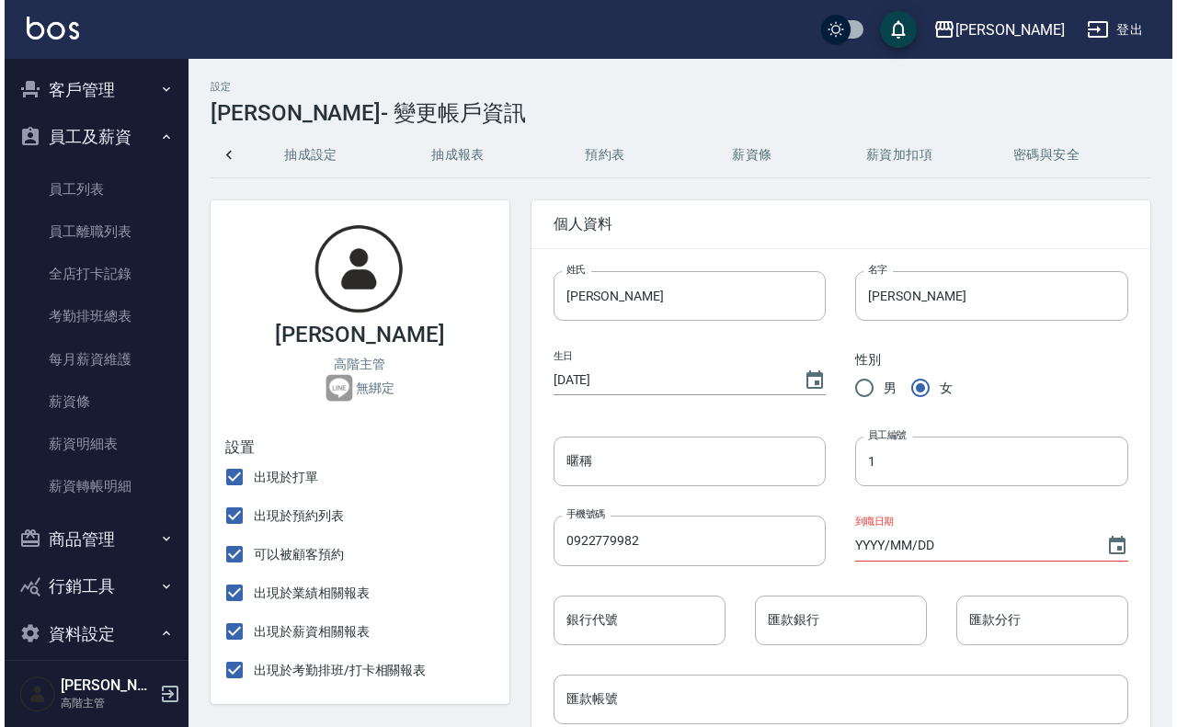
scroll to position [0, 457]
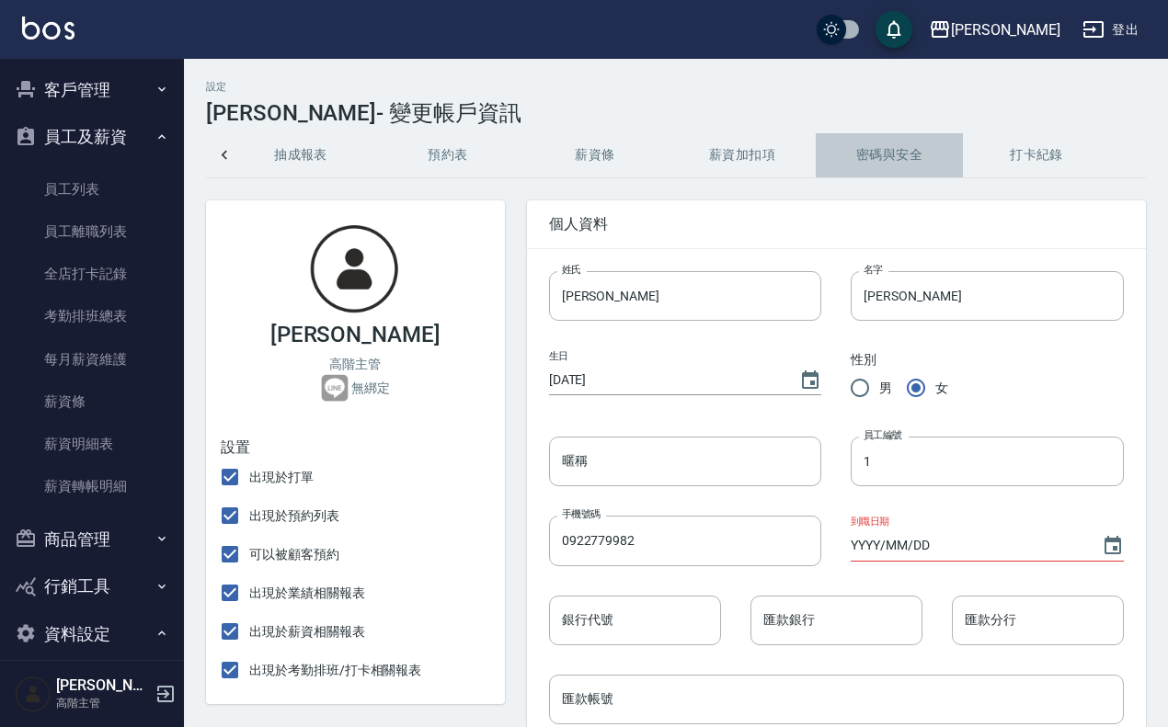
click at [936, 152] on button "密碼與安全" at bounding box center [889, 155] width 147 height 44
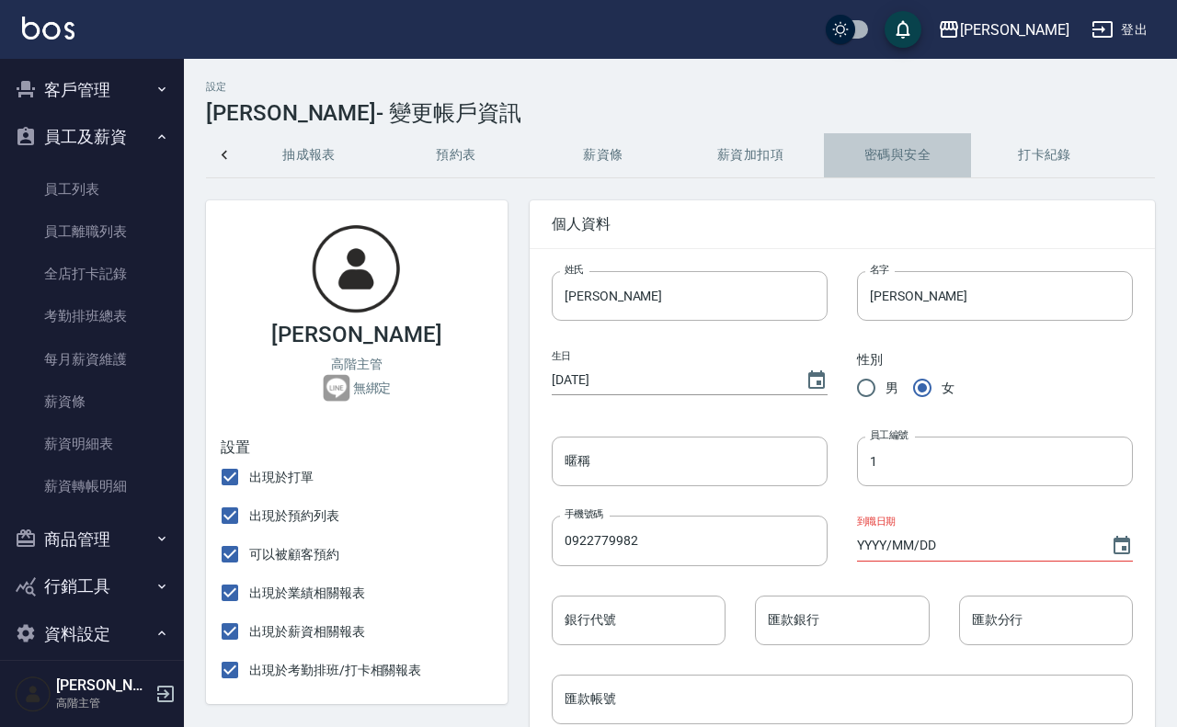
scroll to position [0, 448]
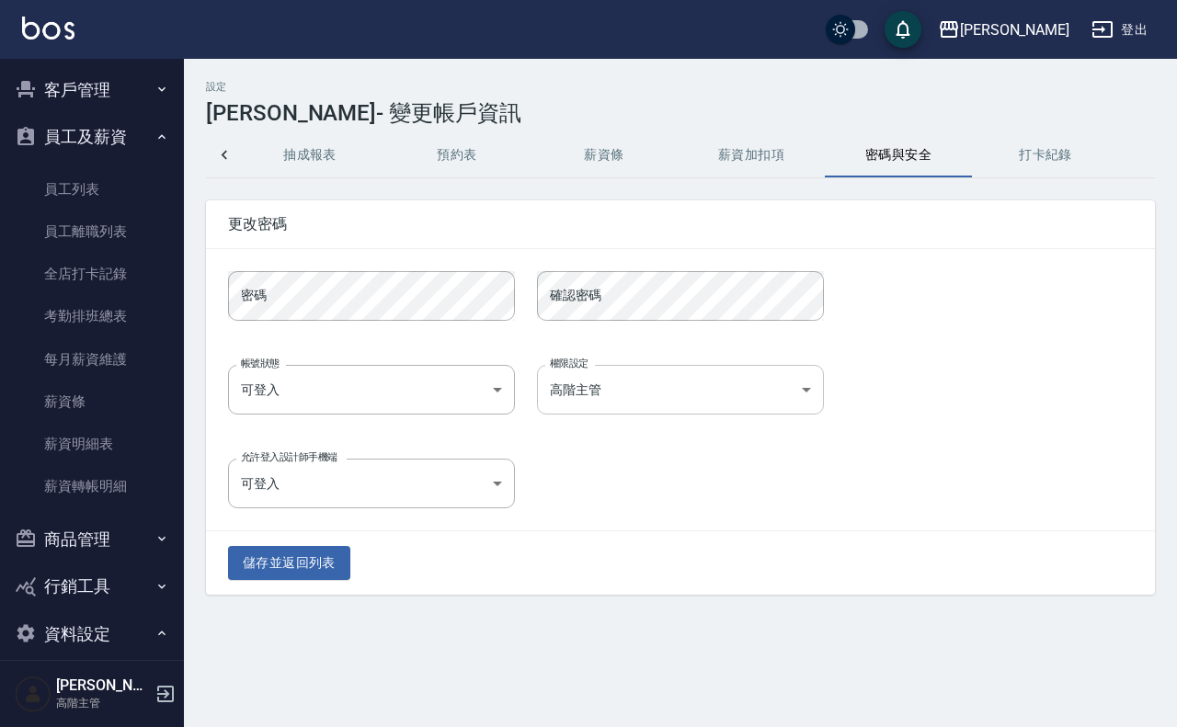
click at [754, 388] on body "上越[PERSON_NAME] 登出 櫃檯作業 打帳單 帳單列表 掛單列表 座位開單 營業儀表板 現金收支登錄 高階收支登錄 材料自購登錄 每日結帳 排班表 …" at bounding box center [588, 363] width 1177 height 727
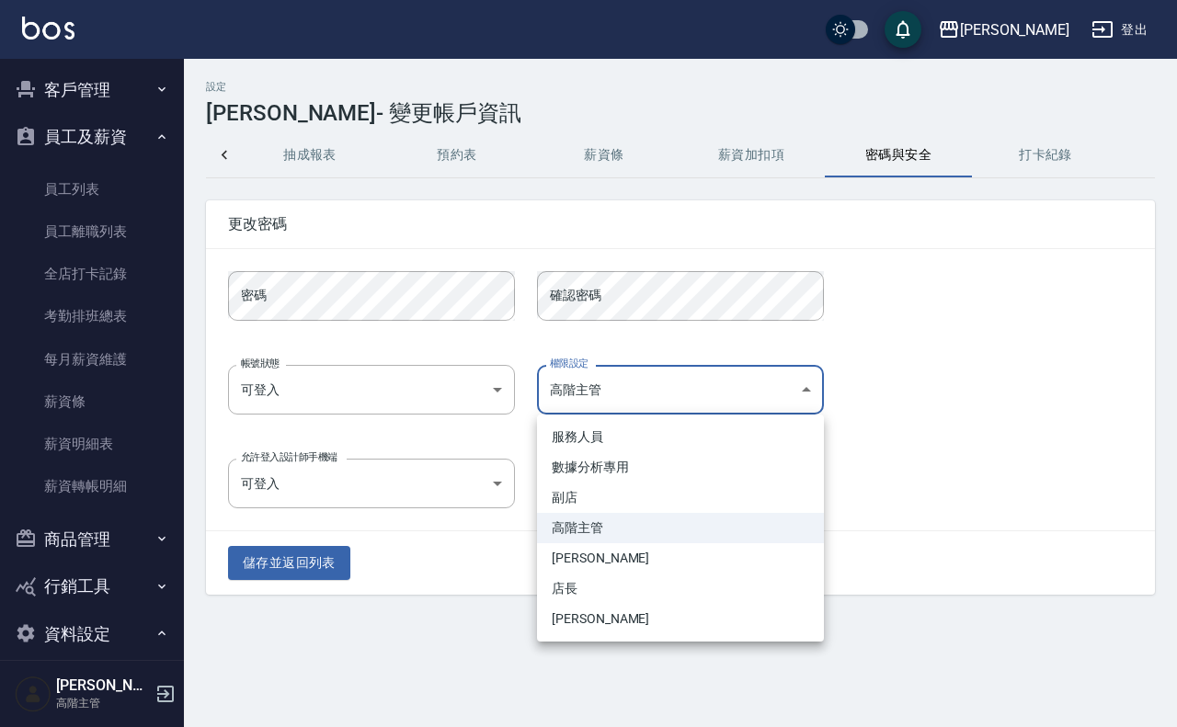
click at [650, 614] on li "[PERSON_NAME]" at bounding box center [680, 619] width 287 height 30
type input "0a871f36-c3c8-4aaa-ad3e-98f6c66c6642"
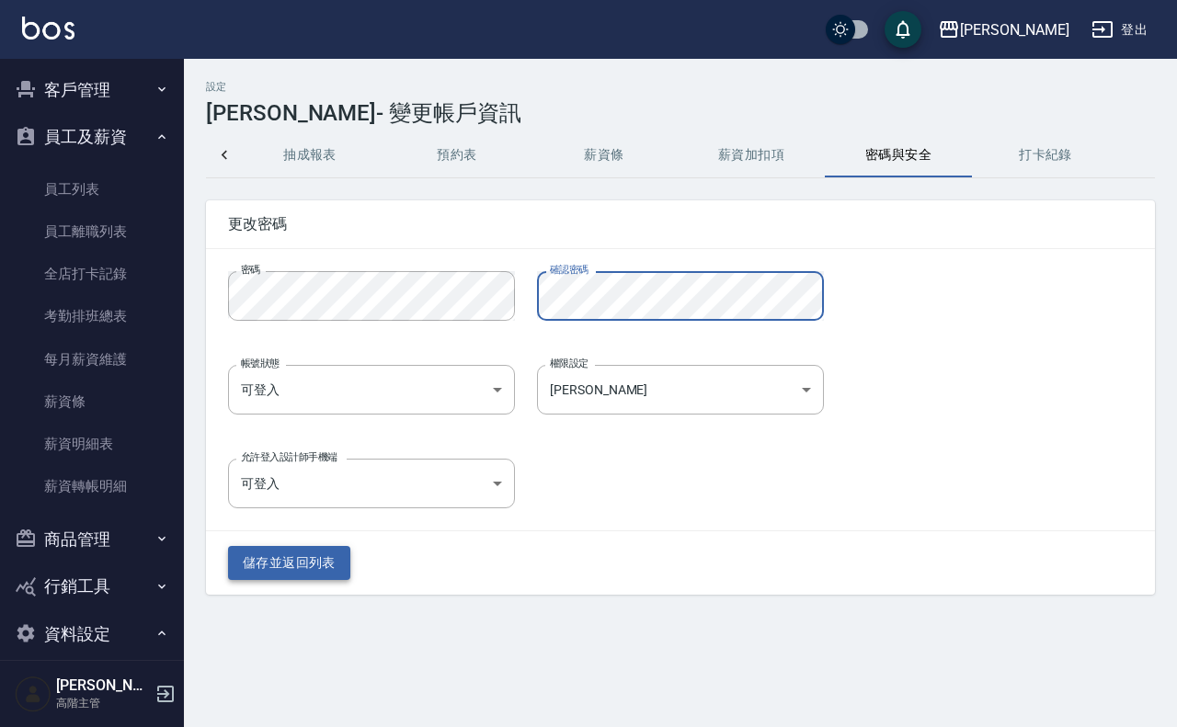
click at [227, 561] on div "儲存並返回列表" at bounding box center [680, 562] width 949 height 63
click at [251, 561] on button "儲存並返回列表" at bounding box center [289, 563] width 122 height 34
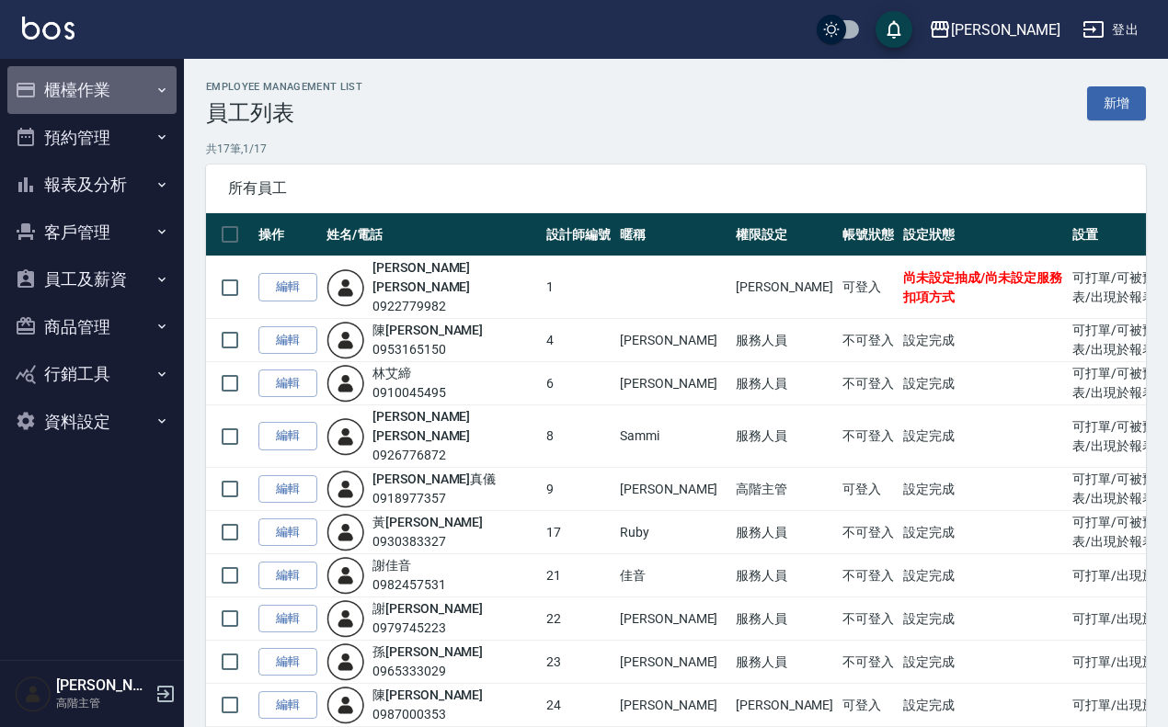
click at [86, 80] on button "櫃檯作業" at bounding box center [91, 90] width 169 height 48
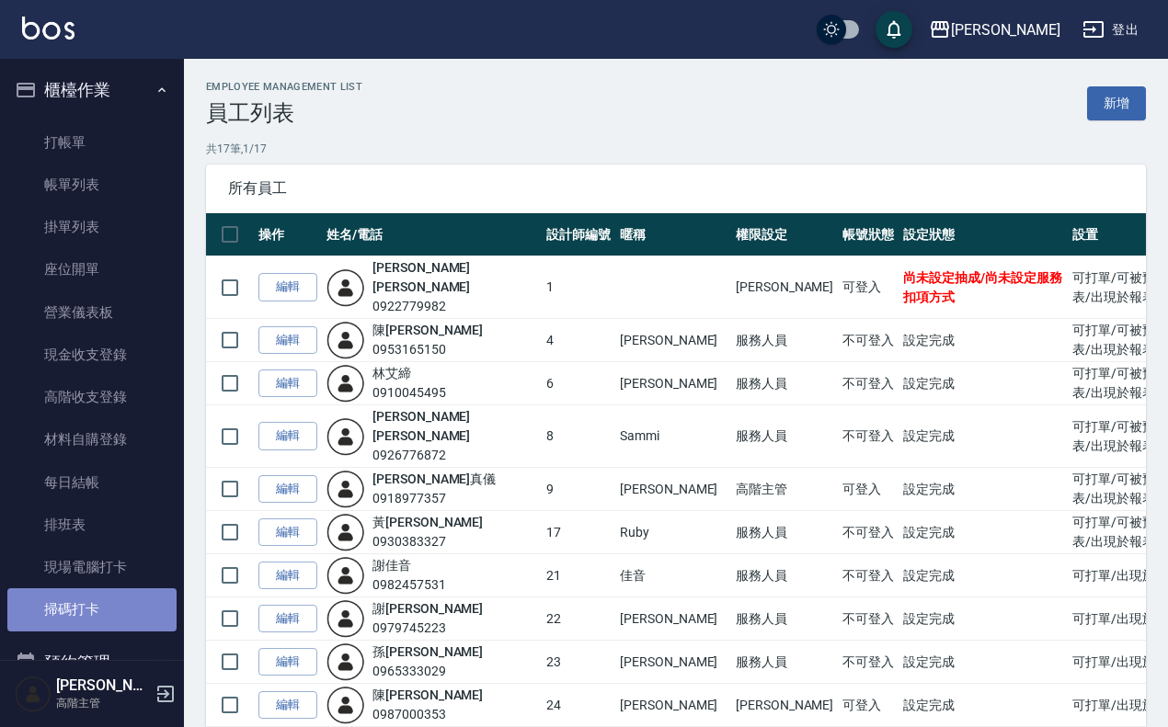
click at [94, 622] on link "掃碼打卡" at bounding box center [91, 609] width 169 height 42
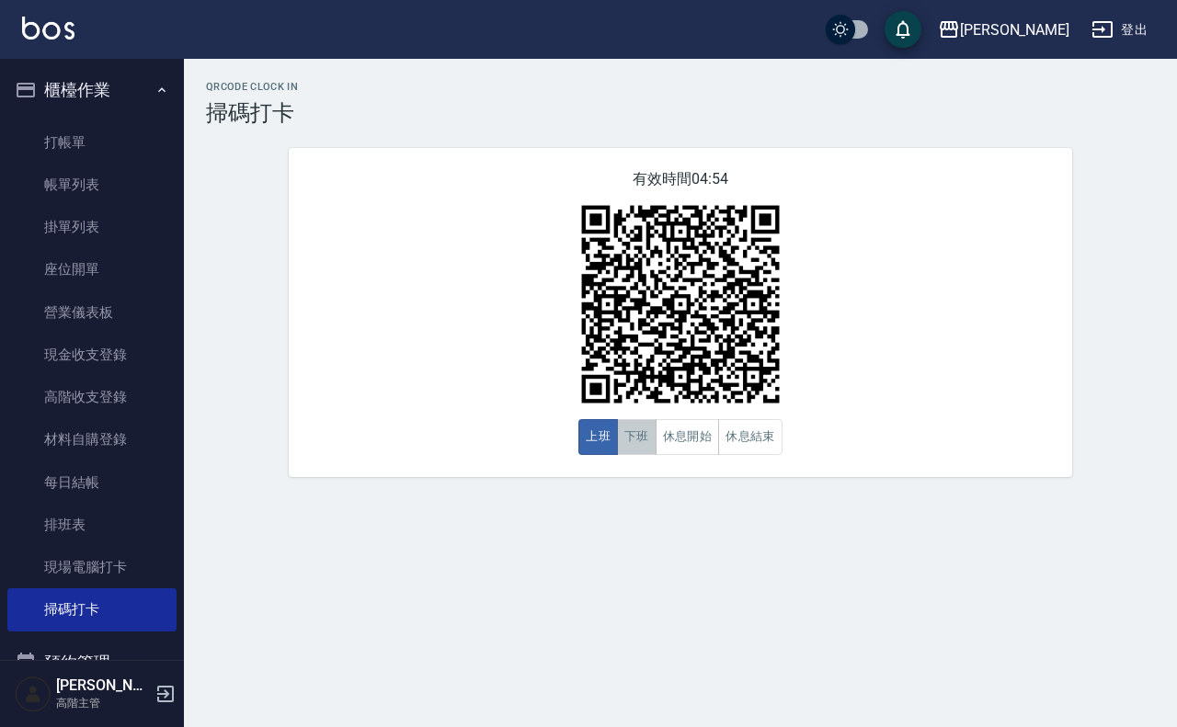
click at [641, 439] on button "下班" at bounding box center [637, 437] width 40 height 36
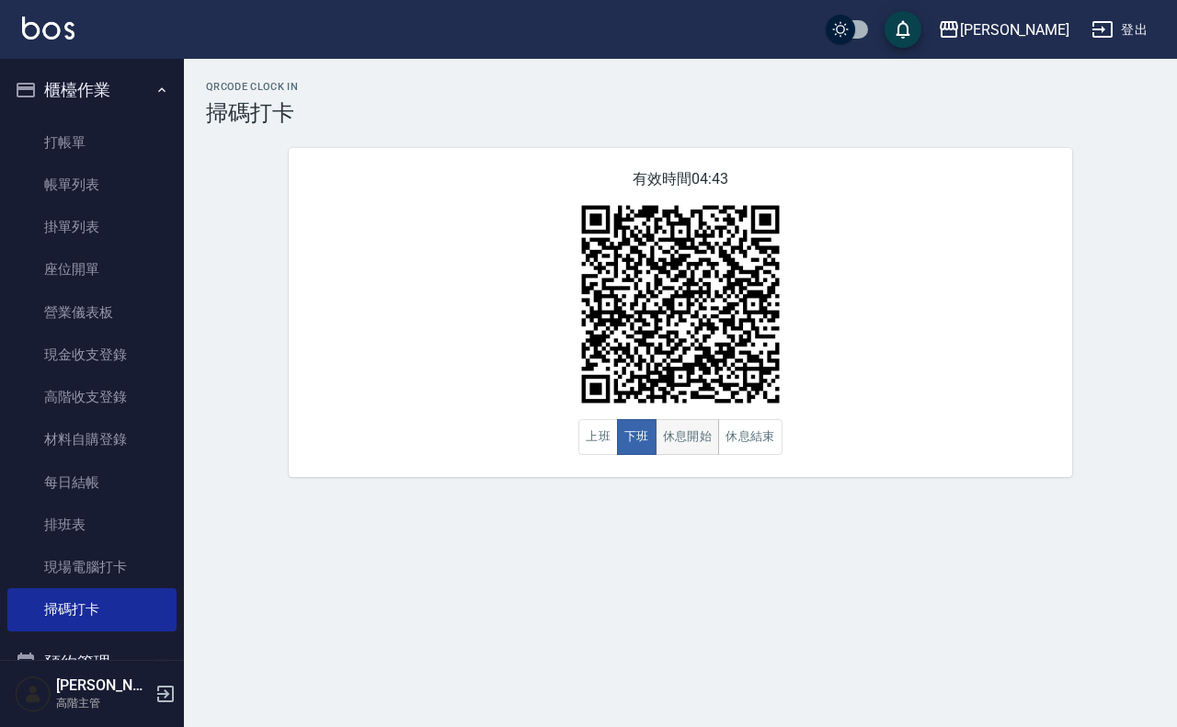
click at [696, 438] on button "休息開始" at bounding box center [688, 437] width 64 height 36
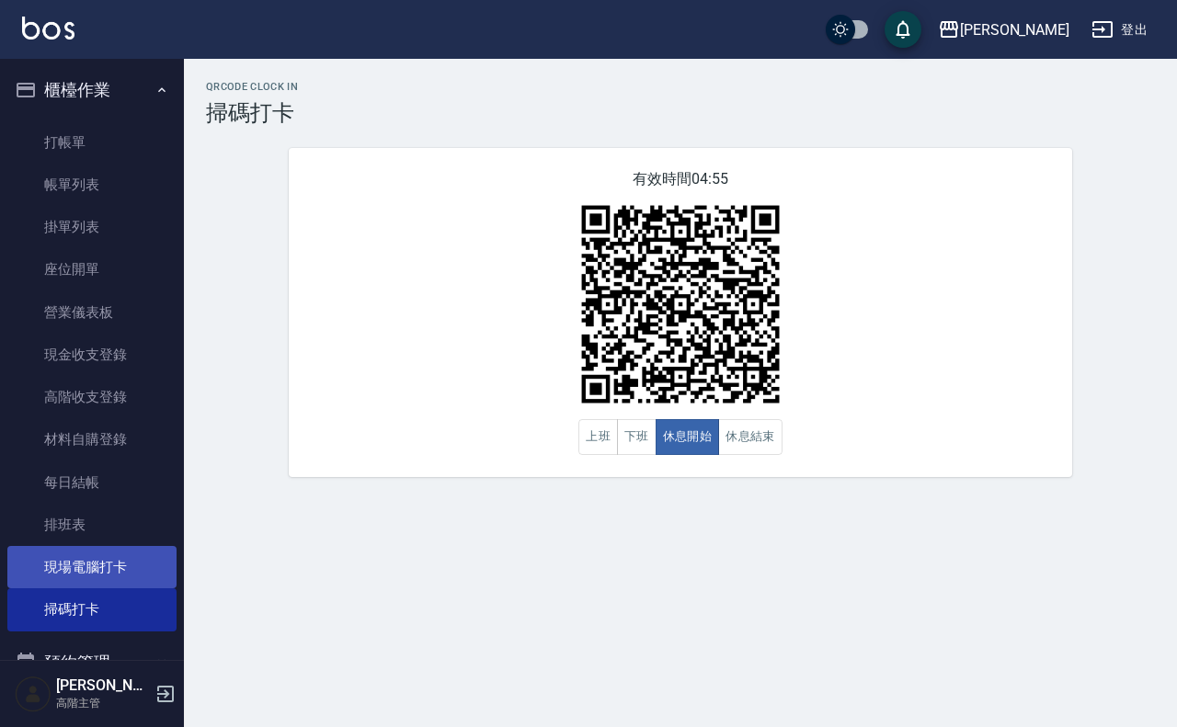
scroll to position [332, 0]
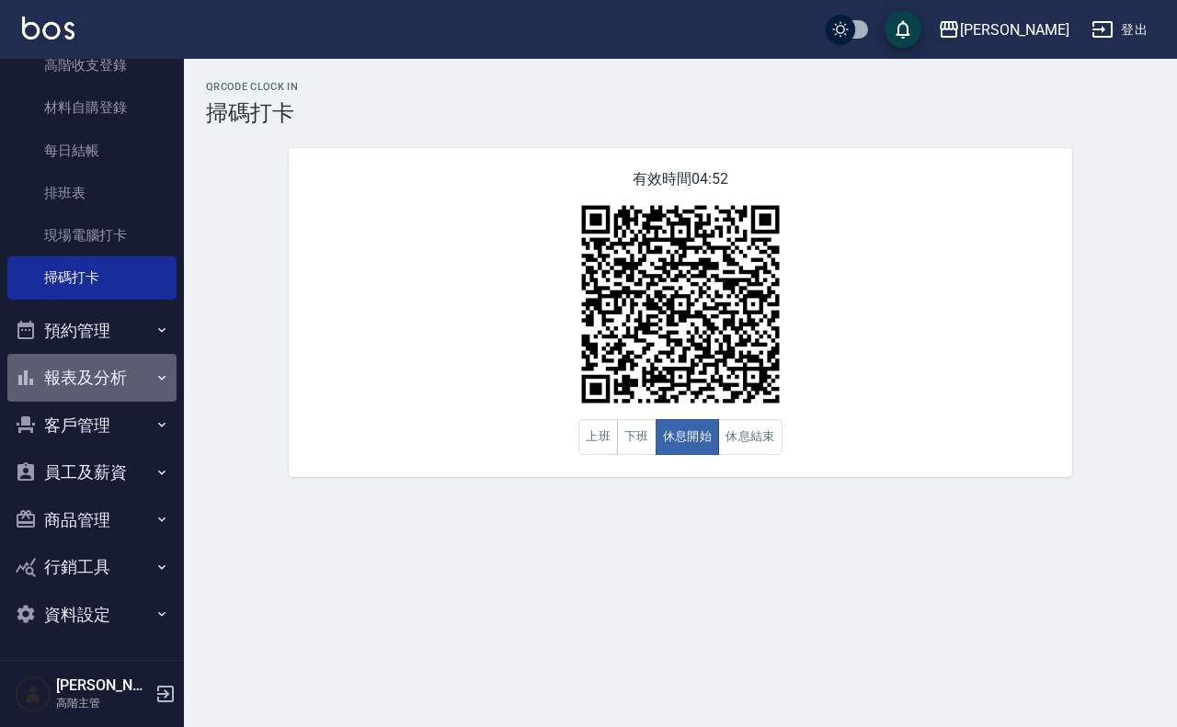
click at [116, 378] on button "報表及分析" at bounding box center [91, 378] width 169 height 48
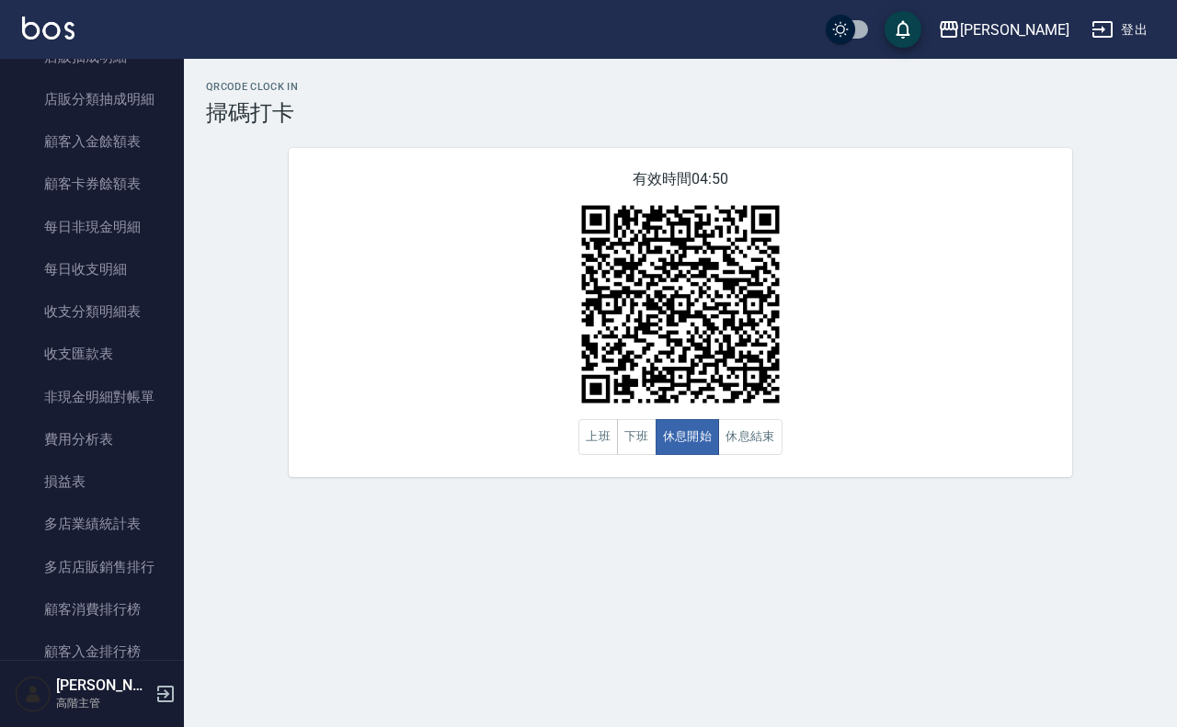
scroll to position [2056, 0]
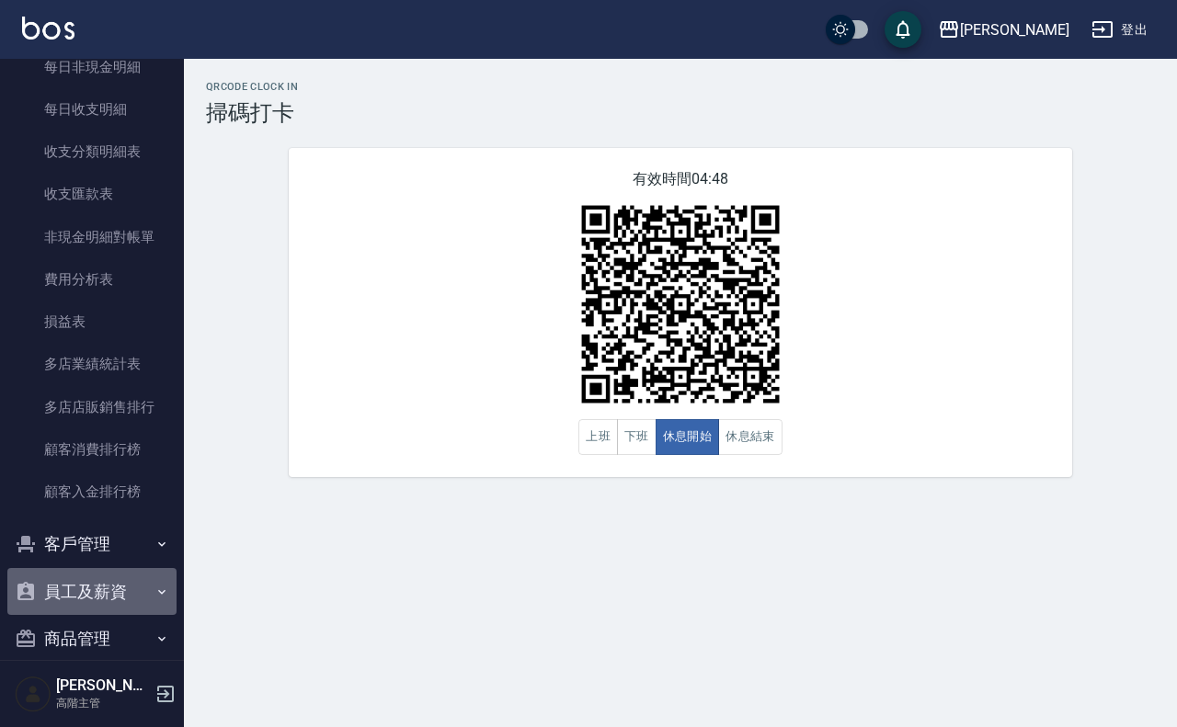
click at [121, 593] on button "員工及薪資" at bounding box center [91, 592] width 169 height 48
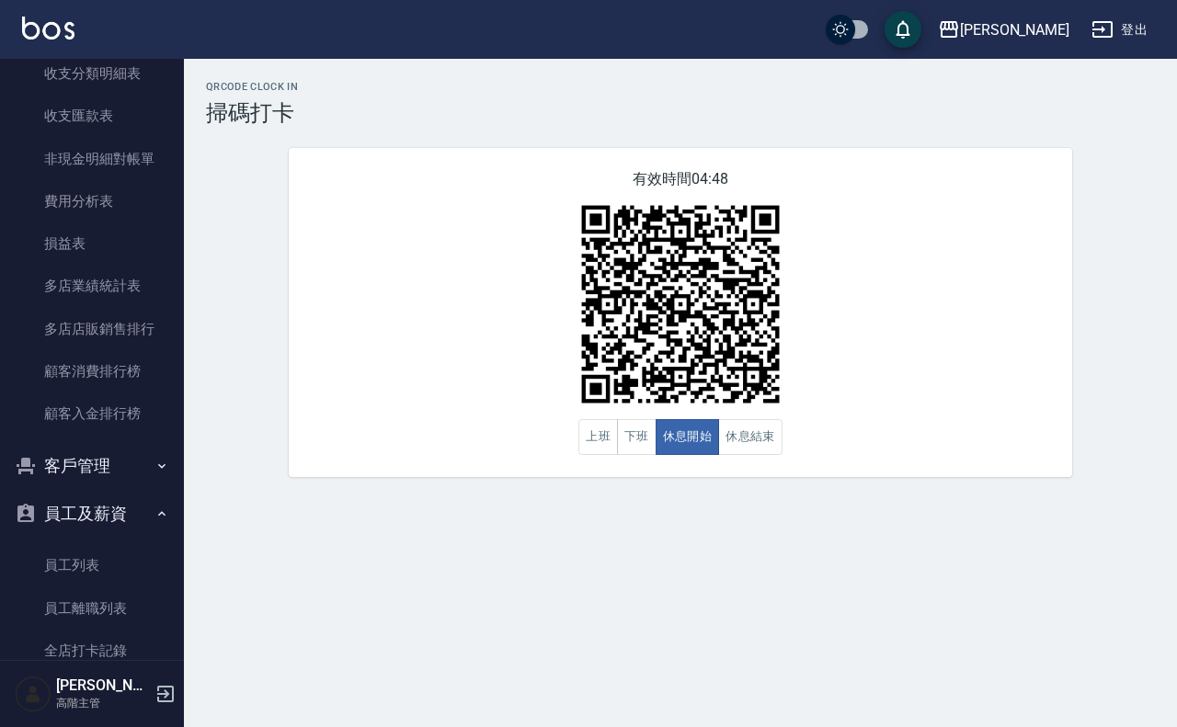
scroll to position [2502, 0]
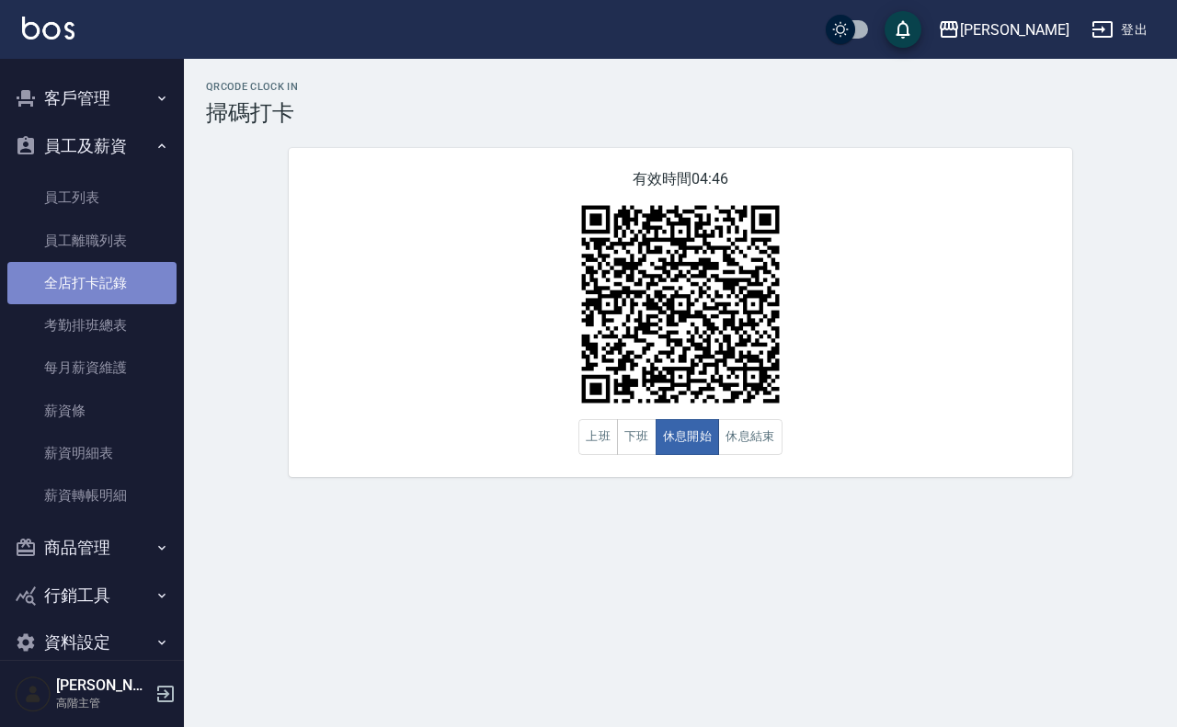
click at [107, 278] on link "全店打卡記錄" at bounding box center [91, 283] width 169 height 42
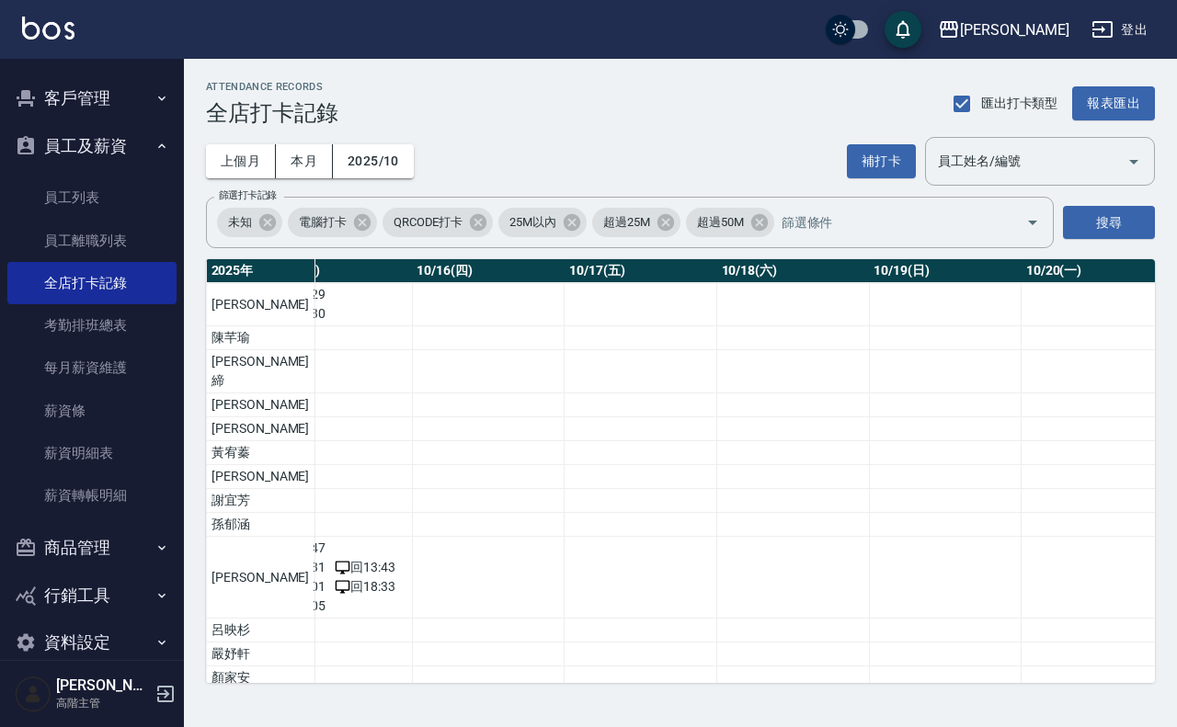
scroll to position [0, 2193]
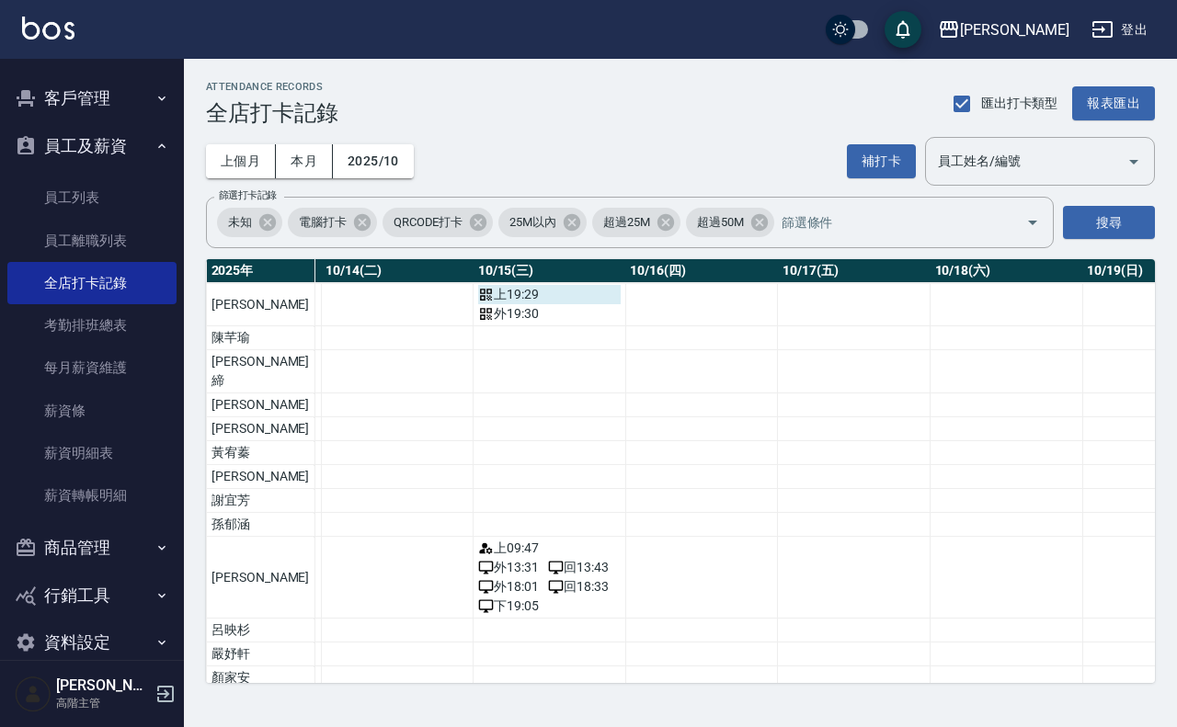
click at [484, 295] on div "上 19:29" at bounding box center [549, 294] width 143 height 19
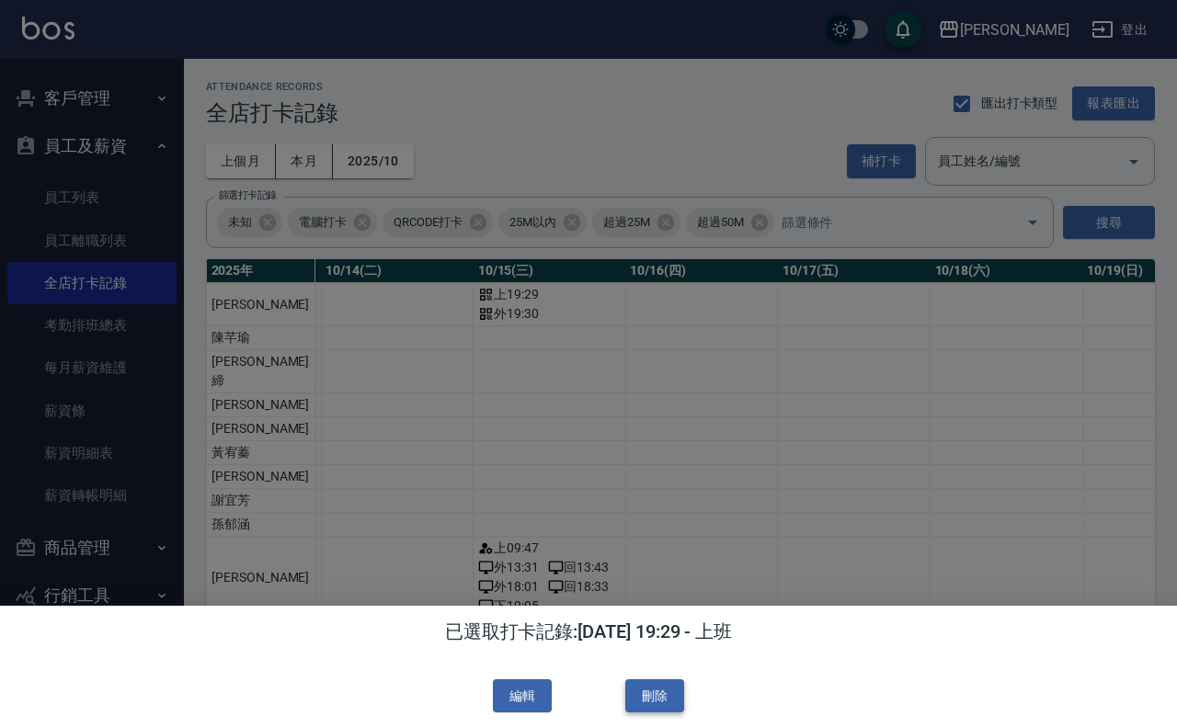
click at [673, 694] on button "刪除" at bounding box center [654, 696] width 59 height 34
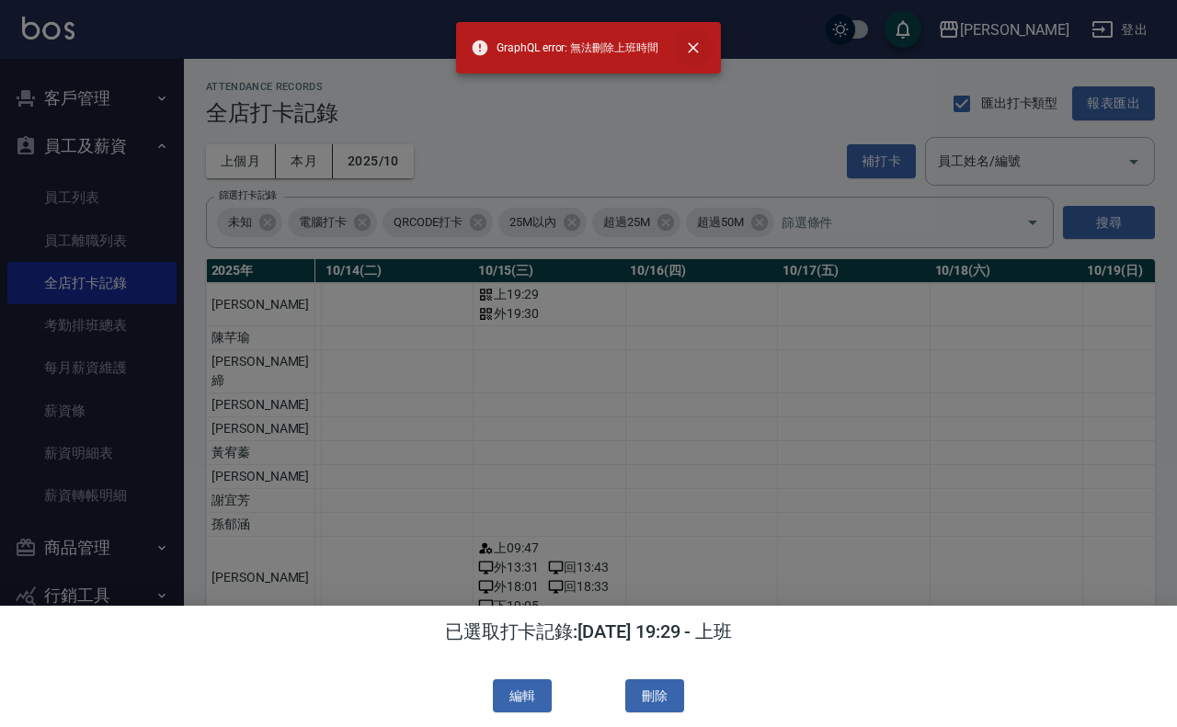
click at [702, 37] on button "close" at bounding box center [693, 48] width 40 height 40
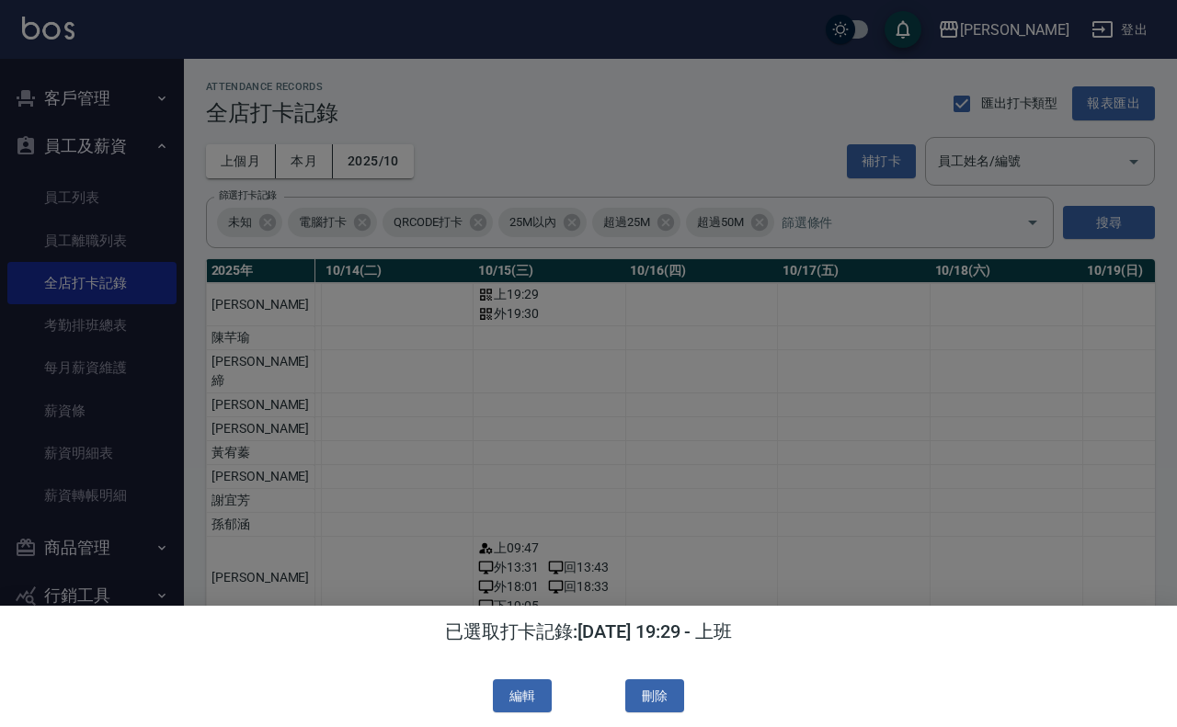
drag, startPoint x: 475, startPoint y: 323, endPoint x: 484, endPoint y: 315, distance: 11.1
click at [478, 322] on div at bounding box center [588, 363] width 1177 height 727
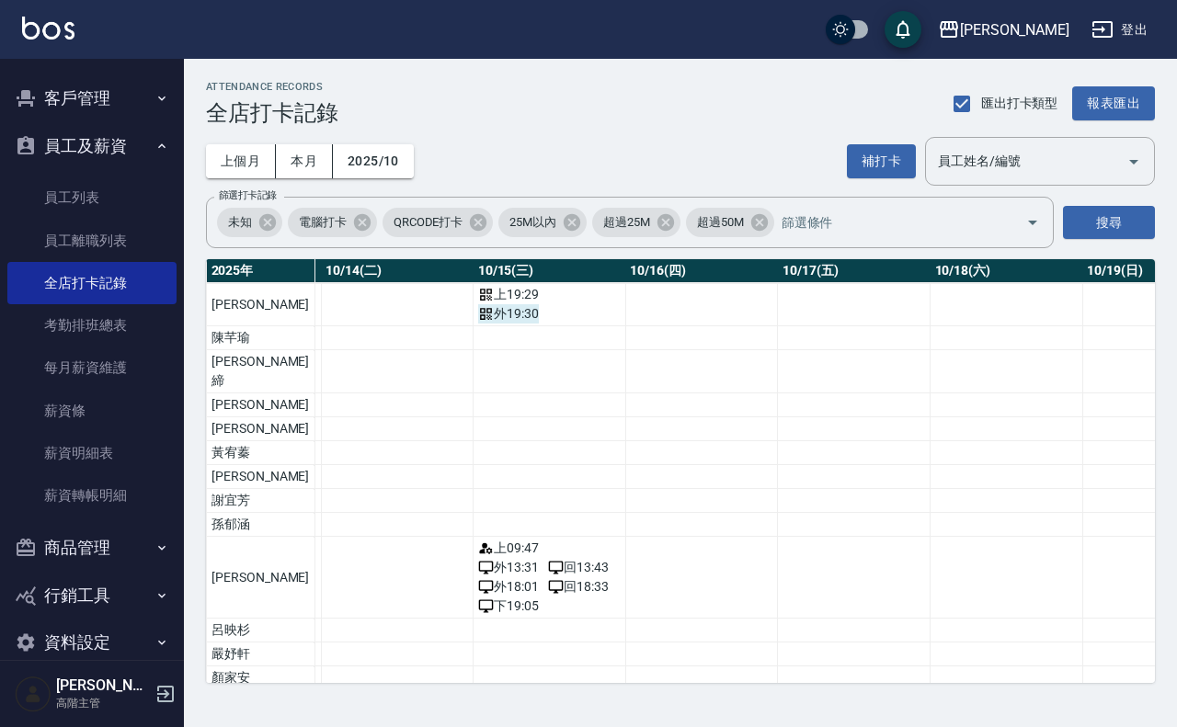
click at [484, 311] on span "外 19:30" at bounding box center [508, 313] width 61 height 19
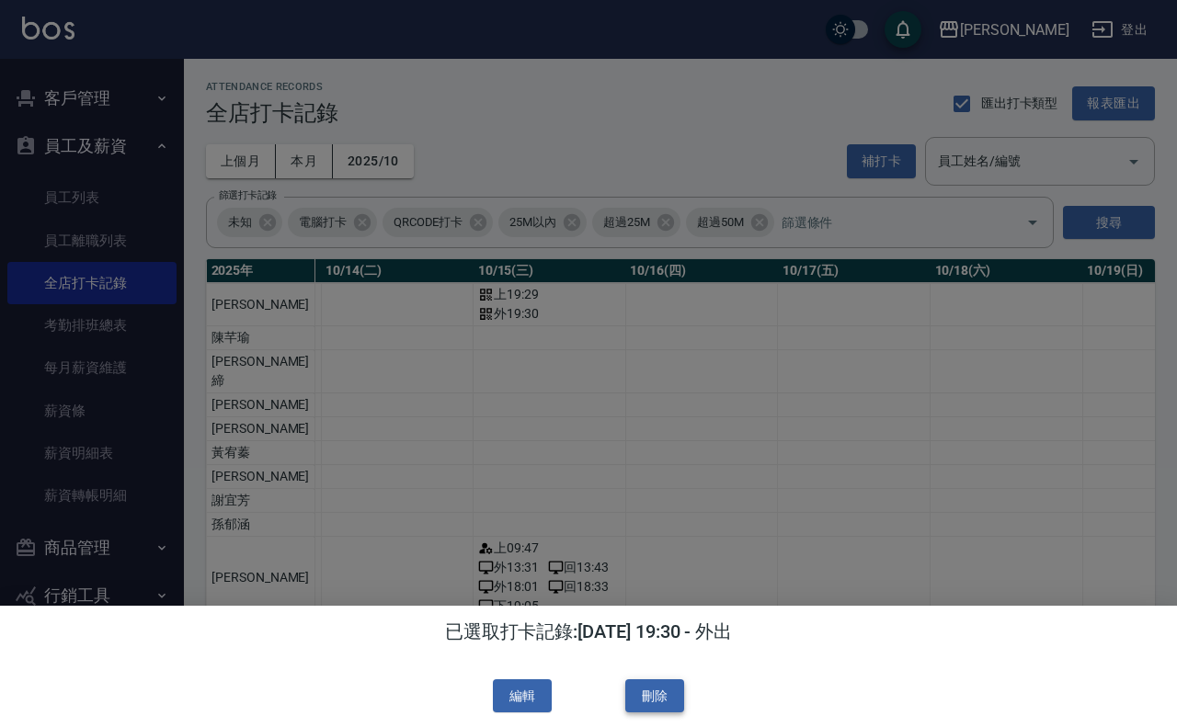
click at [660, 686] on button "刪除" at bounding box center [654, 696] width 59 height 34
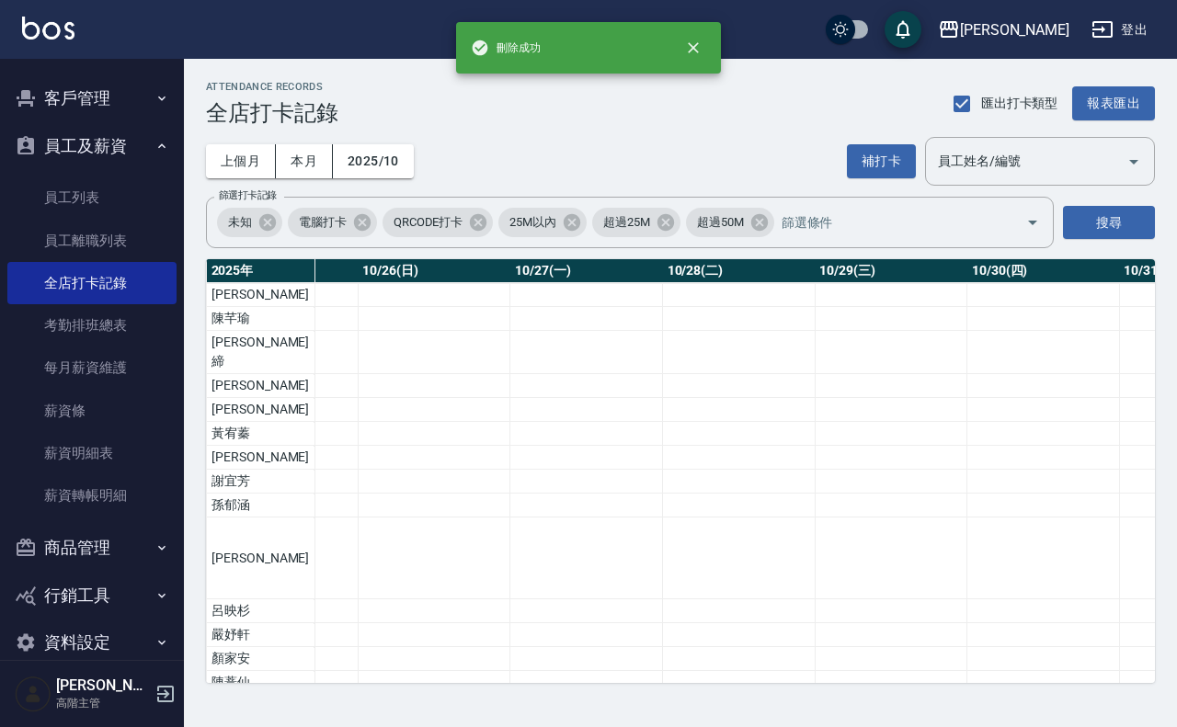
scroll to position [0, 4057]
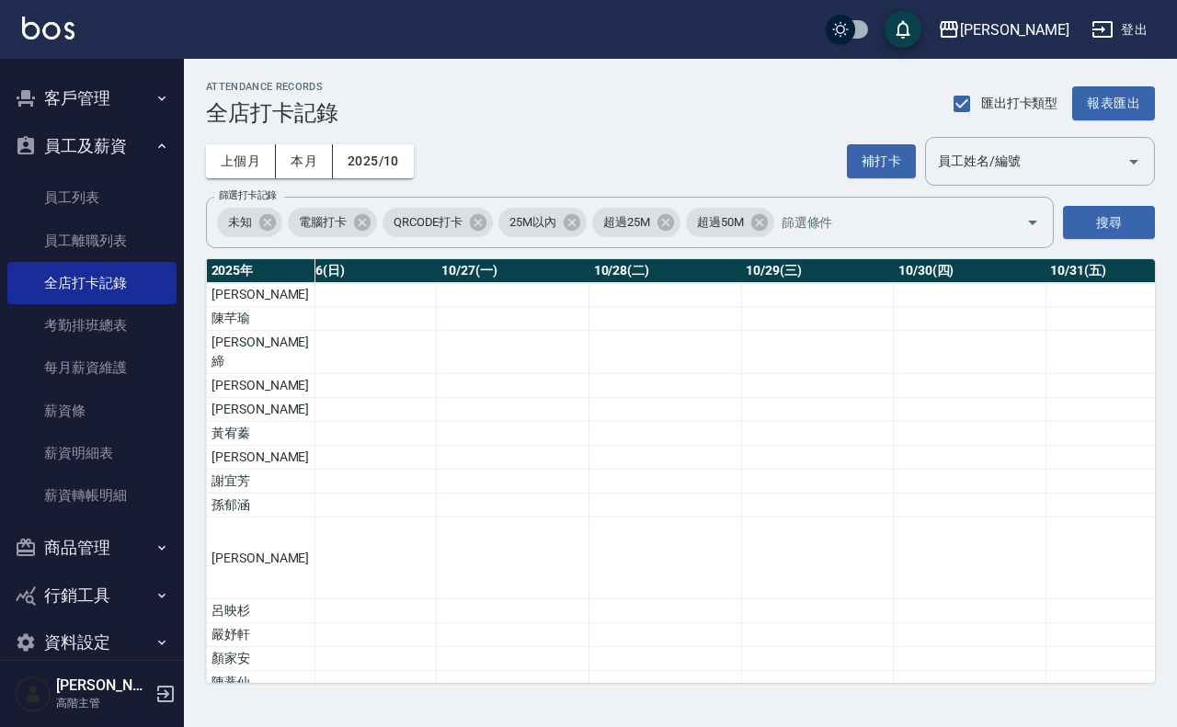
drag, startPoint x: 1054, startPoint y: 687, endPoint x: 1041, endPoint y: 685, distance: 13.0
click at [1041, 685] on div "ATTENDANCE RECORDS 全店打卡記錄 匯出打卡類型 報表匯出 上個月 本月 2025/10 補打卡 員工姓名/編號 員工姓名/編號 篩選打卡記錄…" at bounding box center [680, 382] width 993 height 646
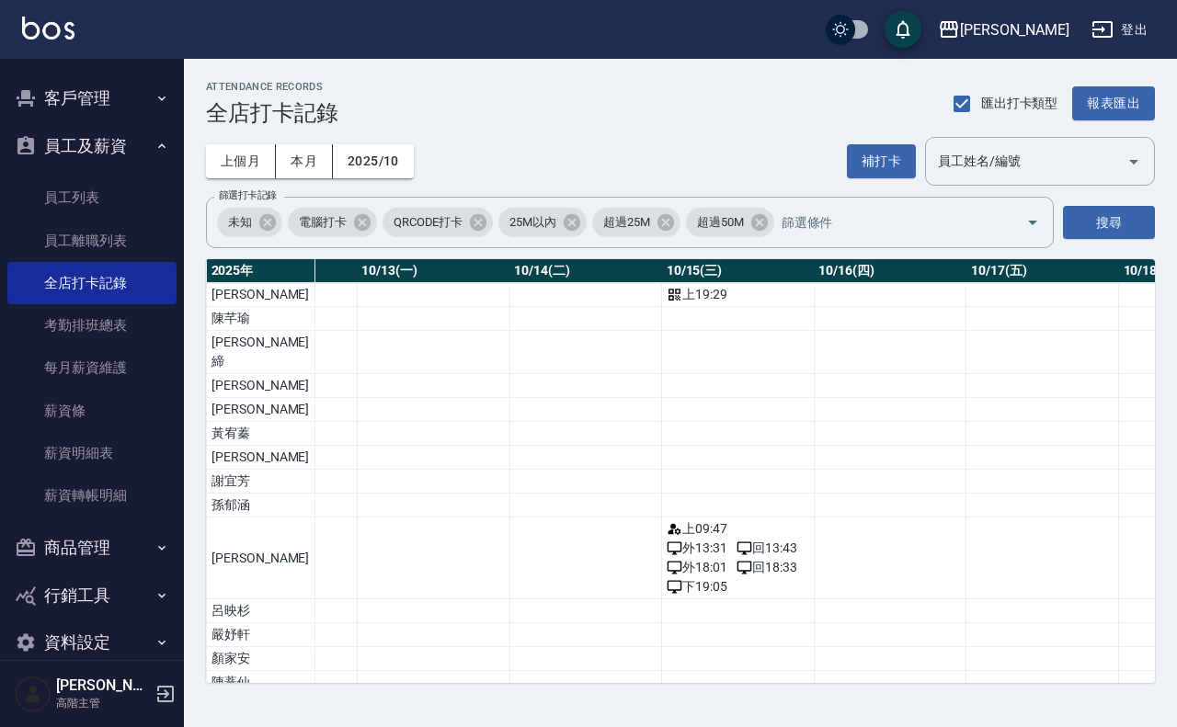
scroll to position [0, 1991]
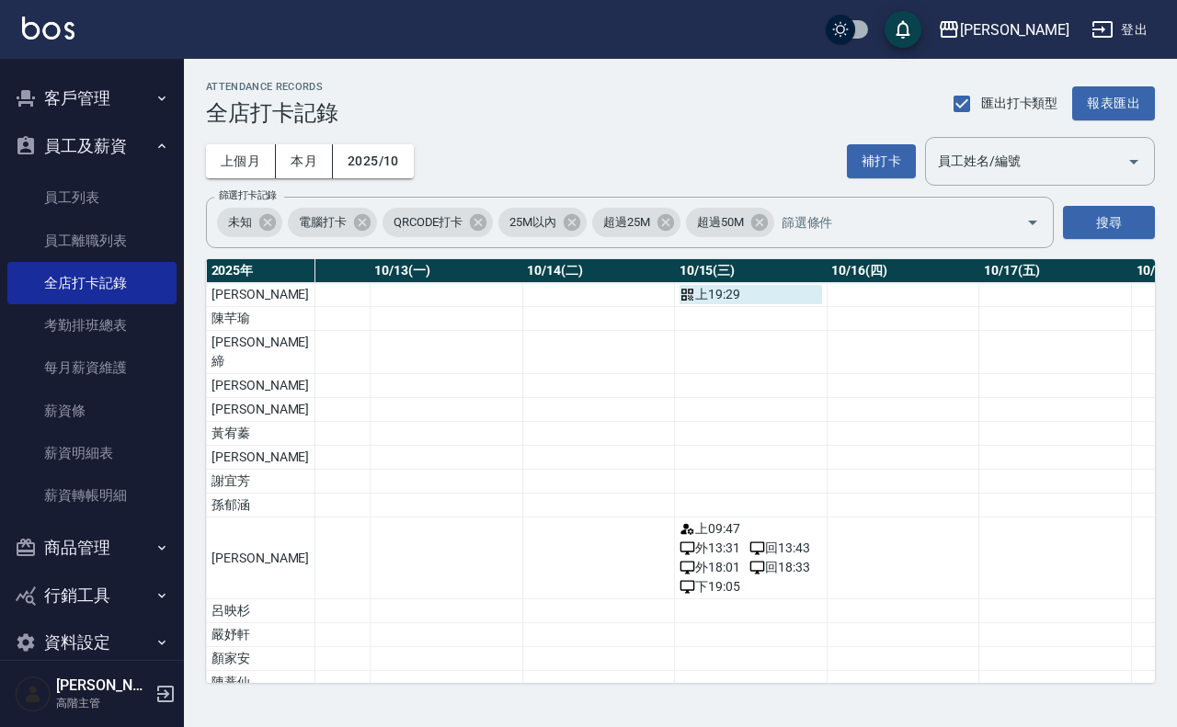
click at [679, 302] on div "上 19:29" at bounding box center [750, 294] width 143 height 19
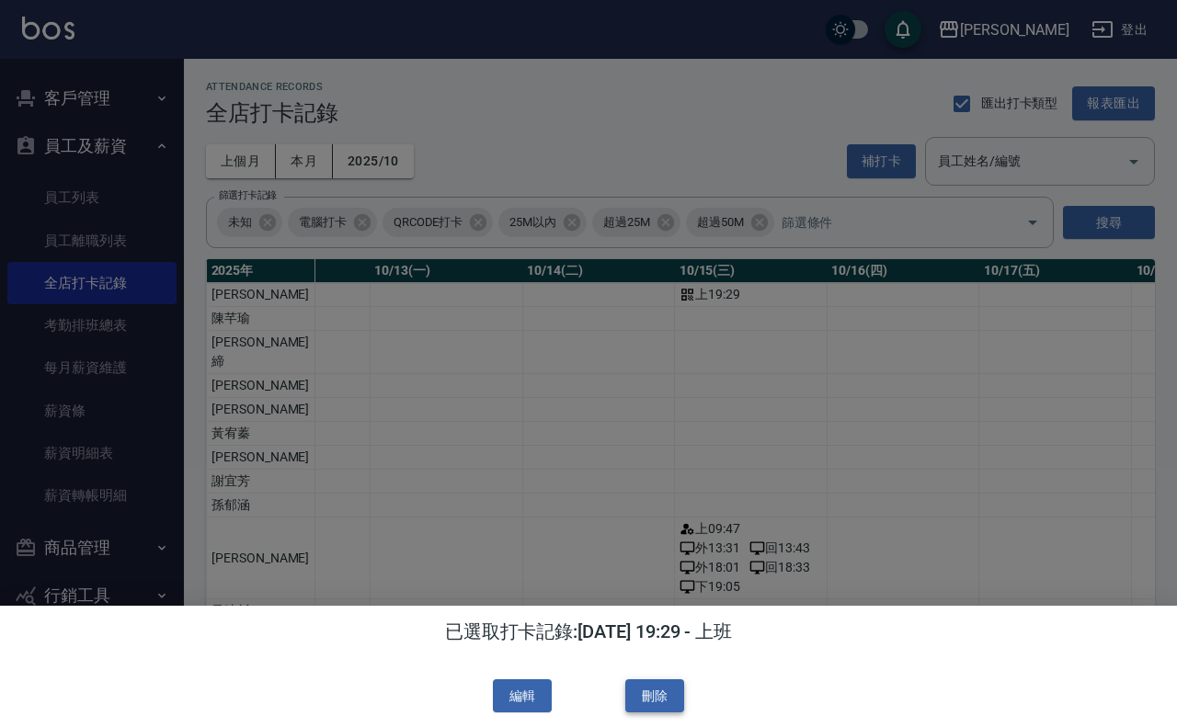
click at [660, 696] on button "刪除" at bounding box center [654, 696] width 59 height 34
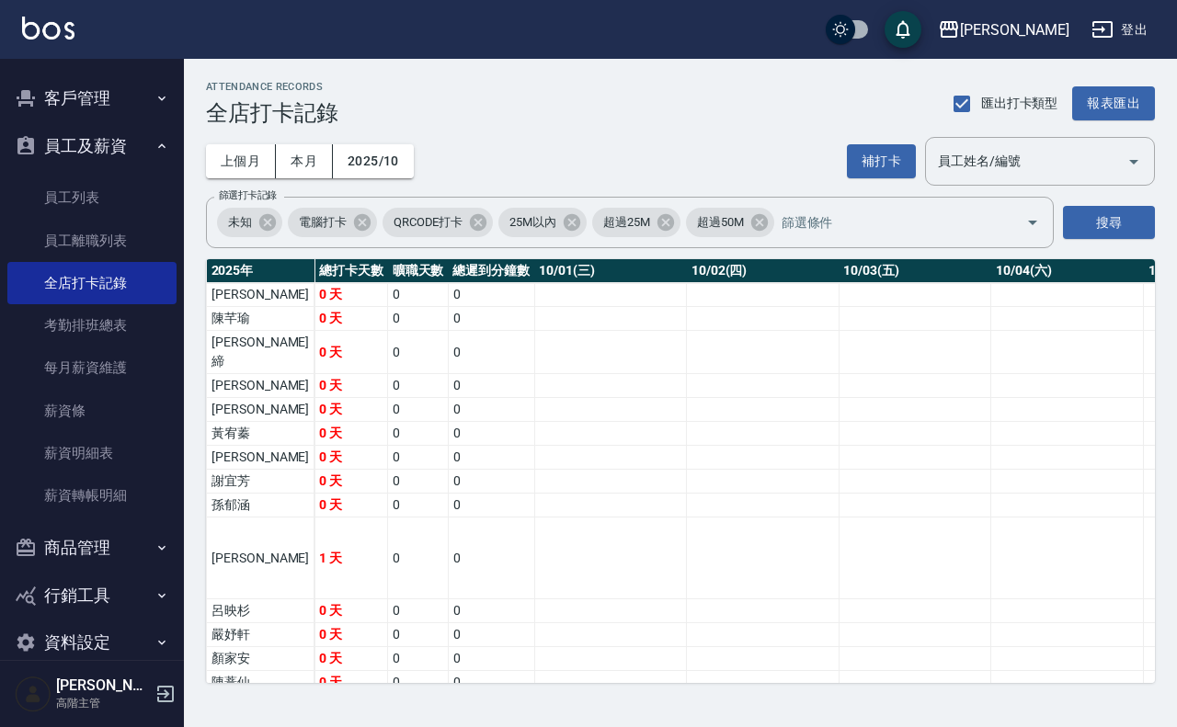
scroll to position [2530, 0]
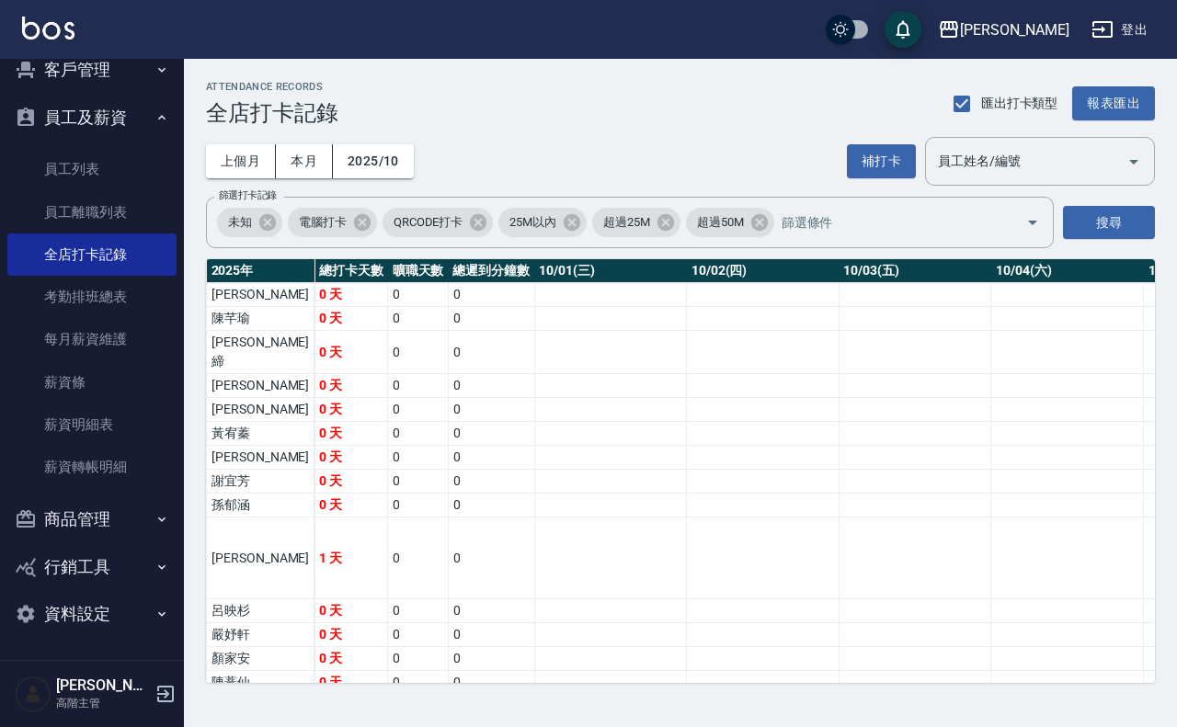
click at [131, 607] on button "資料設定" at bounding box center [91, 614] width 169 height 48
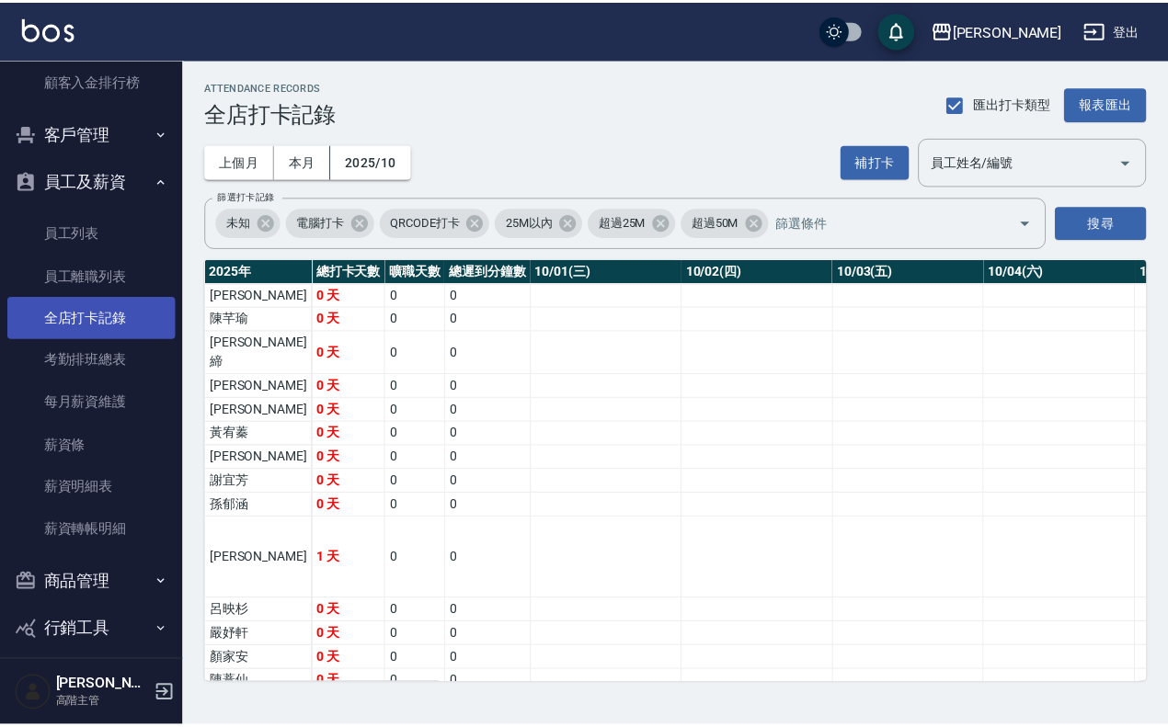
scroll to position [2277, 0]
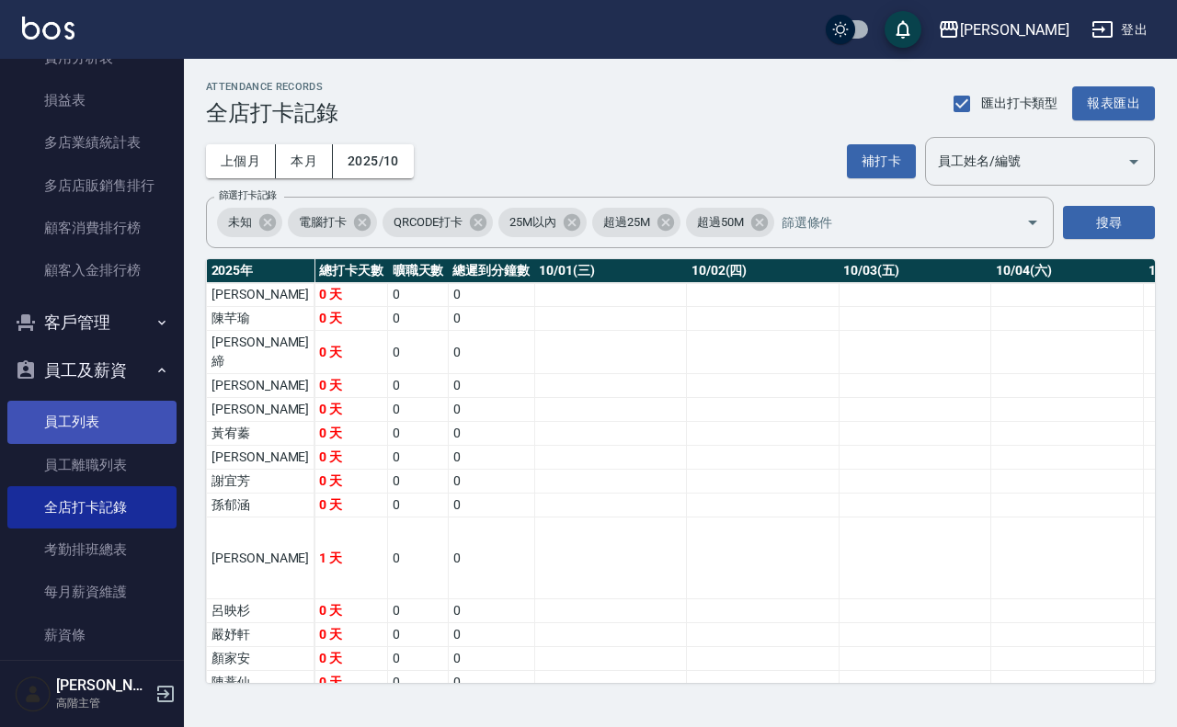
click at [99, 412] on link "員工列表" at bounding box center [91, 422] width 169 height 42
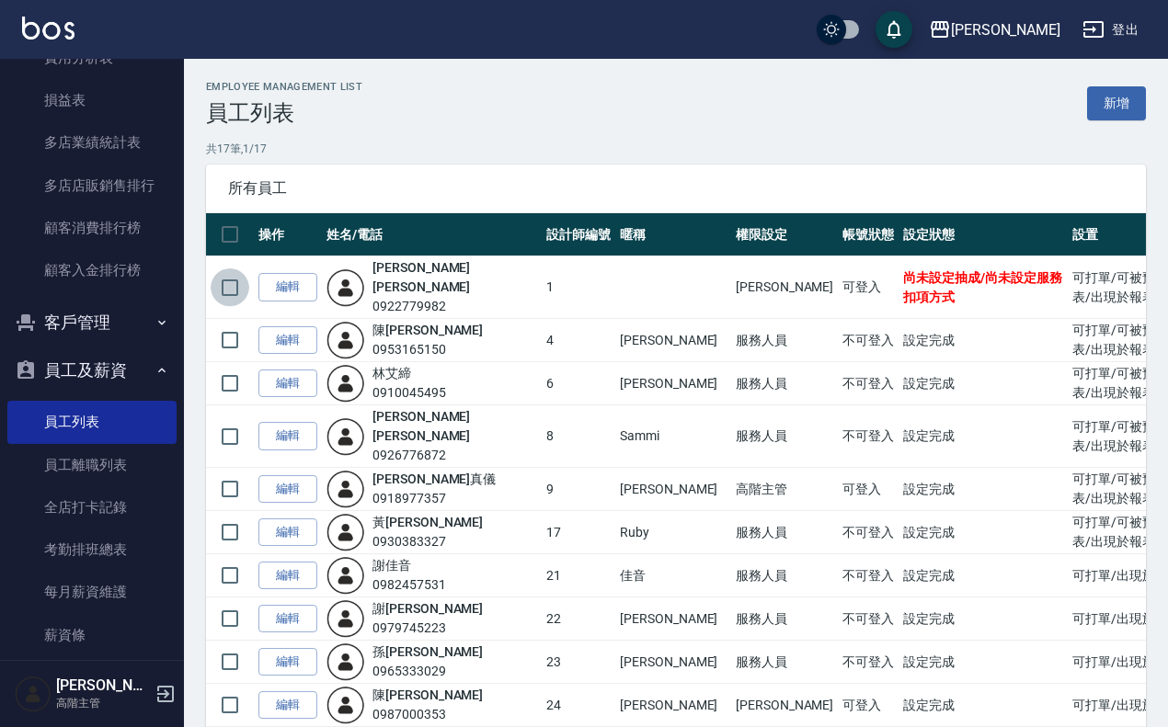
click at [216, 274] on input "checkbox" at bounding box center [230, 287] width 39 height 39
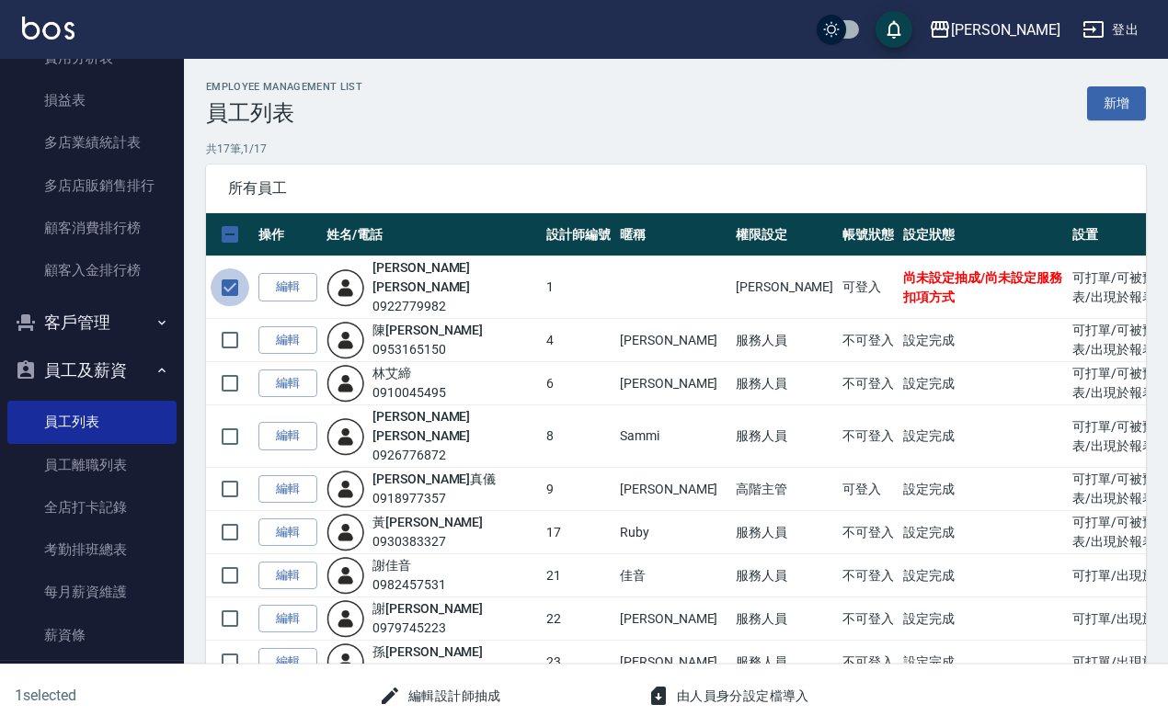
click at [232, 272] on input "checkbox" at bounding box center [230, 287] width 39 height 39
checkbox input "false"
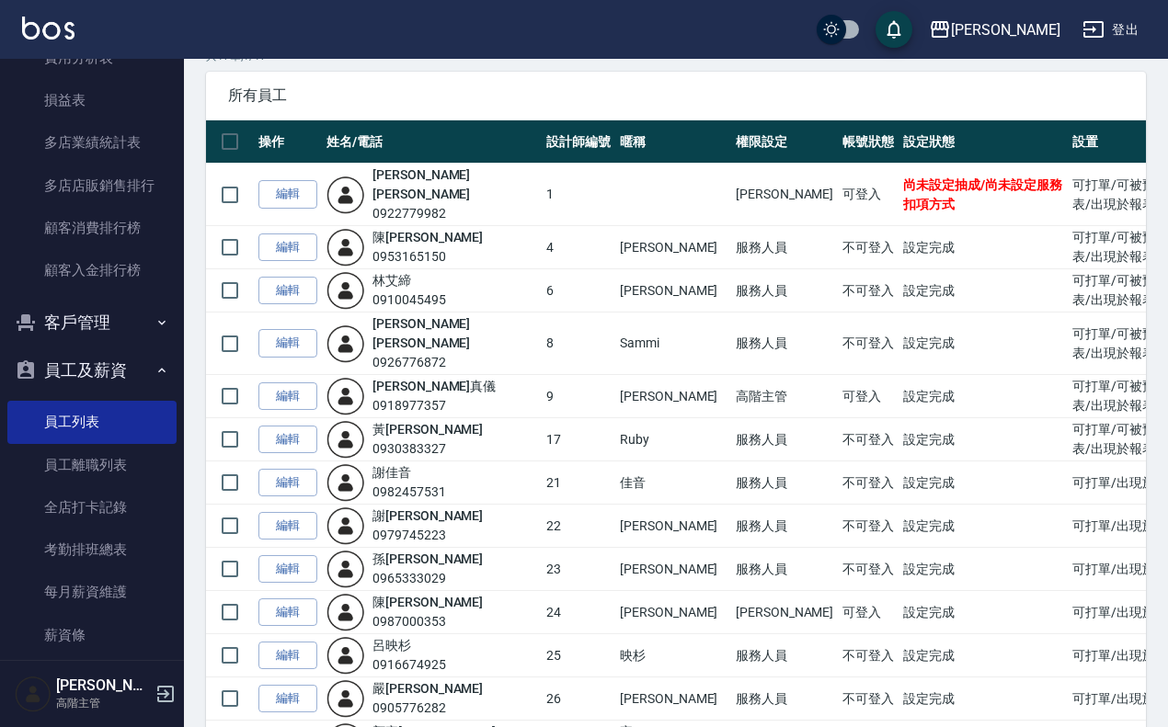
scroll to position [115, 0]
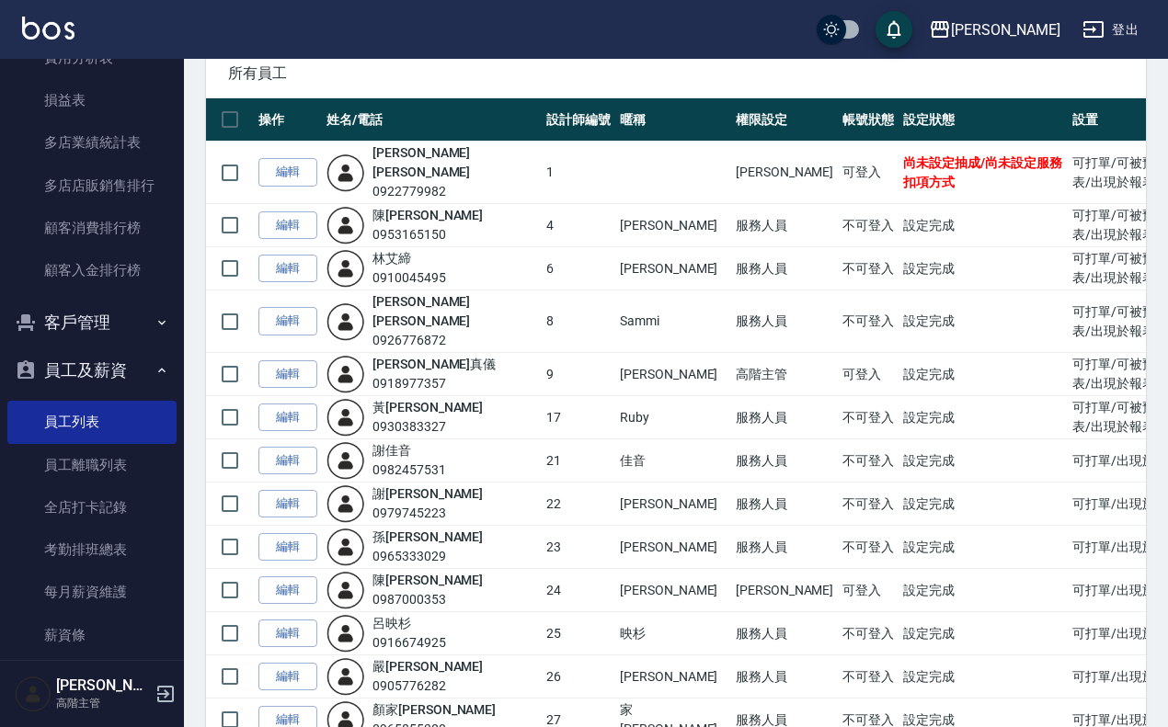
click at [435, 152] on div "蘇 艾薇 0922779982" at bounding box center [454, 172] width 165 height 58
click at [301, 158] on link "編輯" at bounding box center [287, 172] width 59 height 29
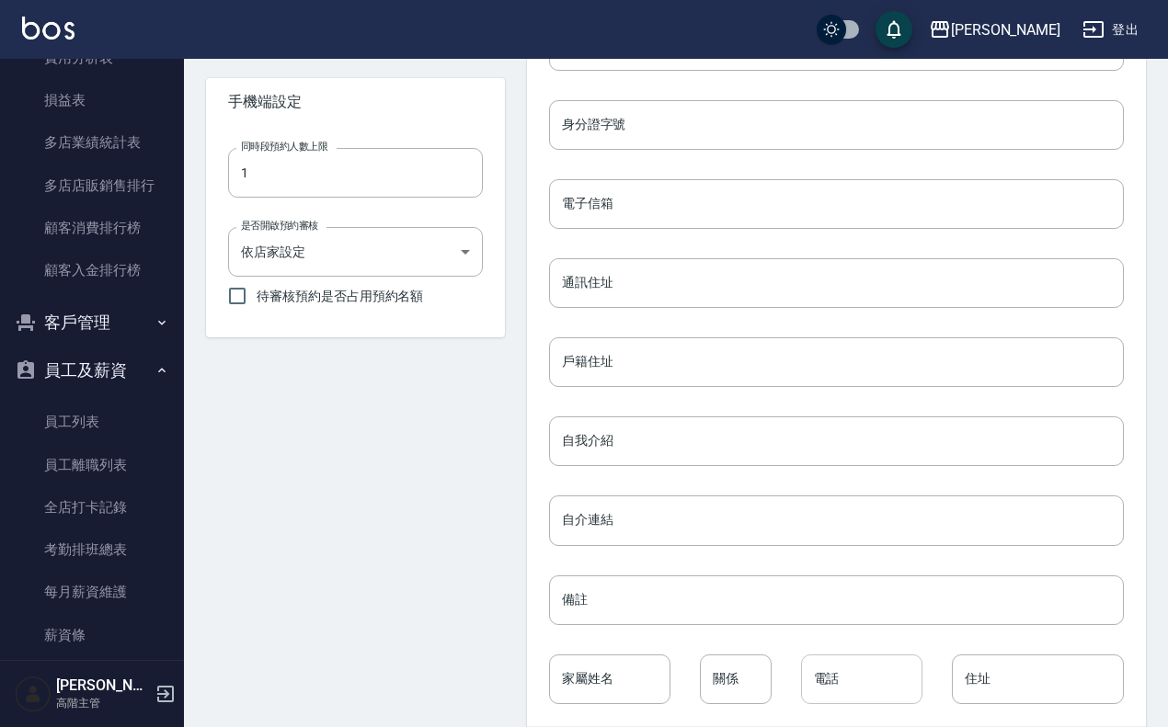
scroll to position [737, 0]
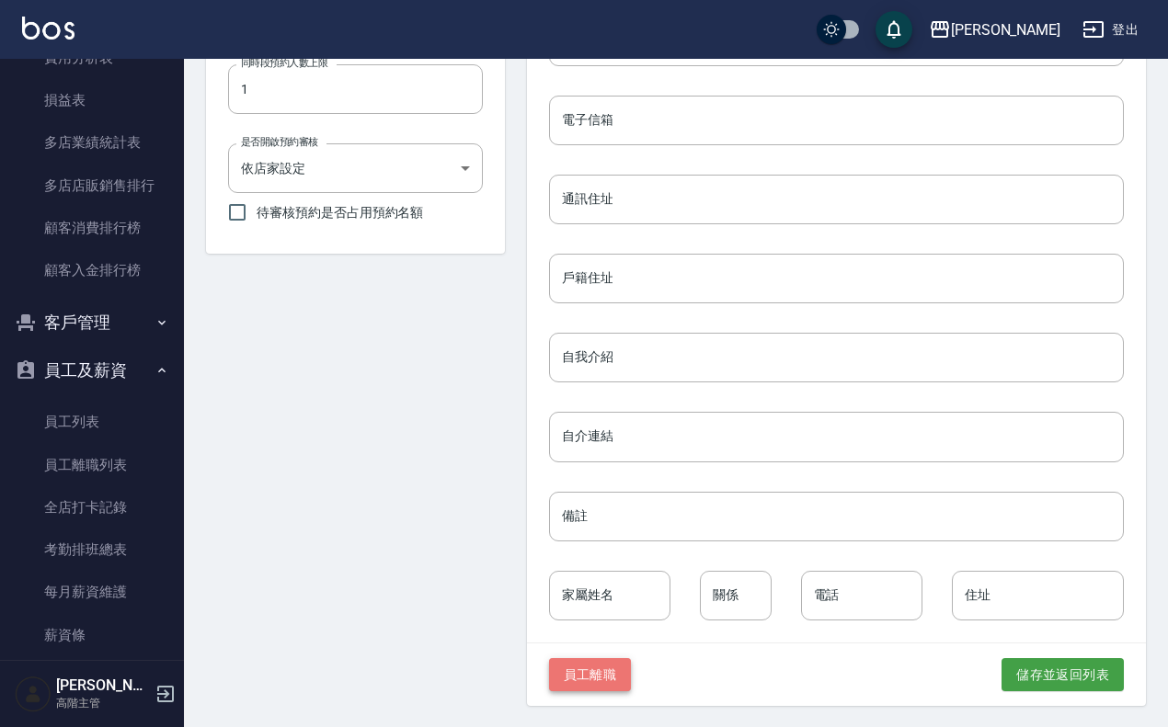
click at [599, 673] on button "員工離職" at bounding box center [590, 675] width 83 height 34
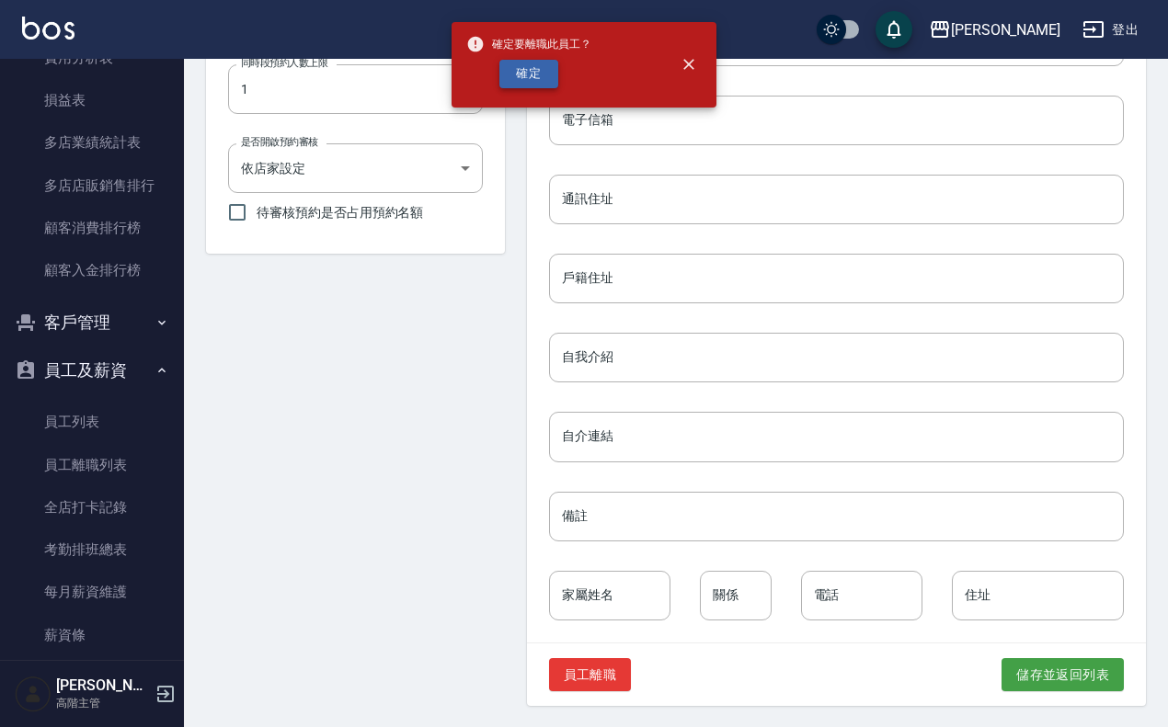
click at [545, 83] on button "確定" at bounding box center [528, 74] width 59 height 29
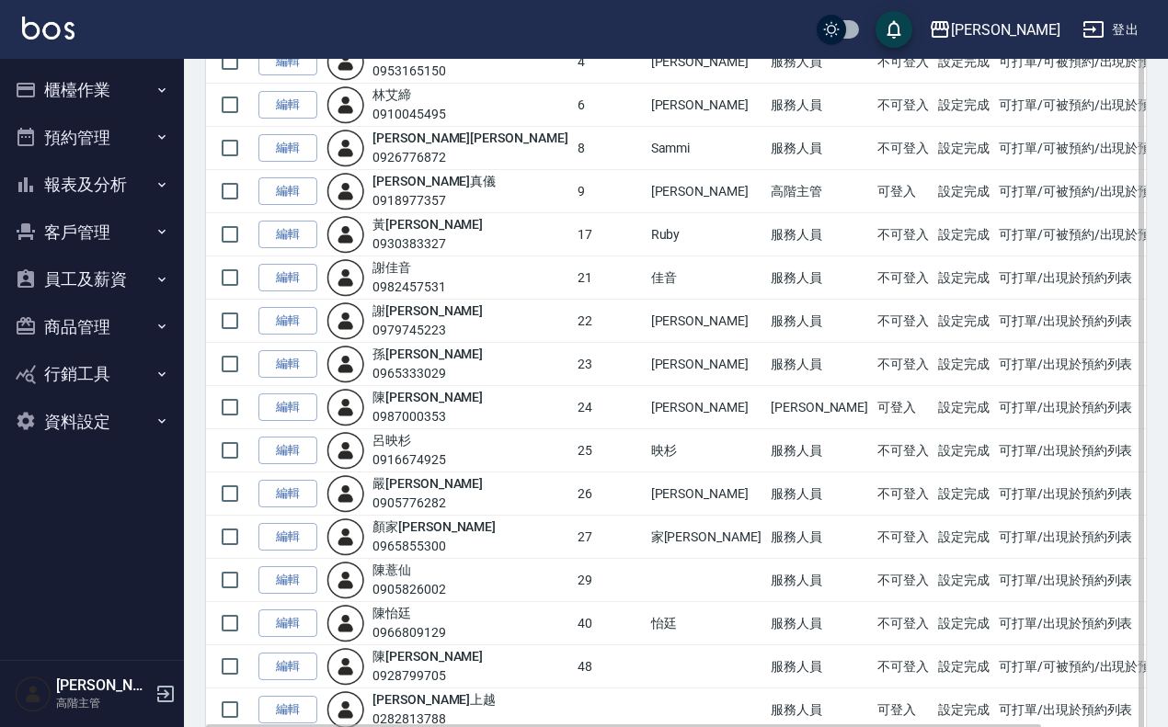
scroll to position [180, 0]
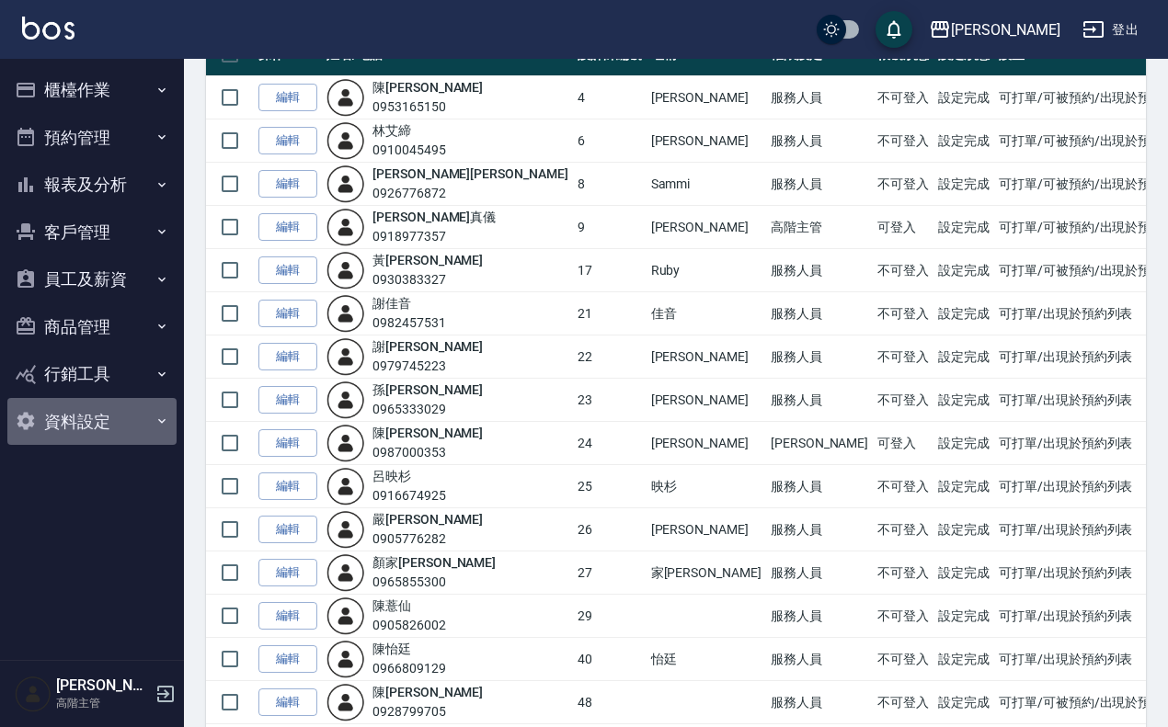
click at [95, 429] on button "資料設定" at bounding box center [91, 422] width 169 height 48
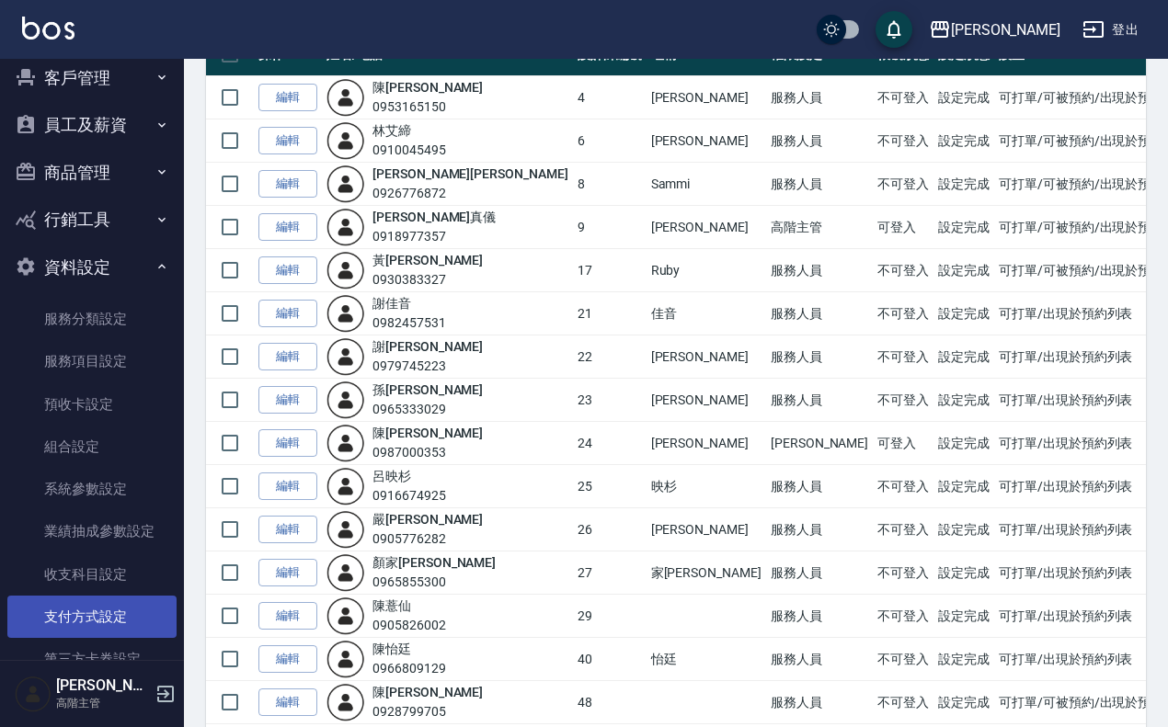
scroll to position [246, 0]
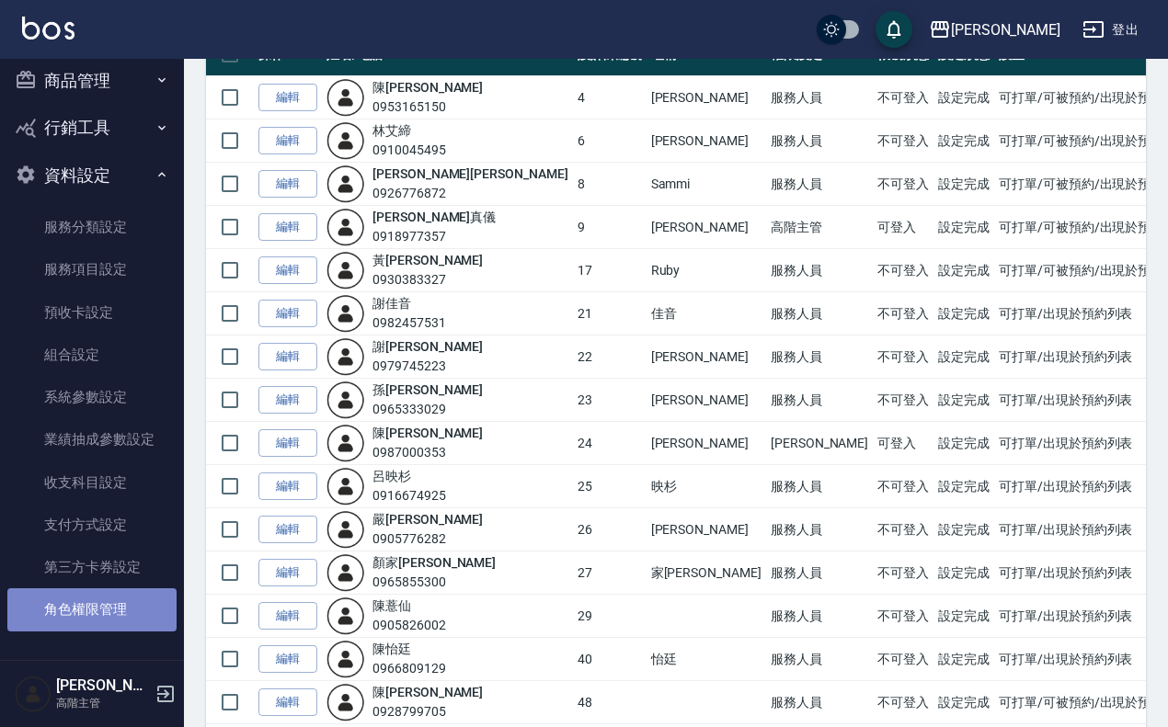
click at [120, 614] on link "角色權限管理" at bounding box center [91, 609] width 169 height 42
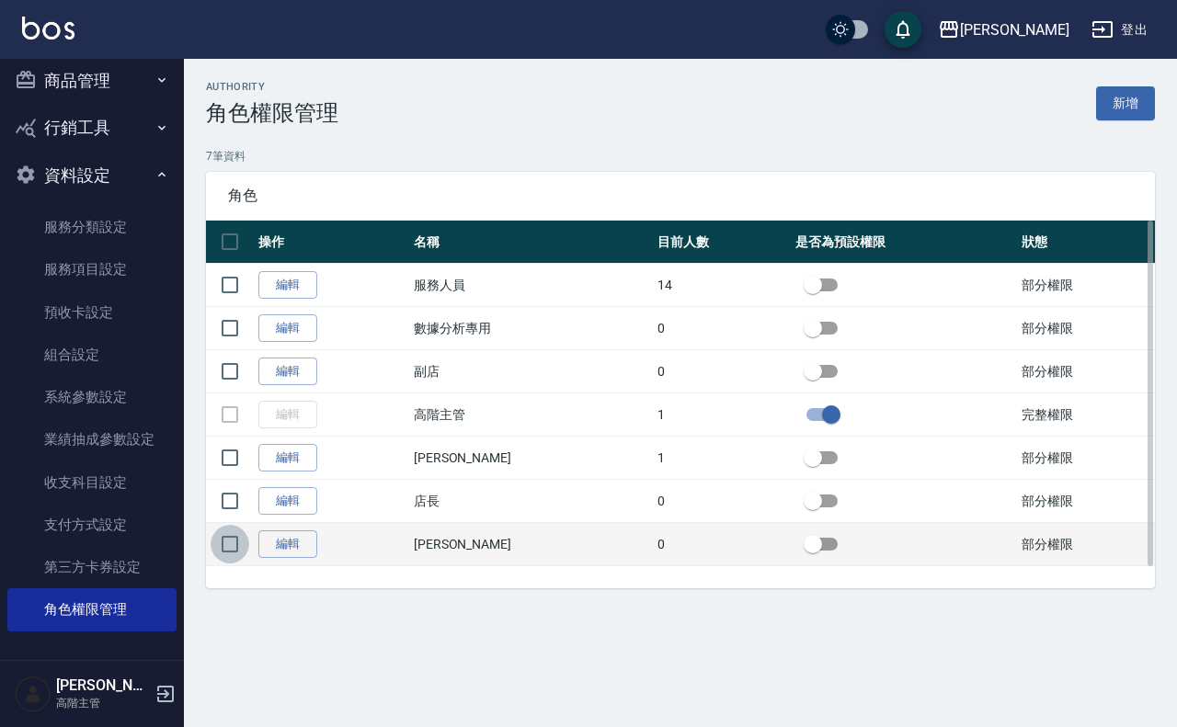
click at [241, 543] on input "checkbox" at bounding box center [230, 544] width 39 height 39
checkbox input "true"
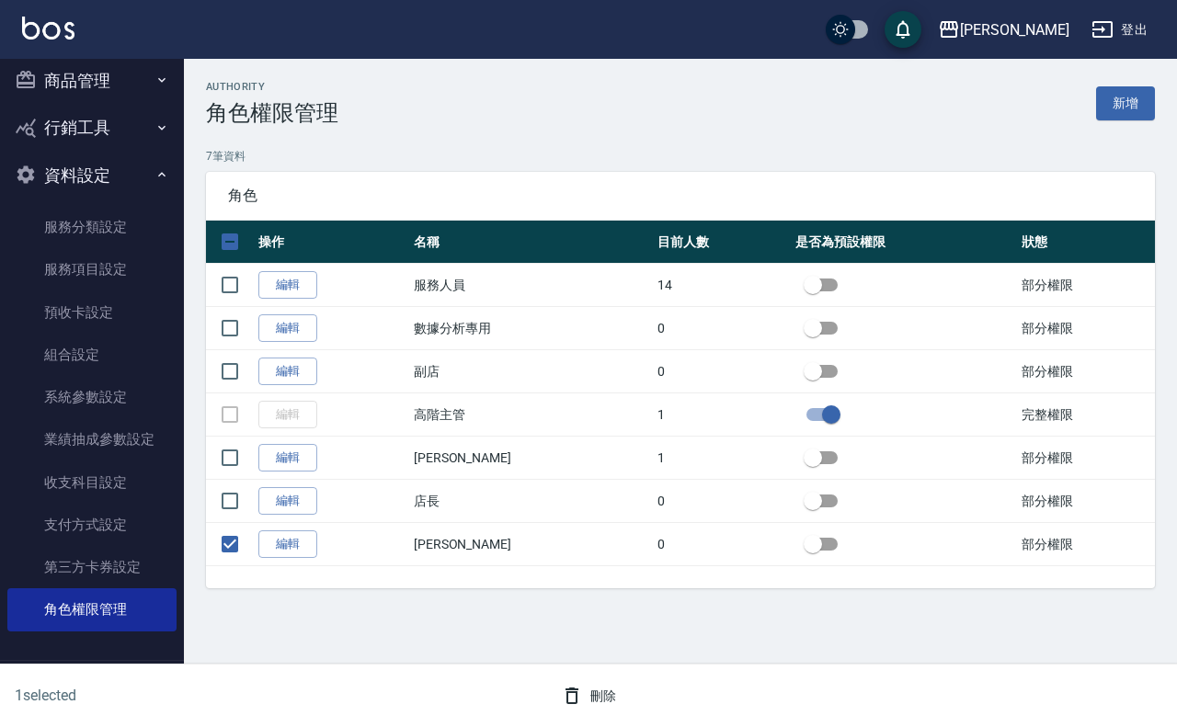
click at [648, 692] on div "刪除" at bounding box center [588, 696] width 566 height 34
click at [603, 685] on button "刪除" at bounding box center [588, 696] width 71 height 34
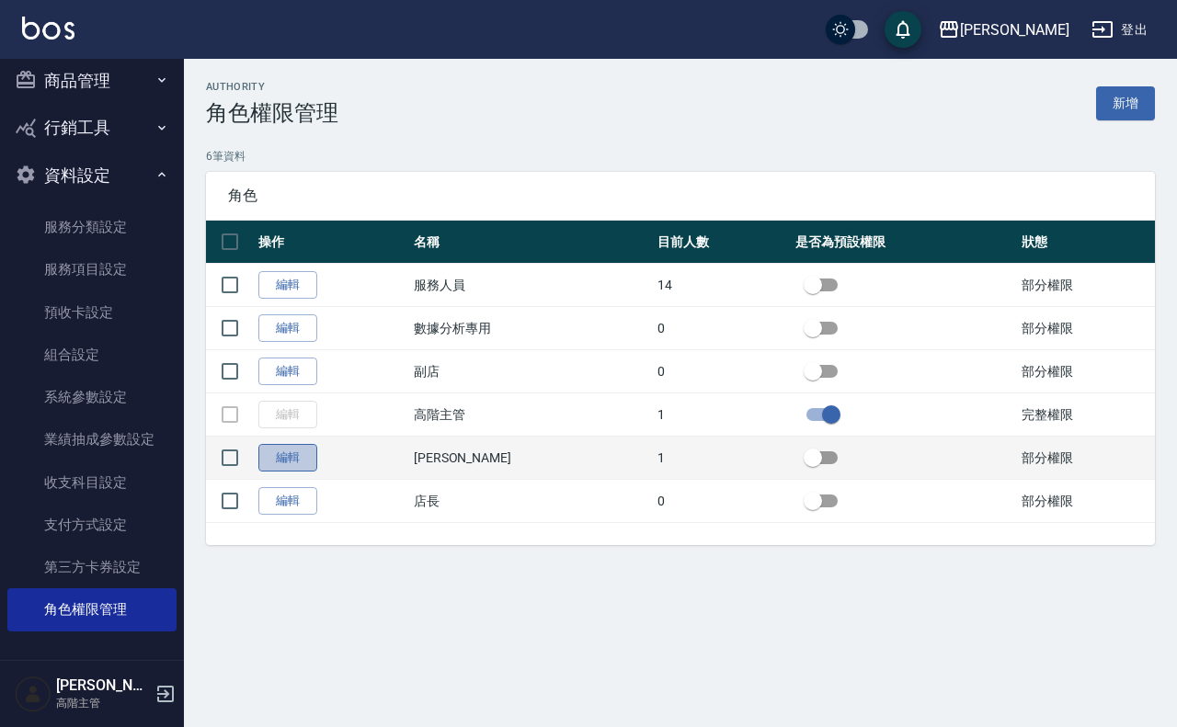
click at [304, 464] on link "編輯" at bounding box center [287, 458] width 59 height 29
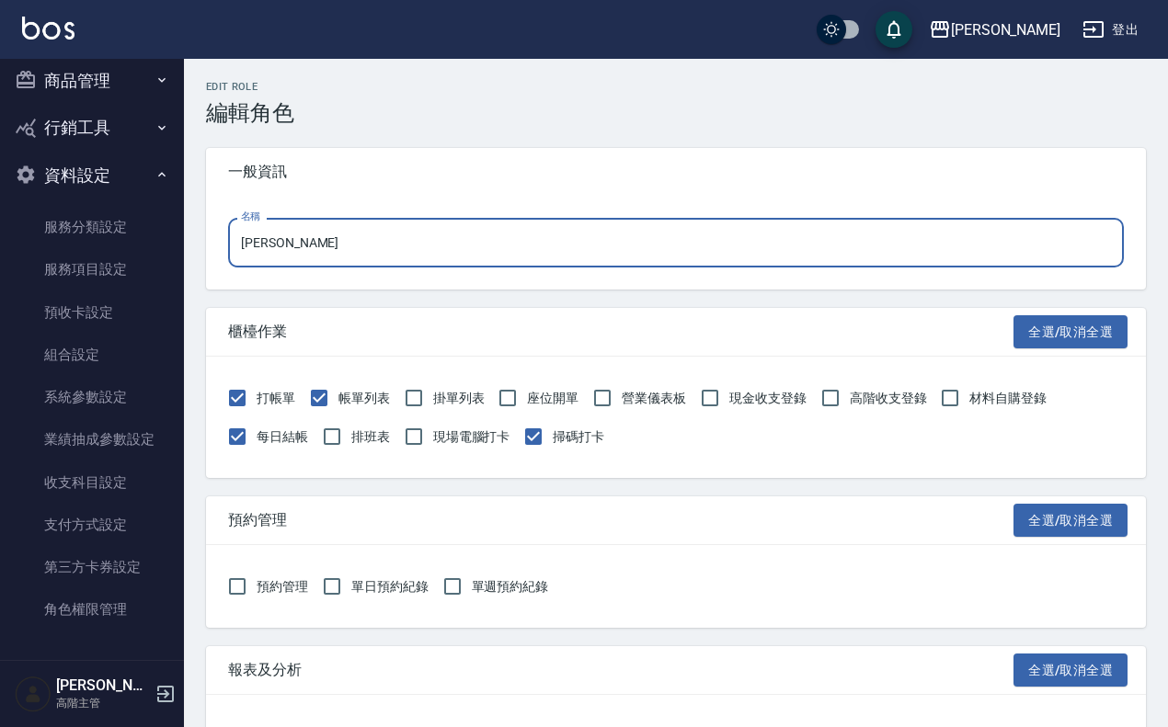
drag, startPoint x: 347, startPoint y: 244, endPoint x: 202, endPoint y: 246, distance: 144.4
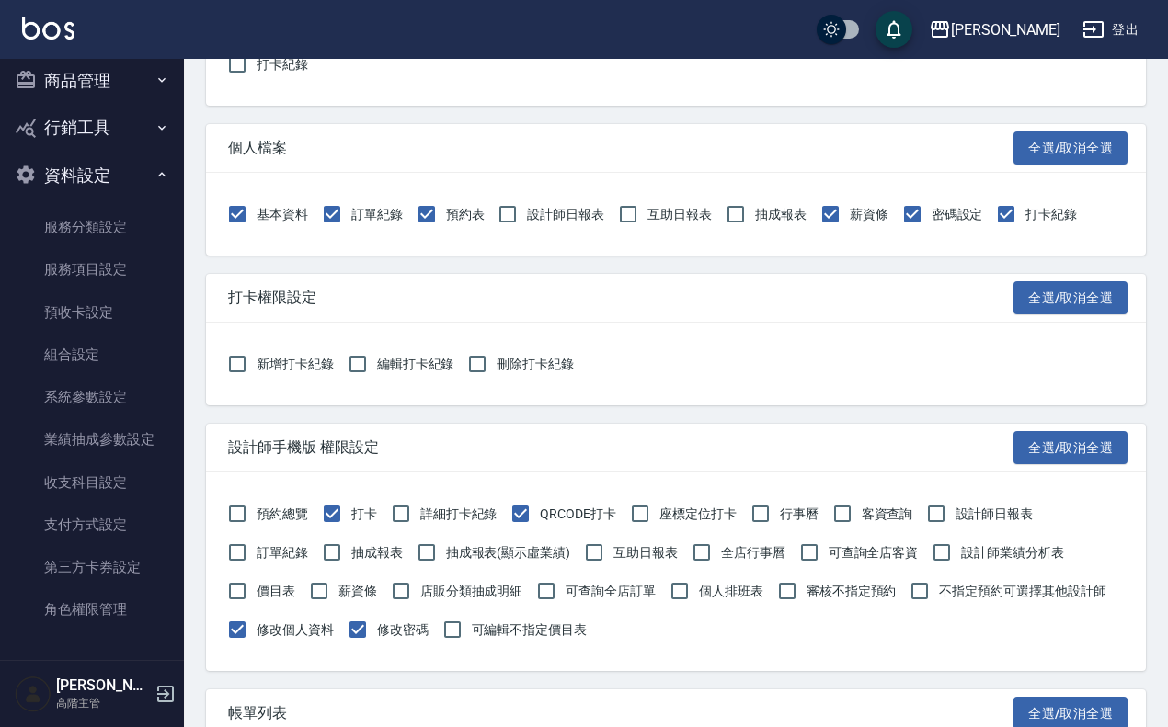
scroll to position [2241, 0]
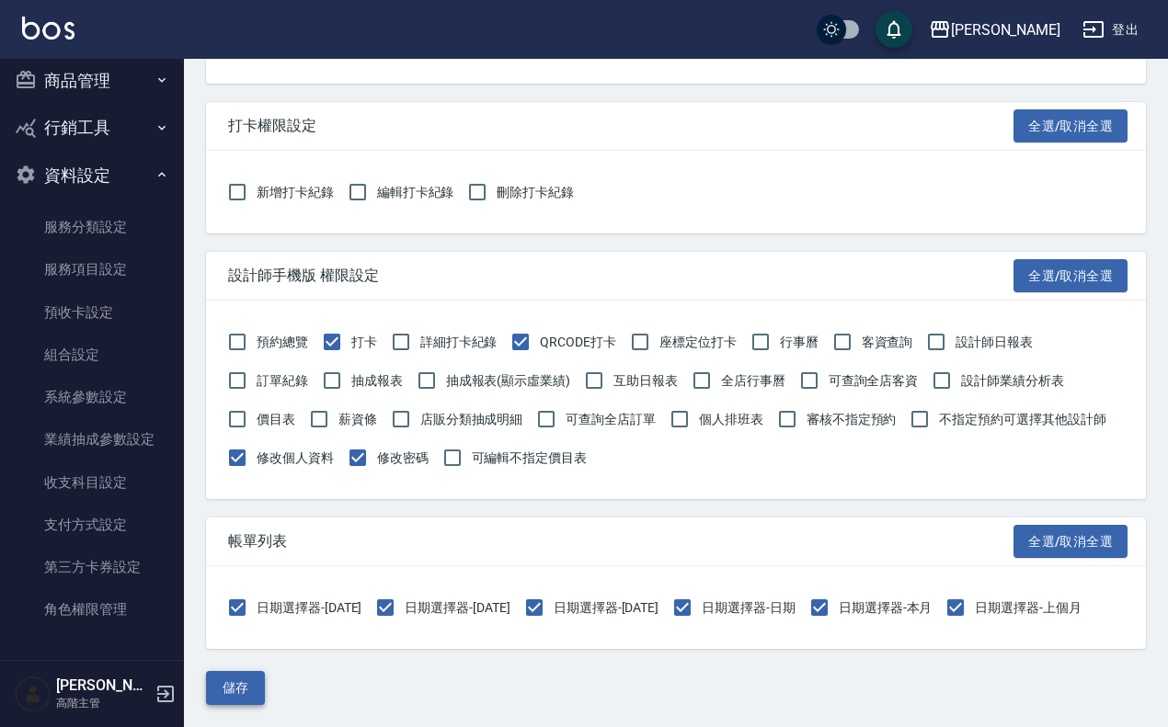
type input "助理"
click at [245, 686] on button "儲存" at bounding box center [235, 688] width 59 height 34
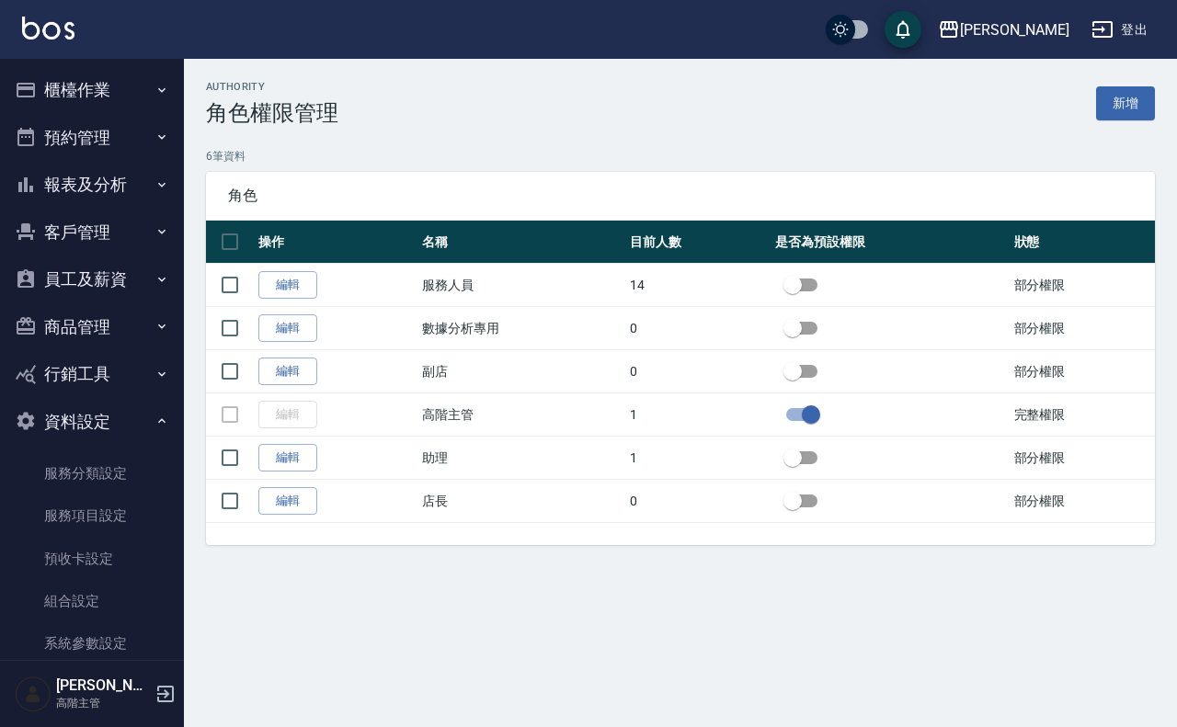
click at [113, 92] on button "櫃檯作業" at bounding box center [91, 90] width 169 height 48
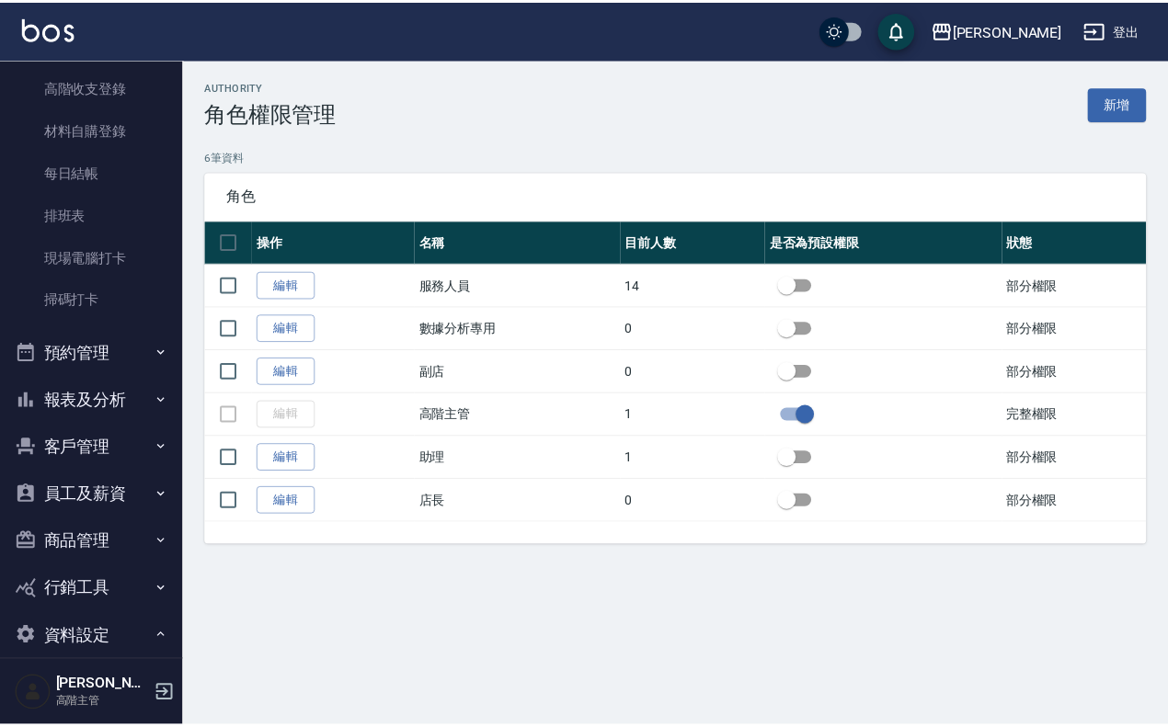
scroll to position [575, 0]
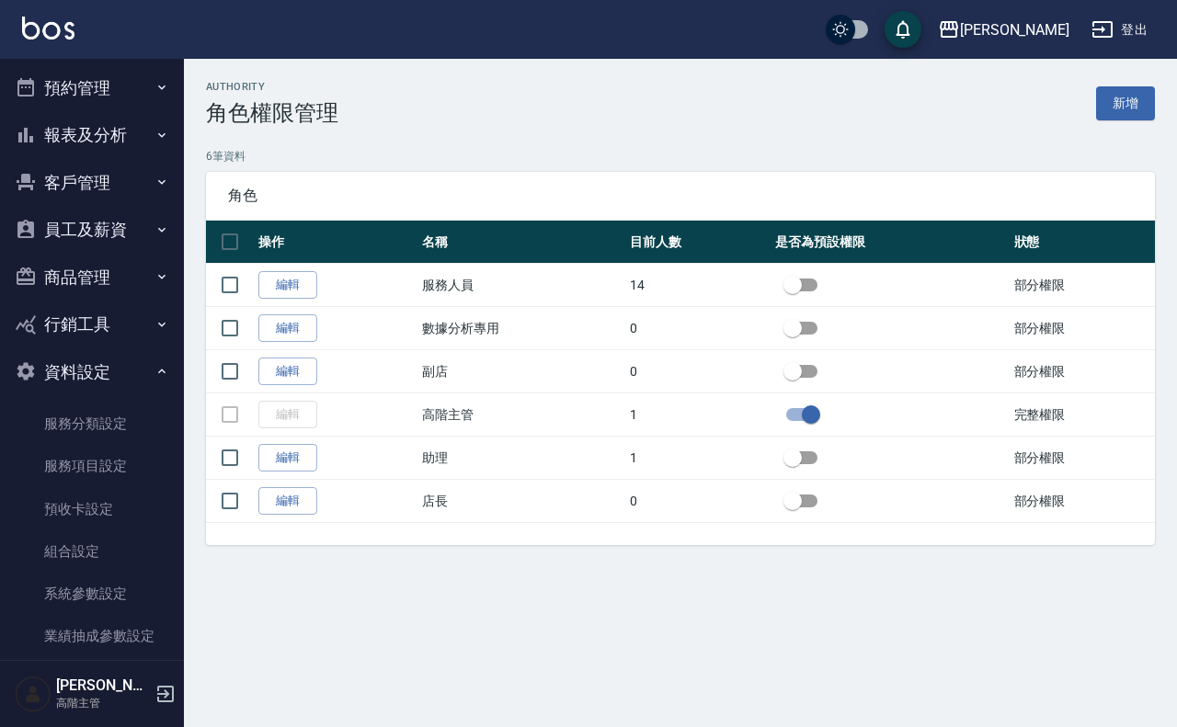
click at [120, 134] on button "報表及分析" at bounding box center [91, 135] width 169 height 48
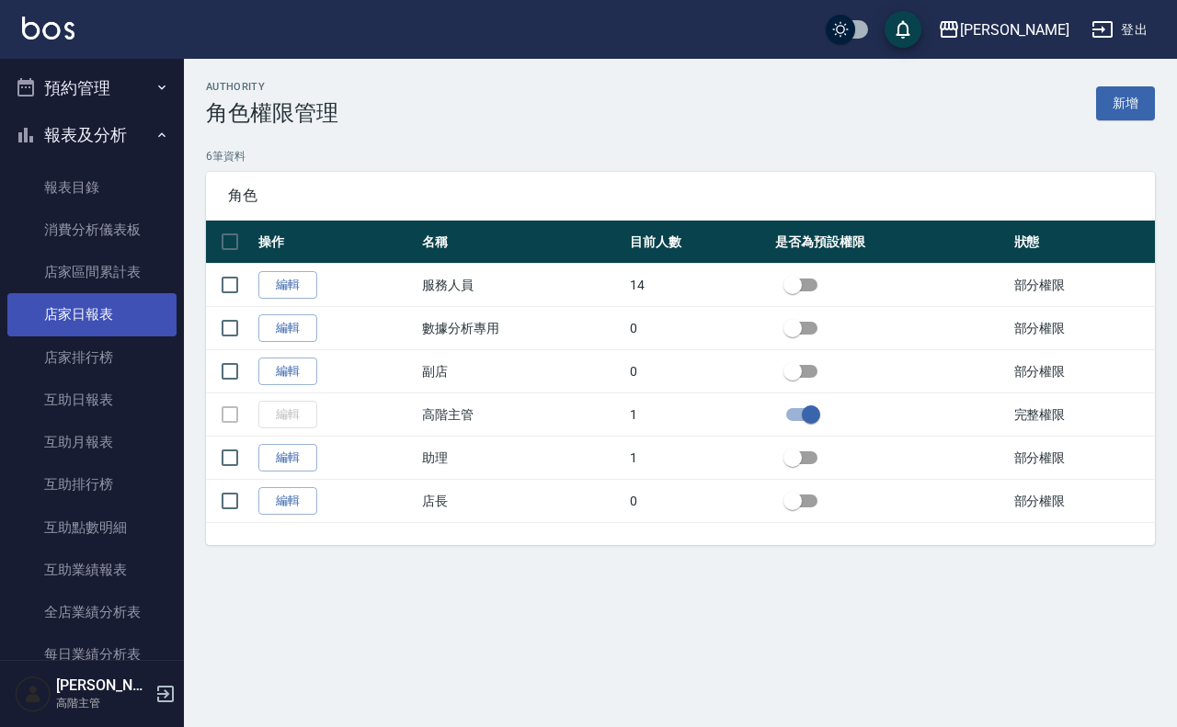
click at [120, 309] on link "店家日報表" at bounding box center [91, 314] width 169 height 42
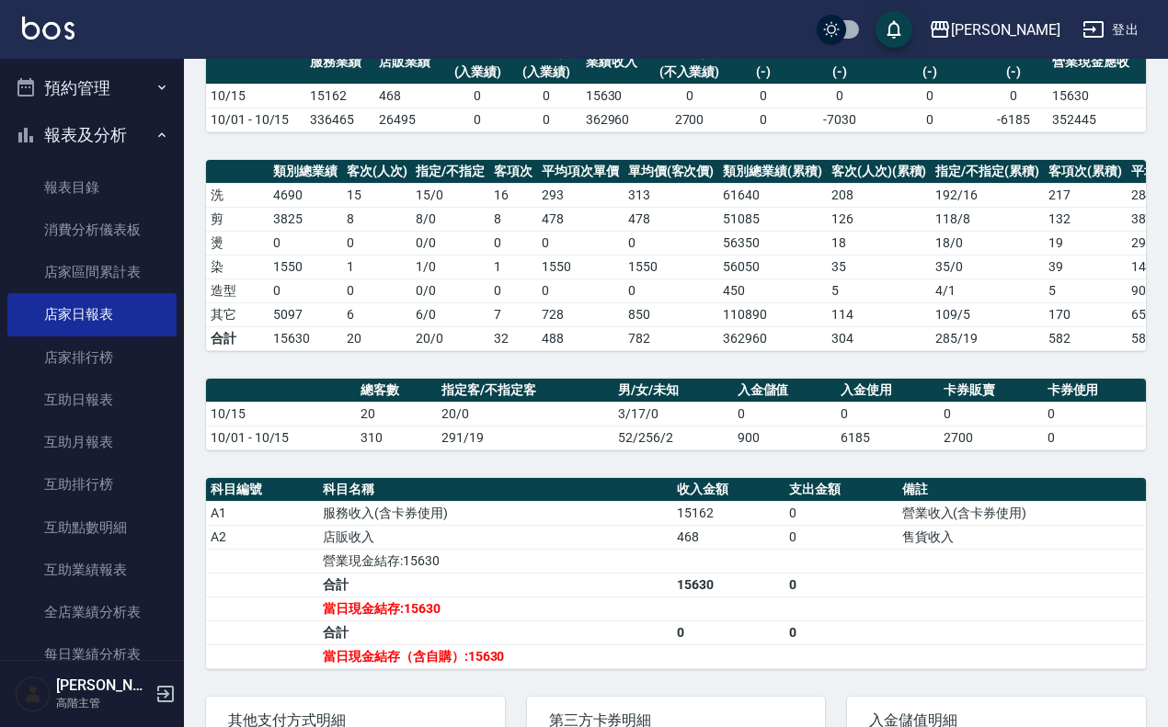
scroll to position [366, 0]
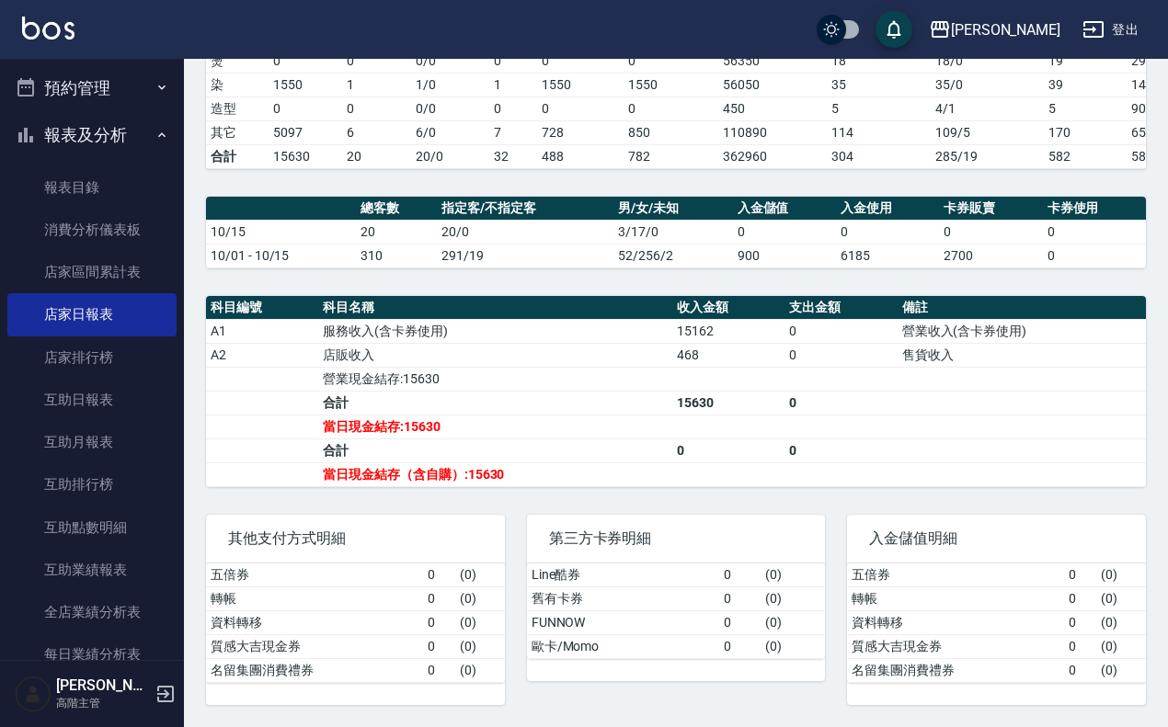
click at [80, 78] on button "預約管理" at bounding box center [91, 88] width 169 height 48
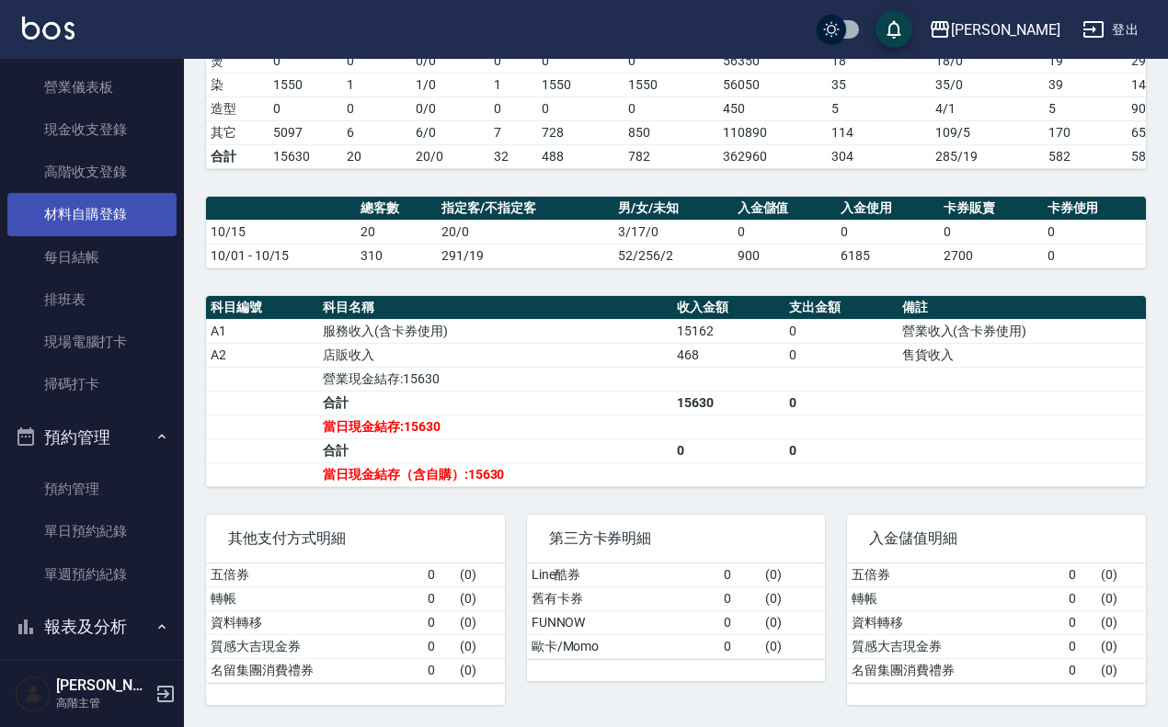
scroll to position [115, 0]
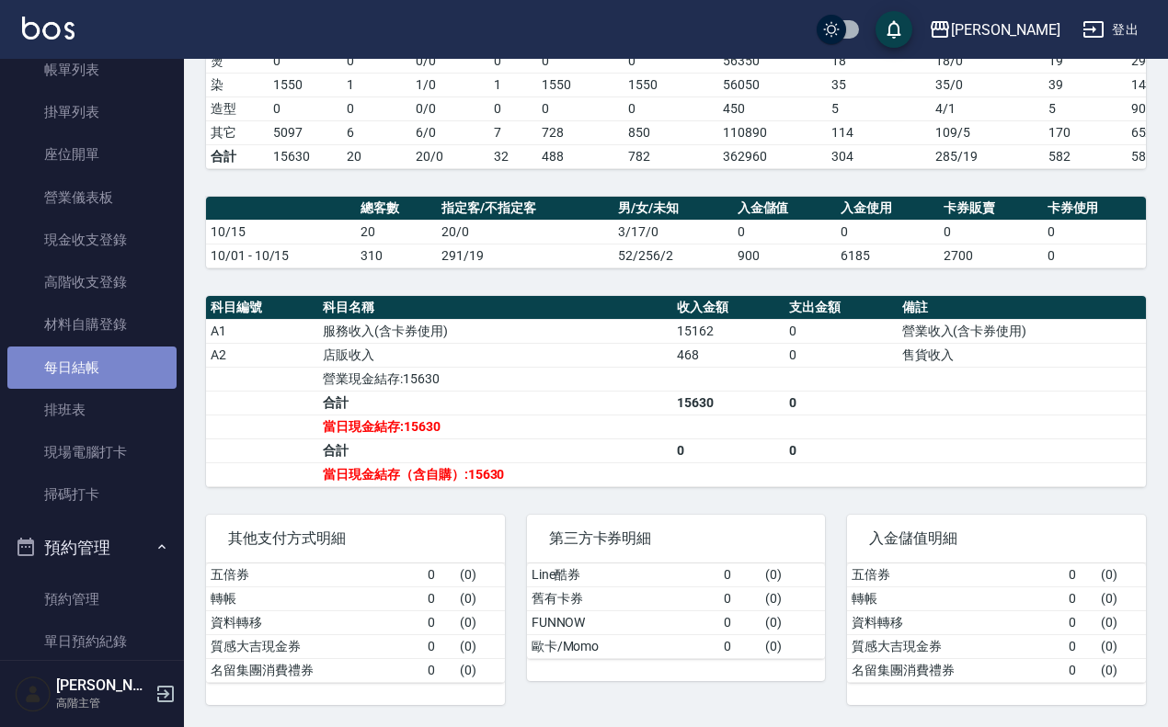
click at [121, 370] on link "每日結帳" at bounding box center [91, 368] width 169 height 42
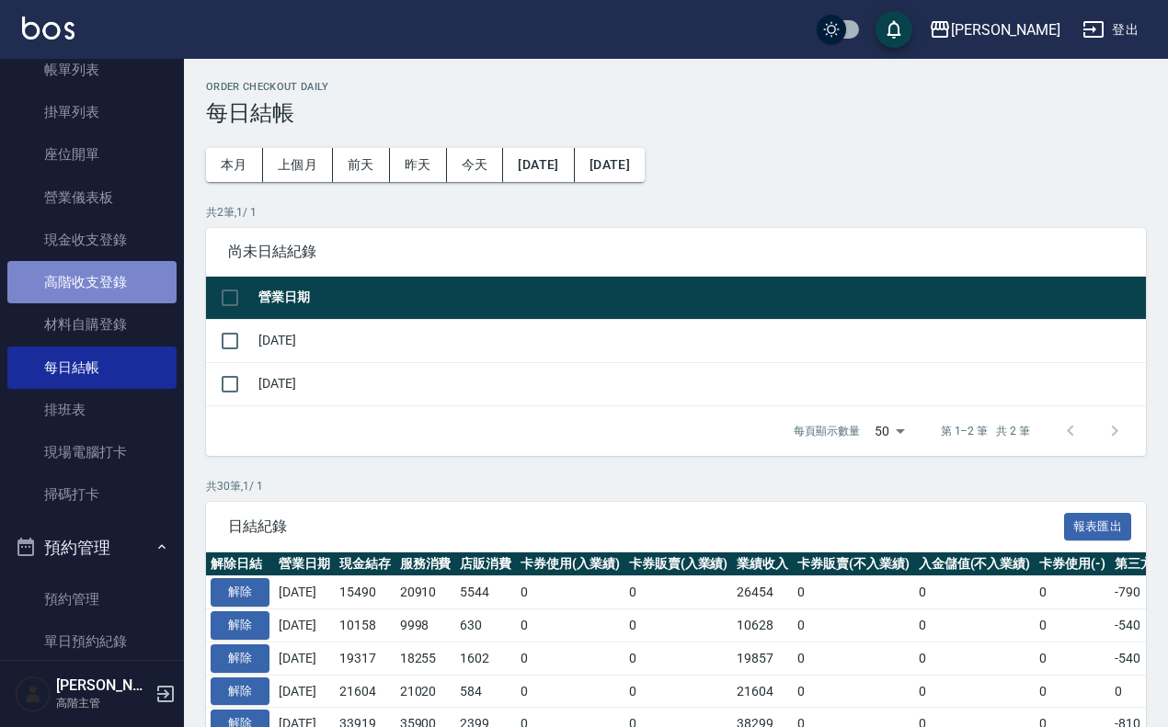
click at [107, 267] on link "高階收支登錄" at bounding box center [91, 282] width 169 height 42
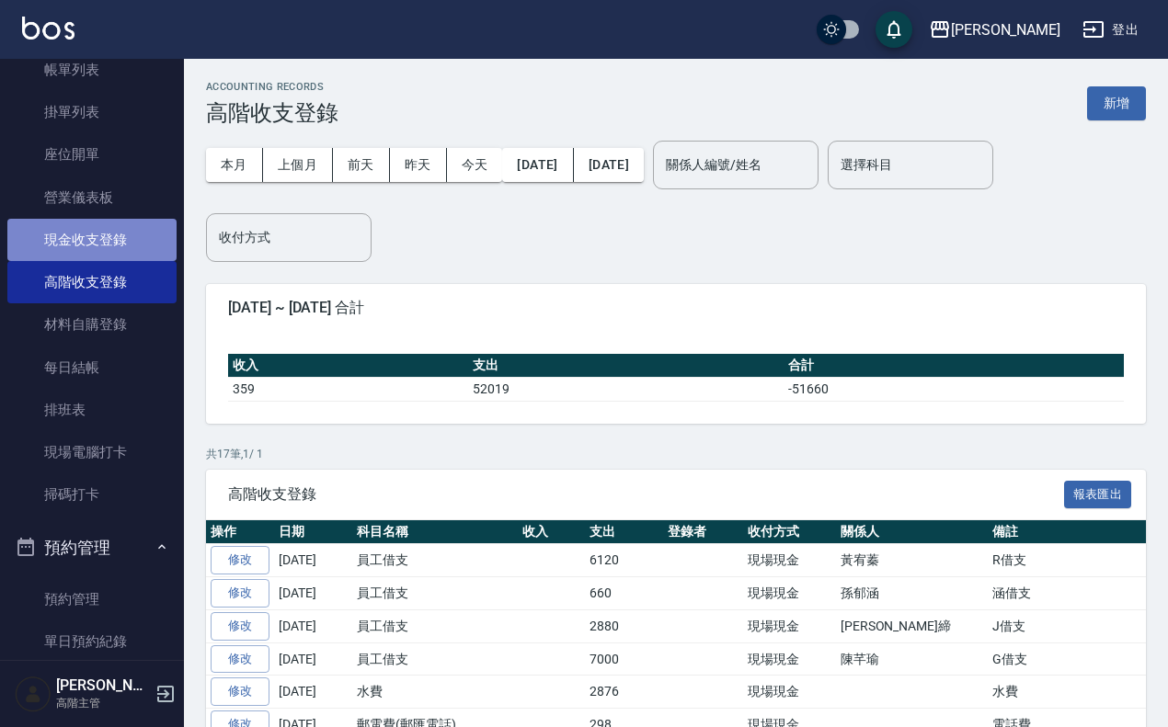
click at [110, 231] on link "現金收支登錄" at bounding box center [91, 240] width 169 height 42
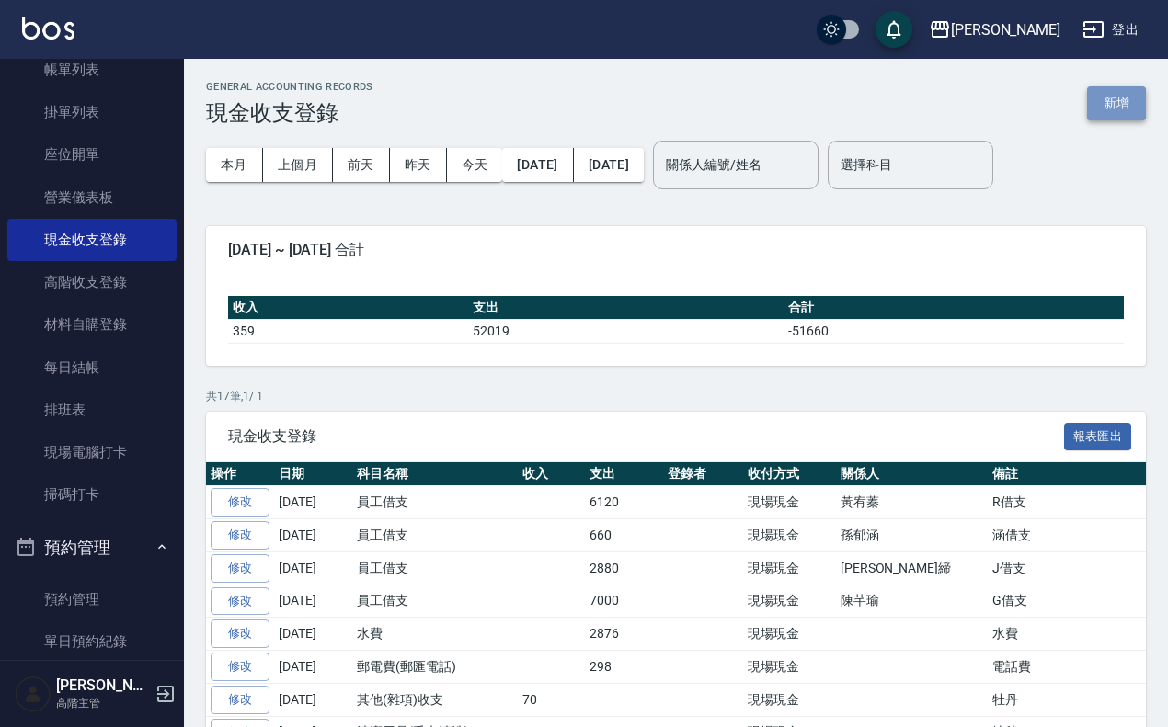
click at [1138, 101] on button "新增" at bounding box center [1116, 103] width 59 height 34
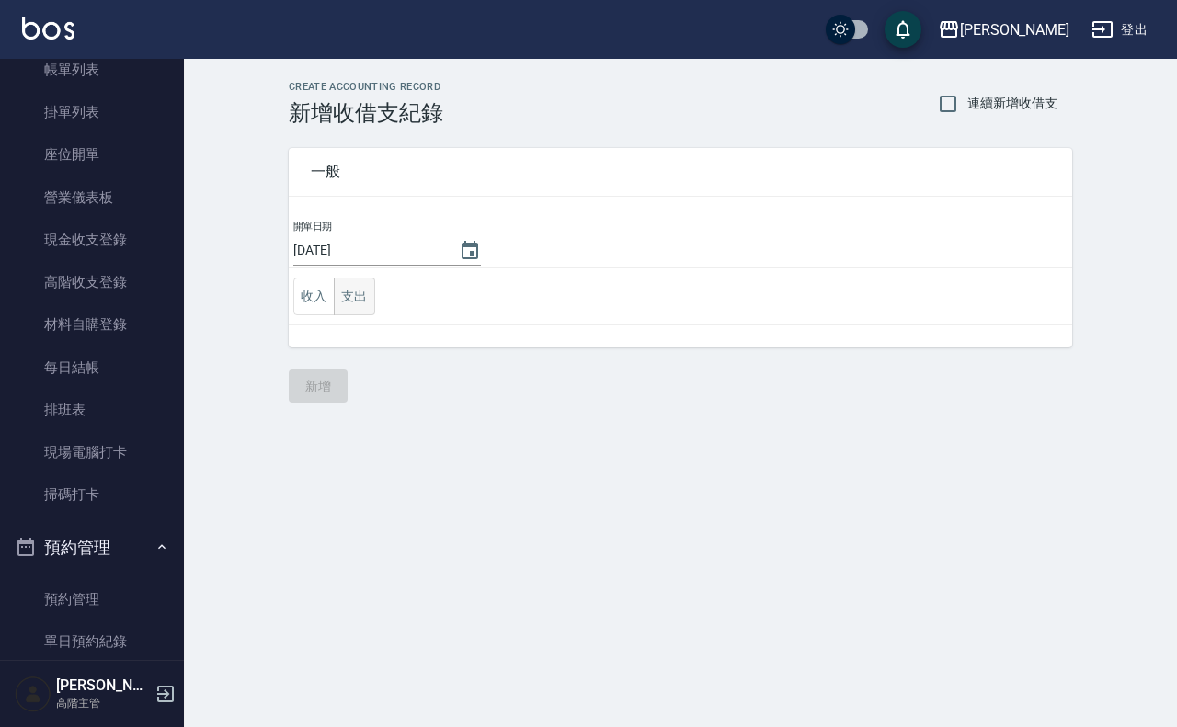
click at [366, 291] on button "支出" at bounding box center [354, 297] width 41 height 38
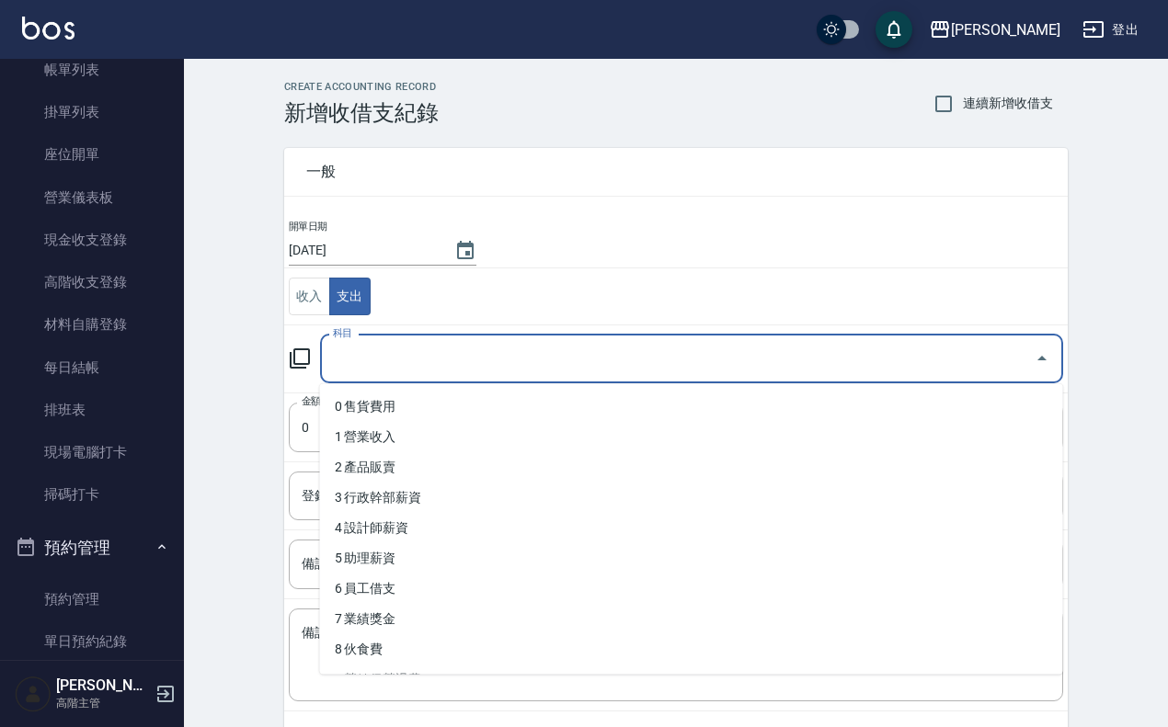
click at [415, 365] on input "科目" at bounding box center [677, 359] width 699 height 32
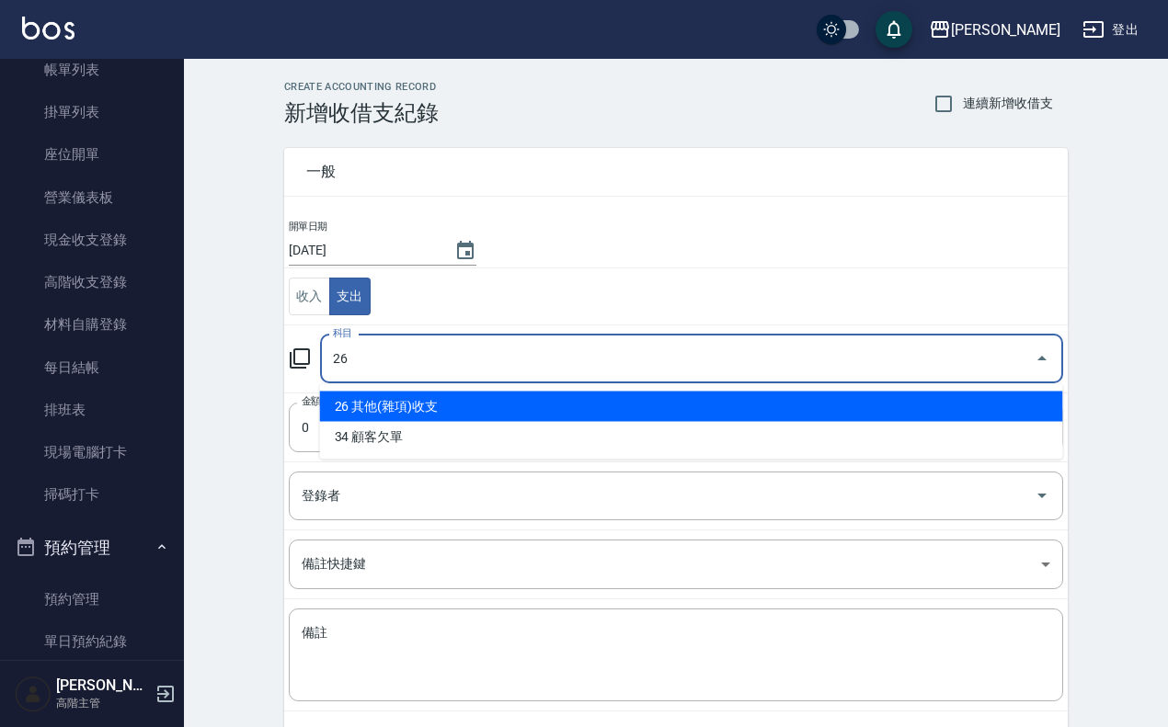
click at [379, 402] on li "26 其他(雜項)收支" at bounding box center [691, 407] width 743 height 30
type input "26 其他(雜項)收支"
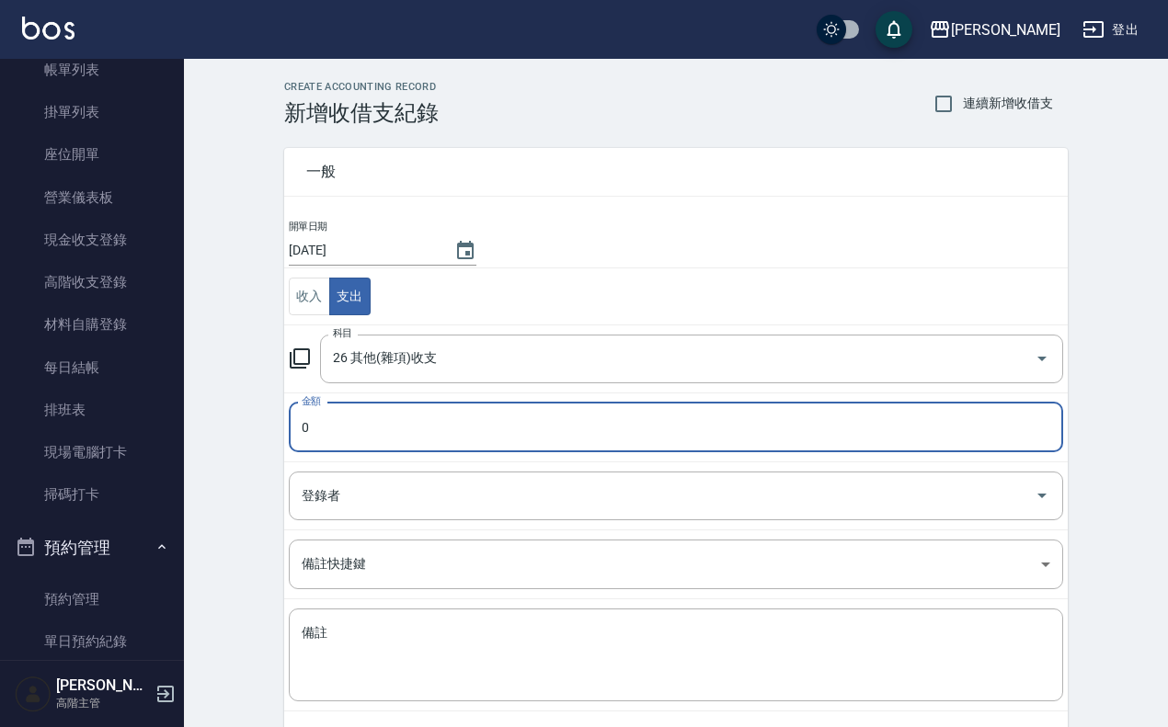
click at [375, 442] on input "0" at bounding box center [676, 428] width 774 height 50
drag, startPoint x: 302, startPoint y: 429, endPoint x: 332, endPoint y: 432, distance: 30.5
click at [332, 432] on input "0" at bounding box center [676, 428] width 774 height 50
type input "227"
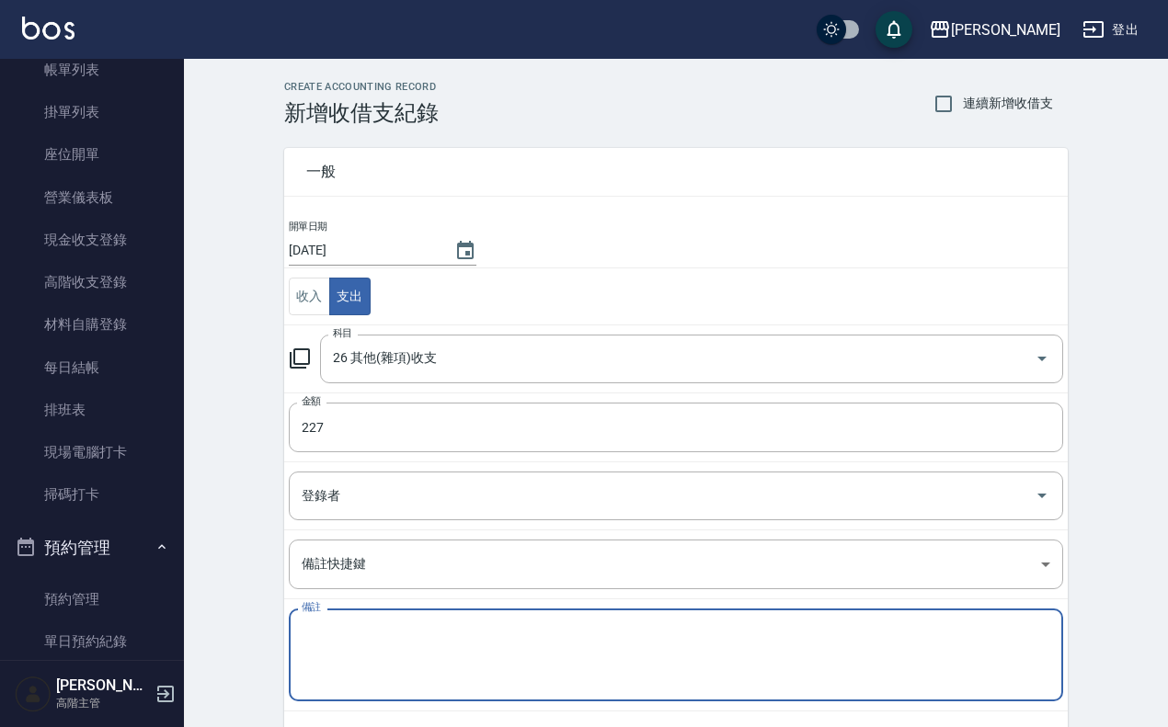
click at [451, 682] on textarea "備註" at bounding box center [676, 655] width 748 height 63
type textarea "美才才"
click at [411, 351] on input "26 其他(雜項)收支" at bounding box center [665, 359] width 675 height 32
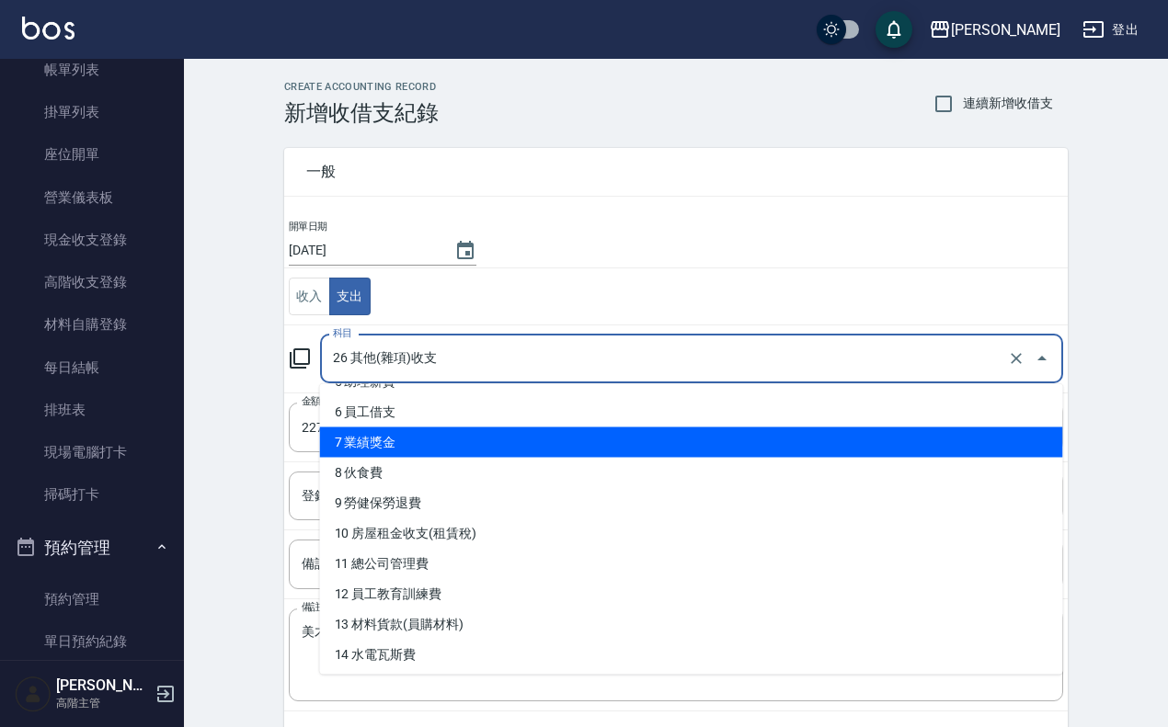
scroll to position [230, 0]
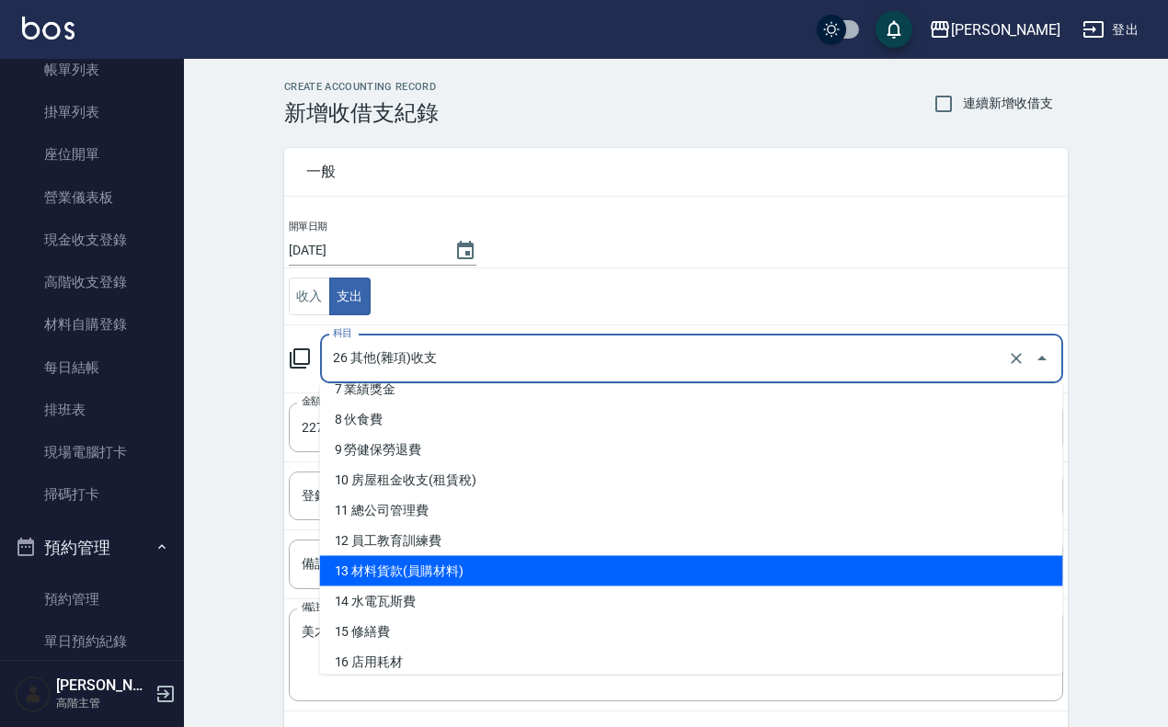
click at [467, 567] on li "13 材料貨款(員購材料)" at bounding box center [691, 571] width 743 height 30
type input "13 材料貨款(員購材料)"
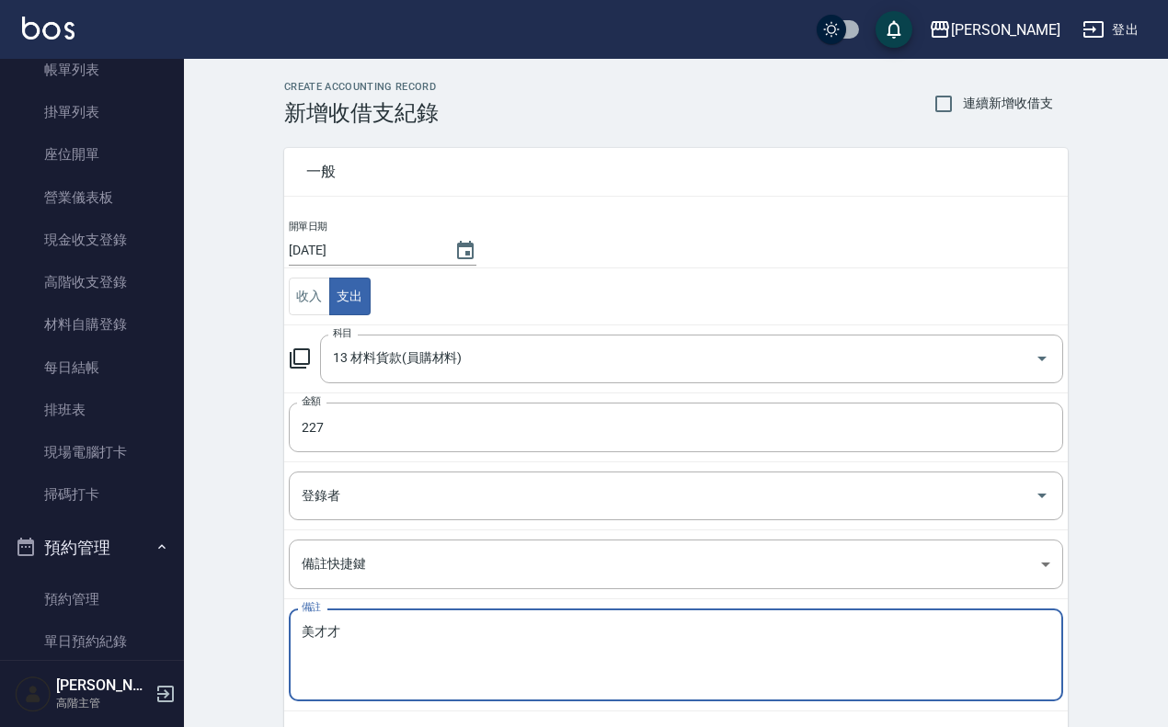
drag, startPoint x: 366, startPoint y: 630, endPoint x: 200, endPoint y: 625, distance: 166.5
click at [194, 636] on div "CREATE ACCOUNTING RECORD 新增收借支紀錄 連續新增收借支 一般 開單日期 2025/10/15 收入 支出 科目 13 材料貨款(員購…" at bounding box center [676, 435] width 984 height 753
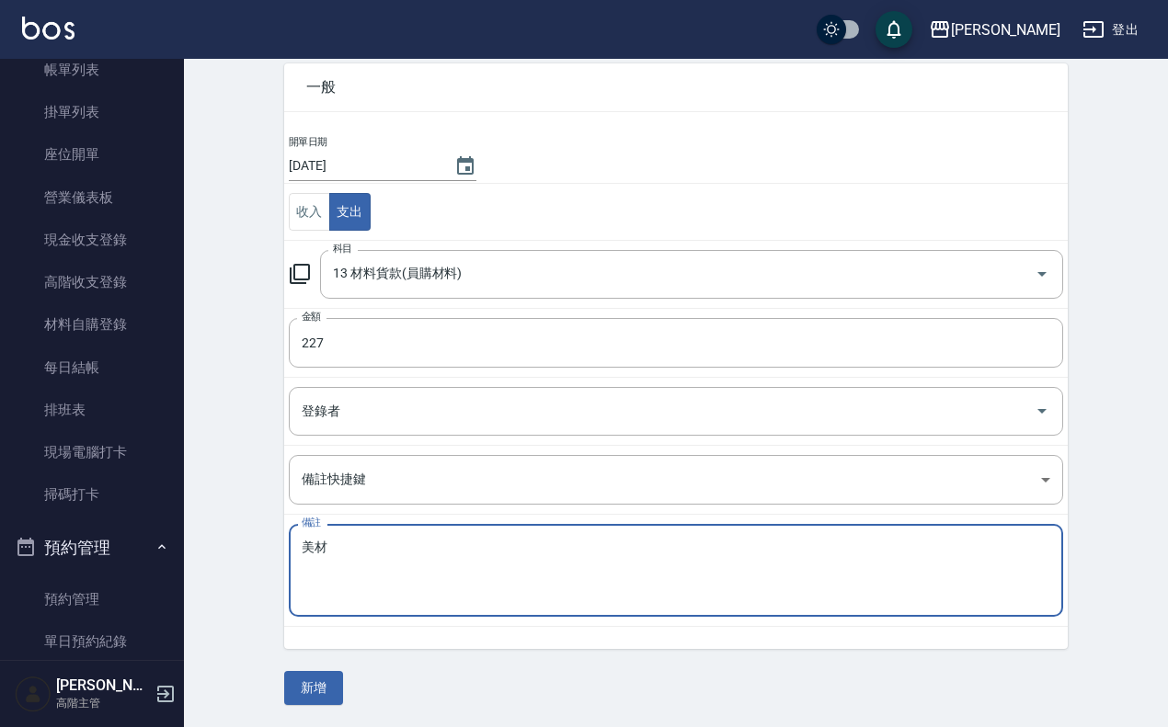
scroll to position [86, 0]
type textarea "美材"
click at [305, 691] on button "新增" at bounding box center [313, 688] width 59 height 34
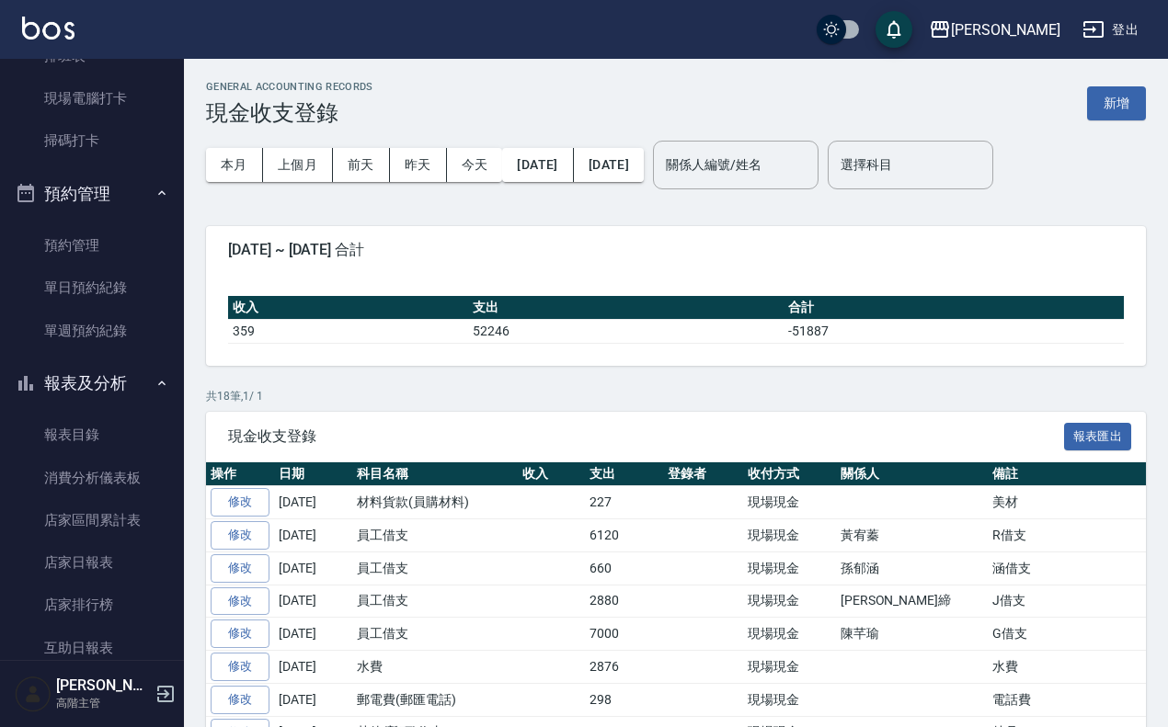
scroll to position [804, 0]
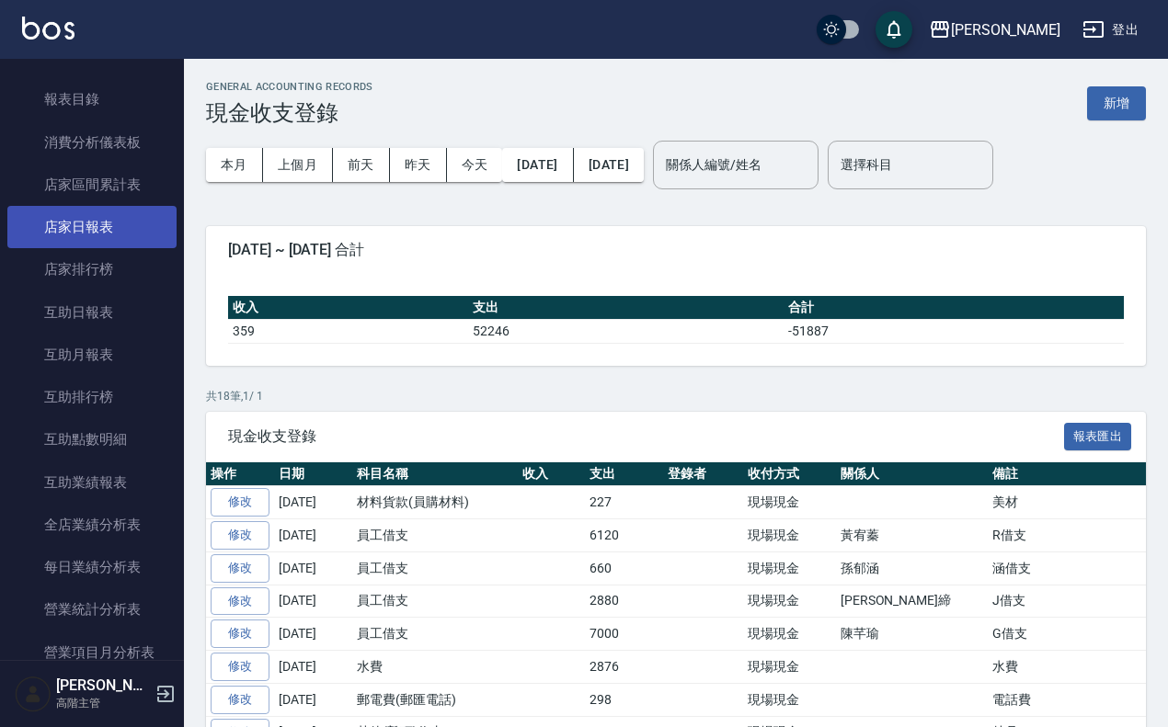
click at [125, 214] on link "店家日報表" at bounding box center [91, 227] width 169 height 42
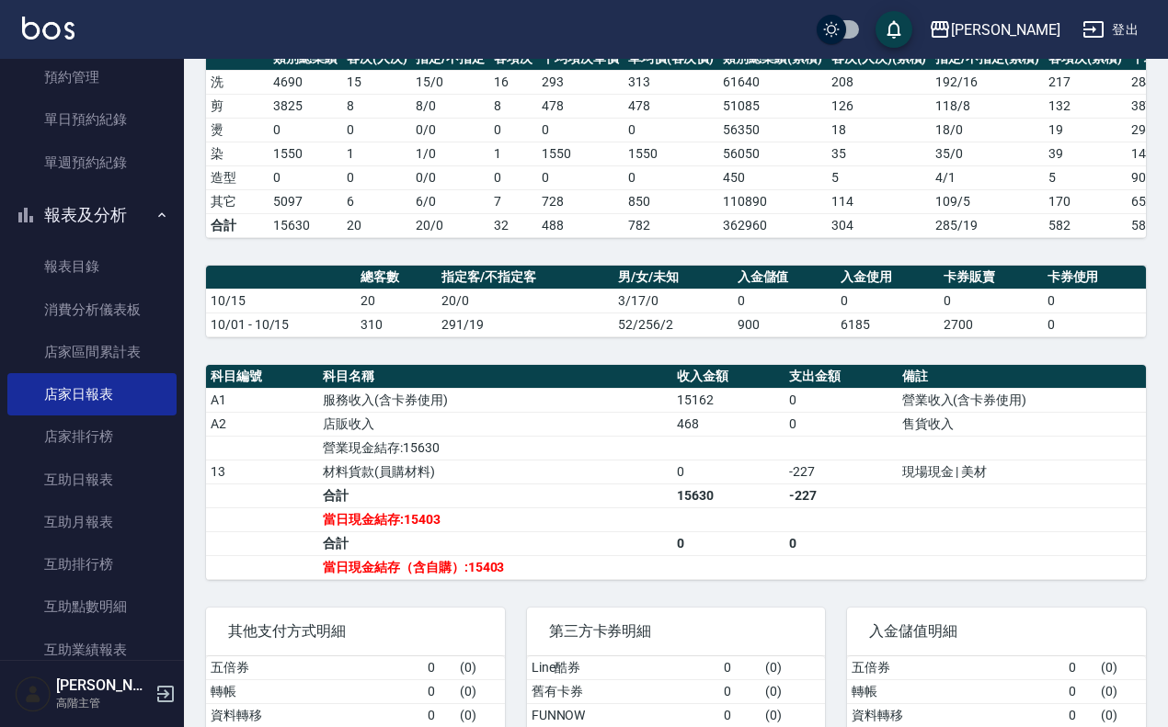
scroll to position [345, 0]
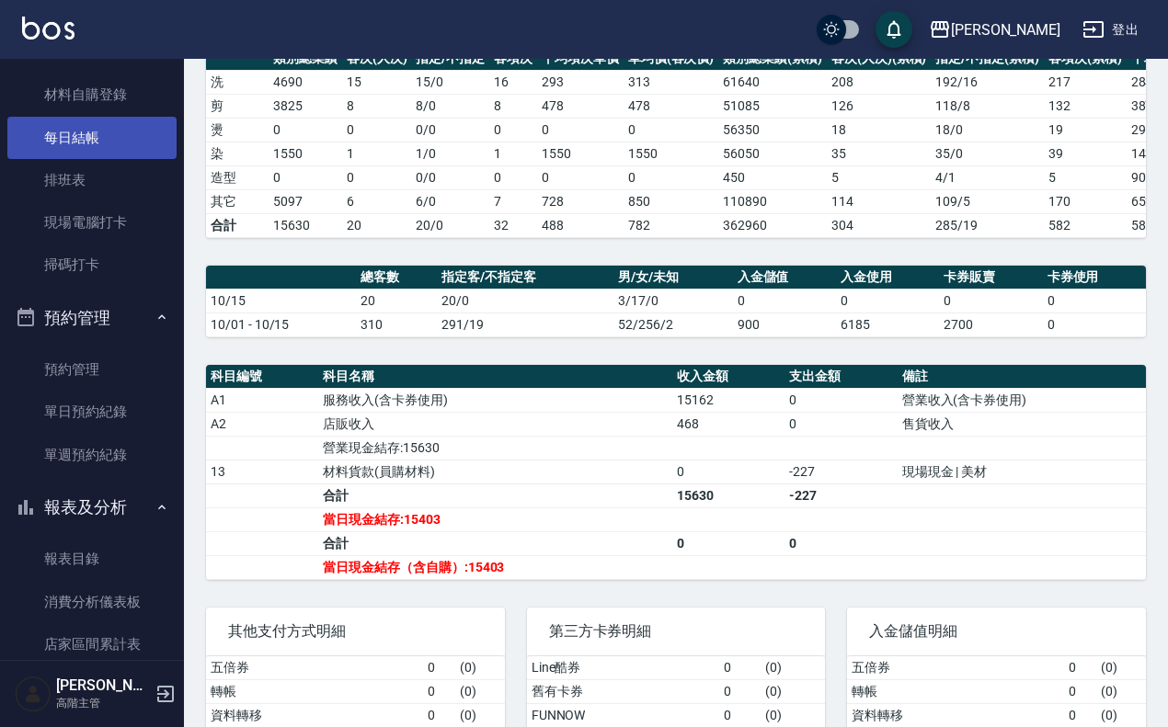
click at [92, 140] on link "每日結帳" at bounding box center [91, 138] width 169 height 42
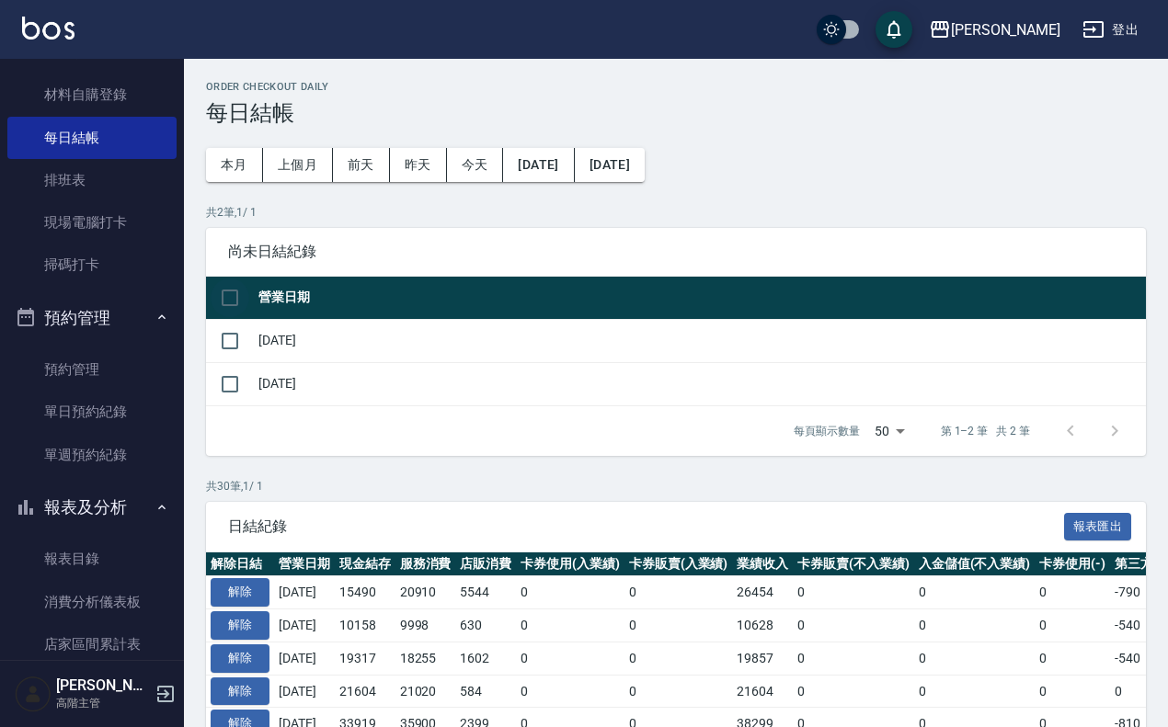
click at [244, 290] on input "checkbox" at bounding box center [230, 298] width 39 height 39
checkbox input "true"
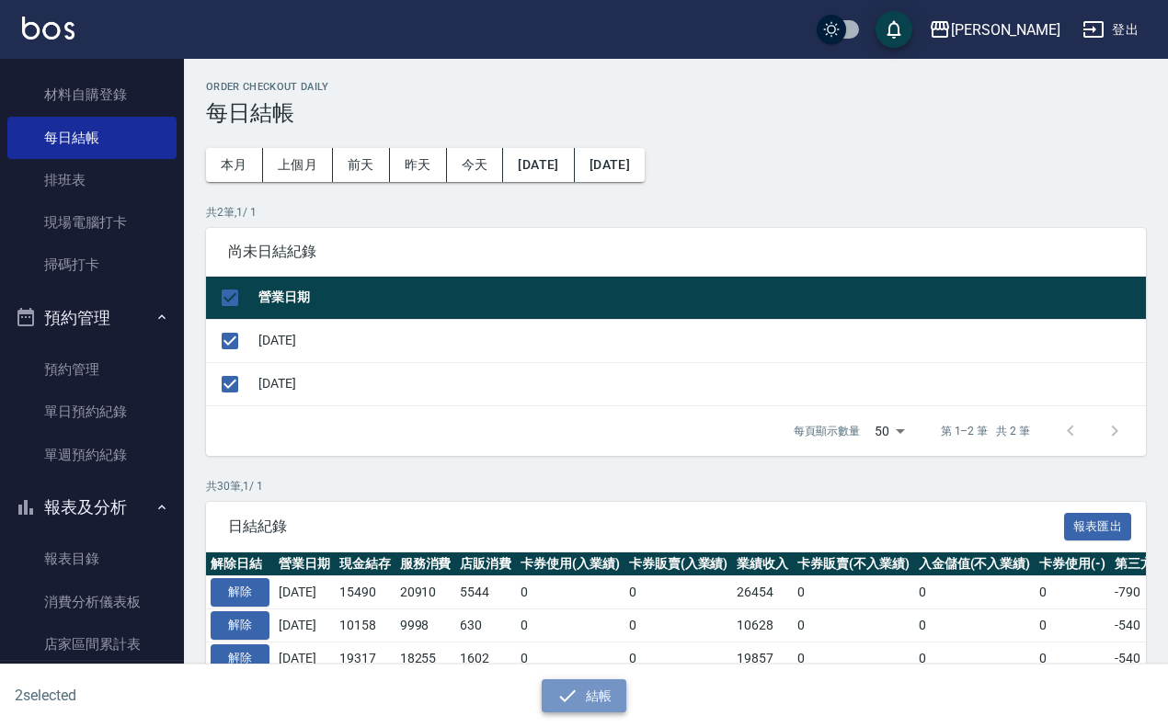
click at [571, 711] on button "結帳" at bounding box center [585, 696] width 86 height 34
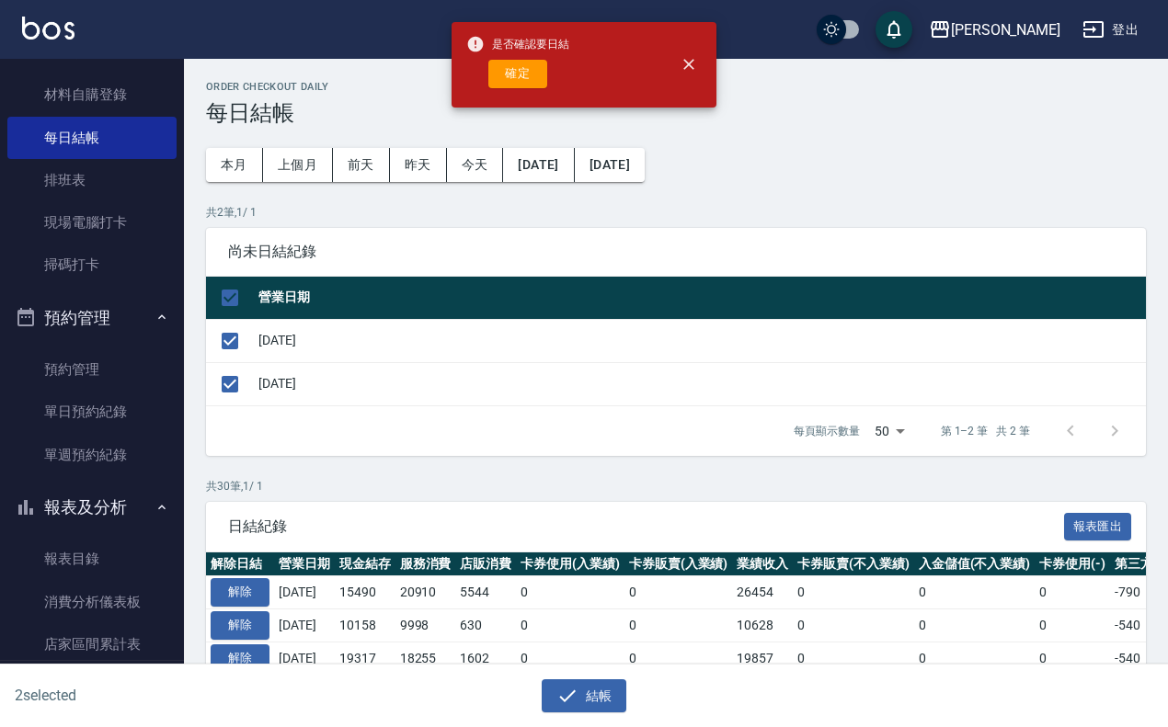
click at [527, 95] on div "是否確認要日結 確定" at bounding box center [517, 65] width 103 height 74
click at [531, 67] on button "確定" at bounding box center [517, 74] width 59 height 29
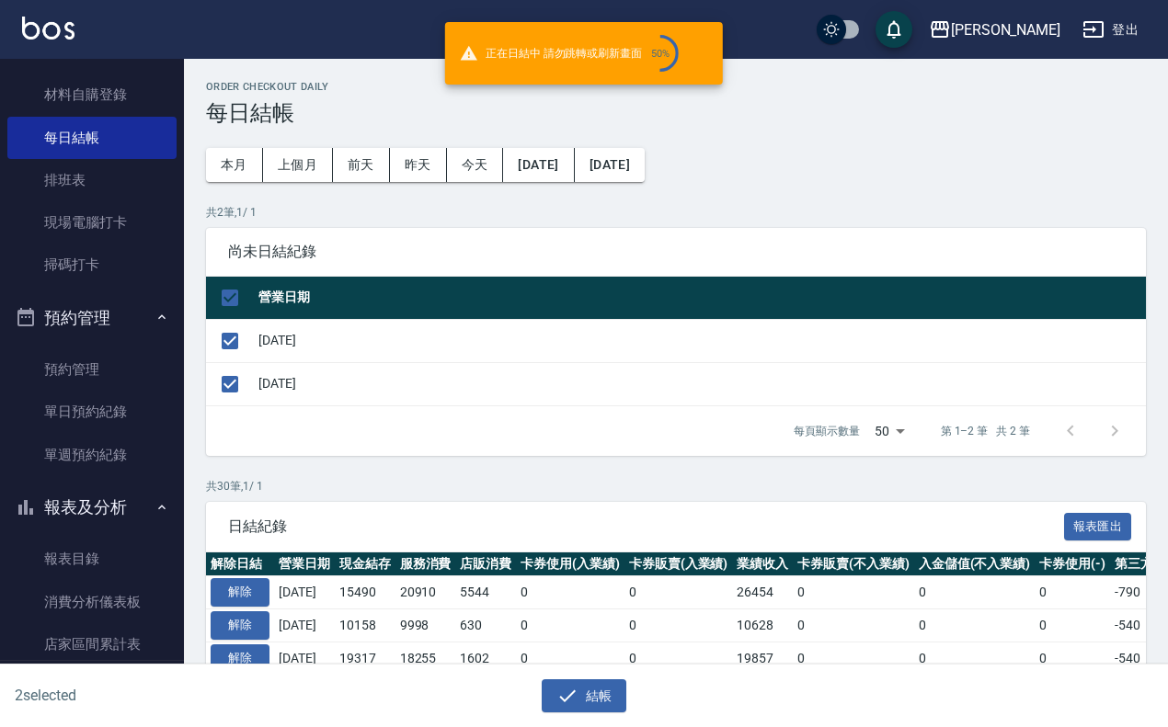
checkbox input "false"
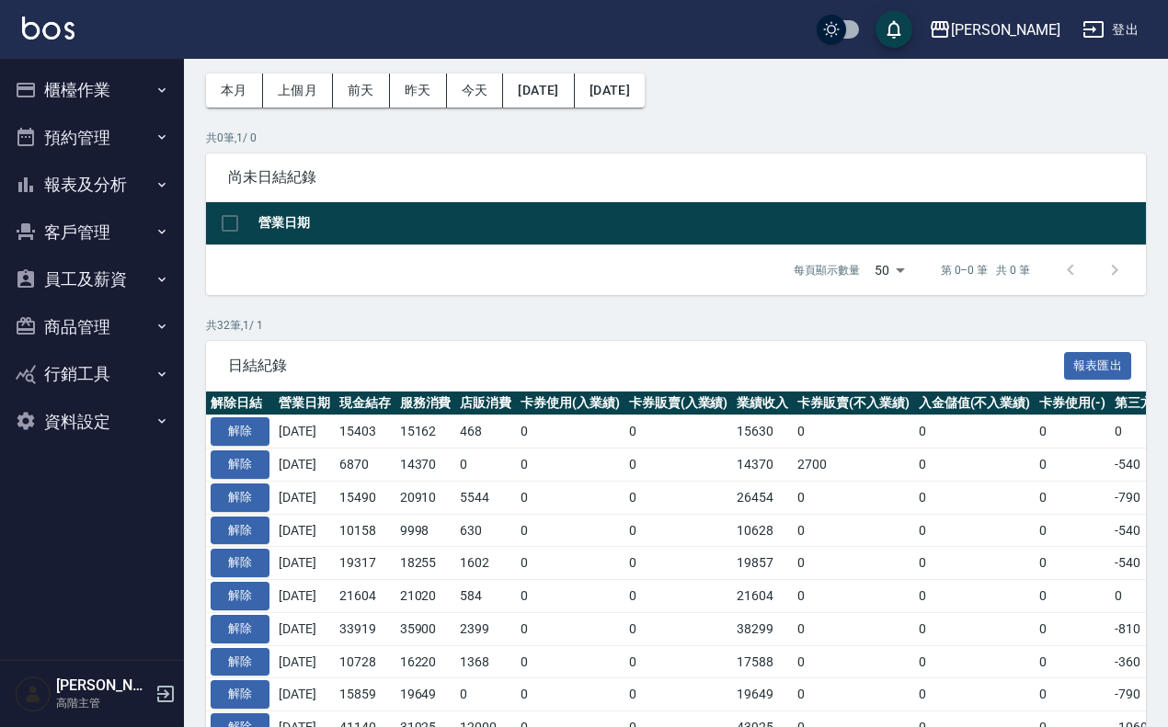
scroll to position [115, 0]
